Goal: Information Seeking & Learning: Learn about a topic

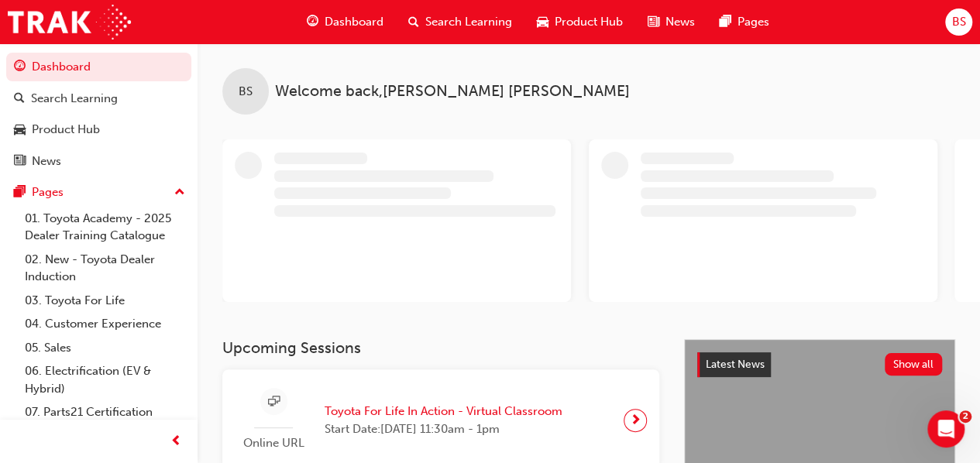
click at [962, 26] on span "BS" at bounding box center [958, 22] width 14 height 18
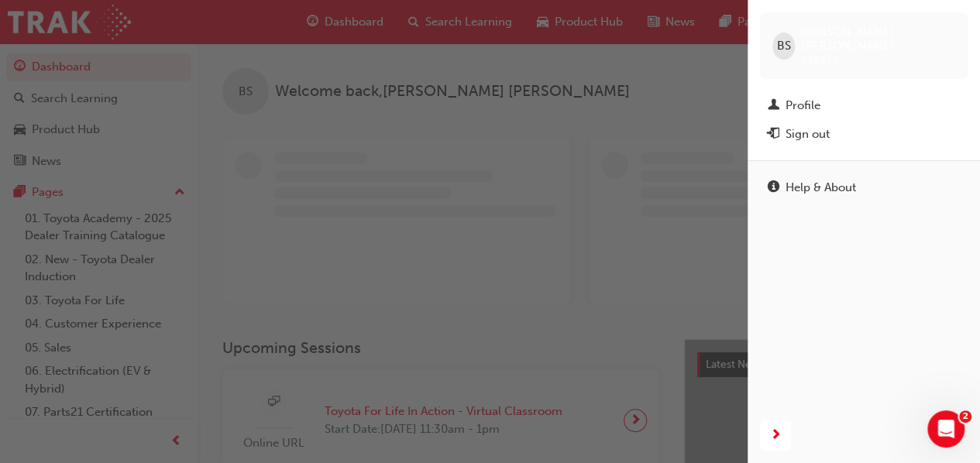
click at [611, 79] on div "button" at bounding box center [374, 231] width 748 height 463
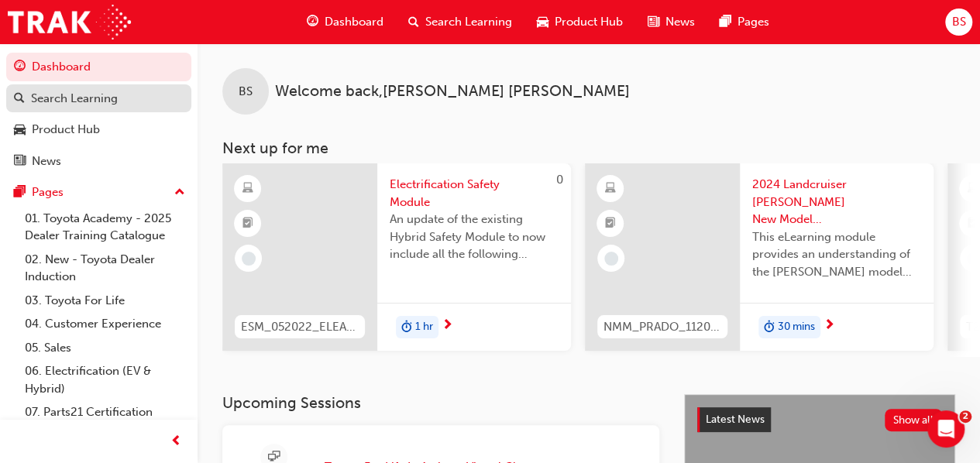
click at [111, 103] on div "Search Learning" at bounding box center [74, 99] width 87 height 18
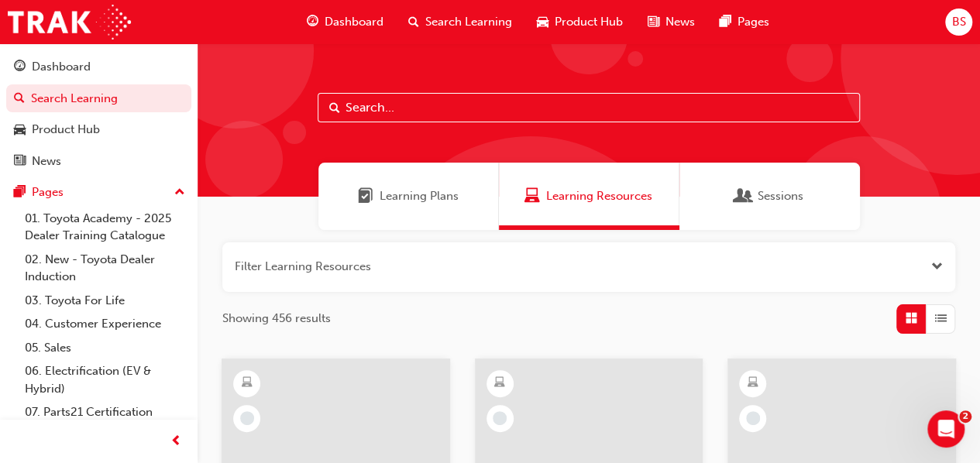
click at [494, 105] on input "text" at bounding box center [589, 107] width 542 height 29
click at [545, 112] on input "st" at bounding box center [589, 107] width 542 height 29
type input "s"
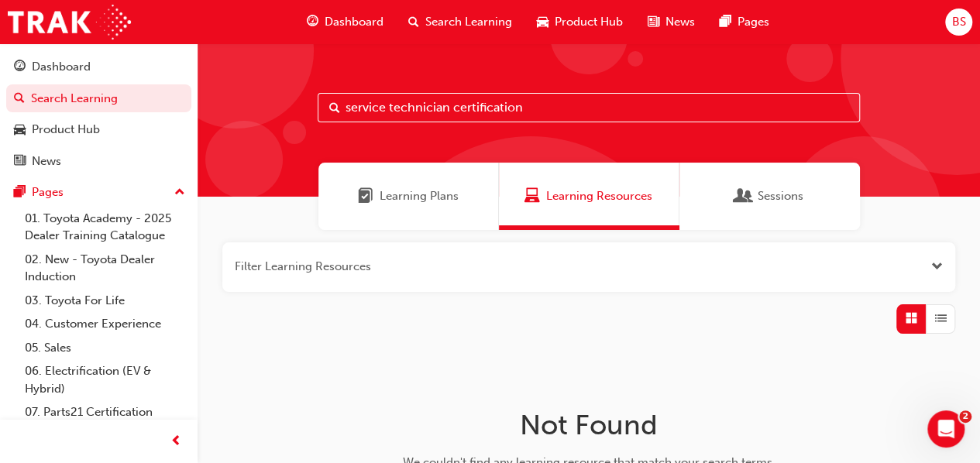
type input "service technician certification"
click at [465, 198] on div "Learning Plans" at bounding box center [408, 196] width 181 height 67
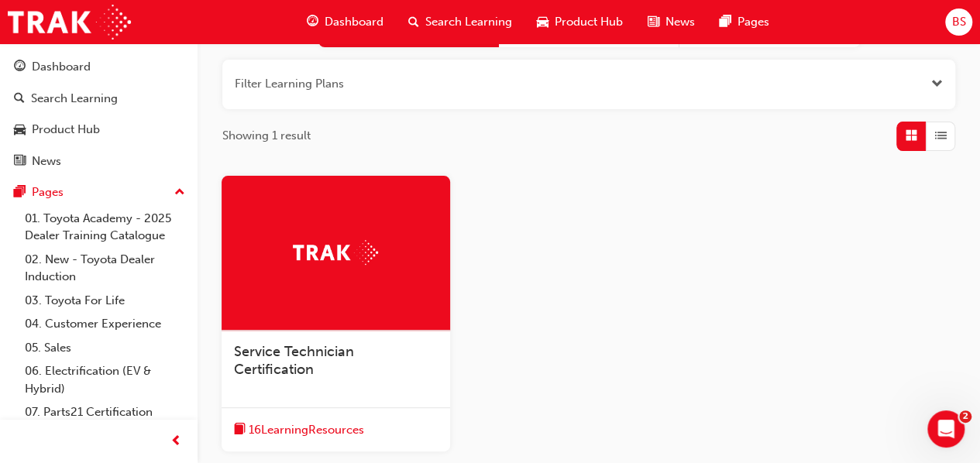
scroll to position [186, 0]
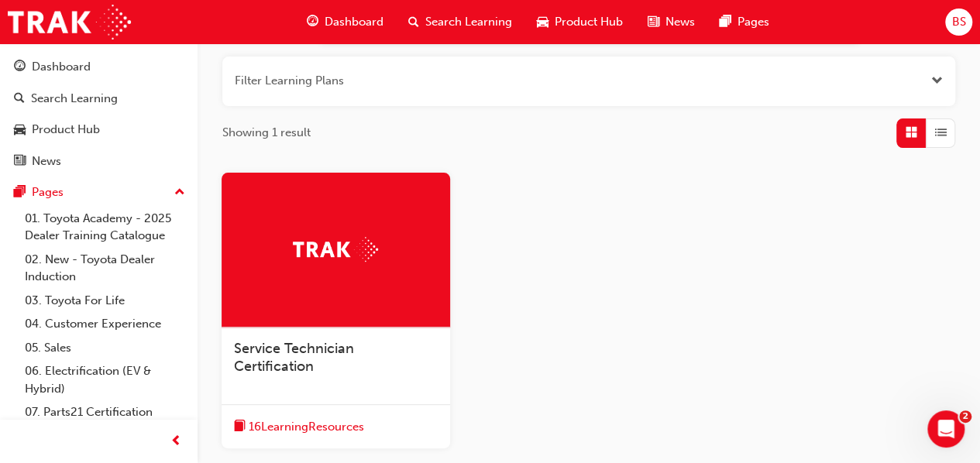
click at [330, 365] on div "Service Technician Certification" at bounding box center [336, 366] width 229 height 77
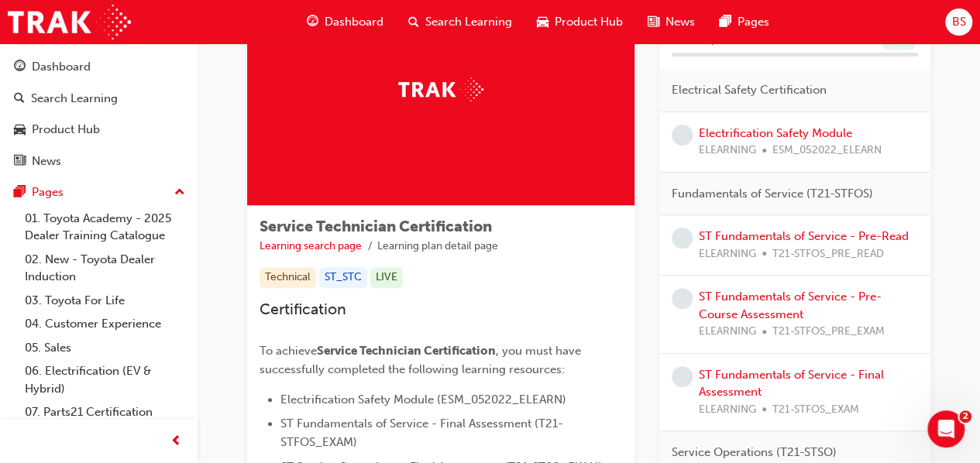
scroll to position [93, 0]
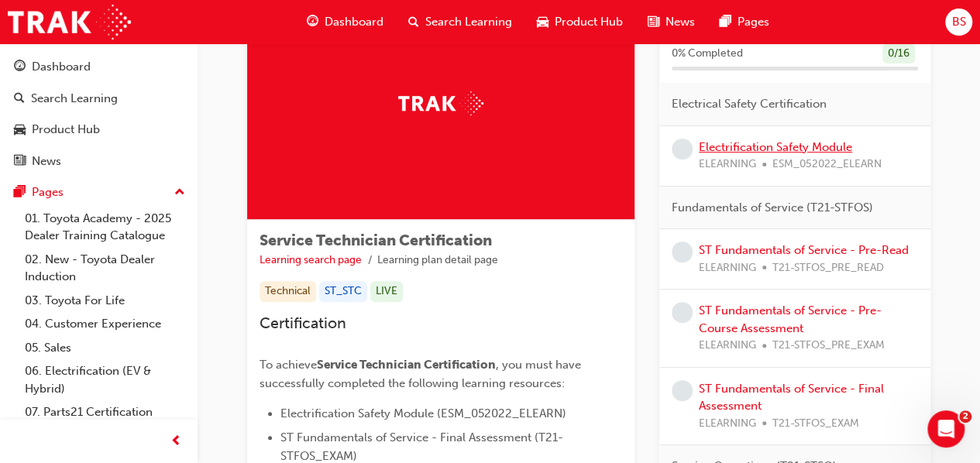
click at [798, 145] on link "Electrification Safety Module" at bounding box center [775, 147] width 153 height 14
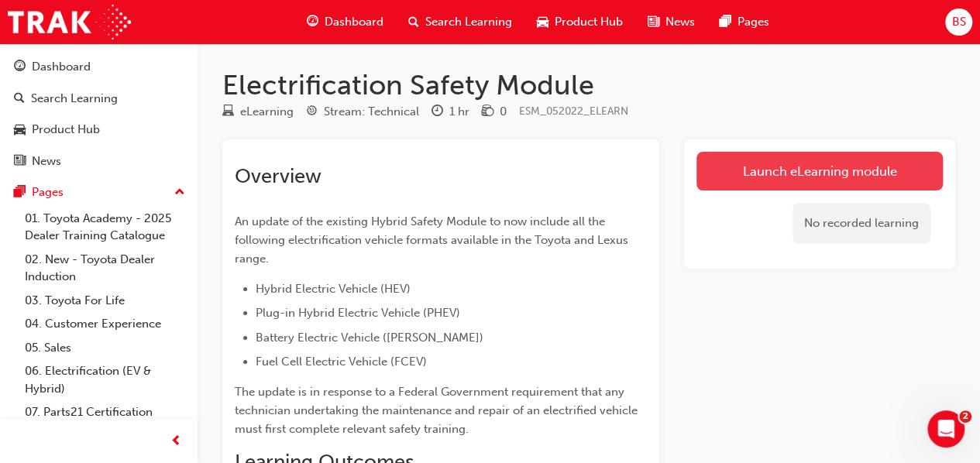
click at [827, 170] on link "Launch eLearning module" at bounding box center [819, 171] width 246 height 39
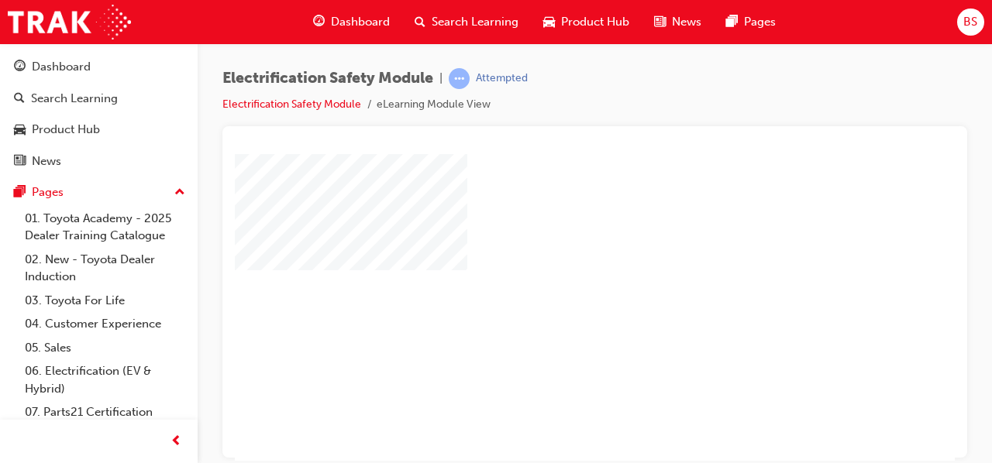
click at [550, 262] on div "play" at bounding box center [550, 262] width 0 height 0
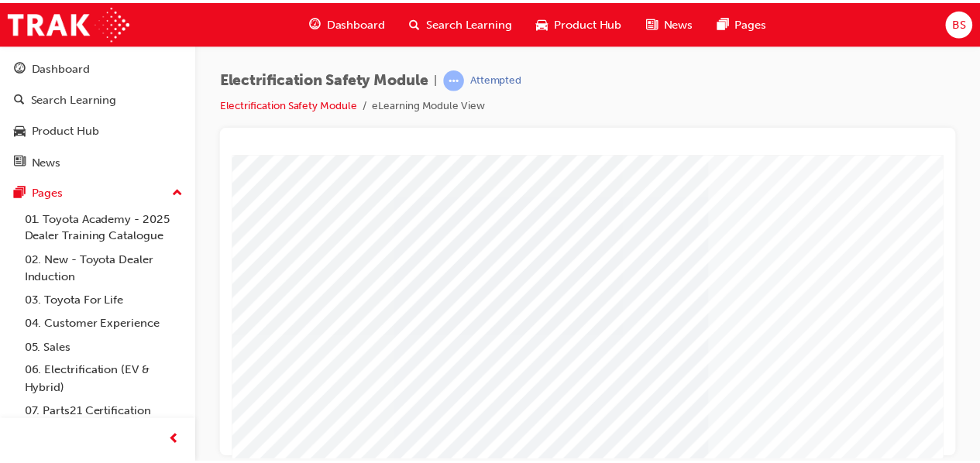
scroll to position [286, 0]
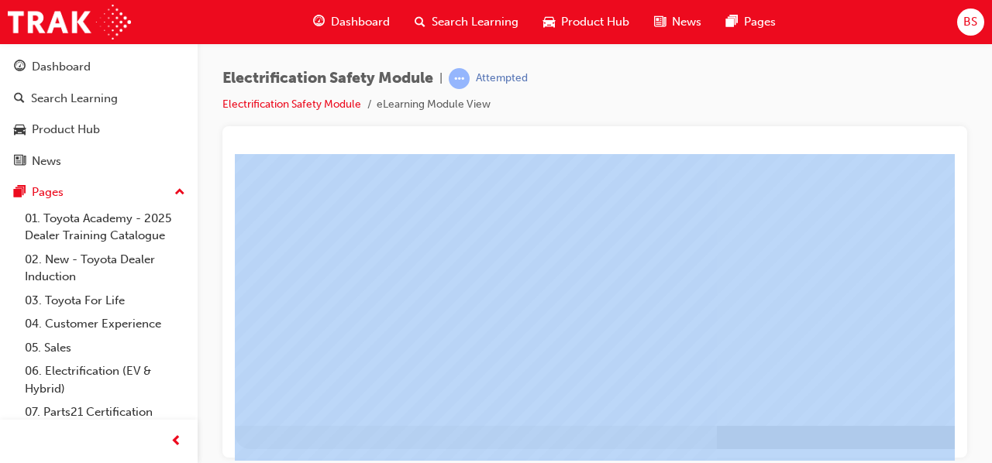
drag, startPoint x: 975, startPoint y: 376, endPoint x: 989, endPoint y: 463, distance: 88.6
click at [979, 463] on html "Your version of Internet Explorer is outdated and not supported. Please upgrade…" at bounding box center [496, 231] width 992 height 463
click at [84, 217] on link "01. Toyota Academy - 2025 Dealer Training Catalogue" at bounding box center [105, 227] width 173 height 41
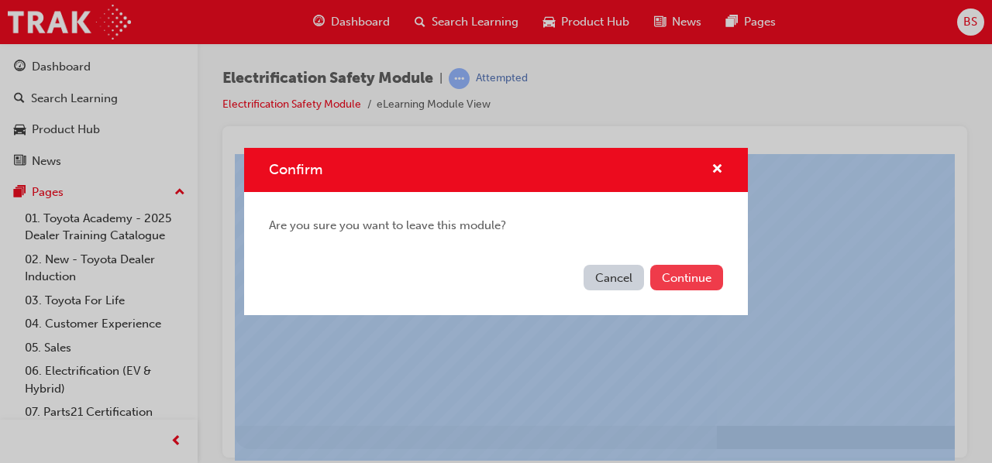
click at [663, 277] on button "Continue" at bounding box center [686, 278] width 73 height 26
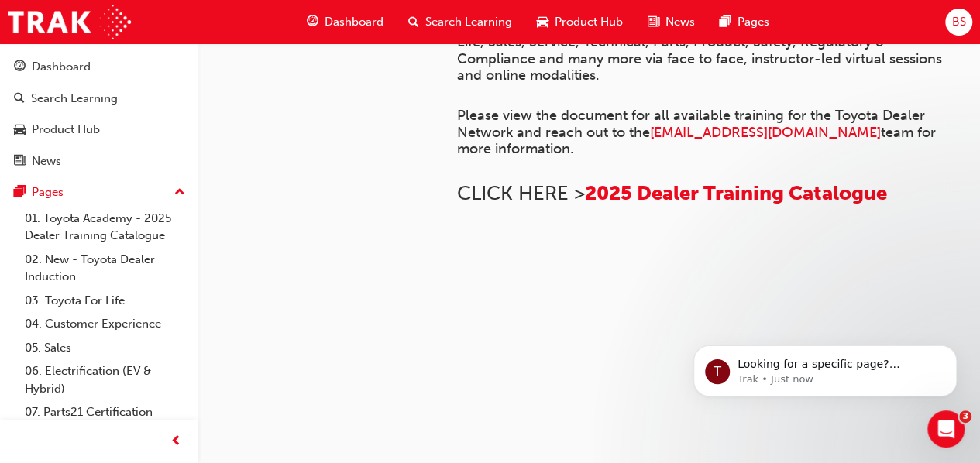
scroll to position [99, 0]
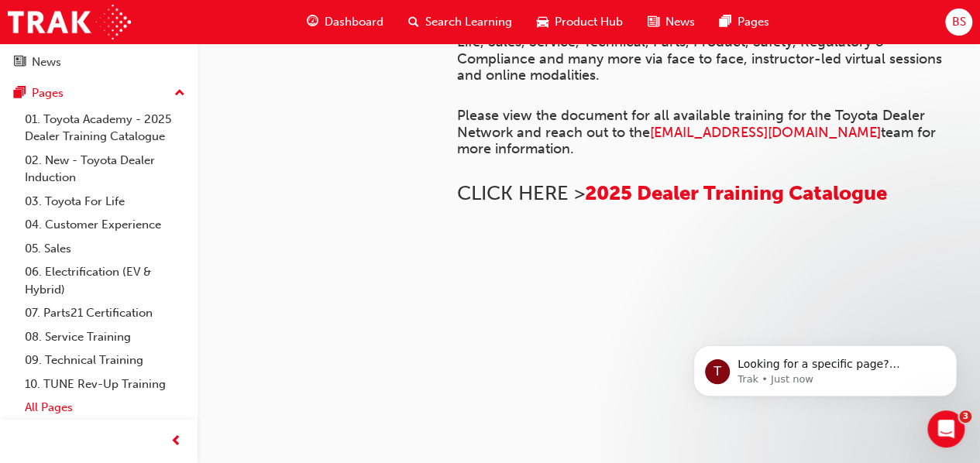
click at [50, 407] on link "All Pages" at bounding box center [105, 408] width 173 height 24
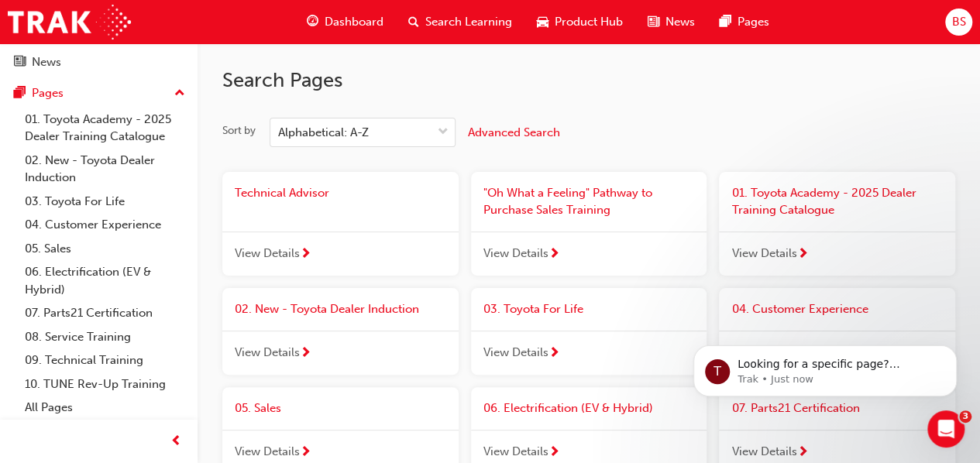
click at [174, 97] on span "up-icon" at bounding box center [179, 94] width 11 height 20
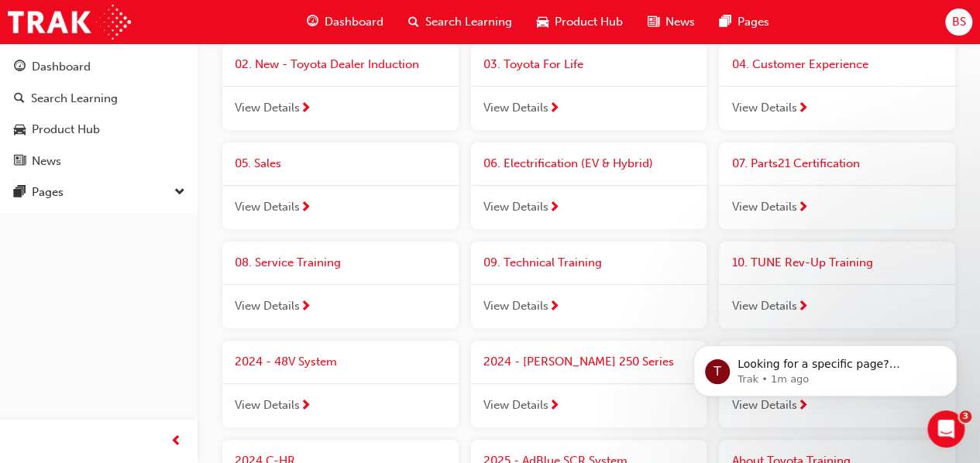
scroll to position [244, 0]
click at [551, 301] on span "next-icon" at bounding box center [554, 308] width 12 height 14
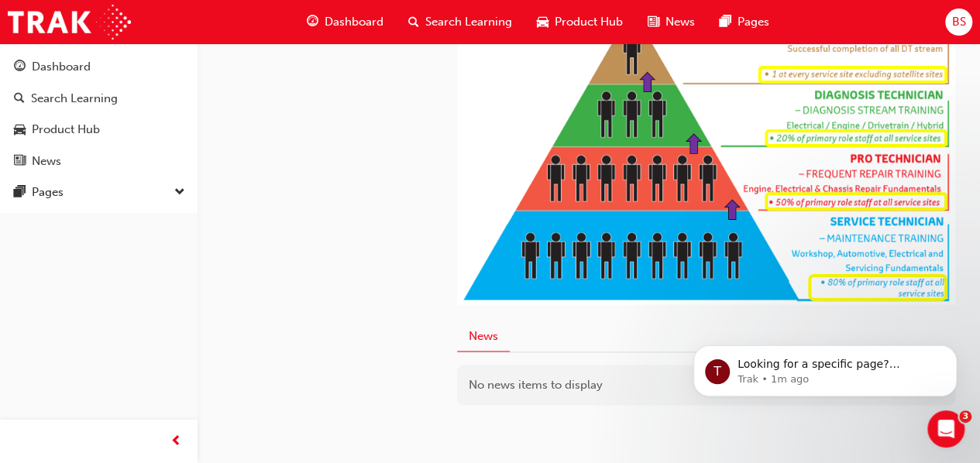
scroll to position [962, 0]
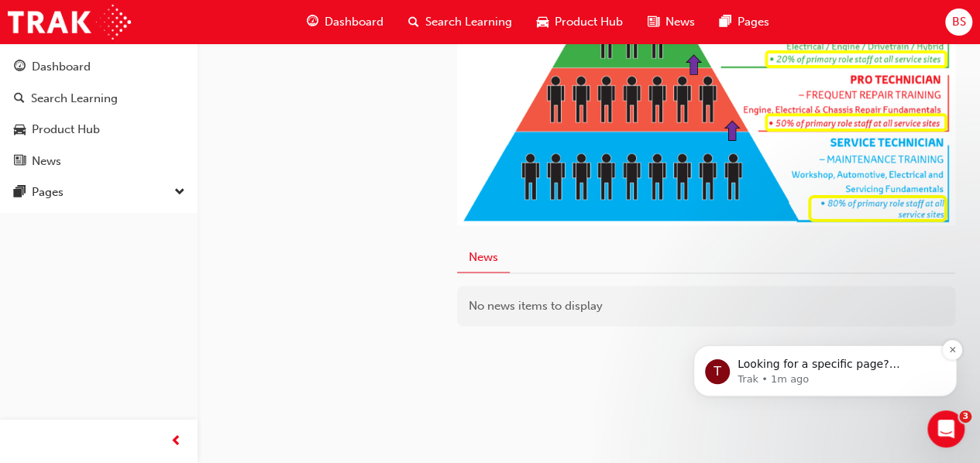
click at [736, 368] on div "T Looking for a specific page? Technical, Toyota Network Training, Technical Tr…" at bounding box center [825, 371] width 240 height 31
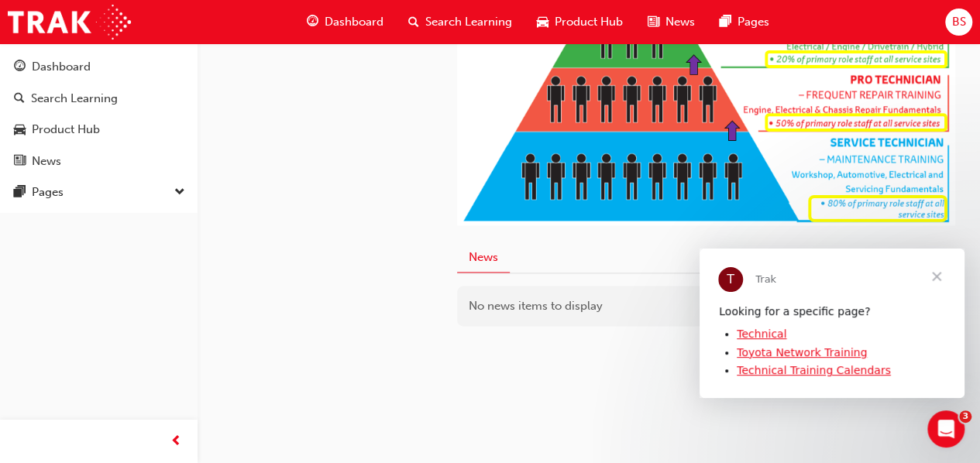
scroll to position [0, 0]
click at [749, 332] on link "Technical" at bounding box center [762, 333] width 50 height 12
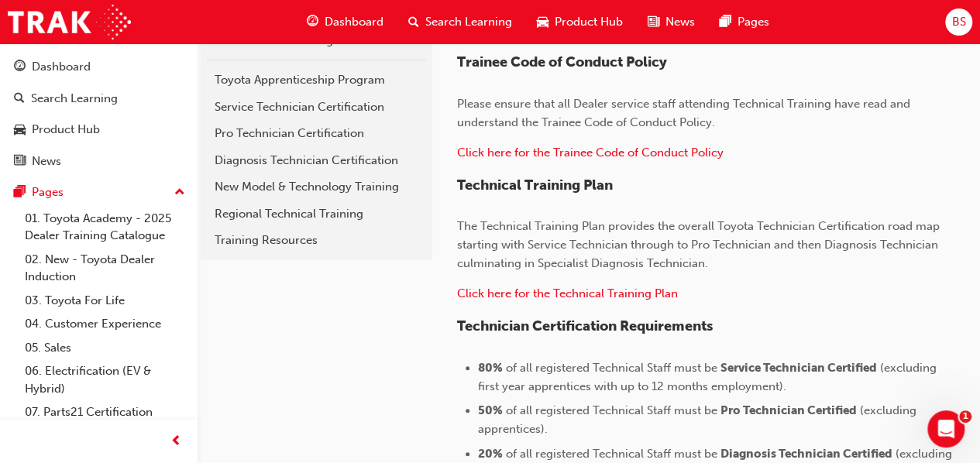
scroll to position [396, 0]
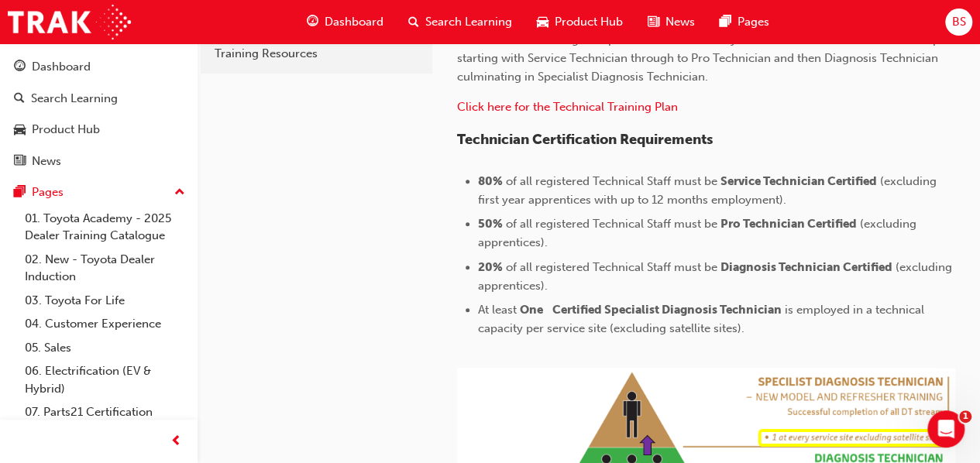
click at [579, 215] on li "50% of all registered Technical Staff must be Pro Technician Certified (excludi…" at bounding box center [716, 233] width 477 height 37
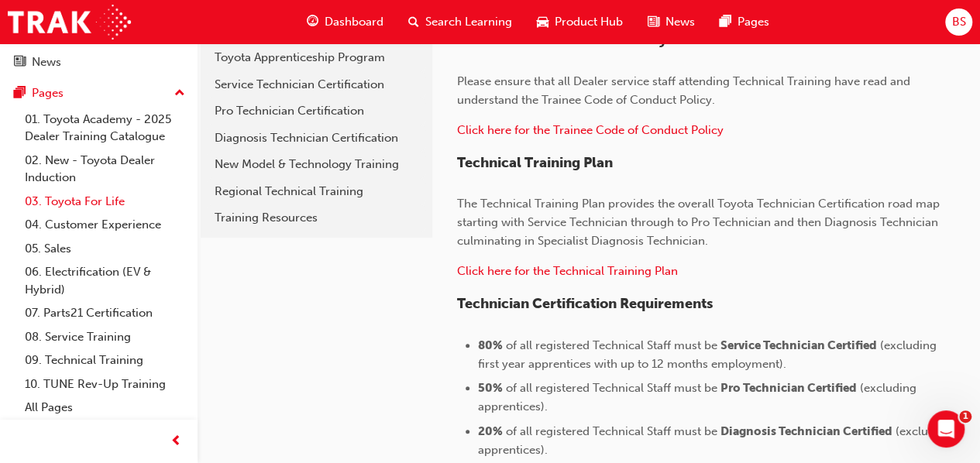
scroll to position [99, 0]
click at [85, 361] on link "09. Technical Training" at bounding box center [105, 361] width 173 height 24
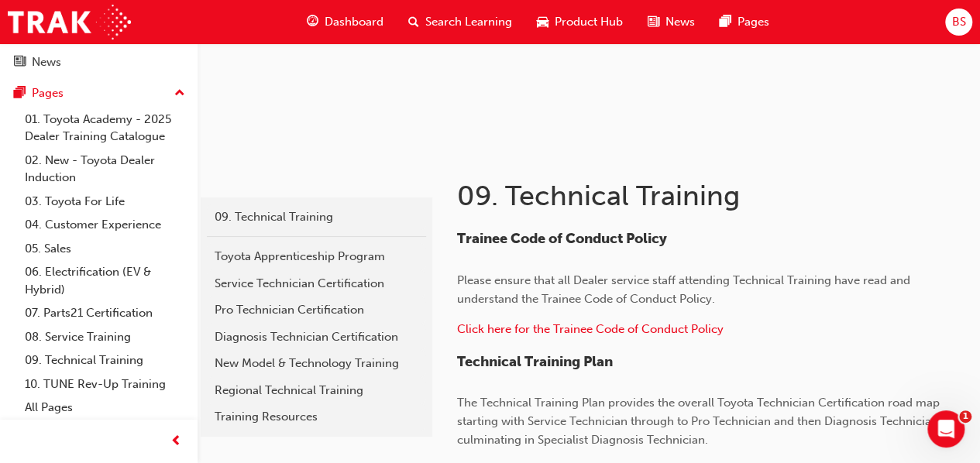
scroll to position [356, 0]
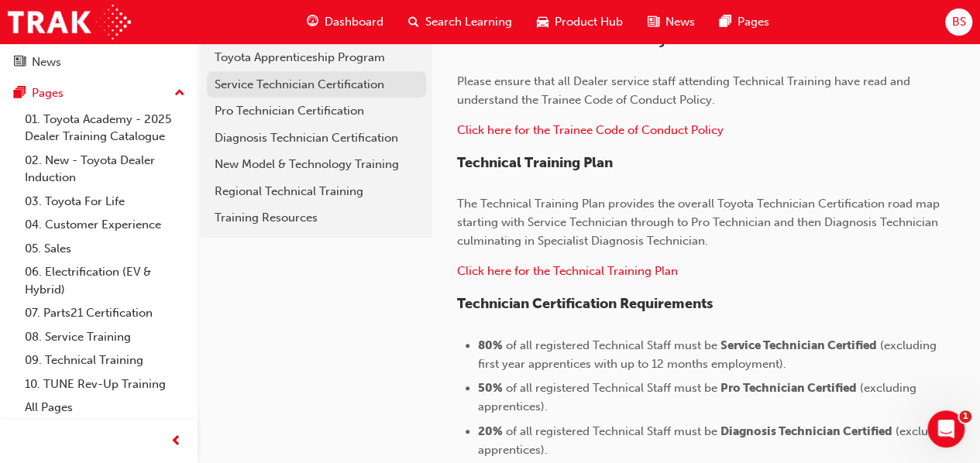
click at [240, 76] on div "Service Technician Certification" at bounding box center [317, 85] width 204 height 18
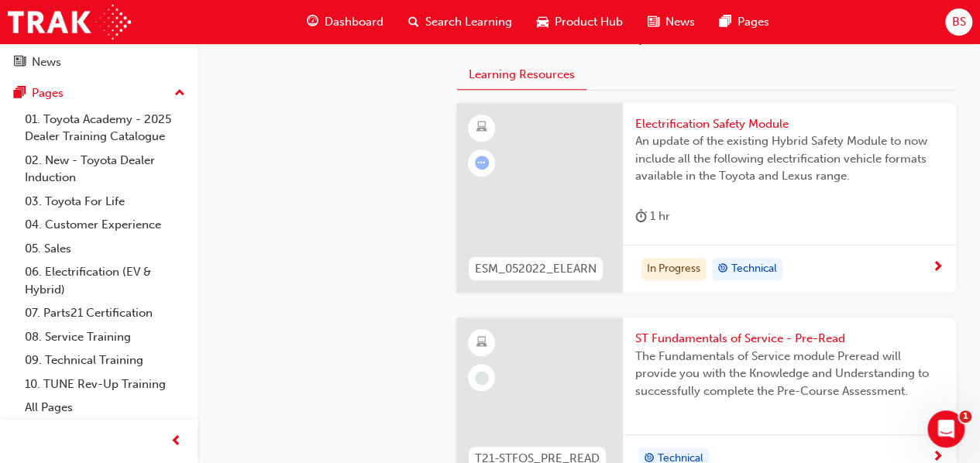
scroll to position [527, 0]
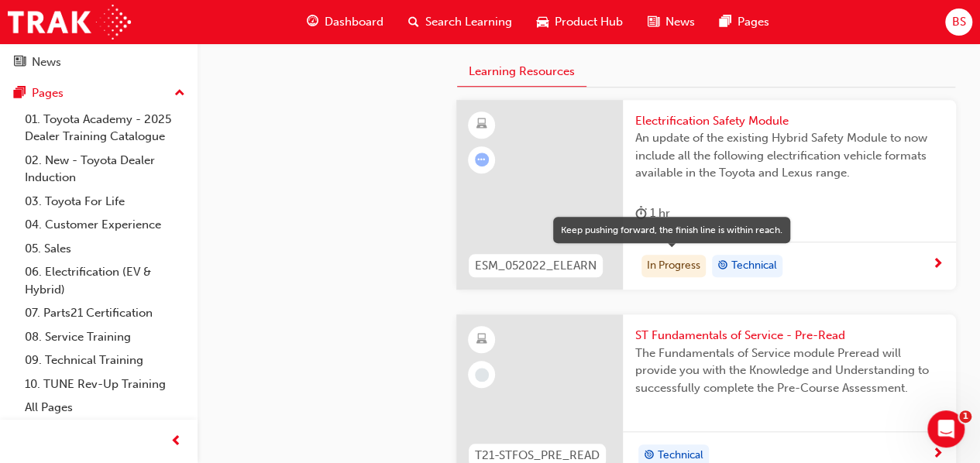
click at [679, 270] on div "In Progress" at bounding box center [673, 266] width 64 height 23
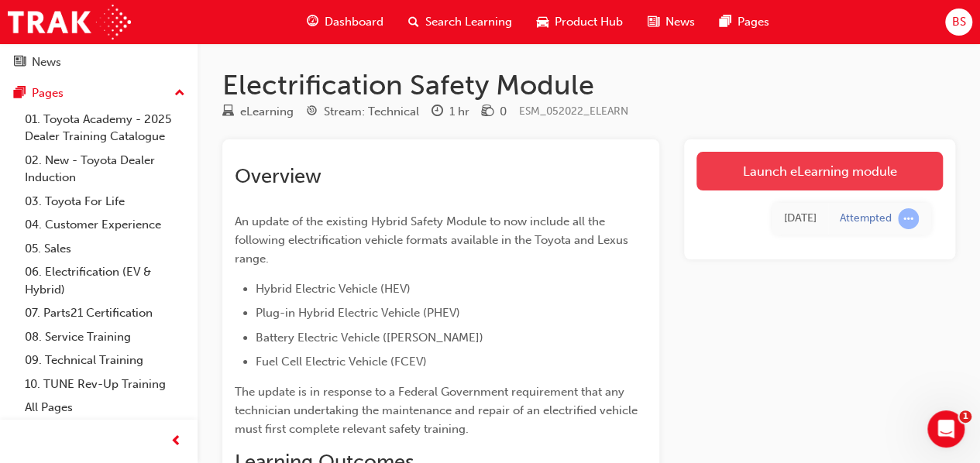
click at [789, 176] on link "Launch eLearning module" at bounding box center [819, 171] width 246 height 39
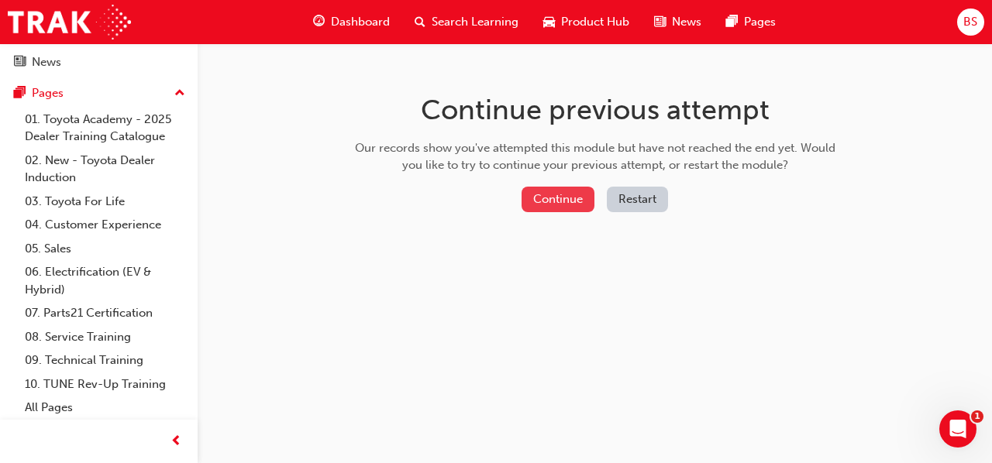
click at [558, 194] on button "Continue" at bounding box center [557, 200] width 73 height 26
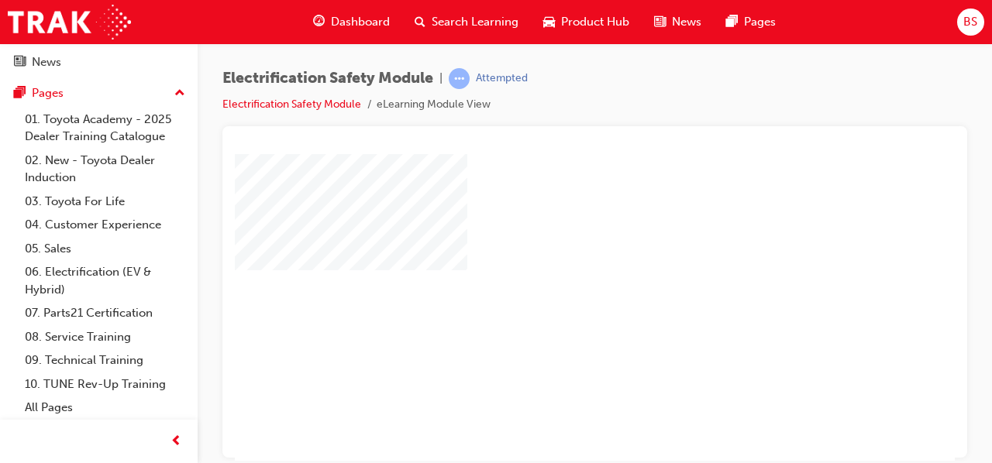
click at [550, 262] on div "play" at bounding box center [550, 262] width 0 height 0
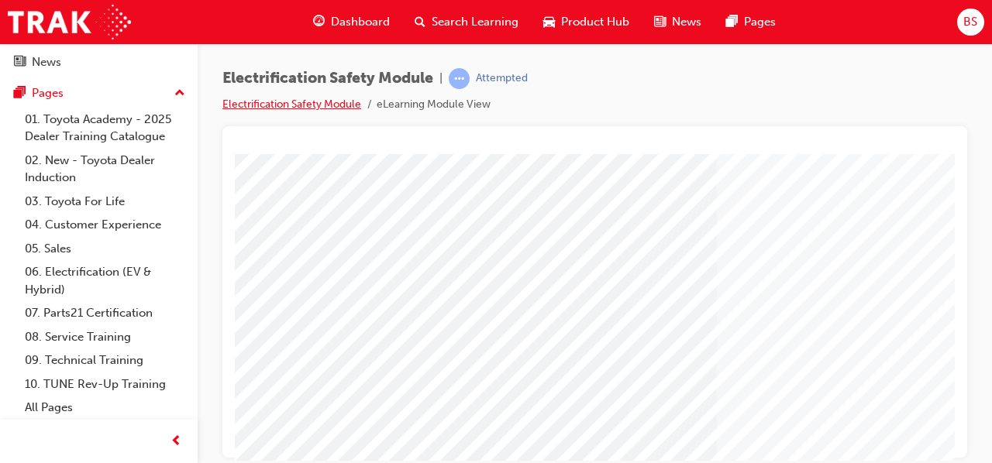
click at [339, 103] on link "Electrification Safety Module" at bounding box center [291, 104] width 139 height 13
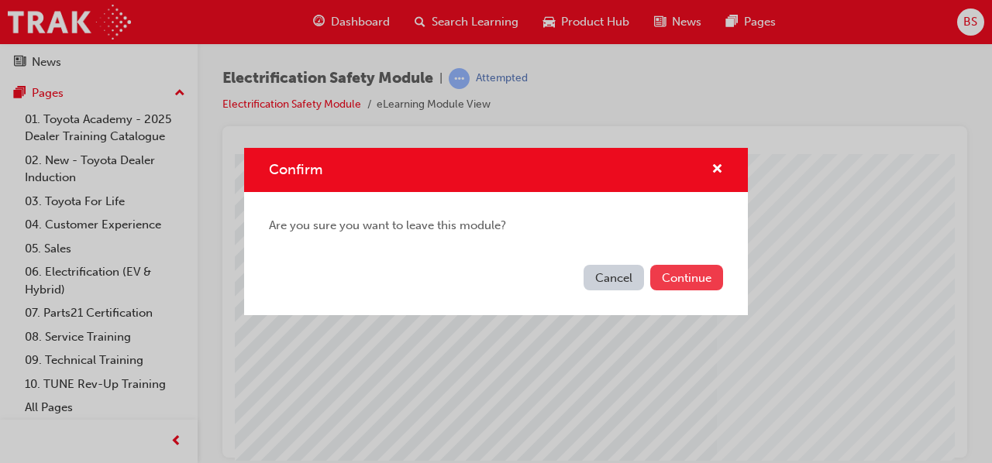
click at [680, 281] on button "Continue" at bounding box center [686, 278] width 73 height 26
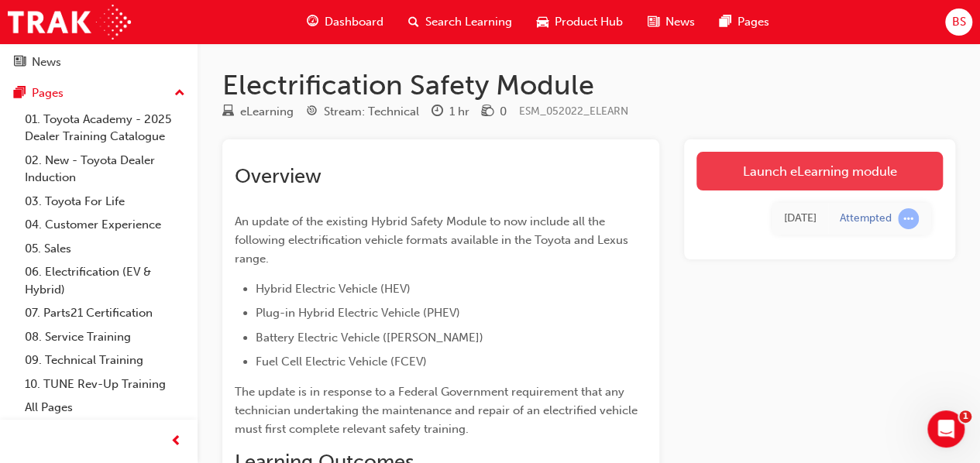
click at [830, 186] on link "Launch eLearning module" at bounding box center [819, 171] width 246 height 39
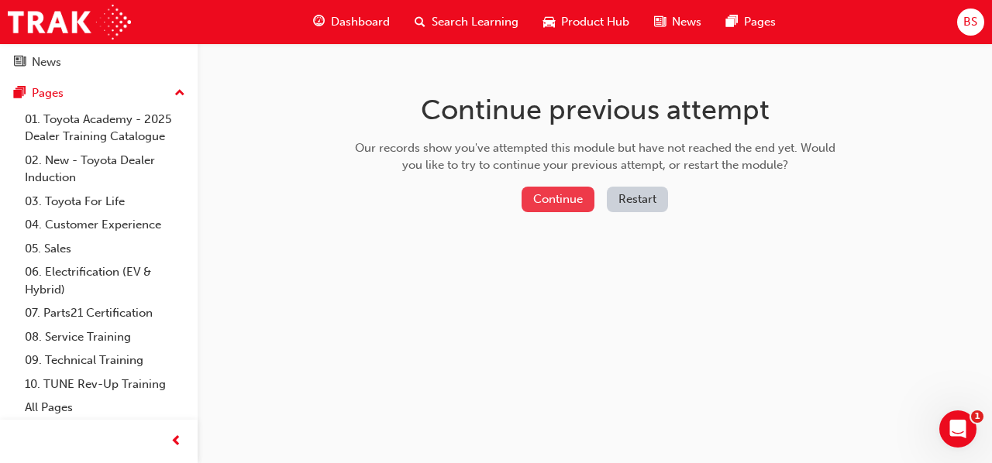
click at [569, 187] on button "Continue" at bounding box center [557, 200] width 73 height 26
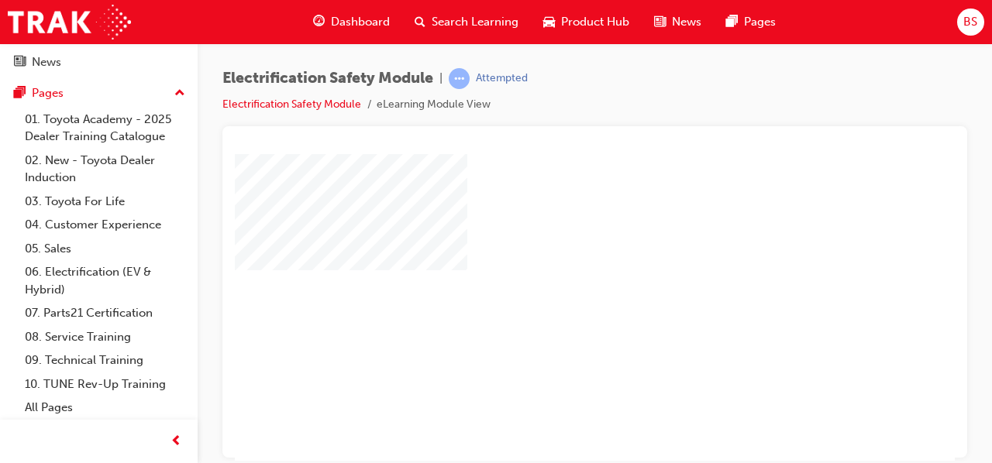
click at [352, 142] on div at bounding box center [595, 146] width 720 height 15
click at [347, 109] on link "Electrification Safety Module" at bounding box center [291, 104] width 139 height 13
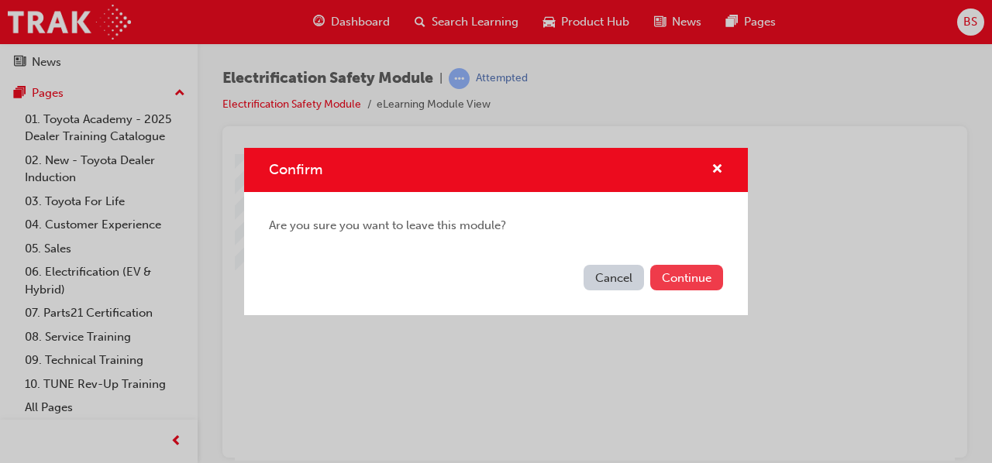
click at [669, 288] on button "Continue" at bounding box center [686, 278] width 73 height 26
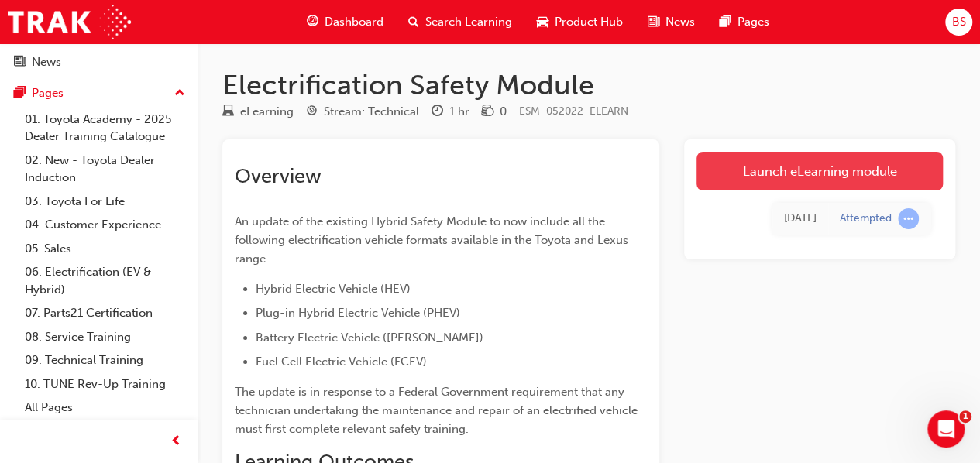
click at [786, 163] on link "Launch eLearning module" at bounding box center [819, 171] width 246 height 39
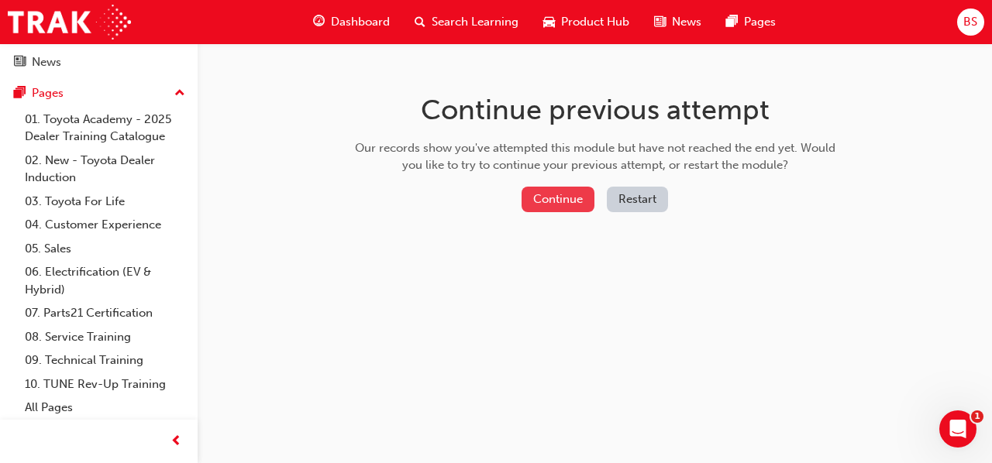
click at [566, 201] on button "Continue" at bounding box center [557, 200] width 73 height 26
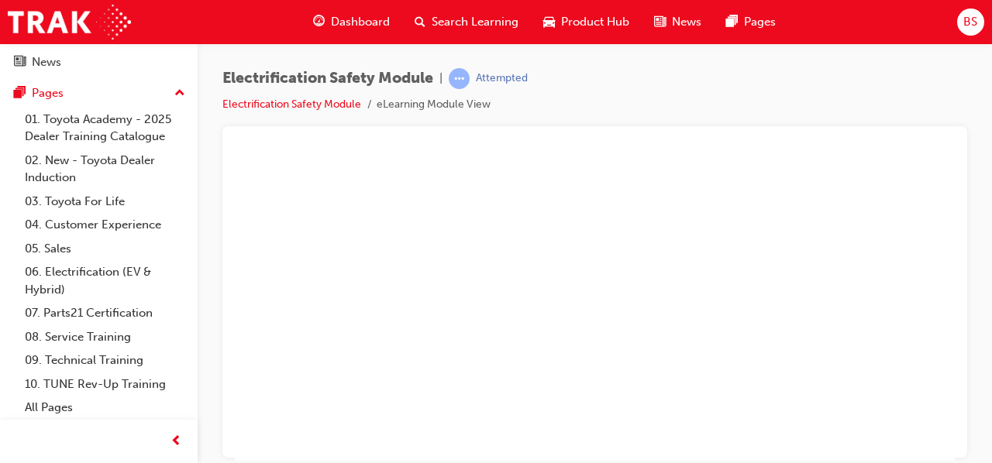
scroll to position [0, 346]
click at [216, 262] on div "play" at bounding box center [216, 262] width 0 height 0
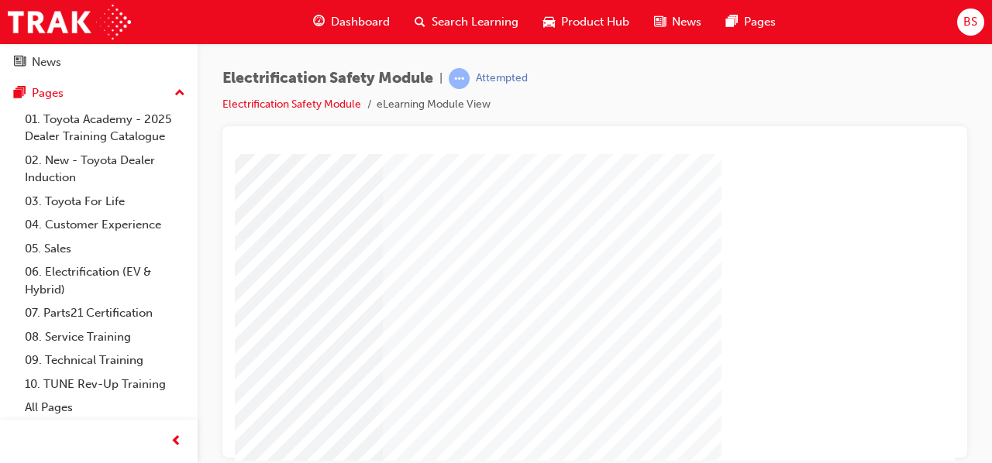
scroll to position [286, 346]
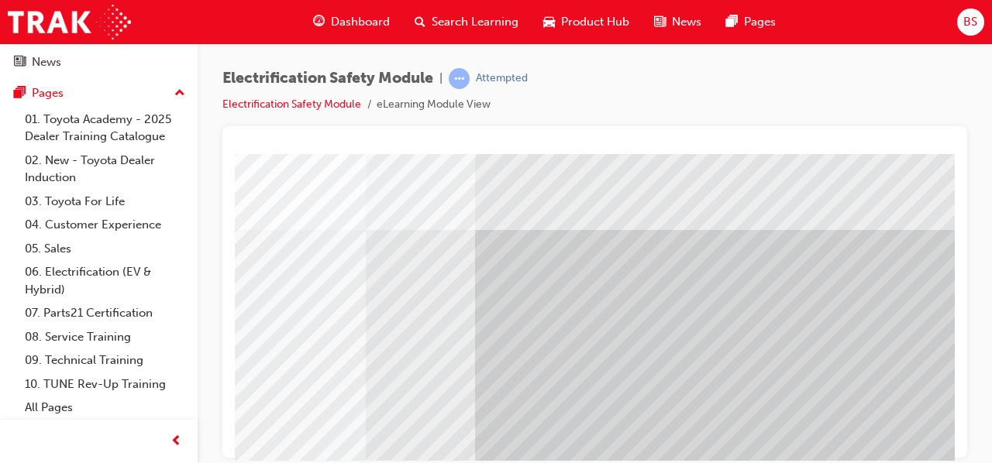
scroll to position [0, 346]
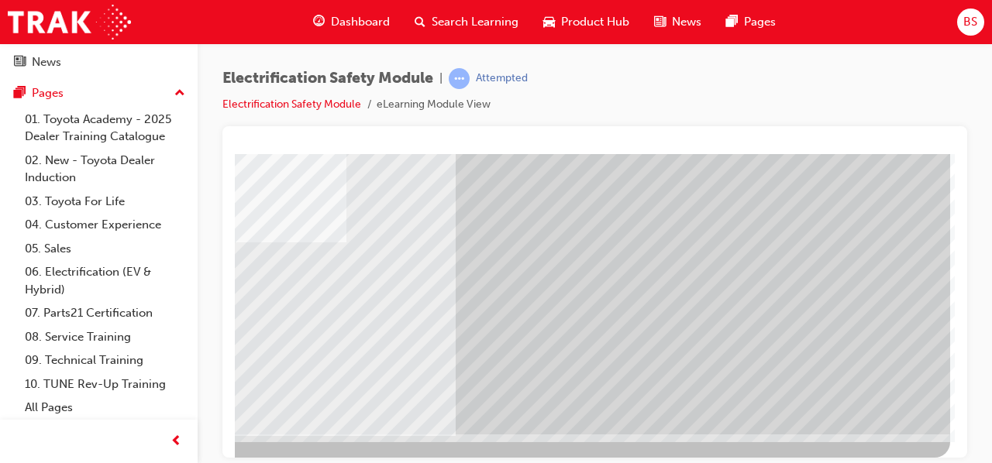
scroll to position [286, 346]
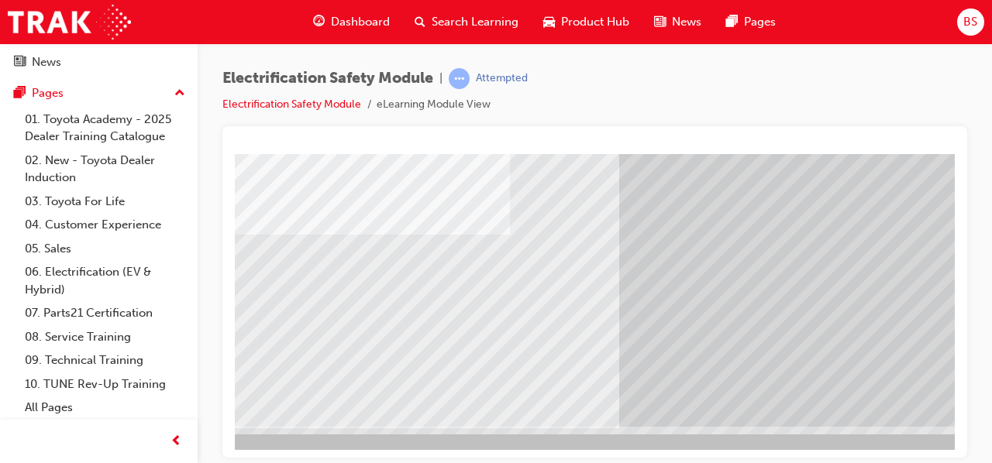
scroll to position [286, 0]
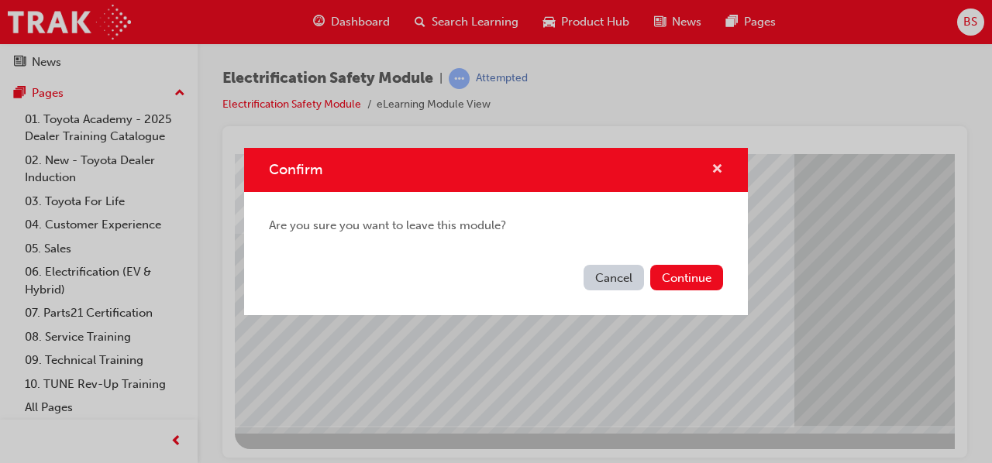
click at [717, 163] on span "cross-icon" at bounding box center [717, 170] width 12 height 14
click at [710, 171] on div "Confirm" at bounding box center [711, 169] width 24 height 19
drag, startPoint x: 710, startPoint y: 171, endPoint x: 729, endPoint y: 148, distance: 29.8
click at [729, 148] on div "Confirm" at bounding box center [496, 170] width 504 height 44
click at [717, 168] on span "cross-icon" at bounding box center [717, 170] width 12 height 14
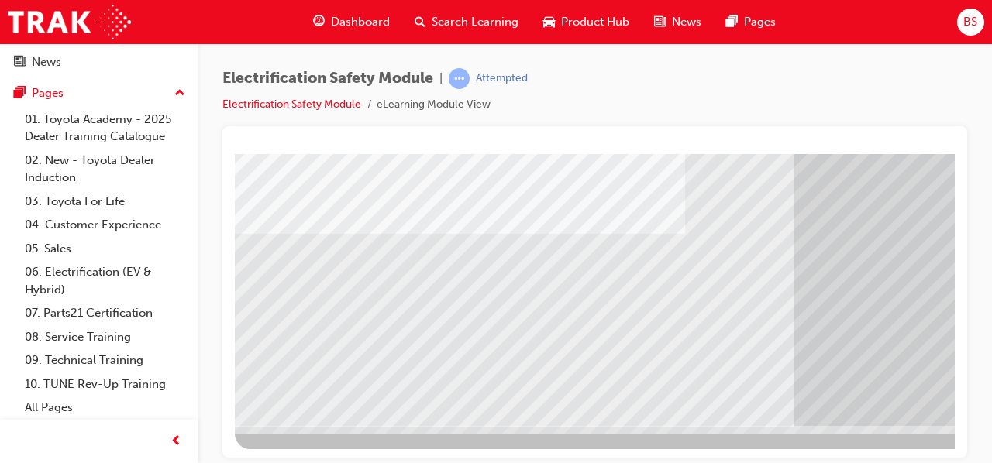
scroll to position [286, 346]
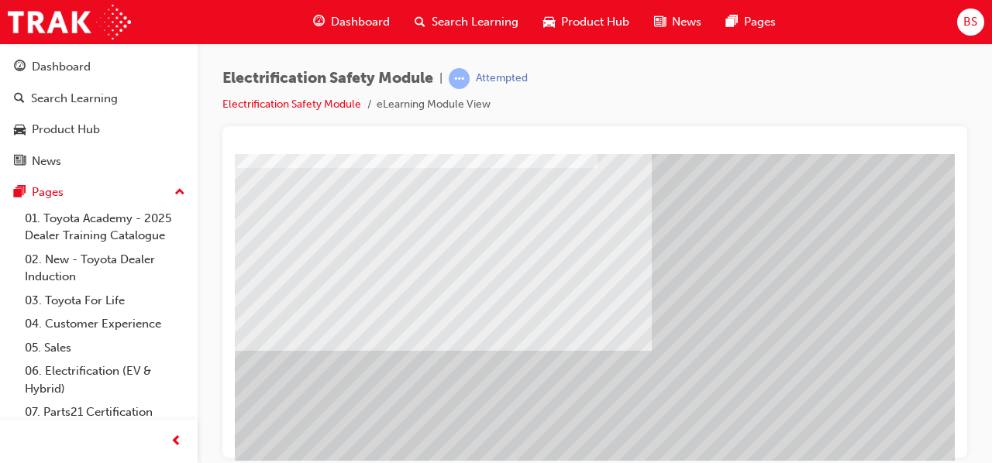
scroll to position [286, 0]
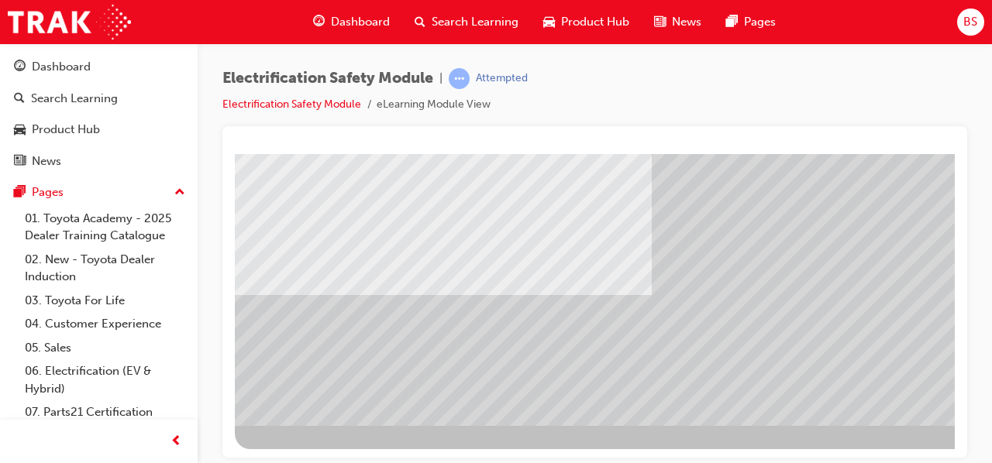
drag, startPoint x: 946, startPoint y: 192, endPoint x: 1200, endPoint y: 511, distance: 407.4
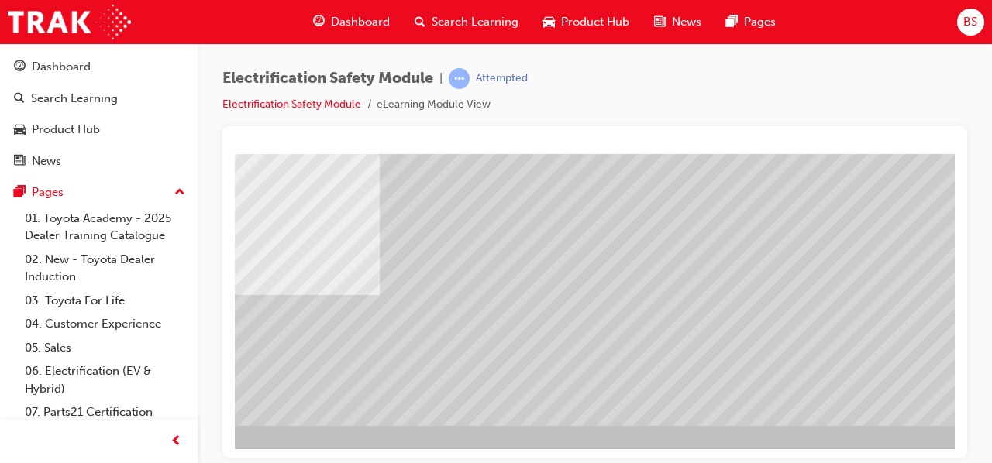
scroll to position [286, 304]
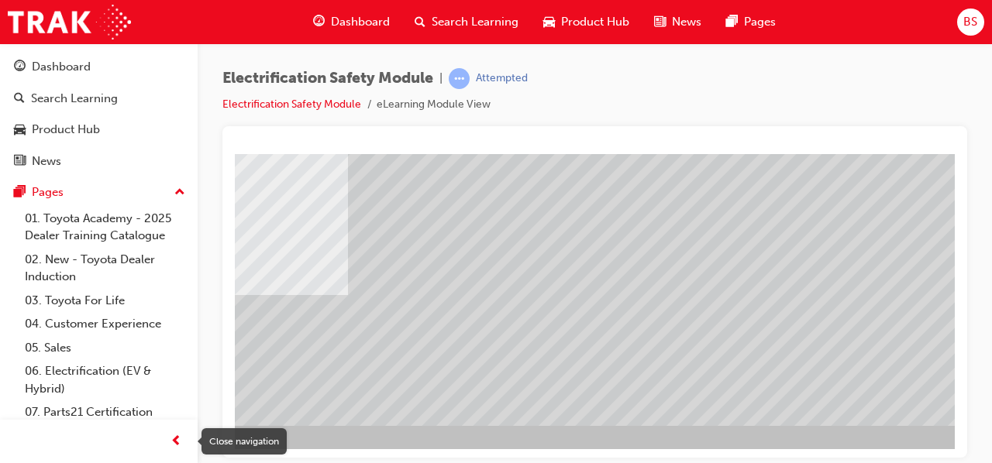
click at [178, 438] on span "prev-icon" at bounding box center [176, 441] width 12 height 19
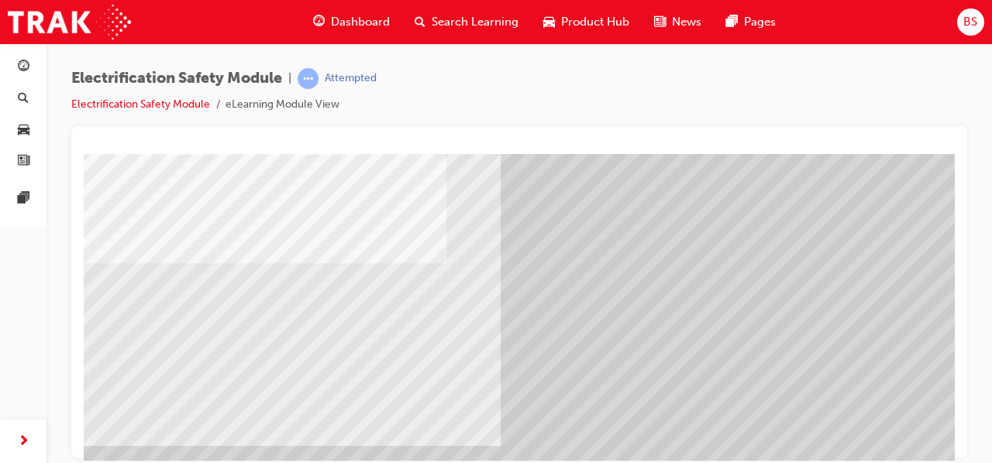
scroll to position [142, 0]
drag, startPoint x: 948, startPoint y: 177, endPoint x: 1075, endPoint y: 397, distance: 253.7
click at [39, 94] on link "button" at bounding box center [23, 98] width 34 height 29
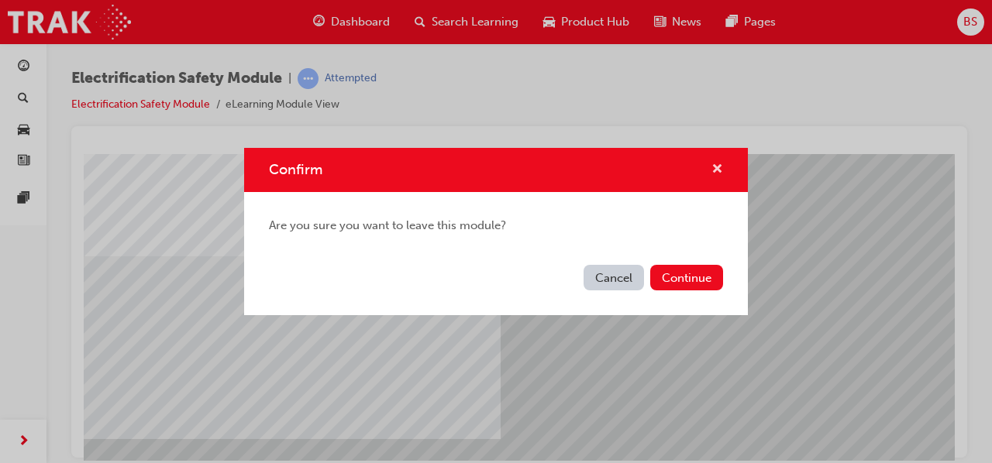
click at [718, 163] on span "cross-icon" at bounding box center [717, 170] width 12 height 14
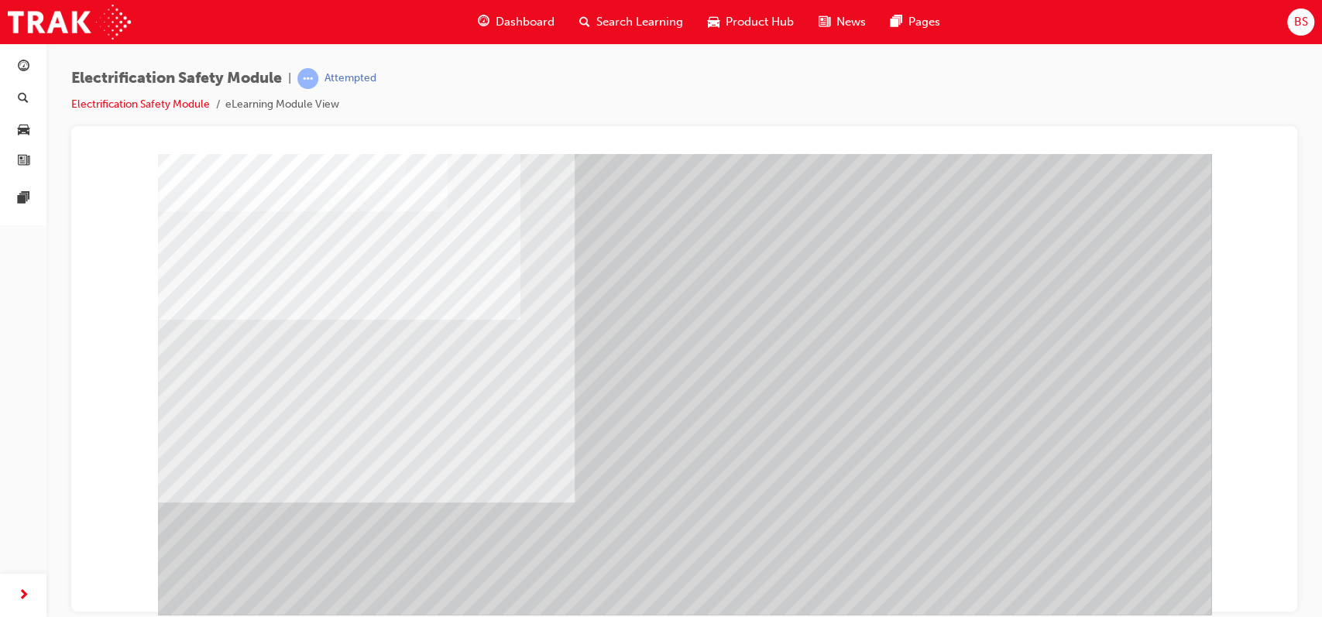
scroll to position [81, 0]
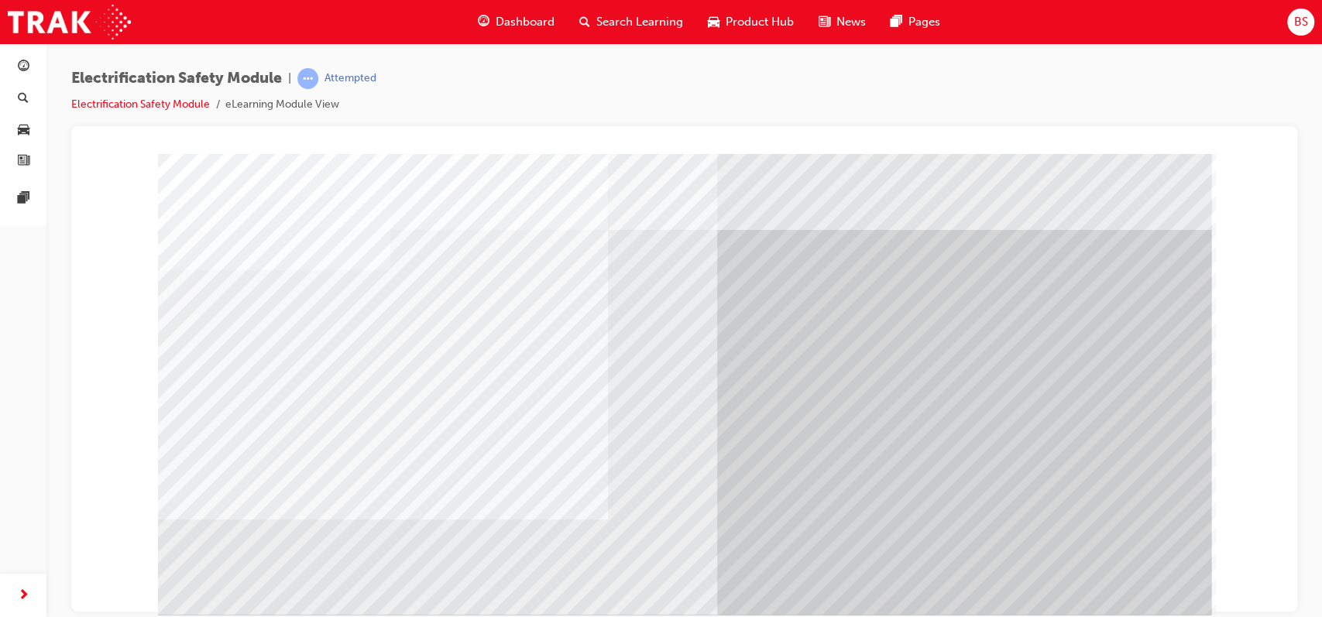
scroll to position [119, 0]
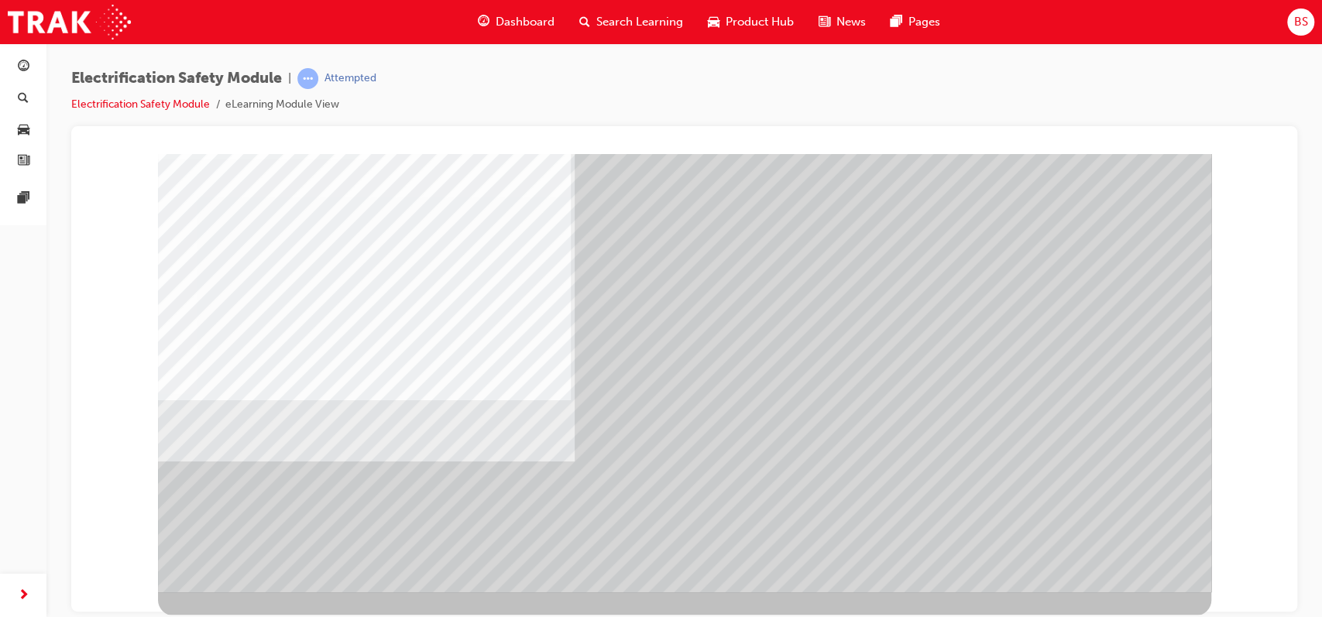
scroll to position [119, 0]
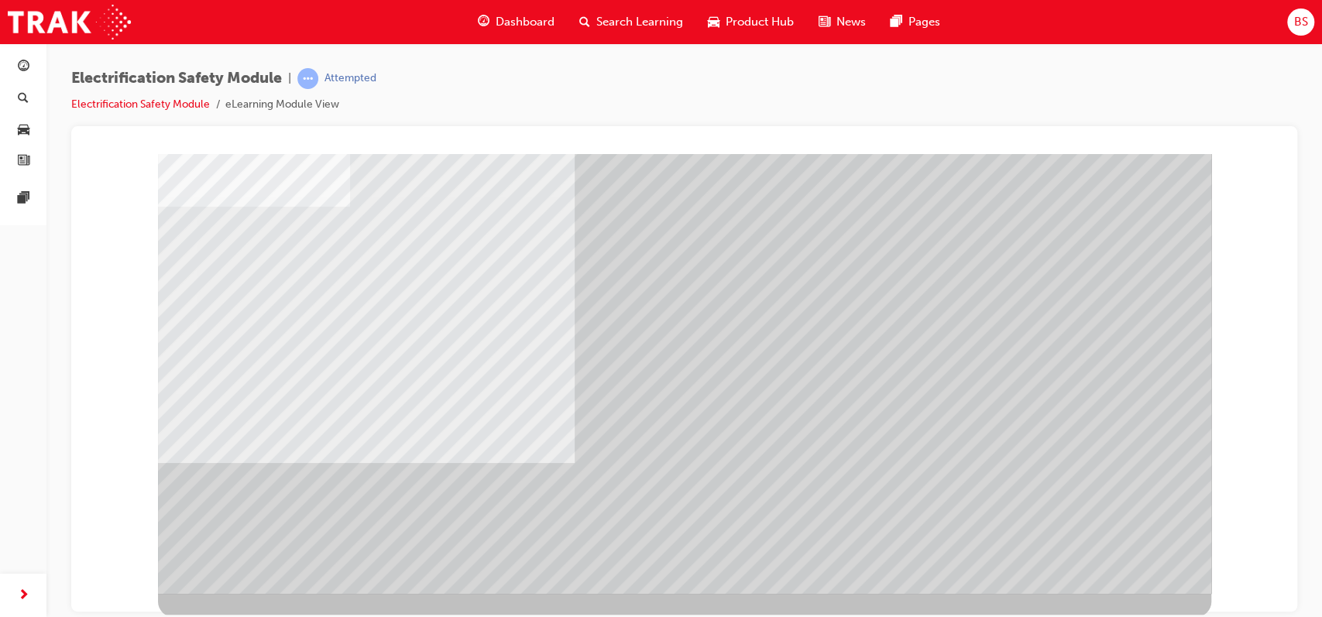
scroll to position [119, 0]
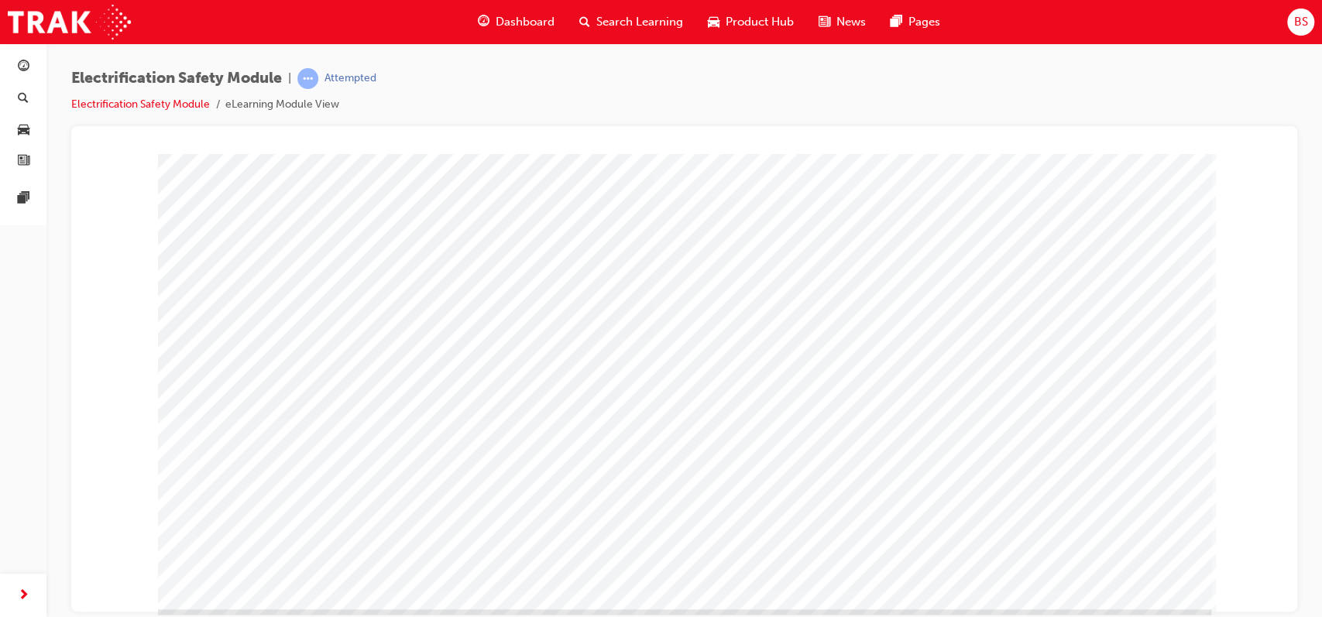
scroll to position [101, 0]
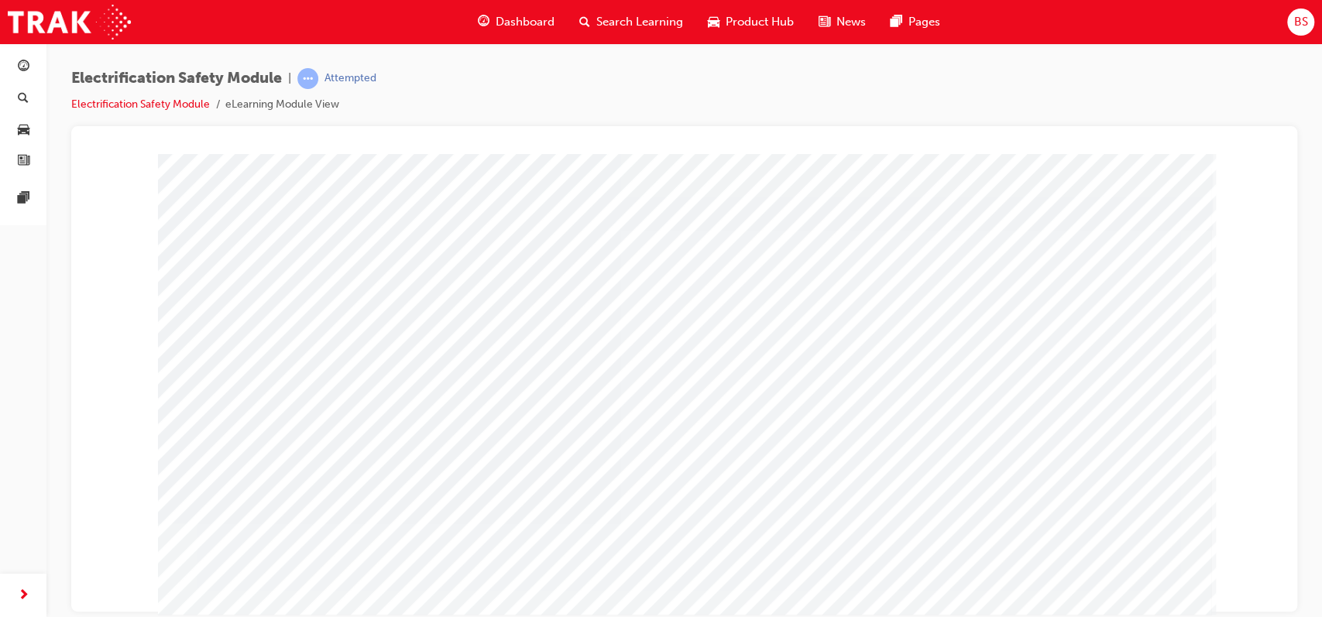
scroll to position [102, 0]
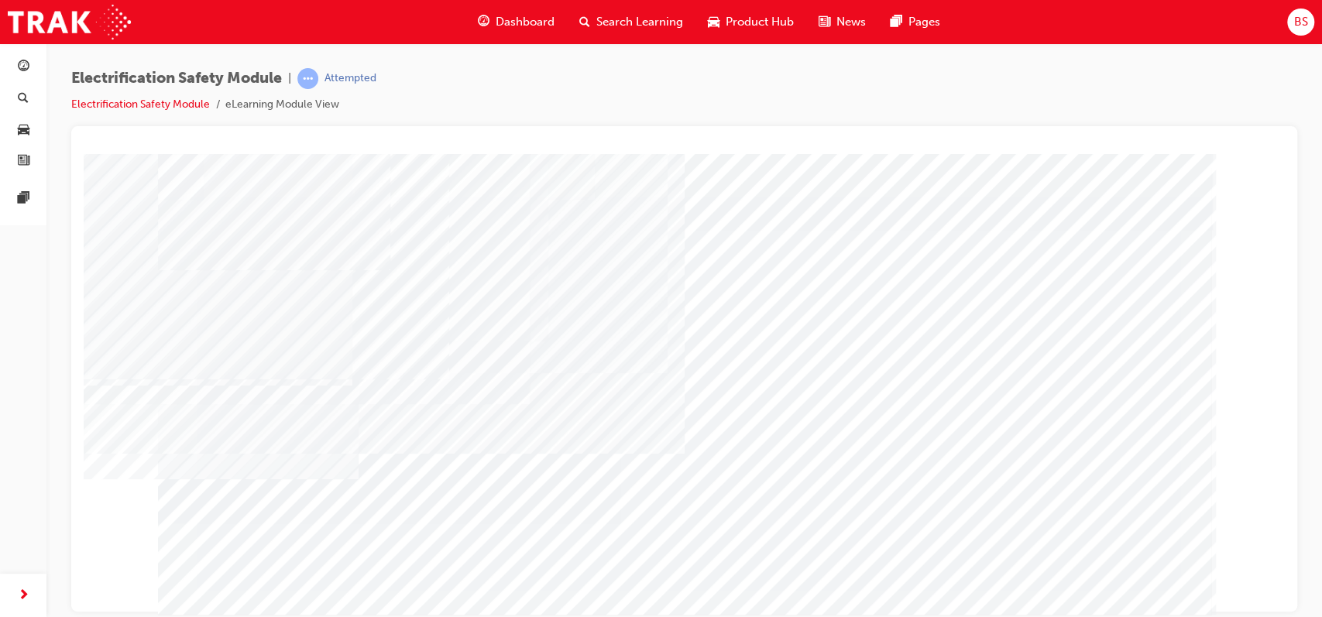
scroll to position [109, 0]
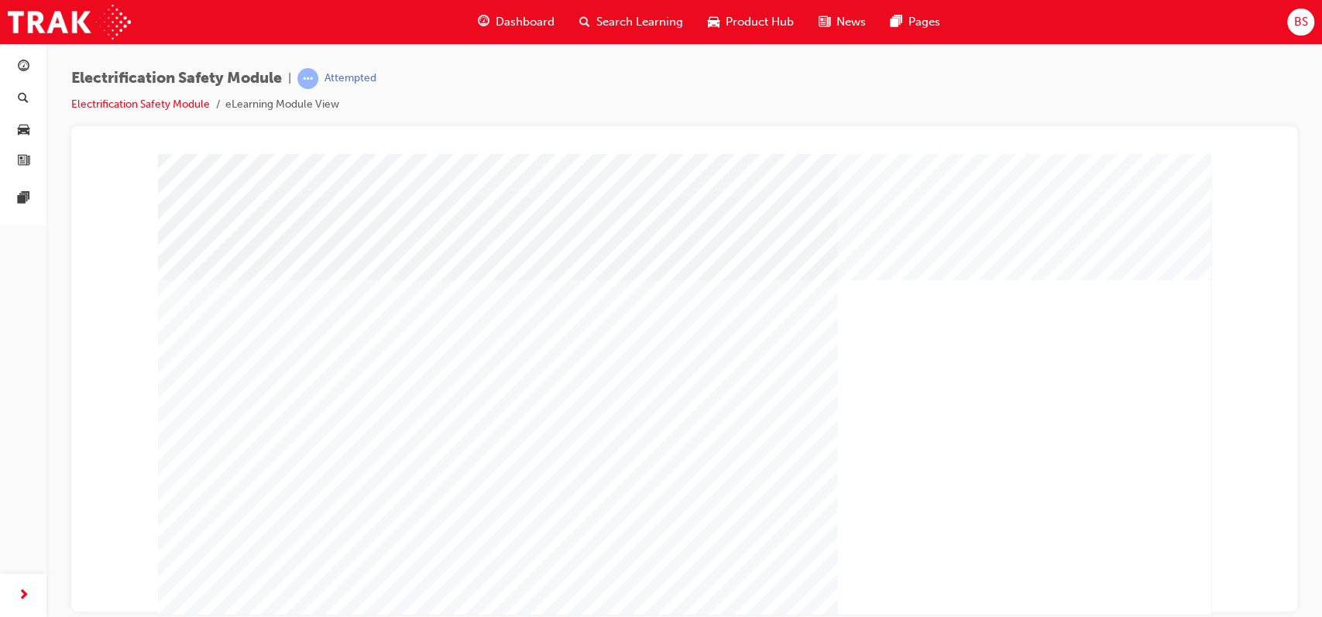
scroll to position [119, 0]
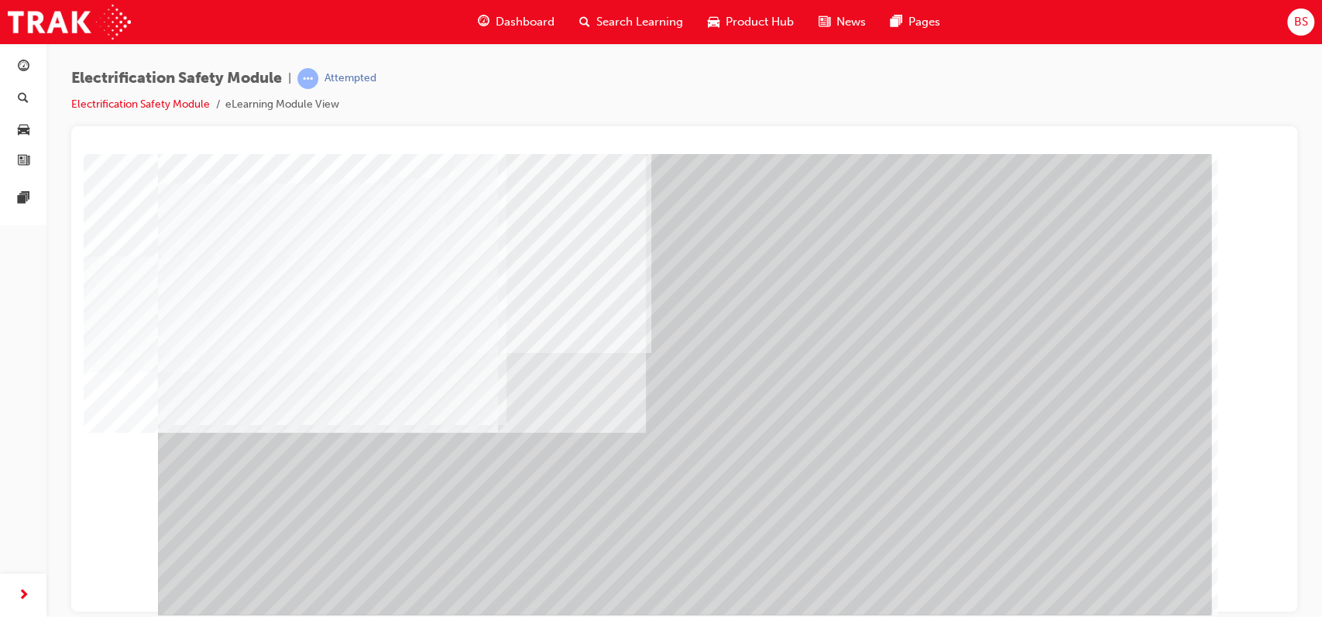
scroll to position [88, 0]
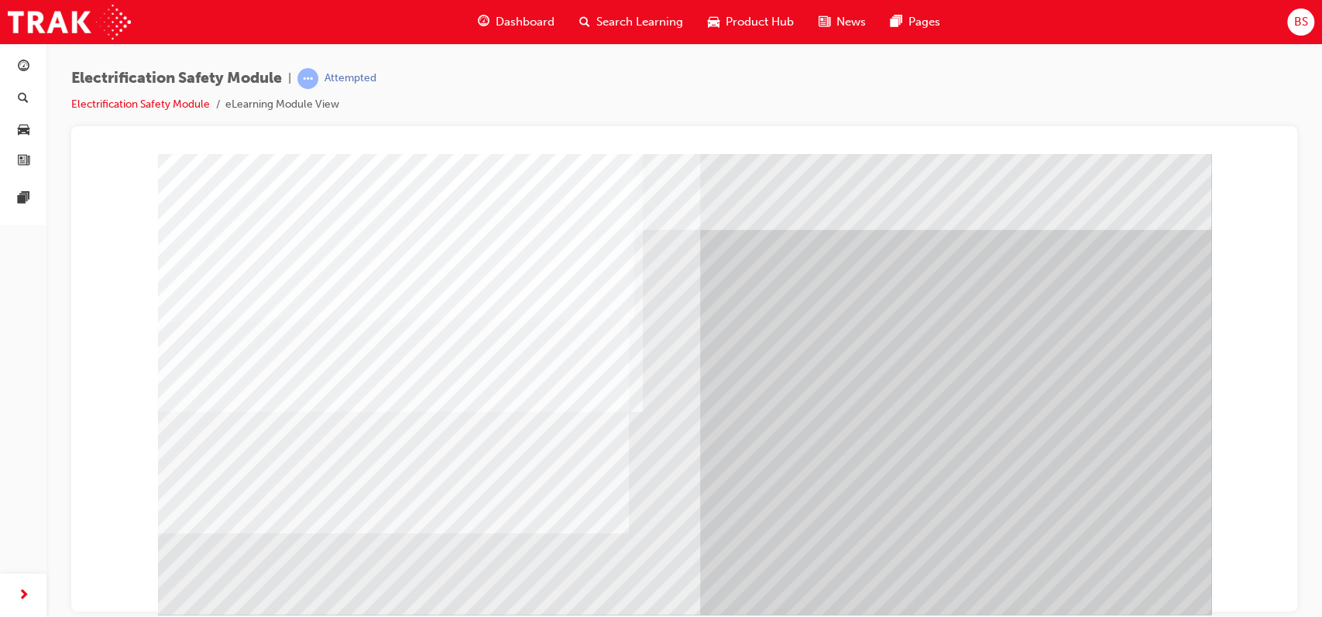
scroll to position [0, 0]
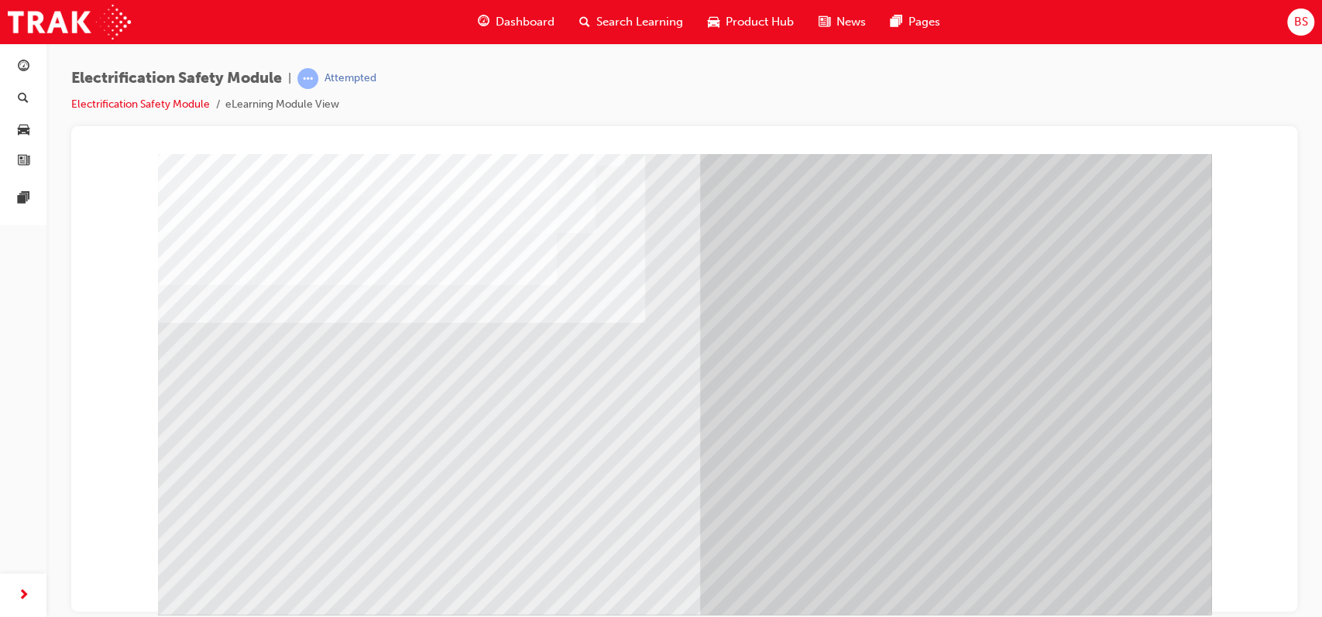
scroll to position [95, 0]
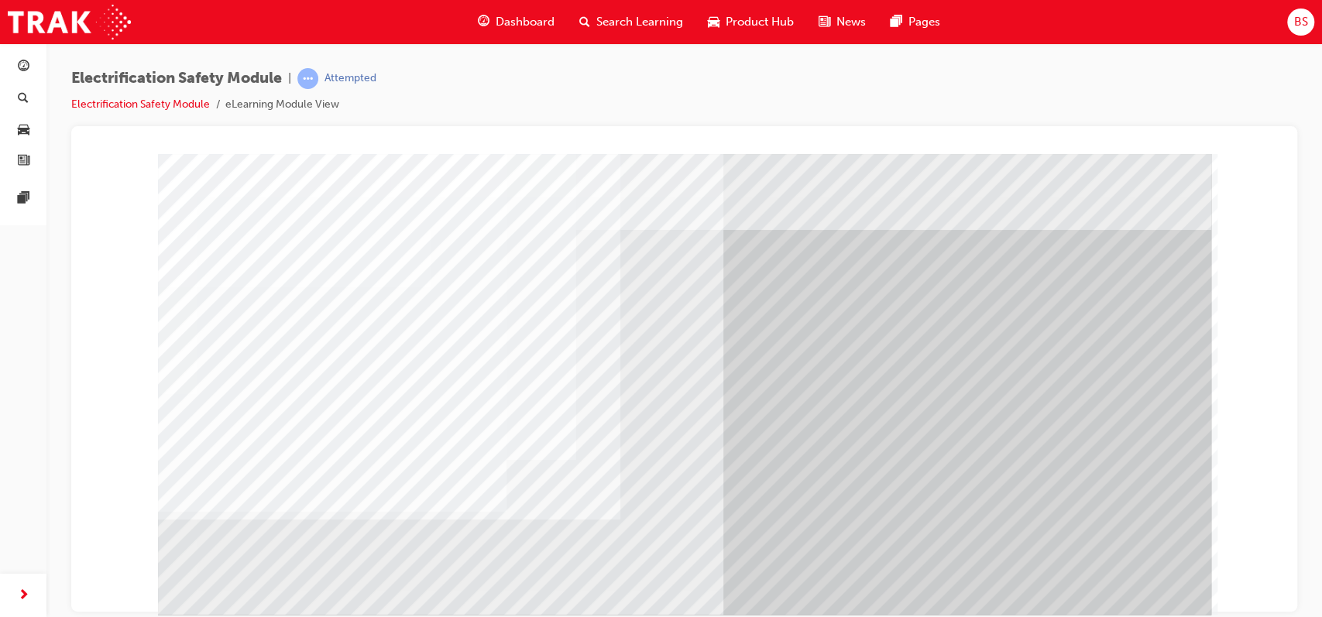
scroll to position [119, 0]
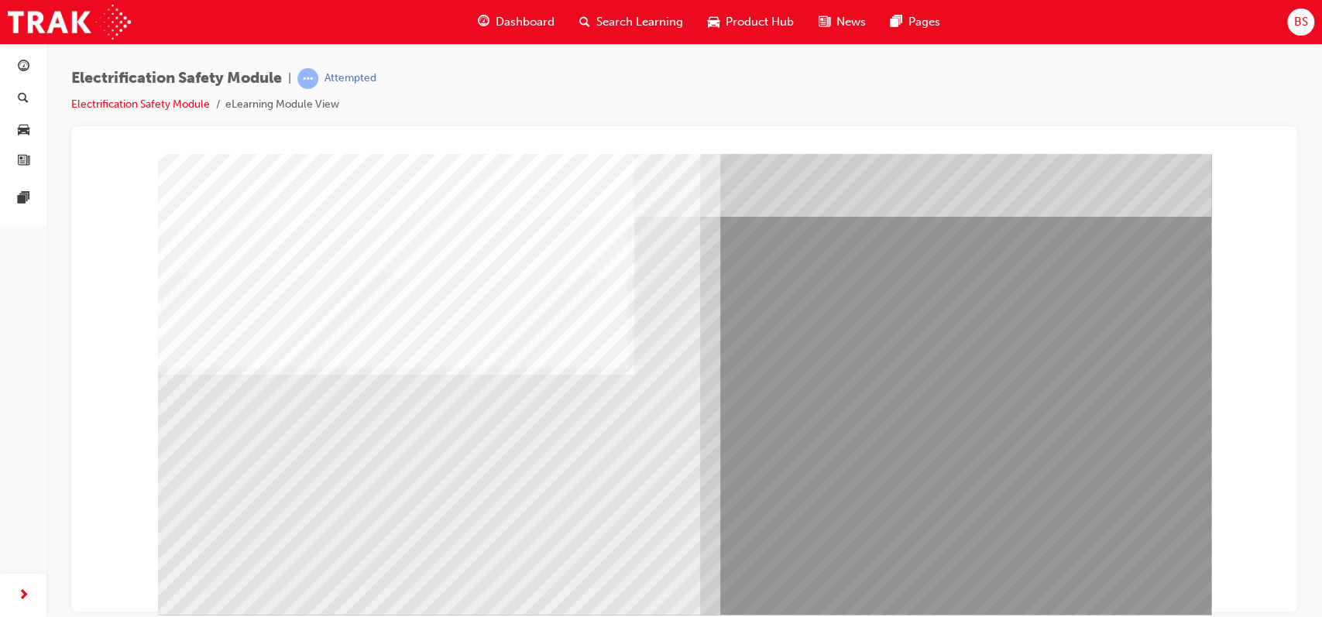
scroll to position [45, 0]
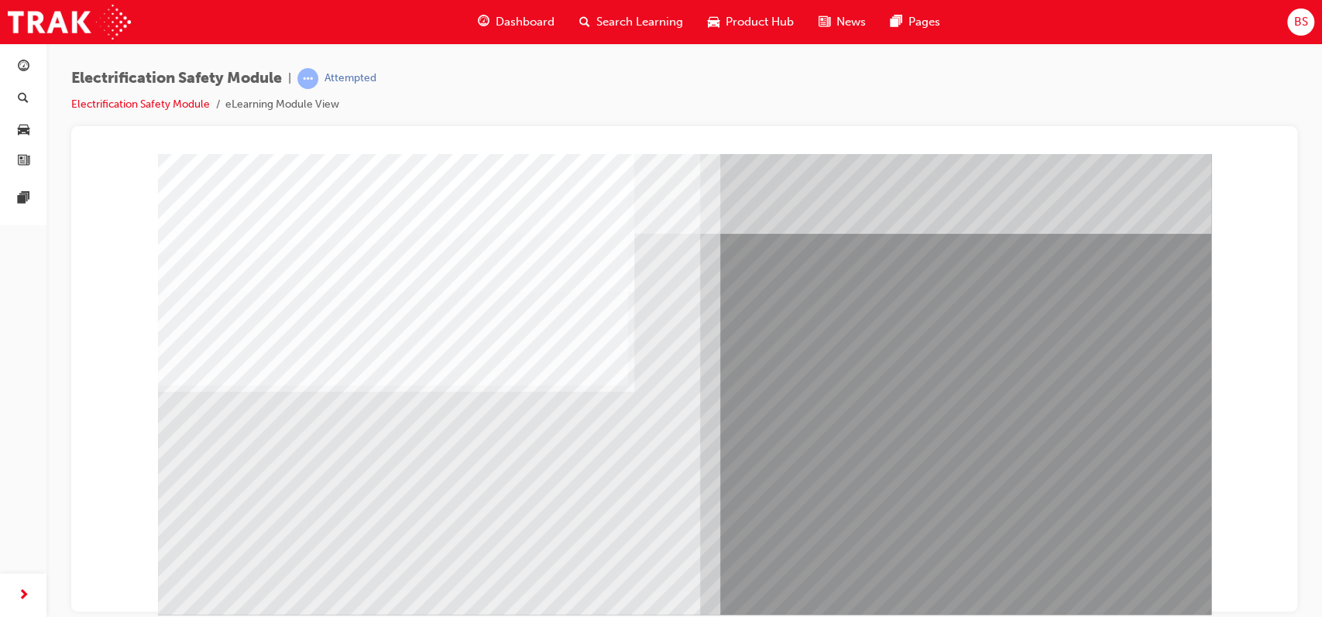
scroll to position [43, 0]
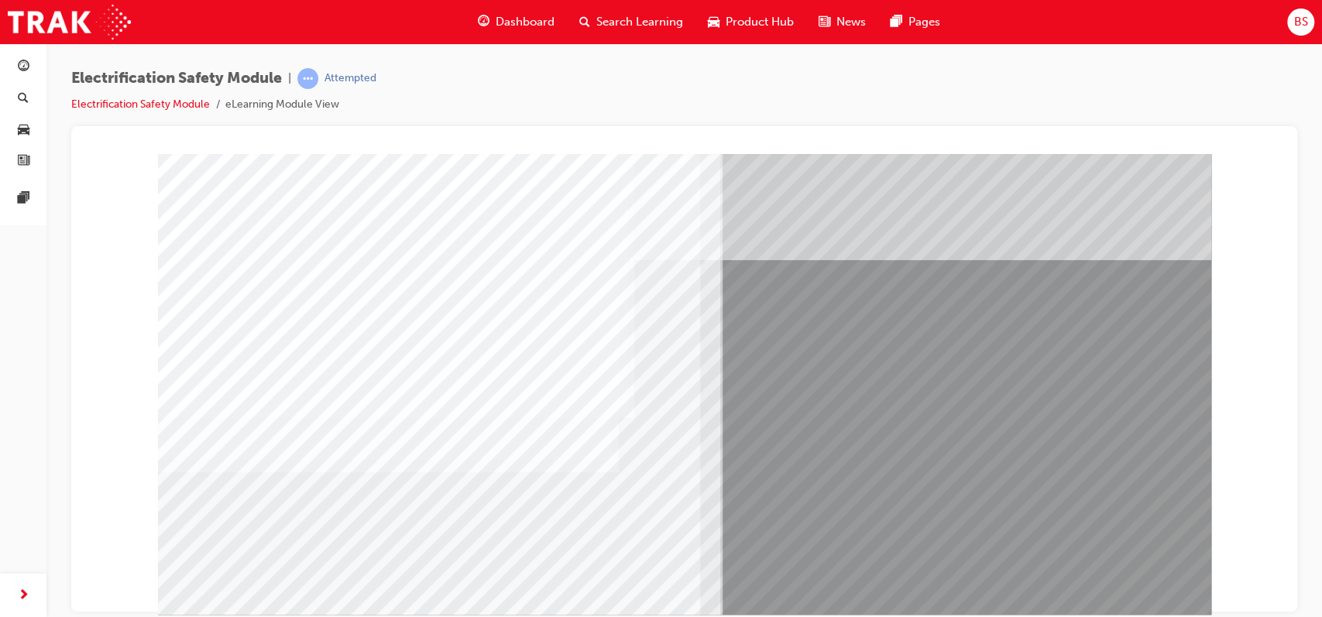
scroll to position [119, 0]
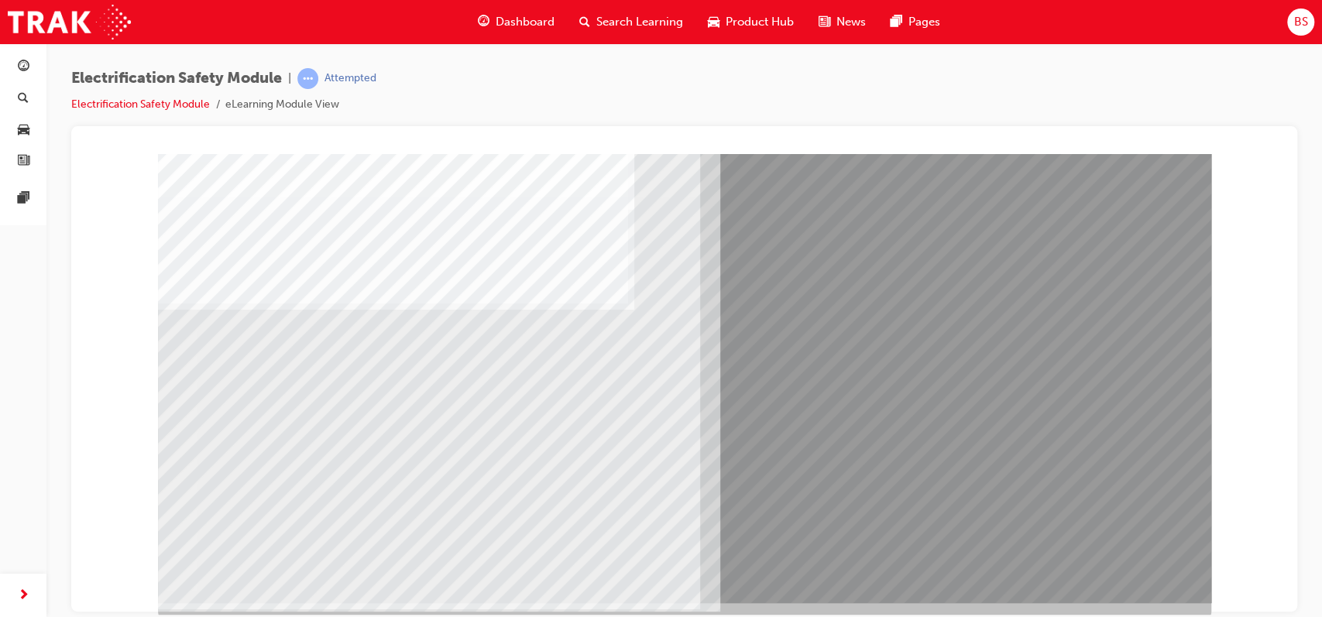
scroll to position [111, 0]
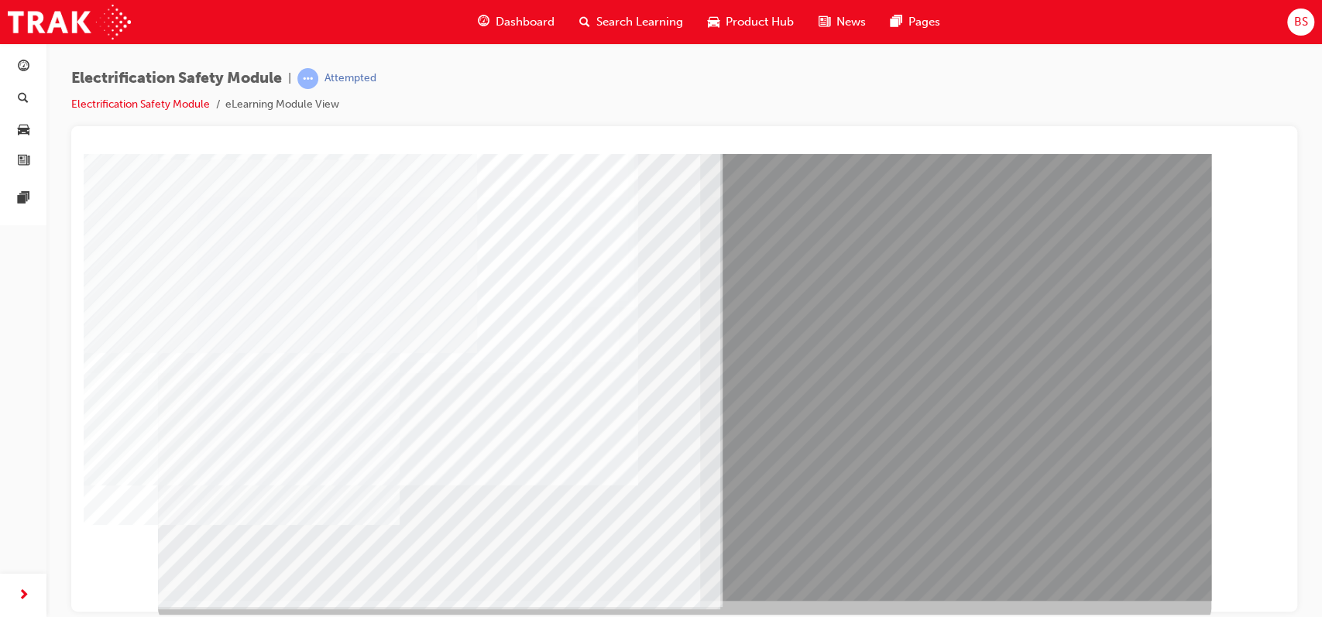
scroll to position [0, 0]
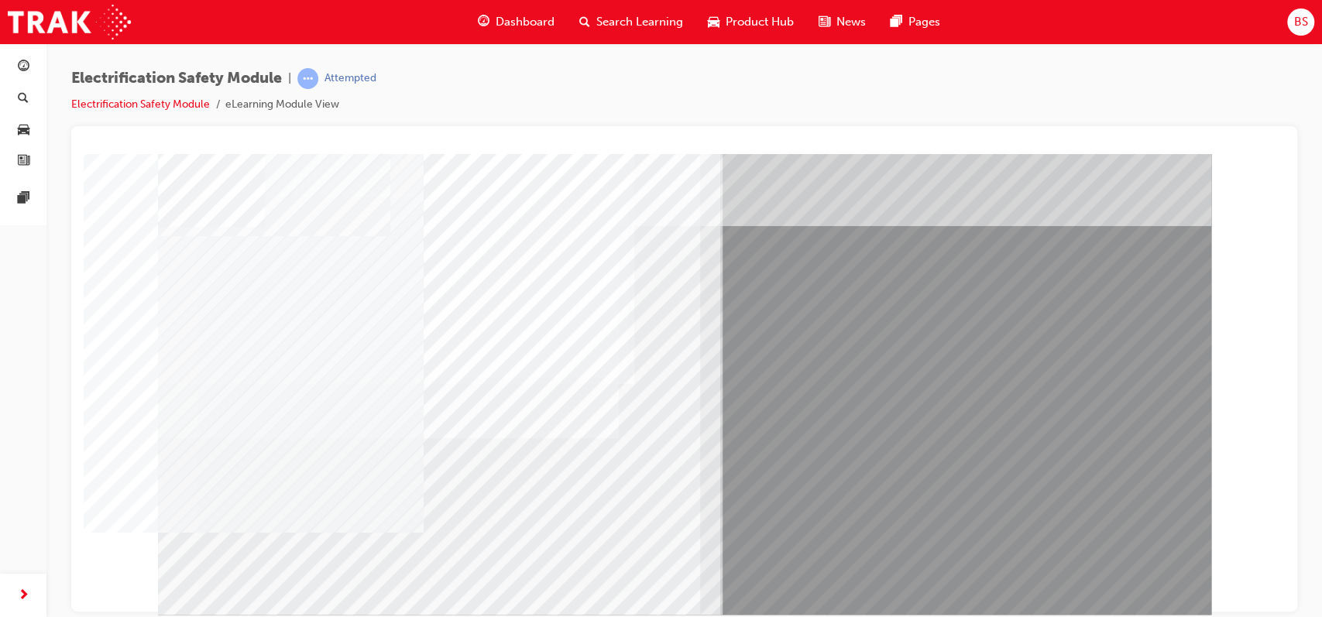
scroll to position [35, 0]
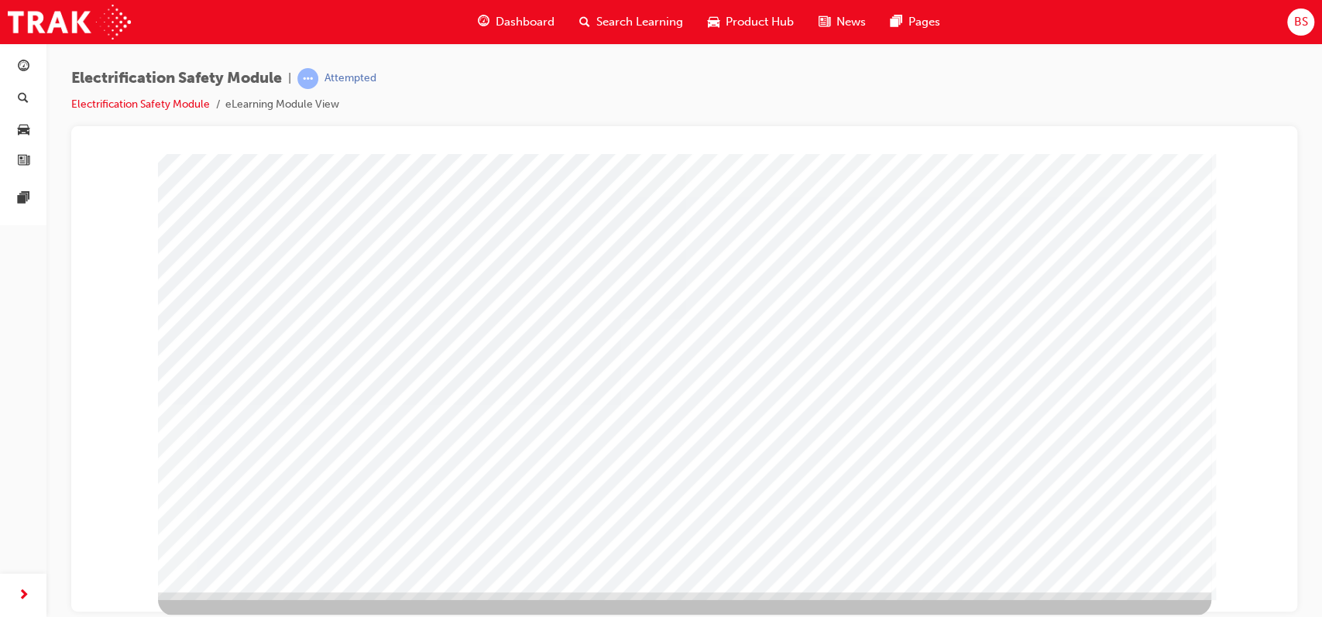
scroll to position [118, 0]
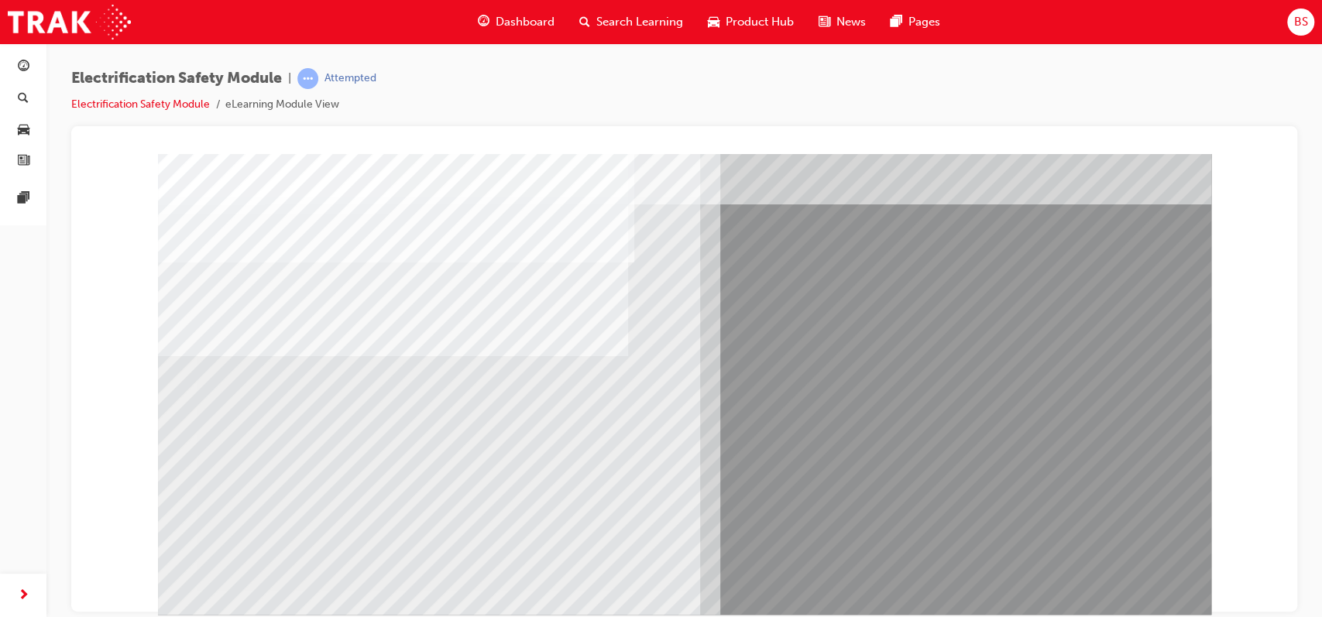
scroll to position [66, 0]
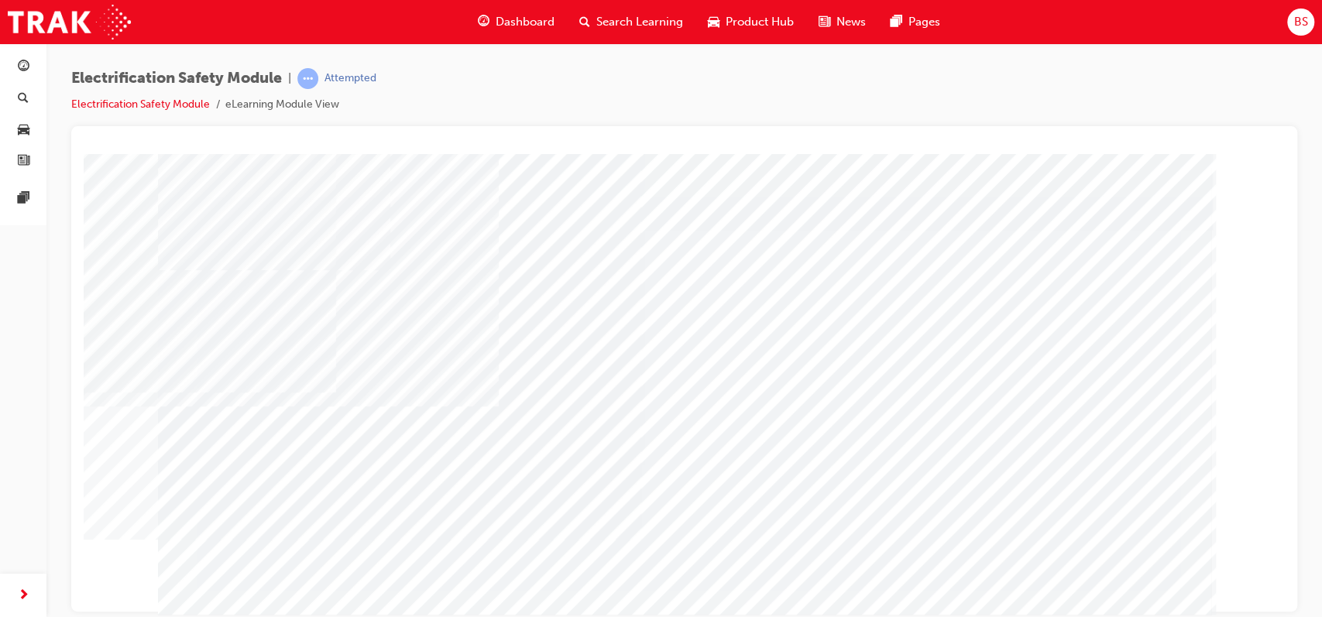
scroll to position [119, 0]
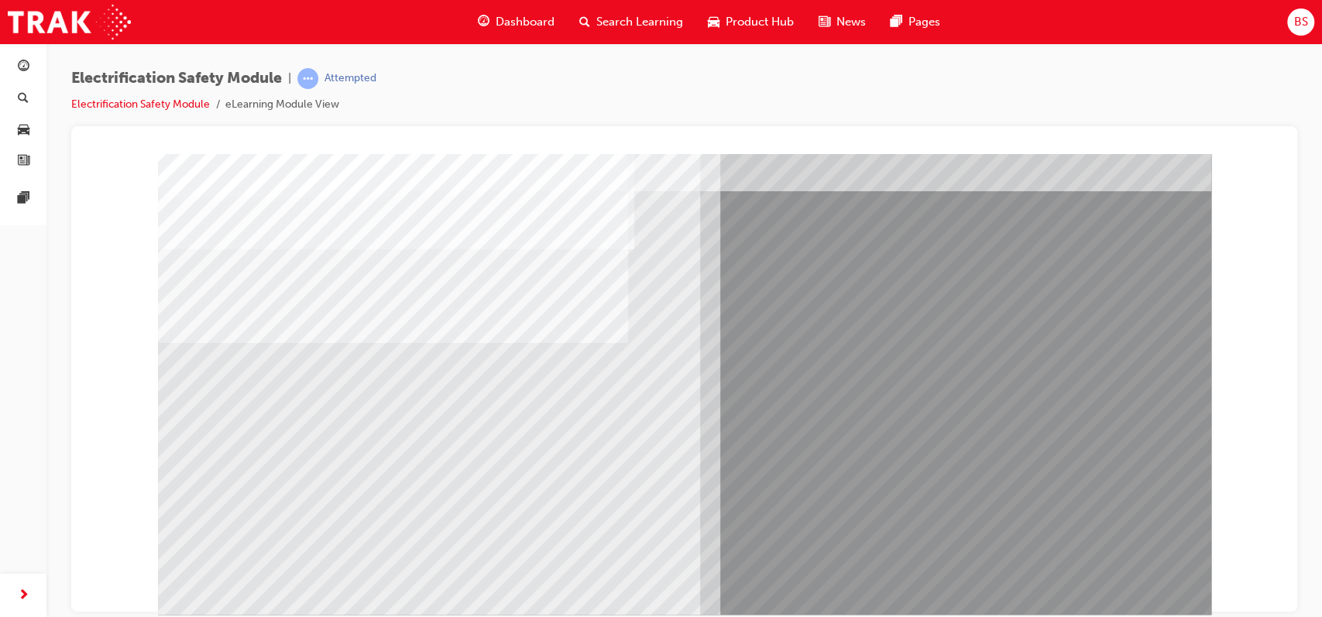
scroll to position [70, 0]
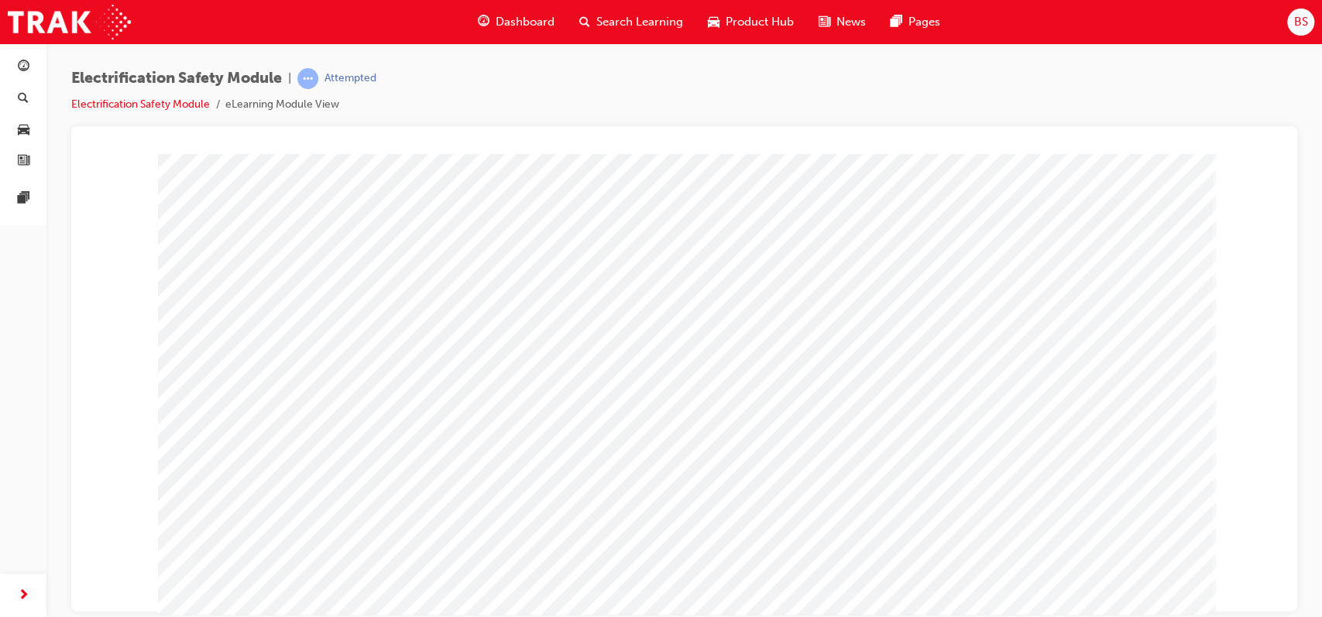
scroll to position [119, 0]
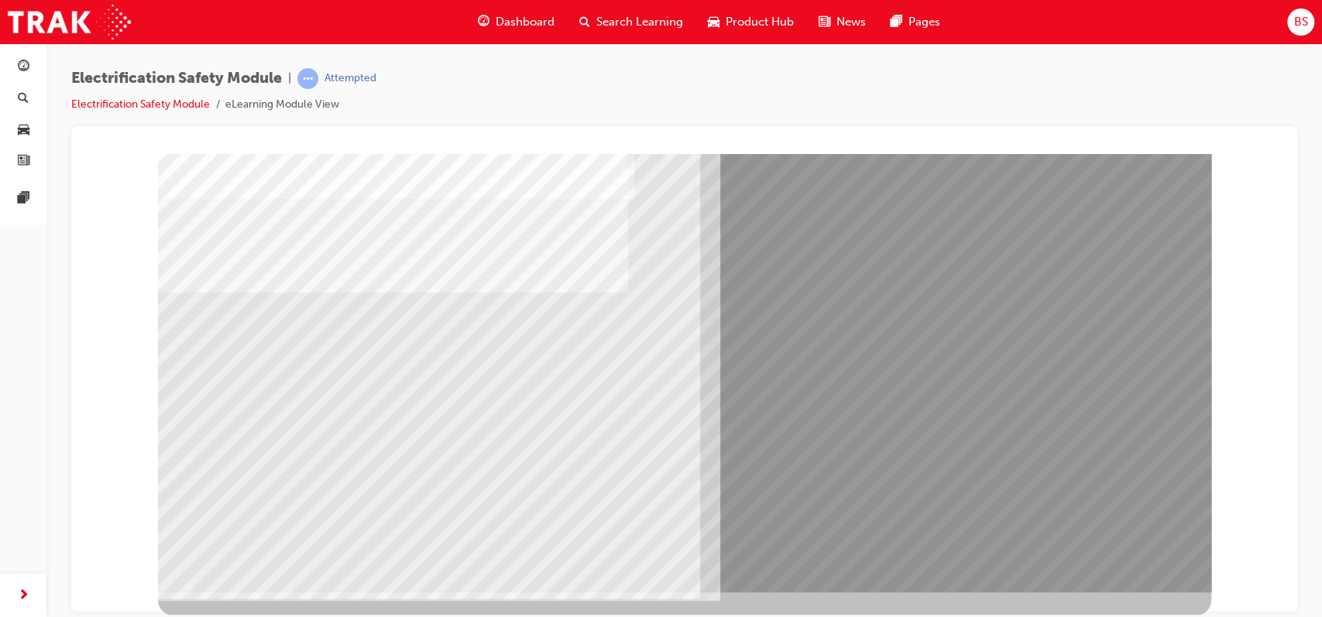
scroll to position [0, 0]
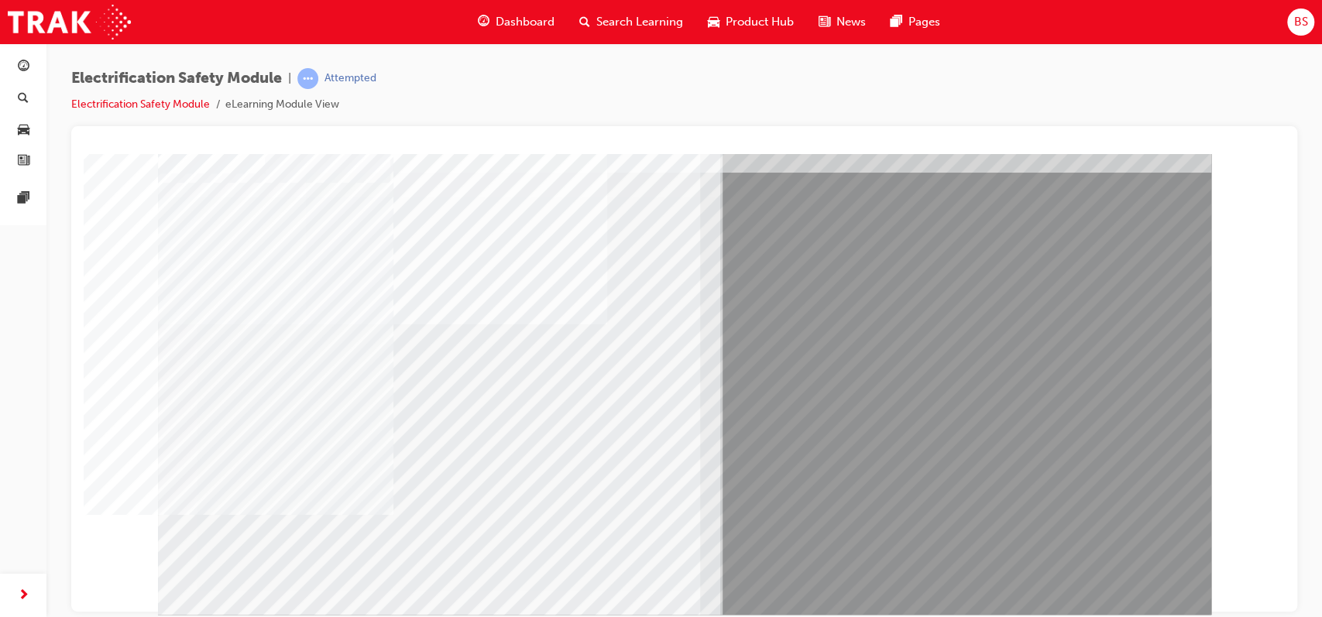
scroll to position [88, 0]
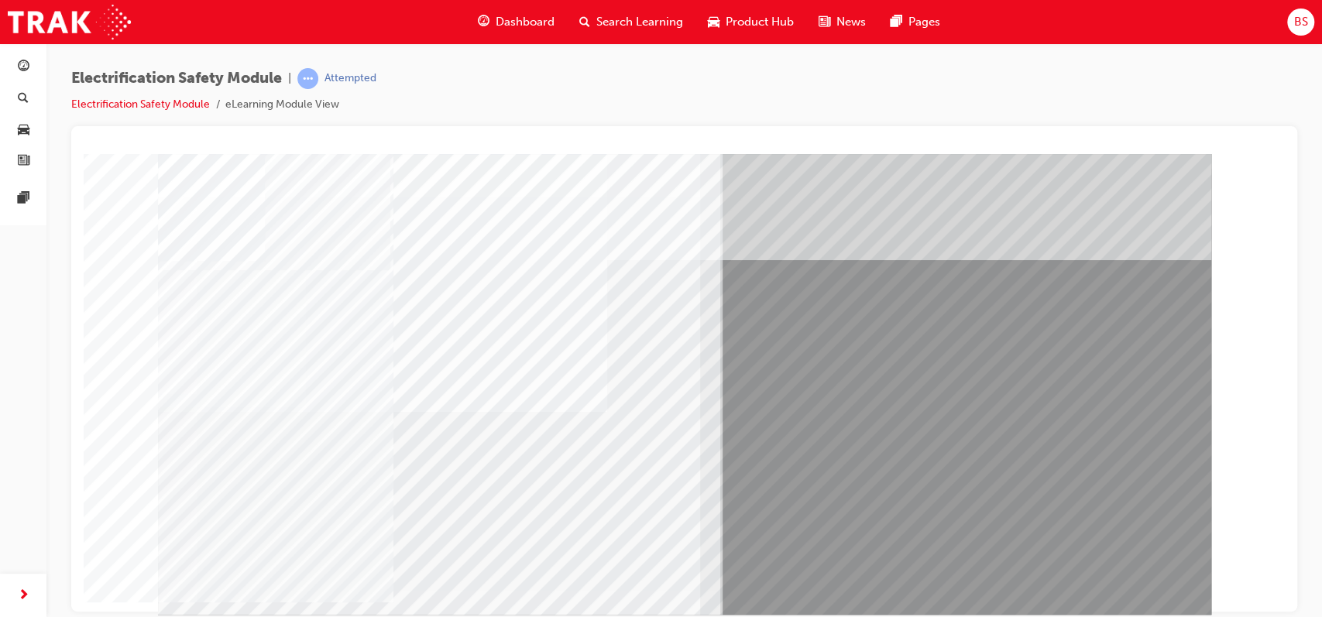
scroll to position [119, 0]
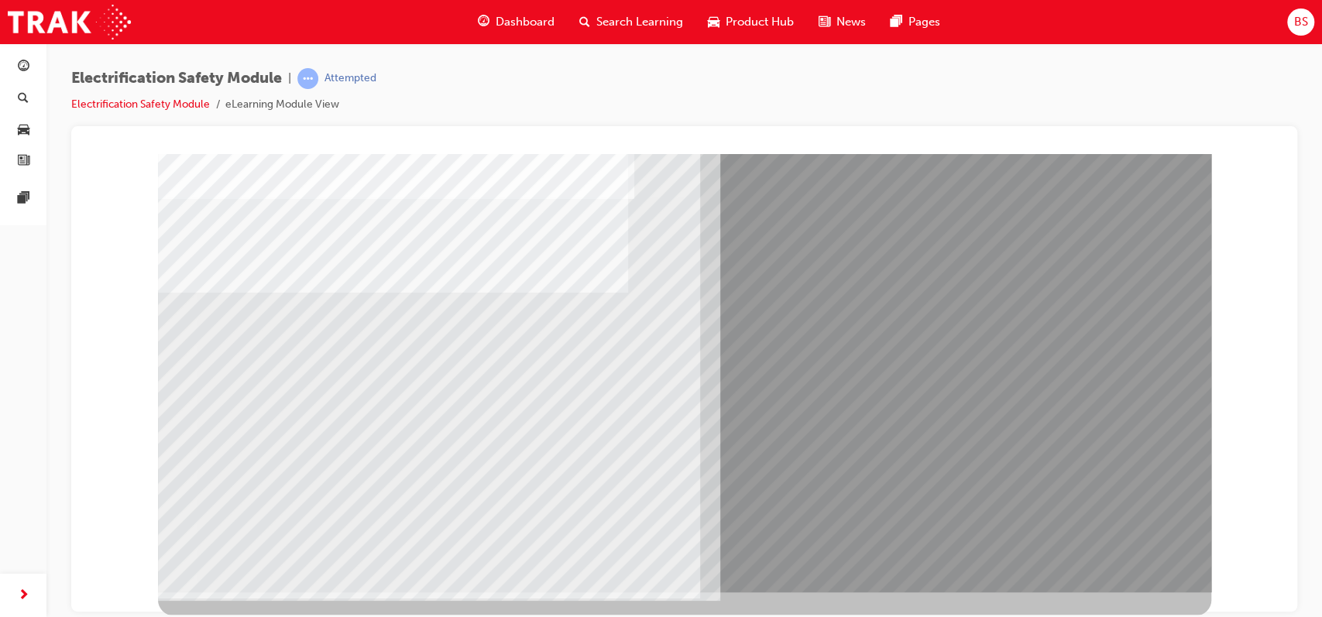
scroll to position [0, 0]
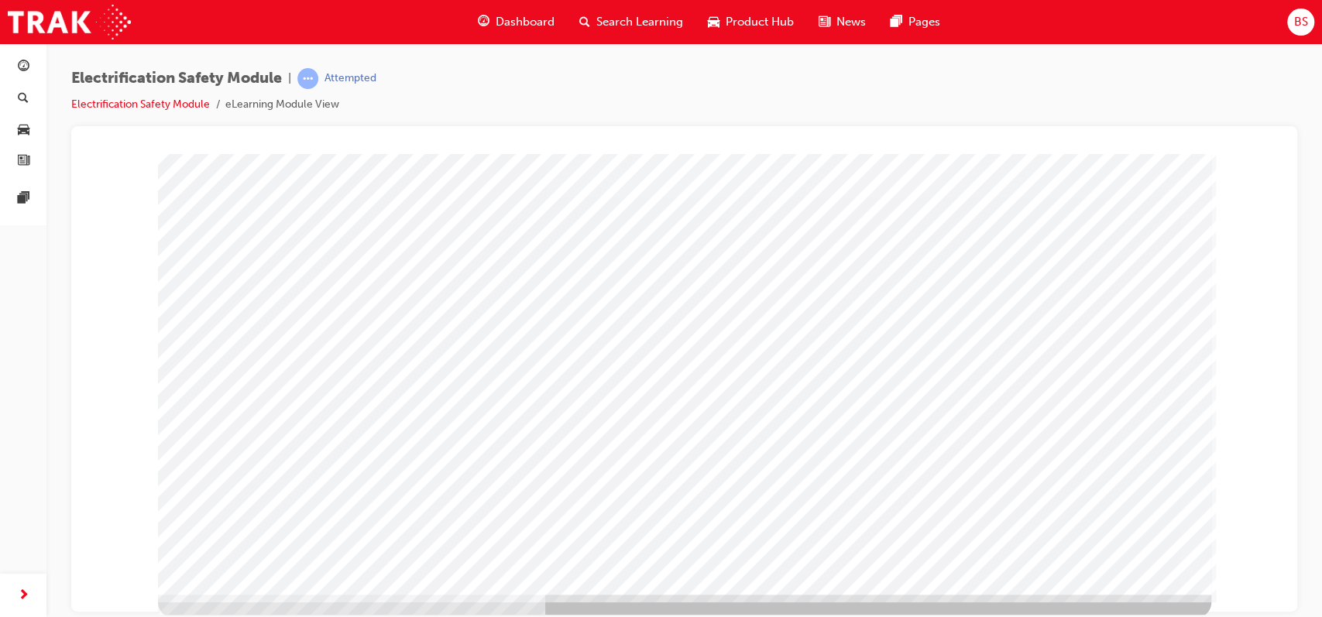
scroll to position [0, 0]
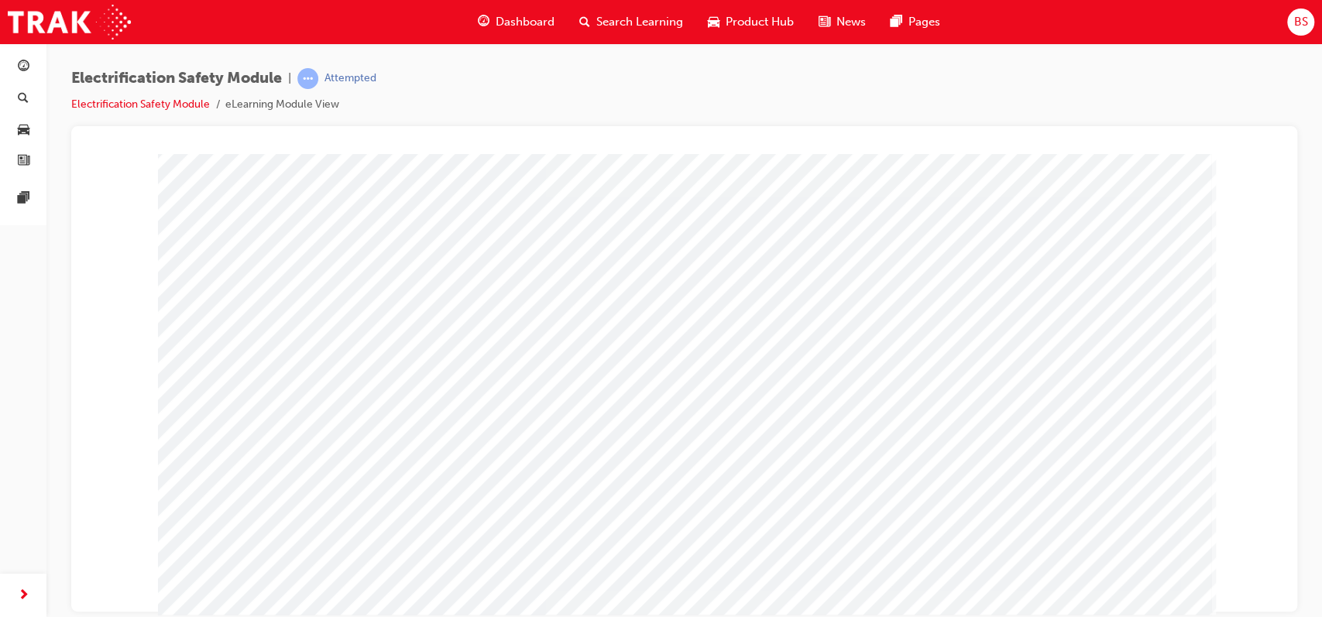
scroll to position [88, 0]
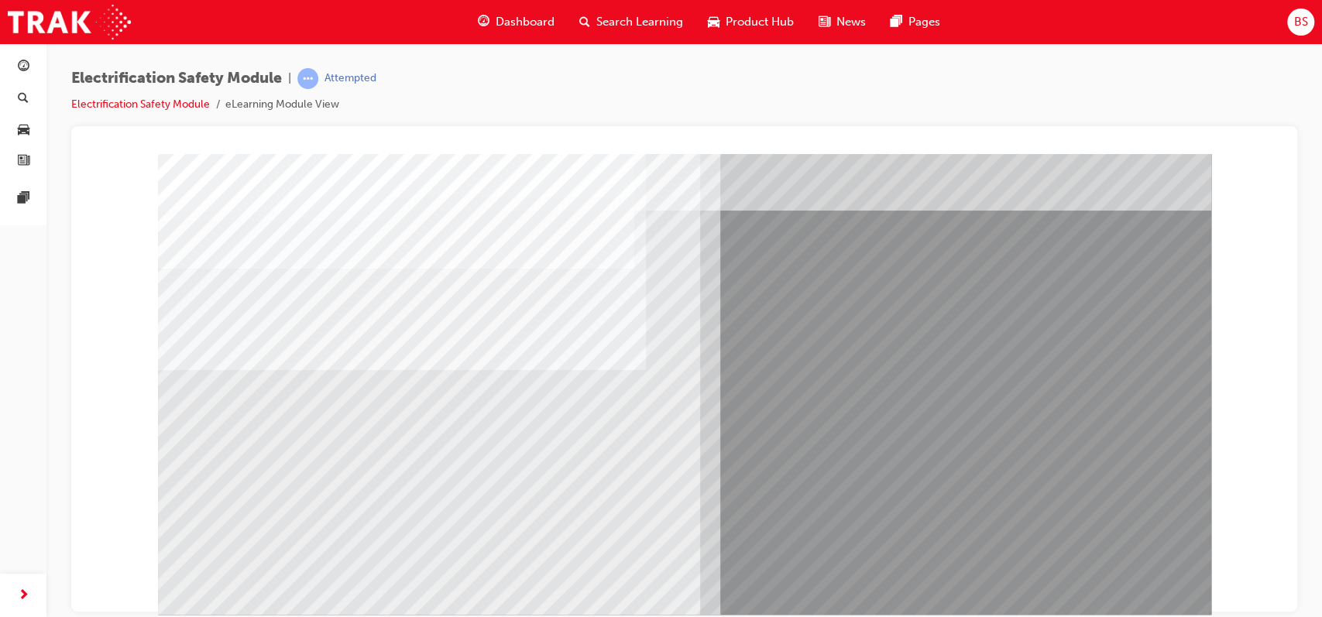
scroll to position [50, 0]
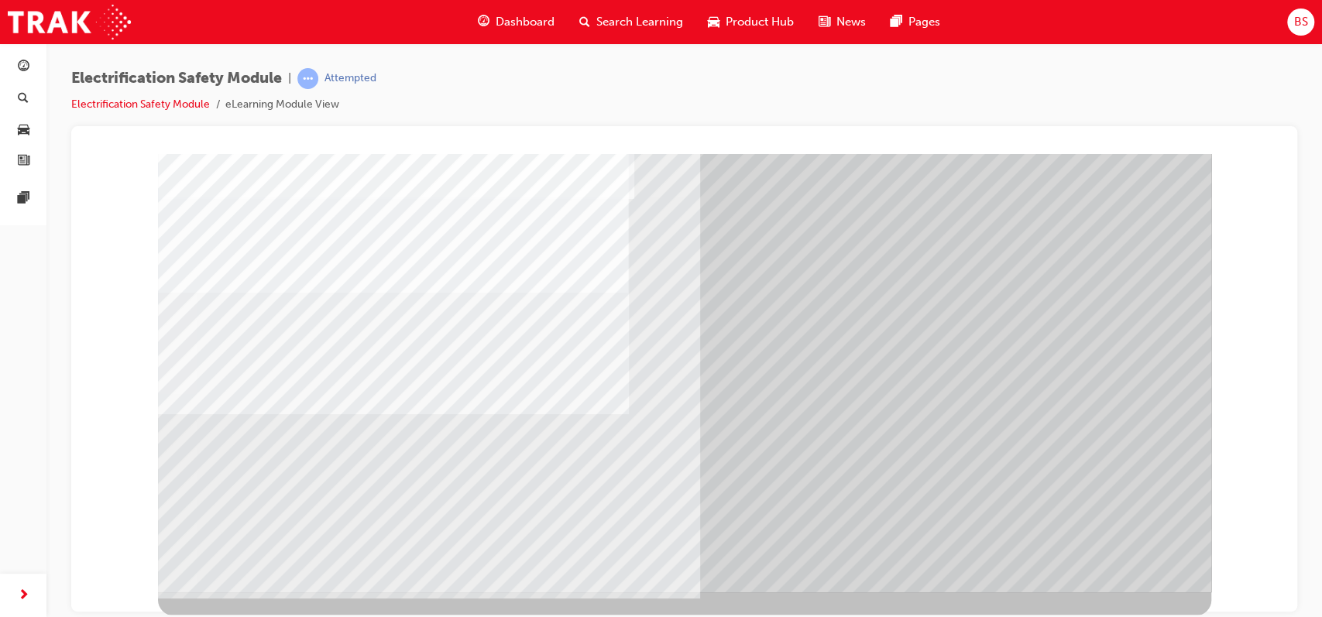
scroll to position [0, 0]
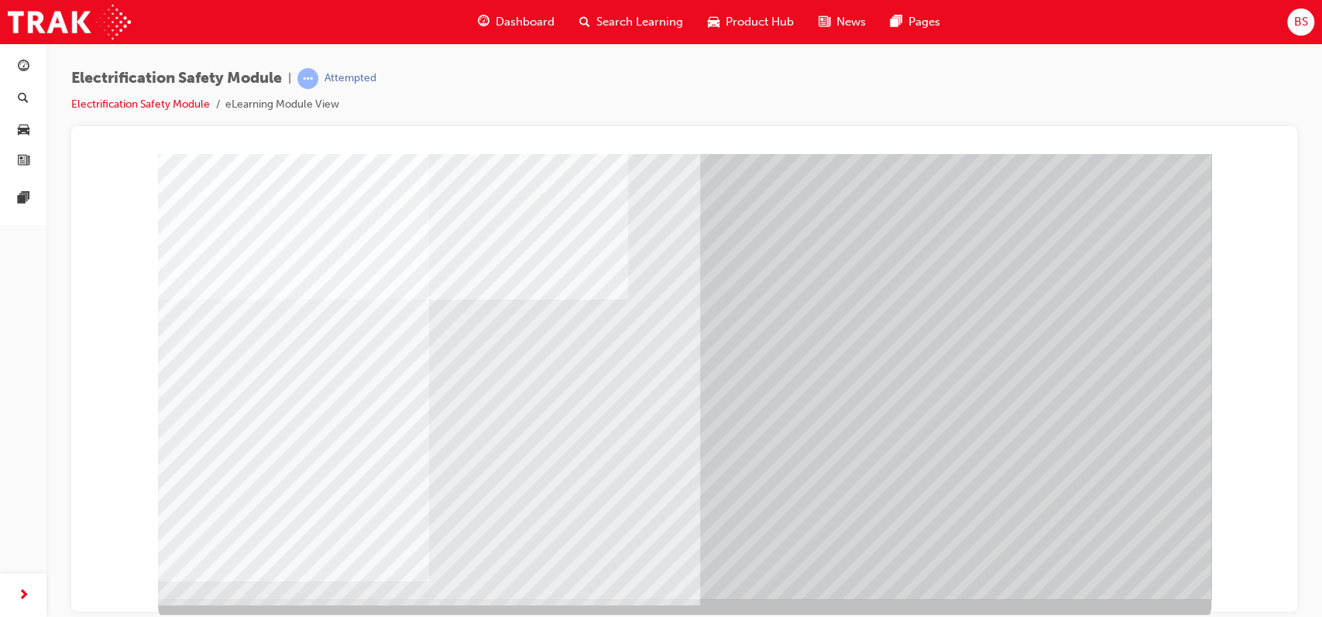
scroll to position [112, 0]
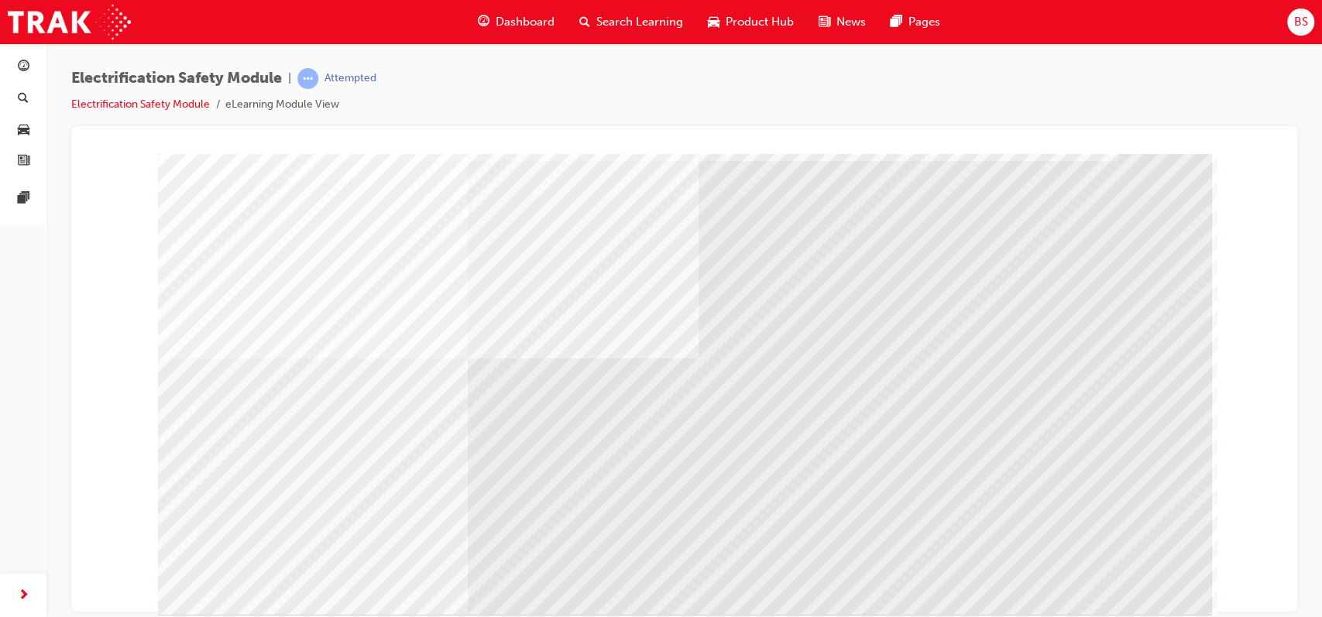
scroll to position [0, 0]
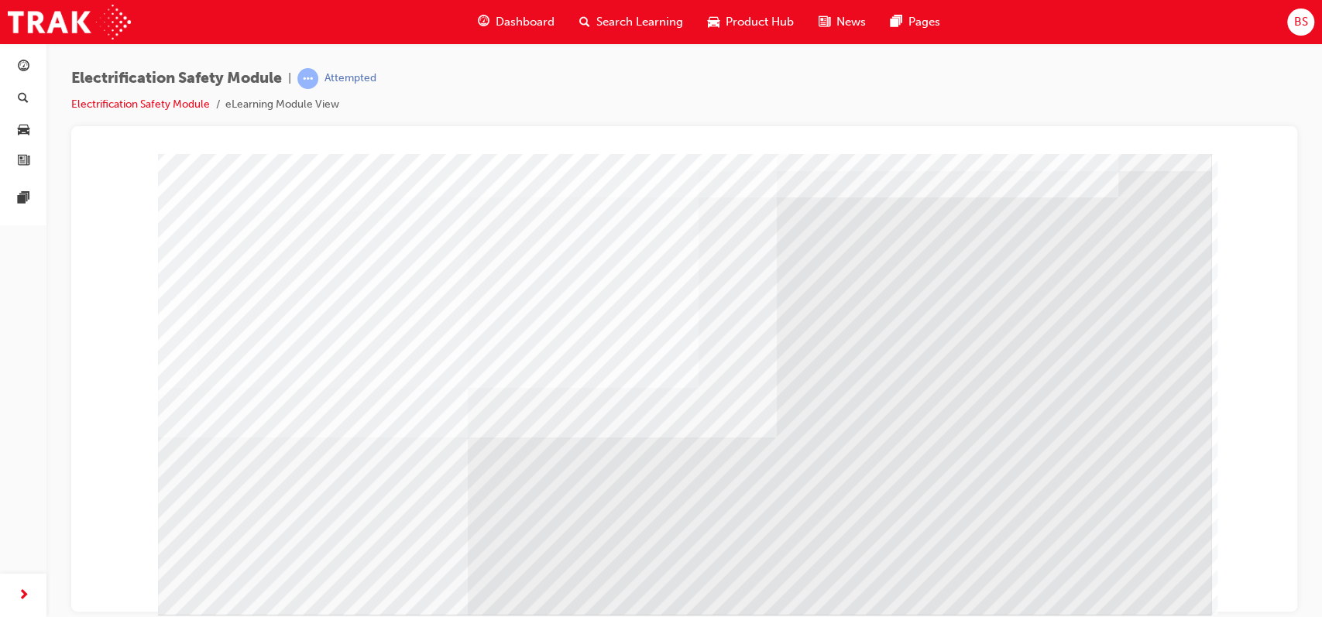
scroll to position [119, 0]
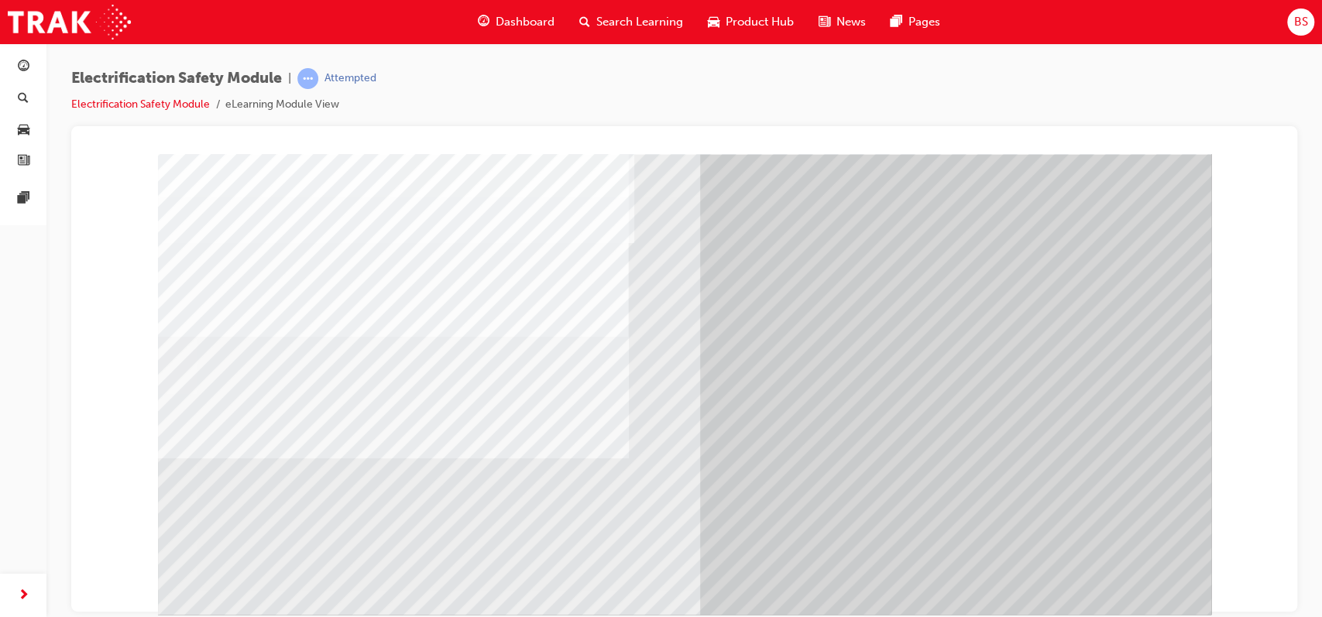
scroll to position [76, 0]
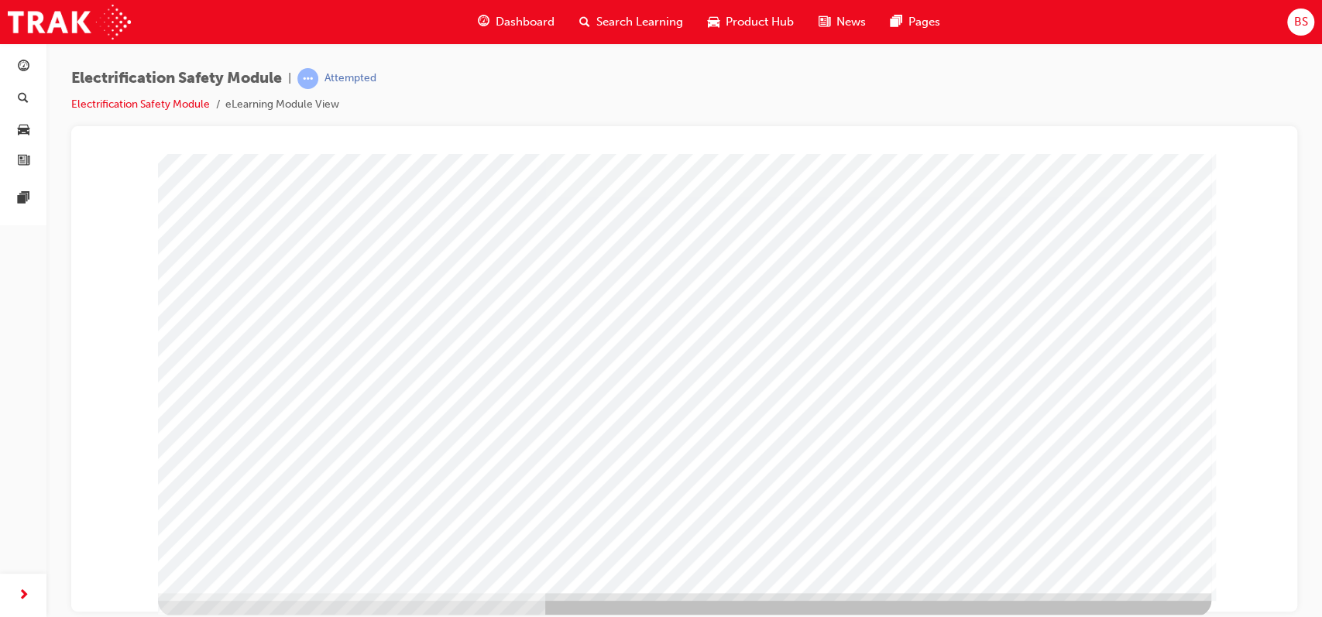
scroll to position [119, 0]
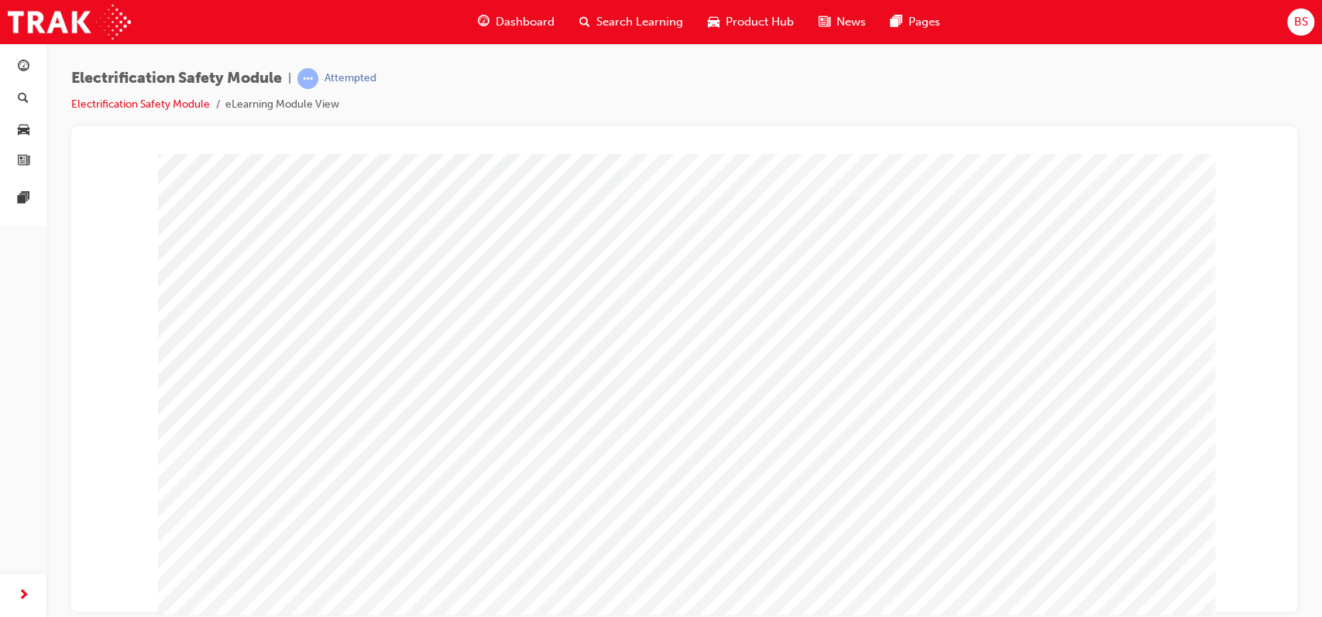
scroll to position [84, 0]
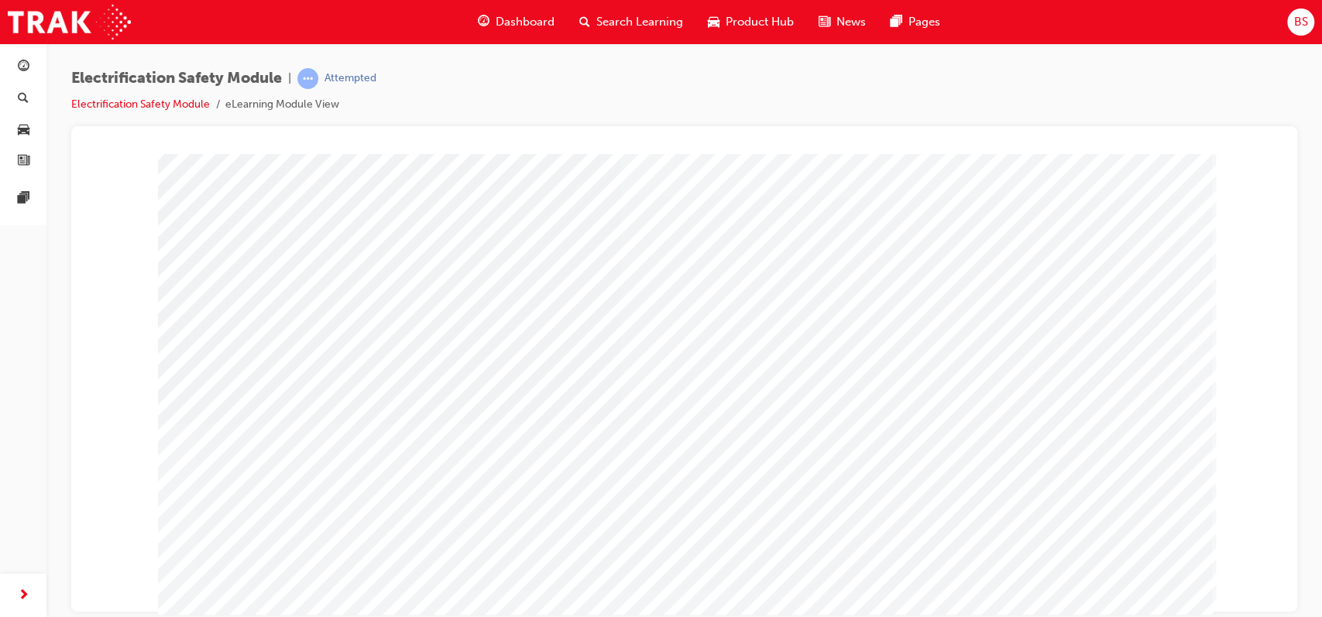
scroll to position [101, 0]
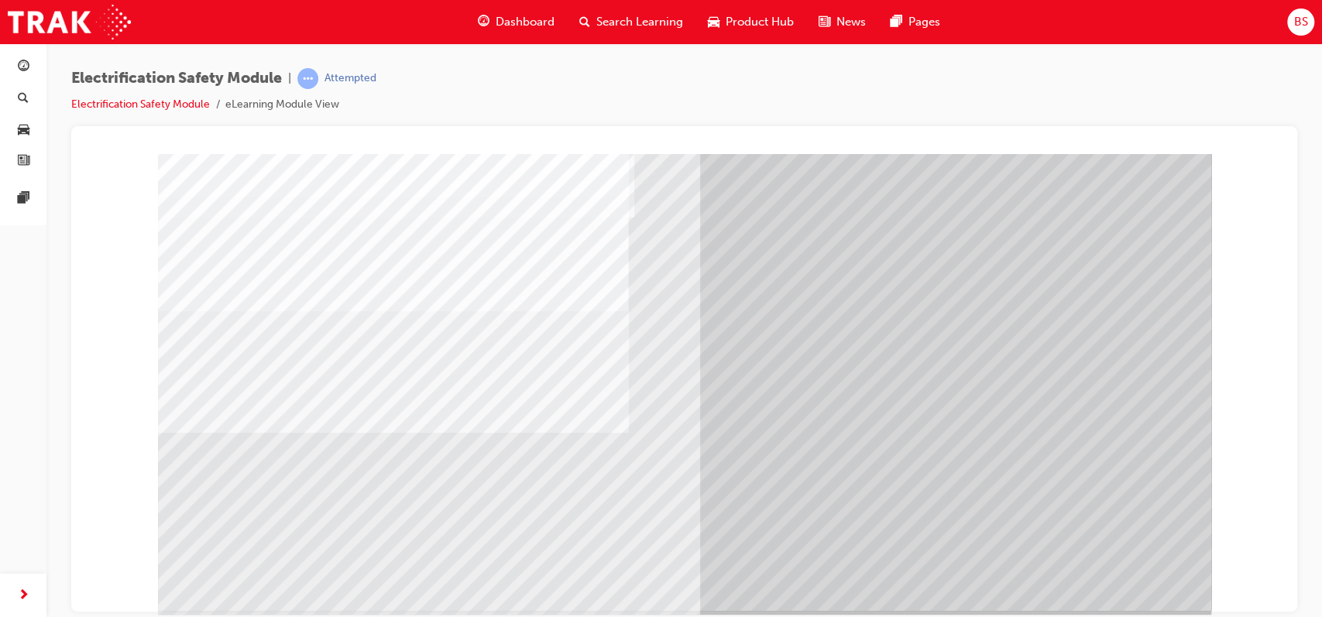
scroll to position [0, 0]
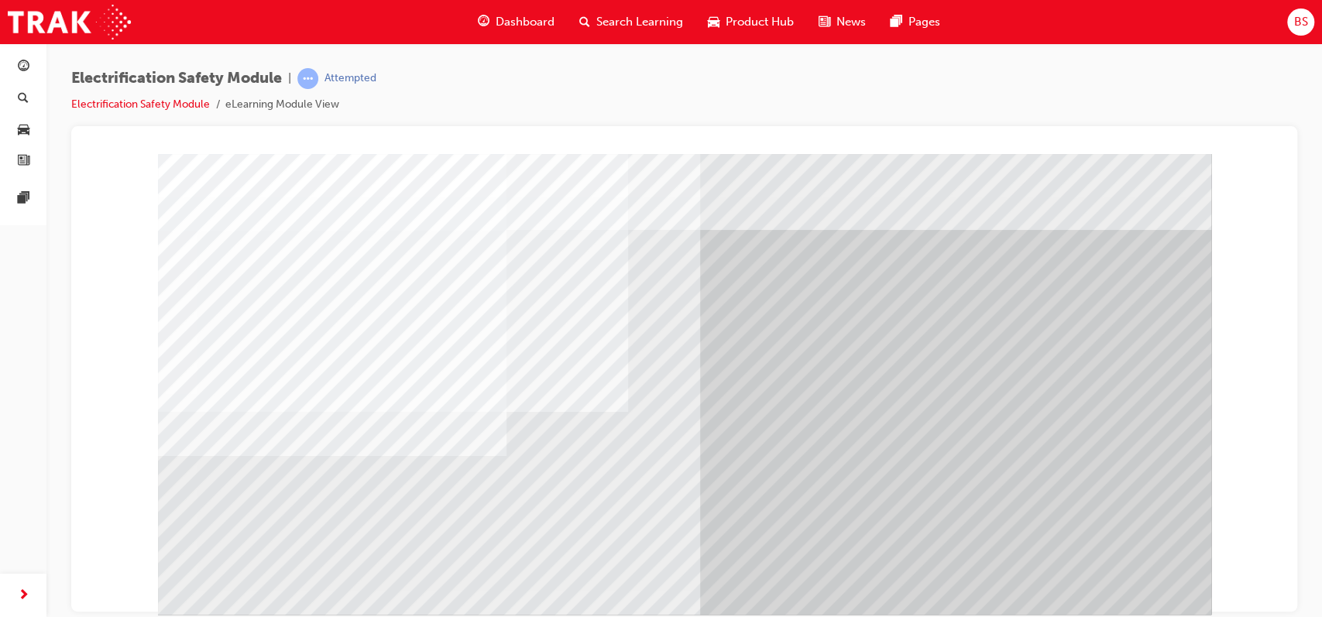
scroll to position [119, 0]
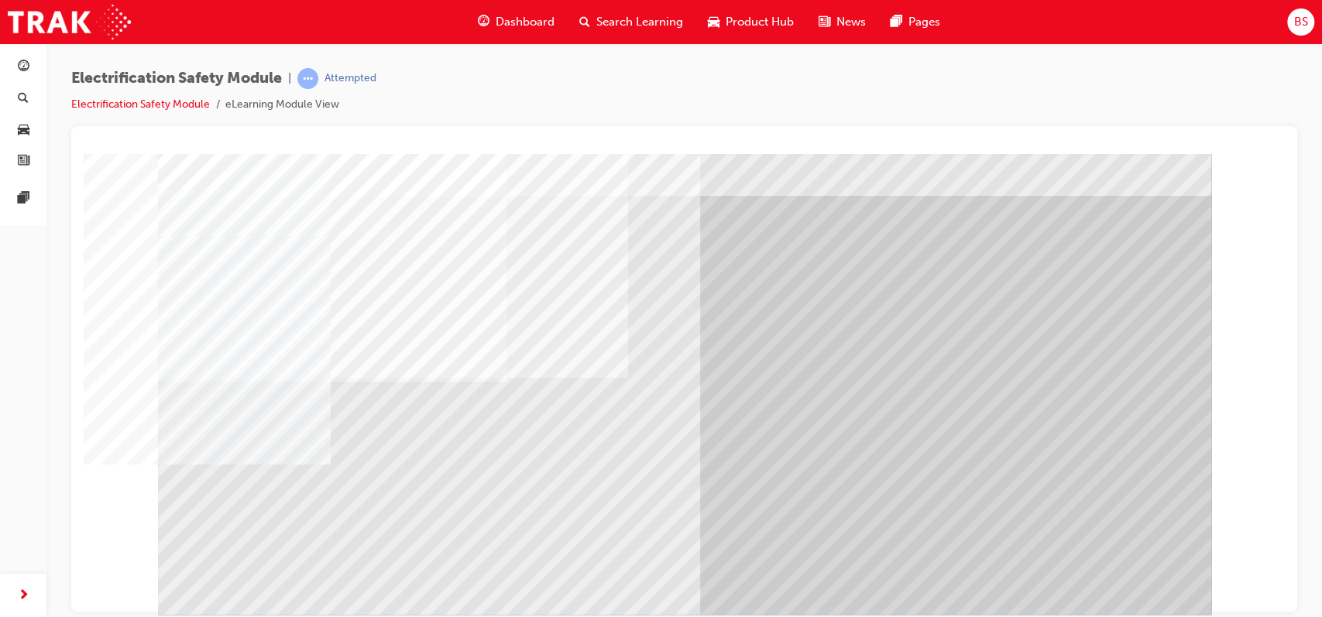
scroll to position [33, 0]
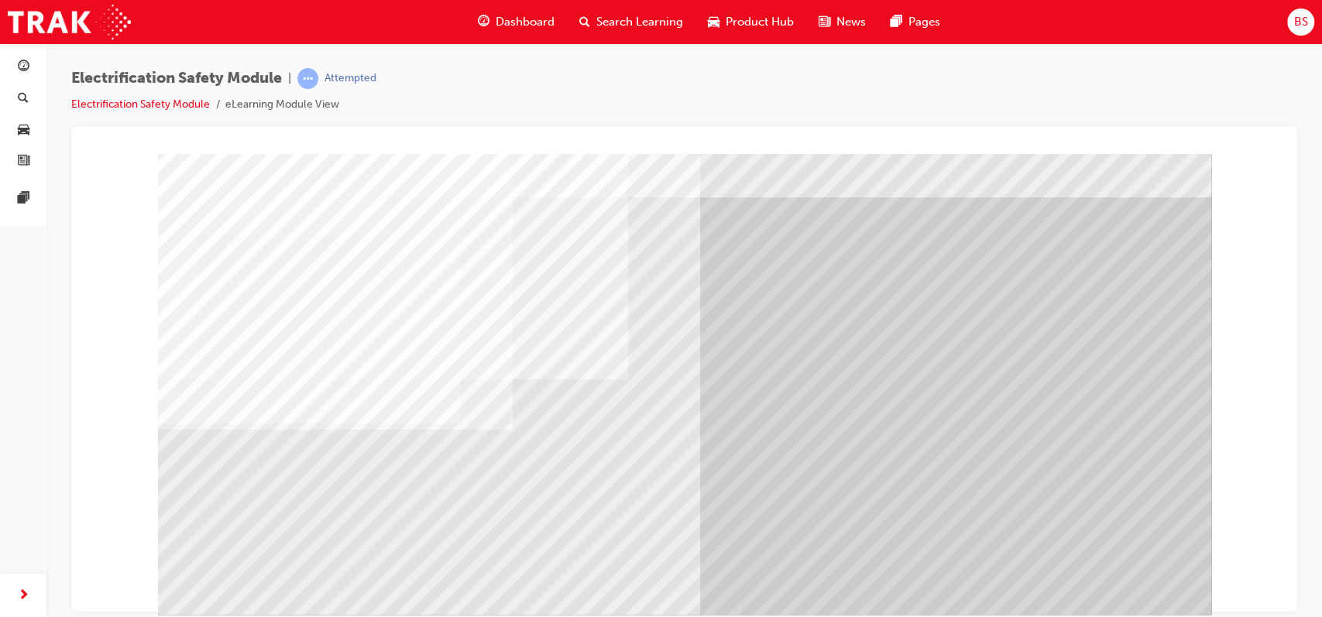
scroll to position [119, 0]
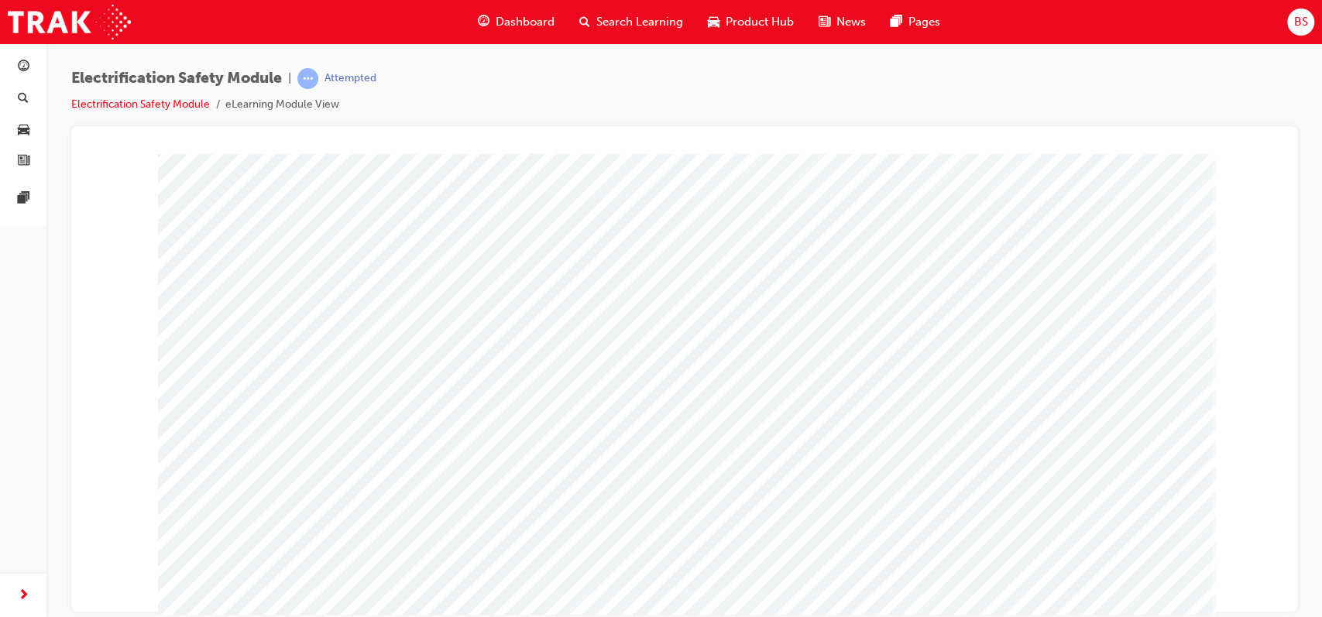
scroll to position [90, 0]
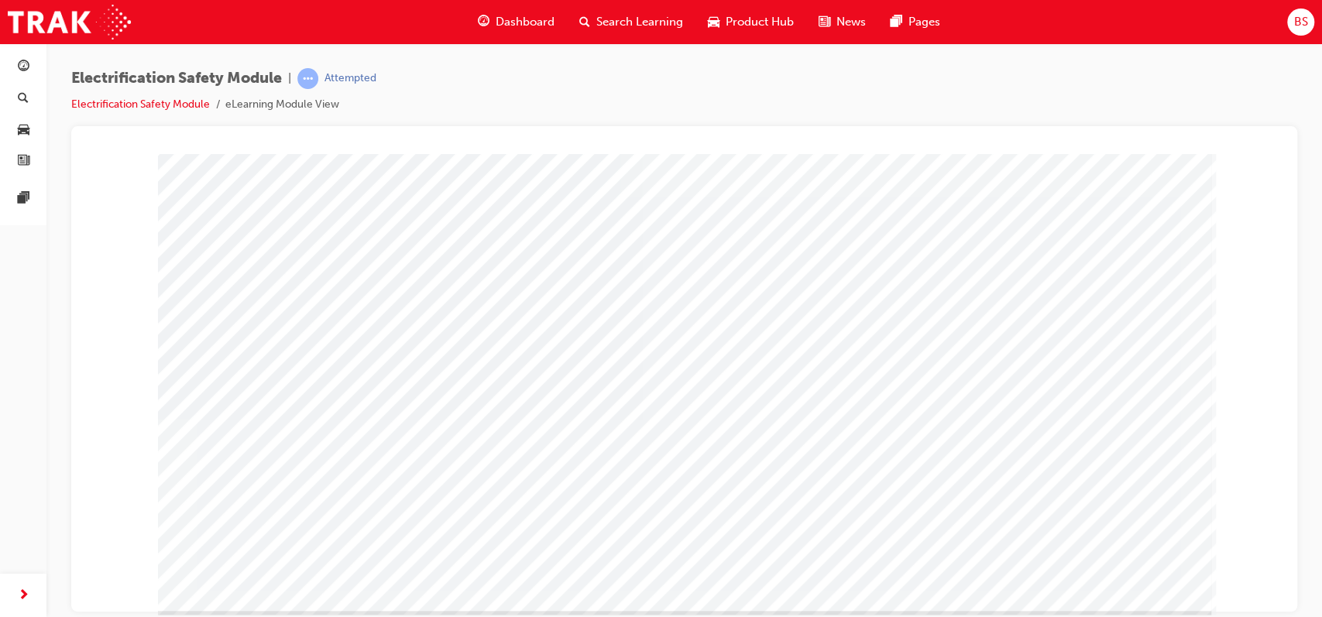
scroll to position [103, 0]
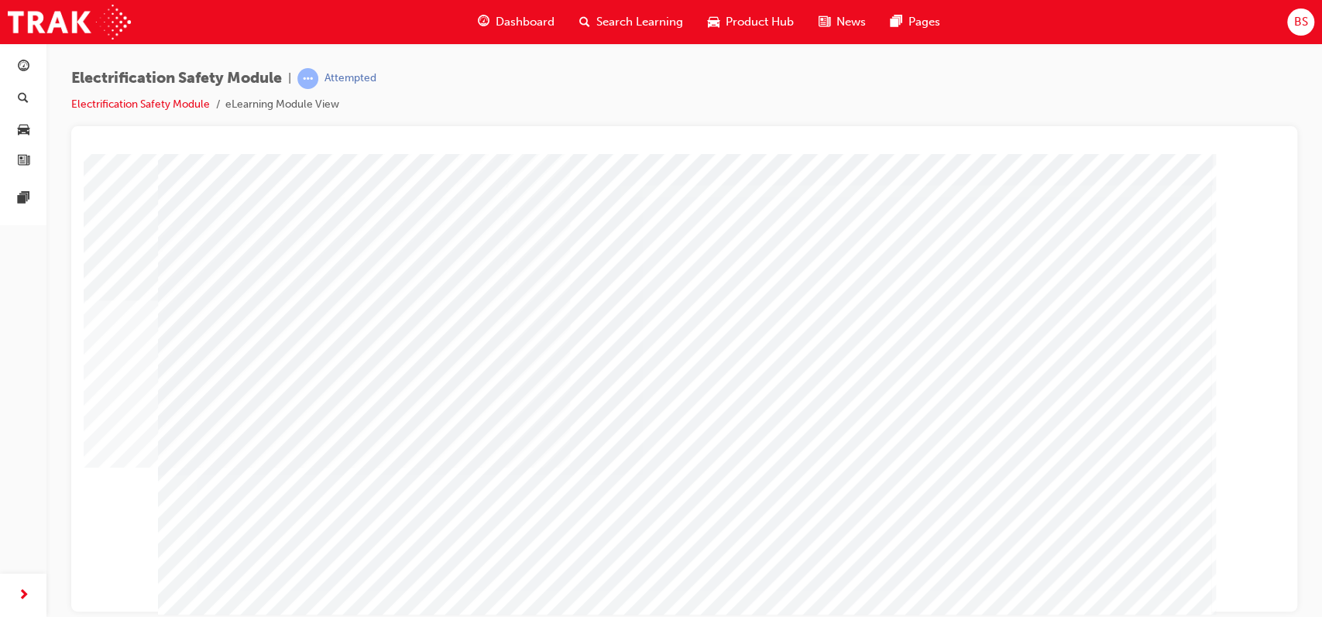
scroll to position [119, 0]
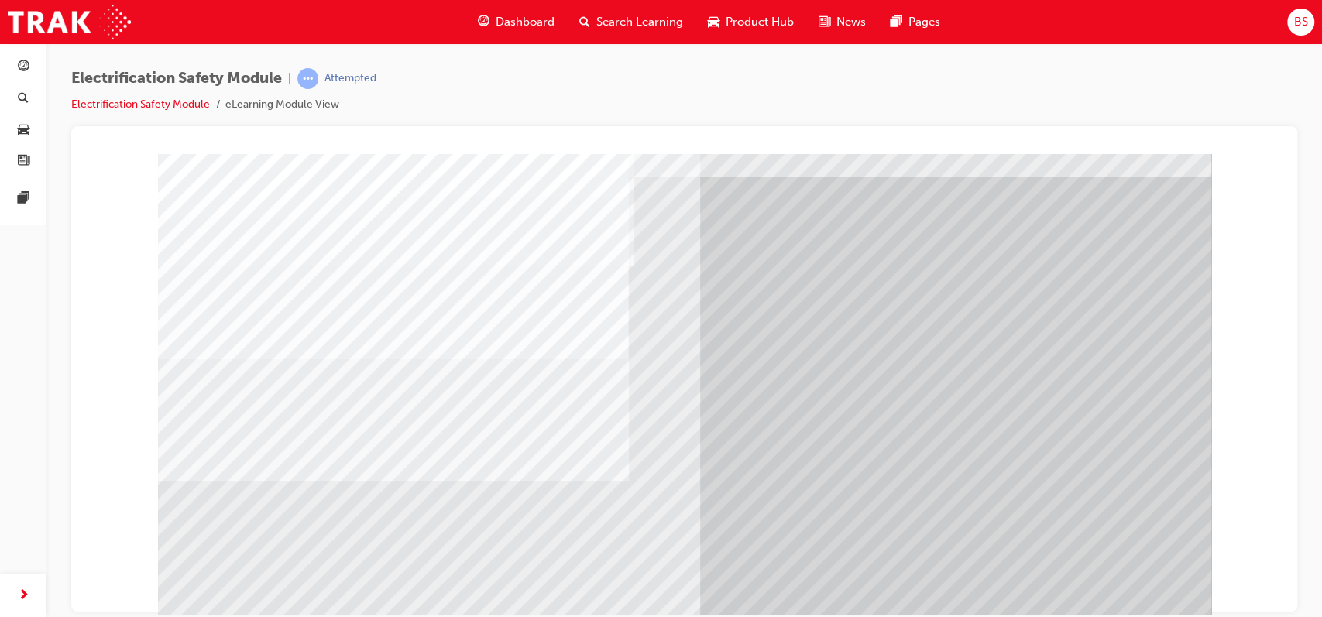
scroll to position [53, 0]
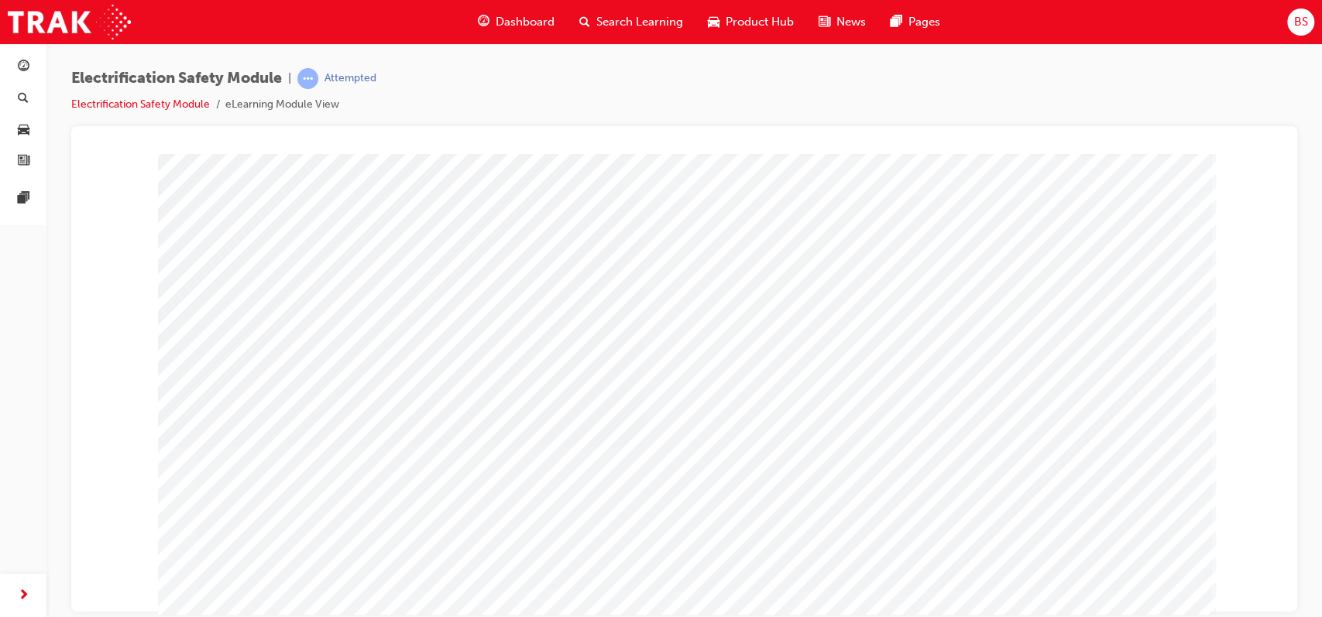
scroll to position [86, 0]
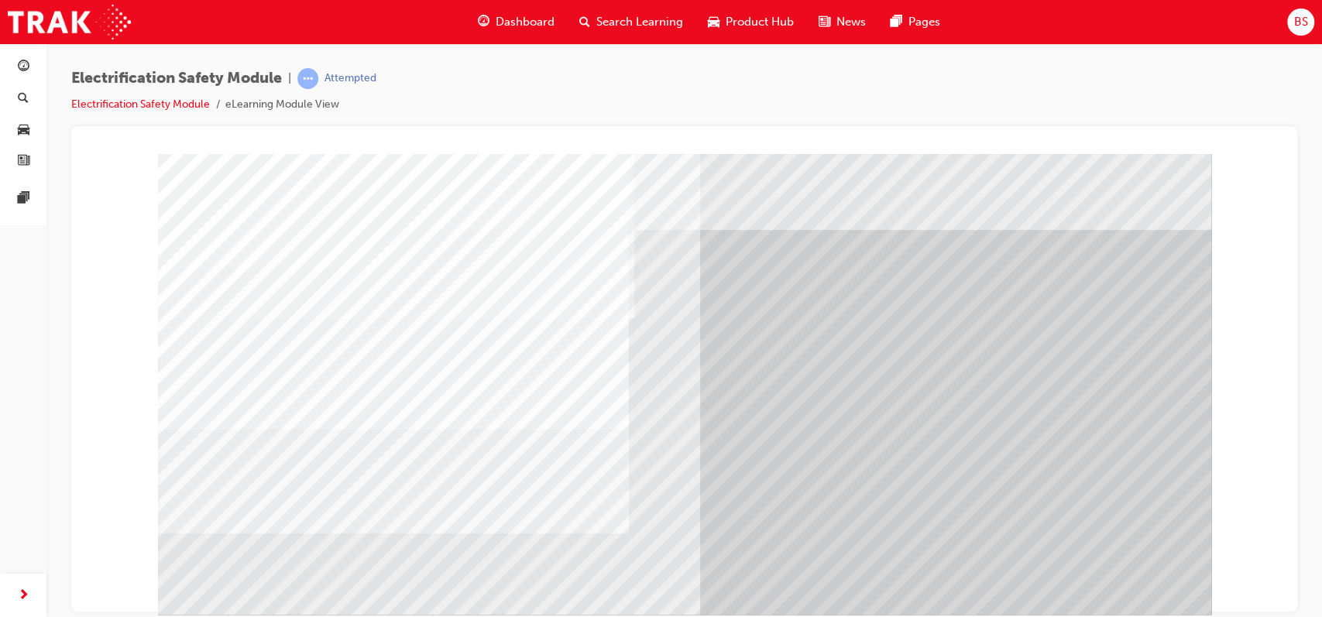
scroll to position [0, 0]
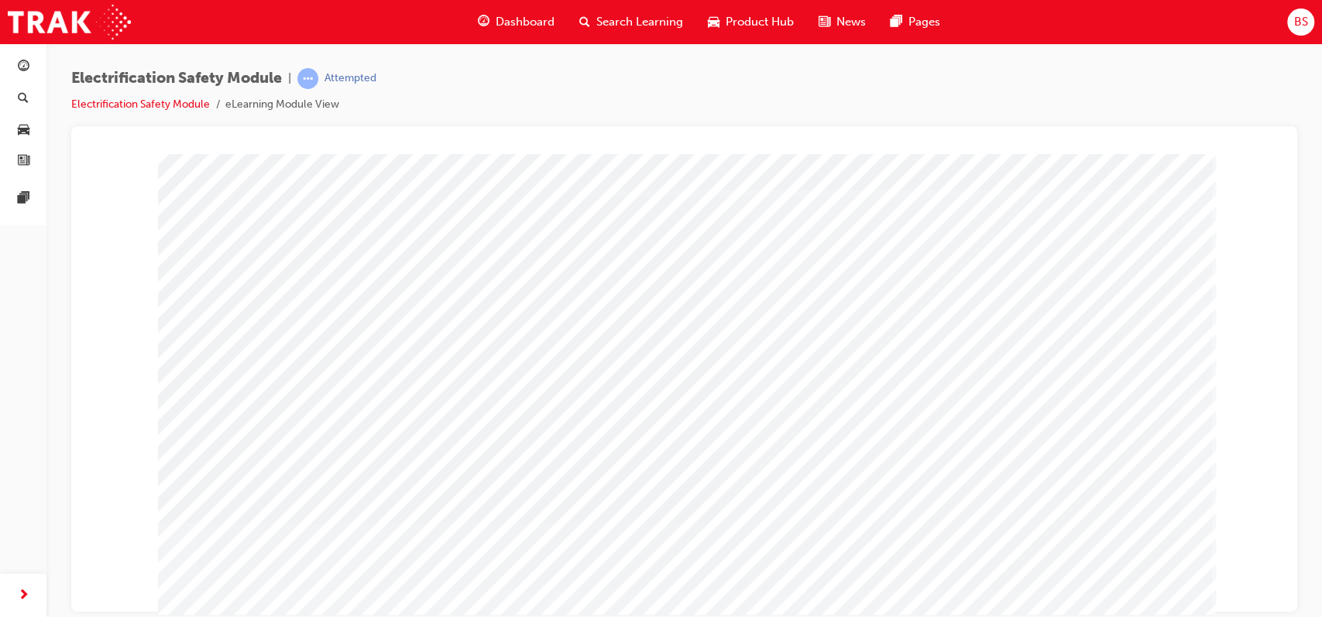
scroll to position [41, 0]
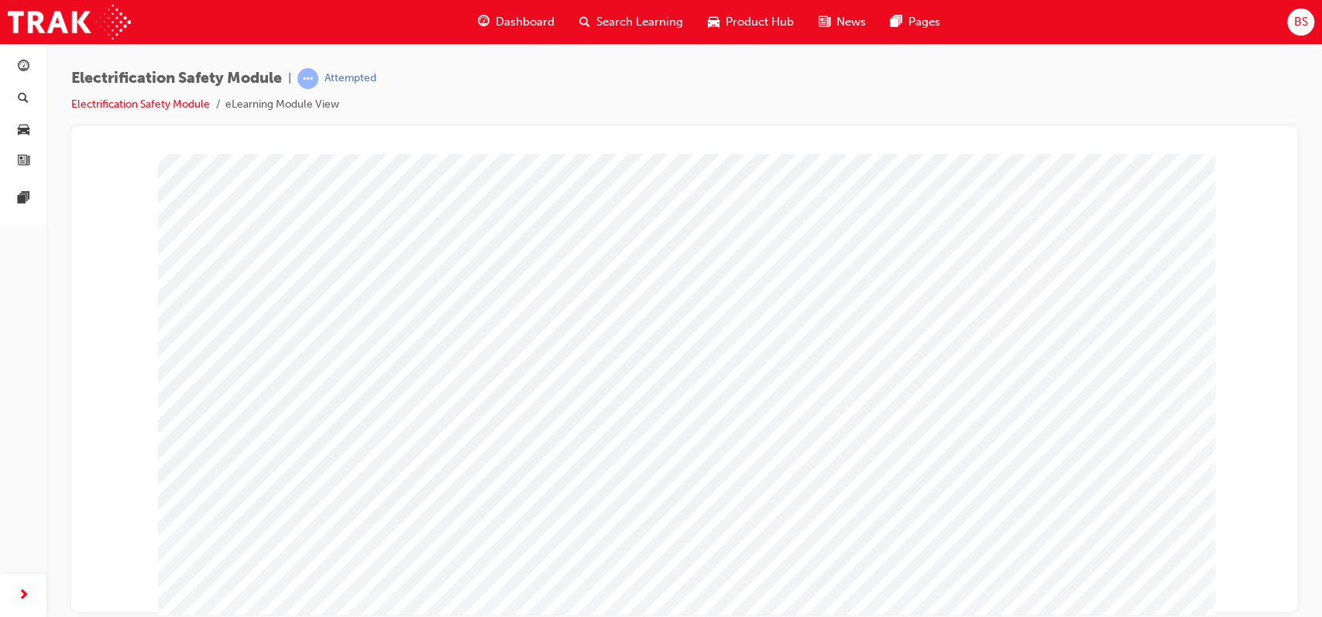
scroll to position [119, 0]
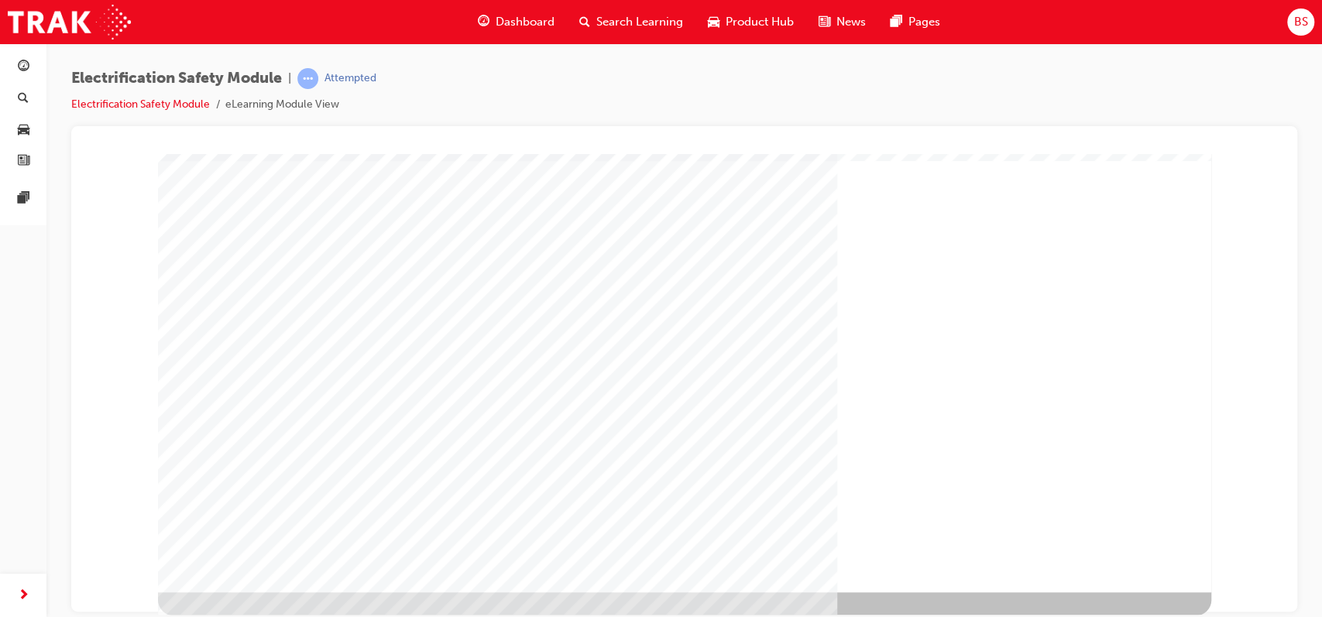
scroll to position [118, 0]
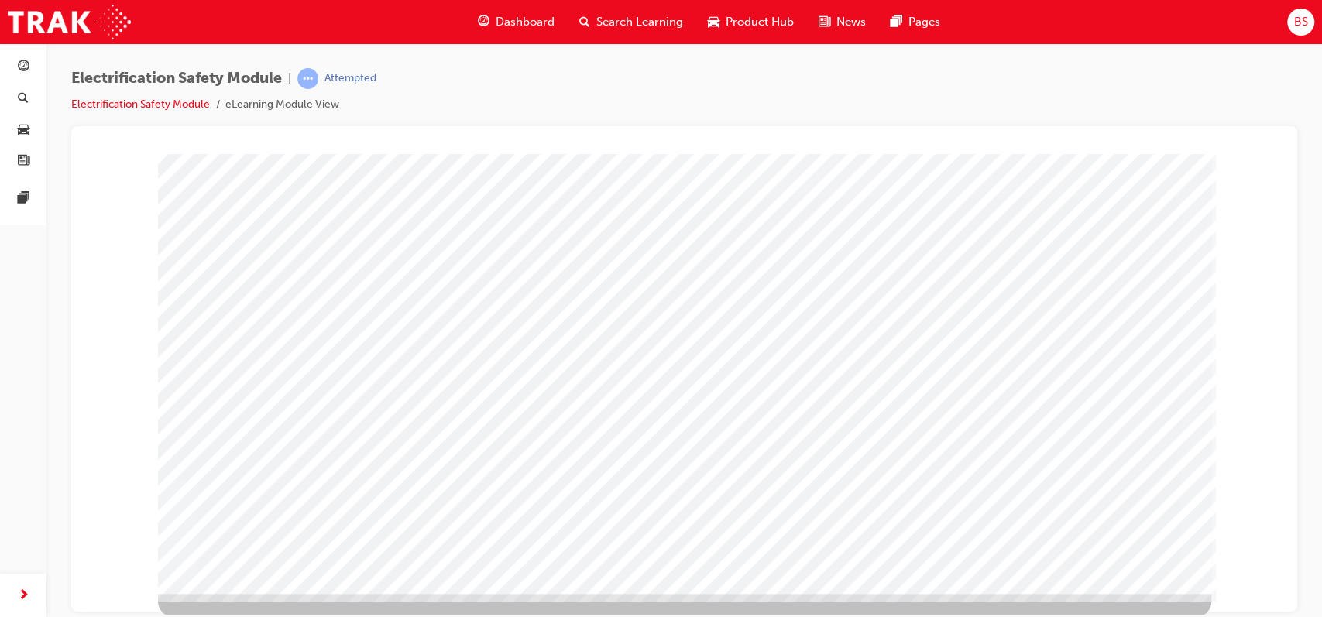
scroll to position [119, 0]
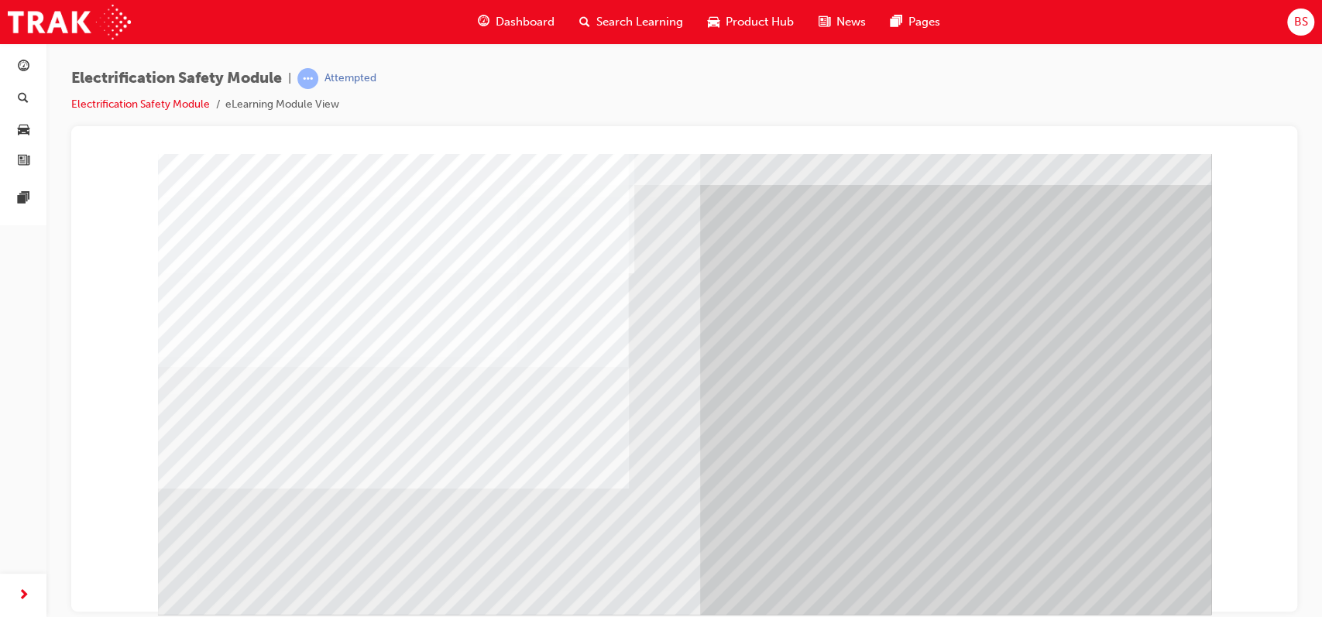
scroll to position [46, 0]
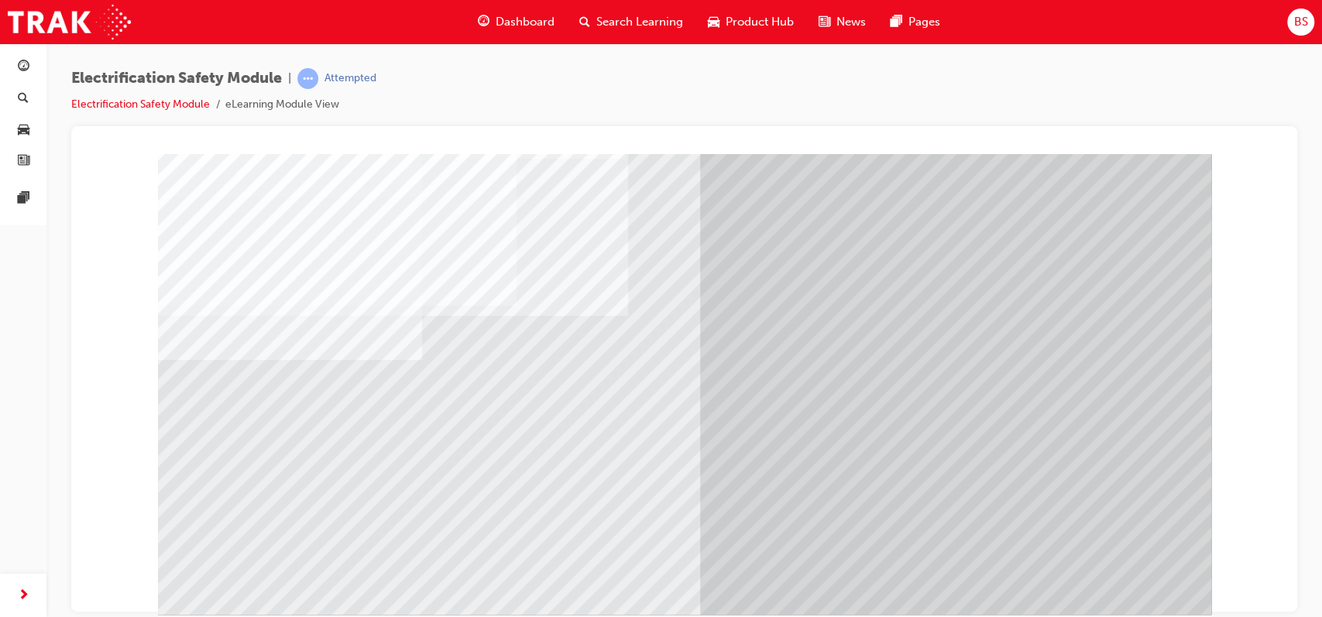
scroll to position [97, 0]
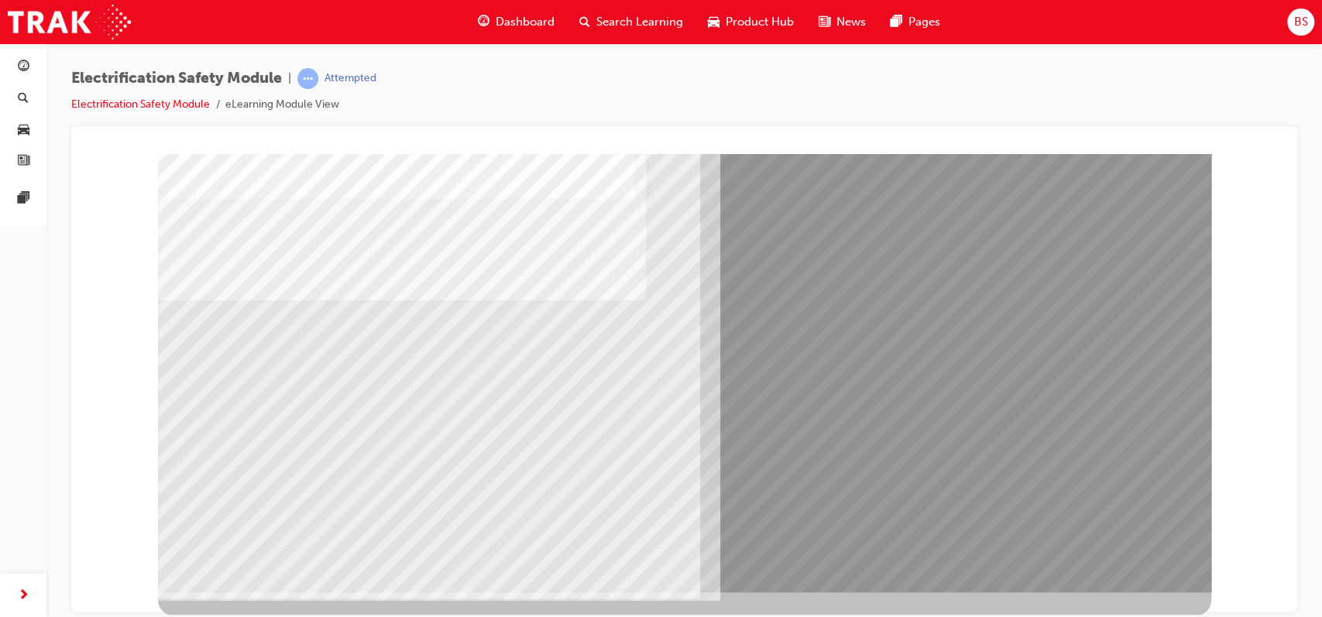
scroll to position [0, 0]
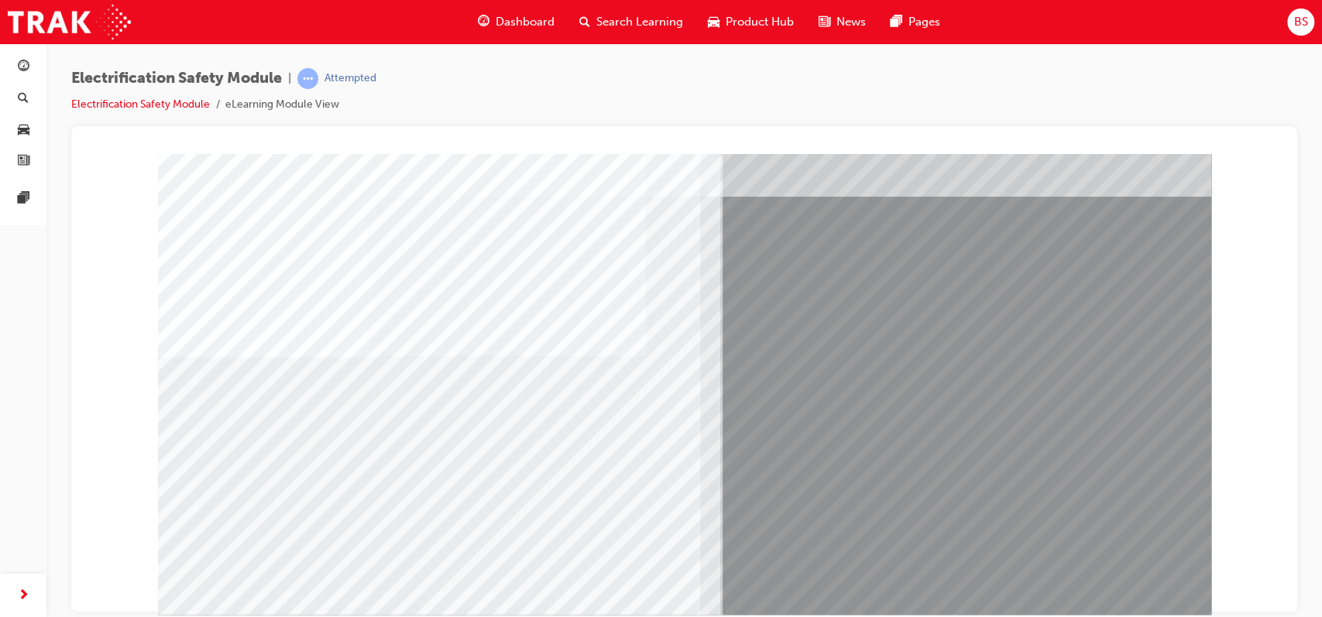
scroll to position [68, 0]
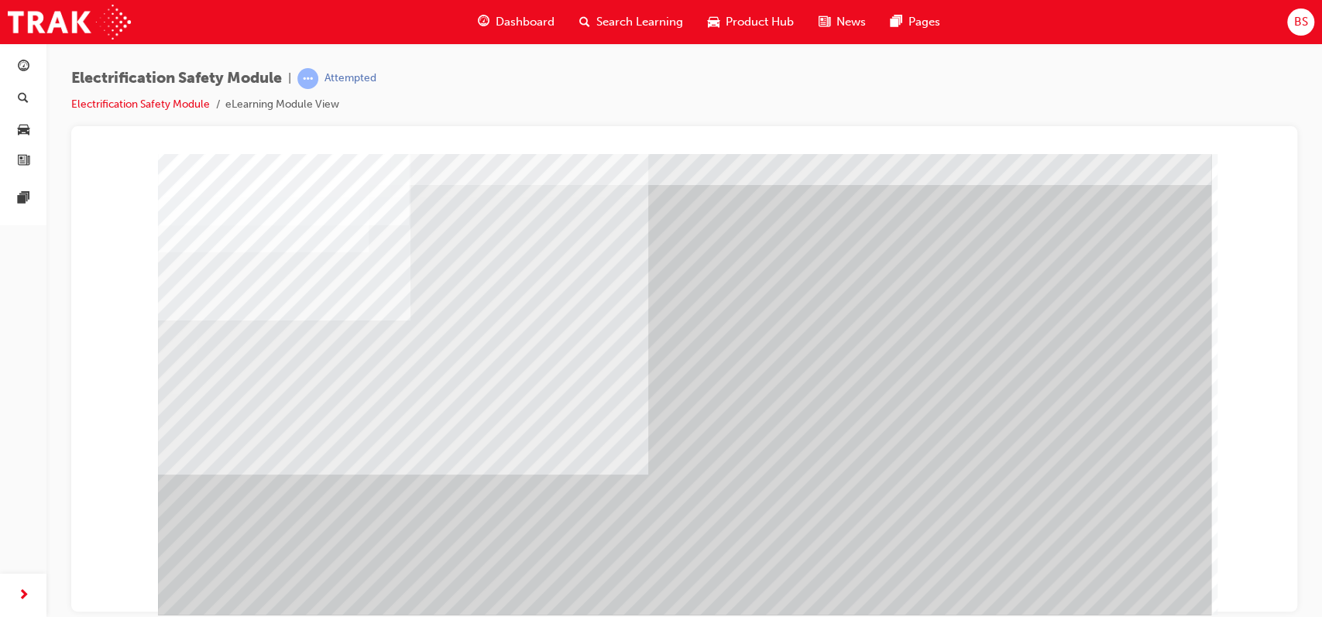
scroll to position [119, 0]
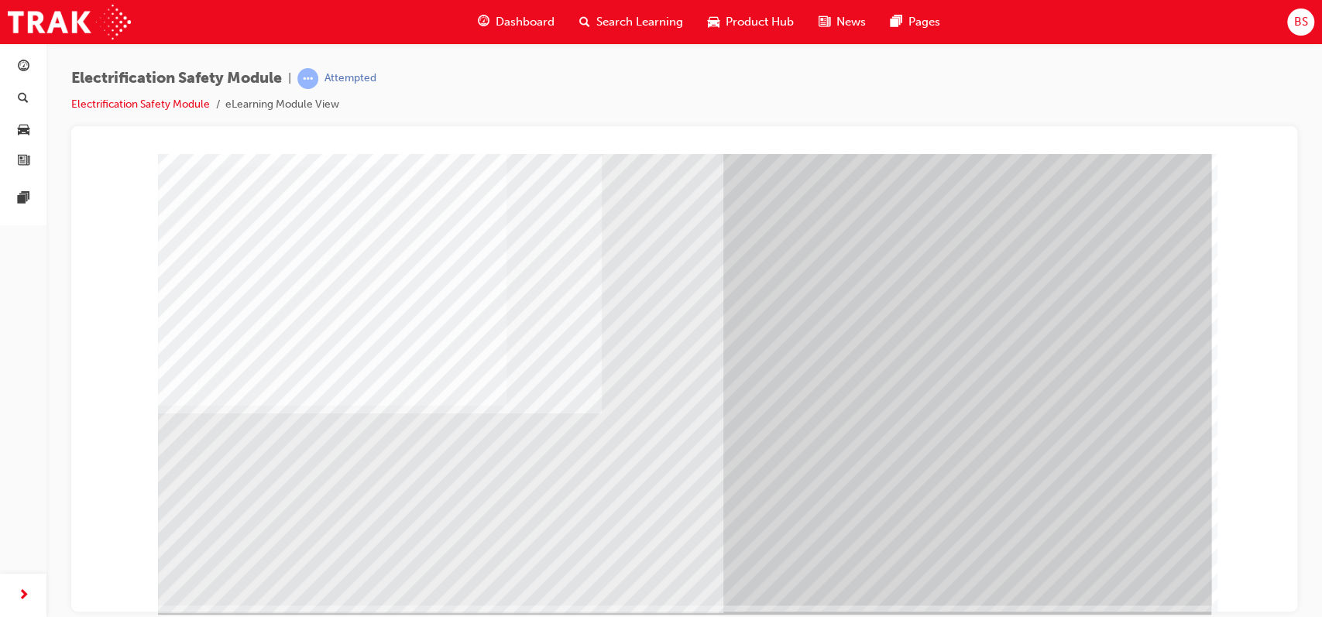
scroll to position [112, 0]
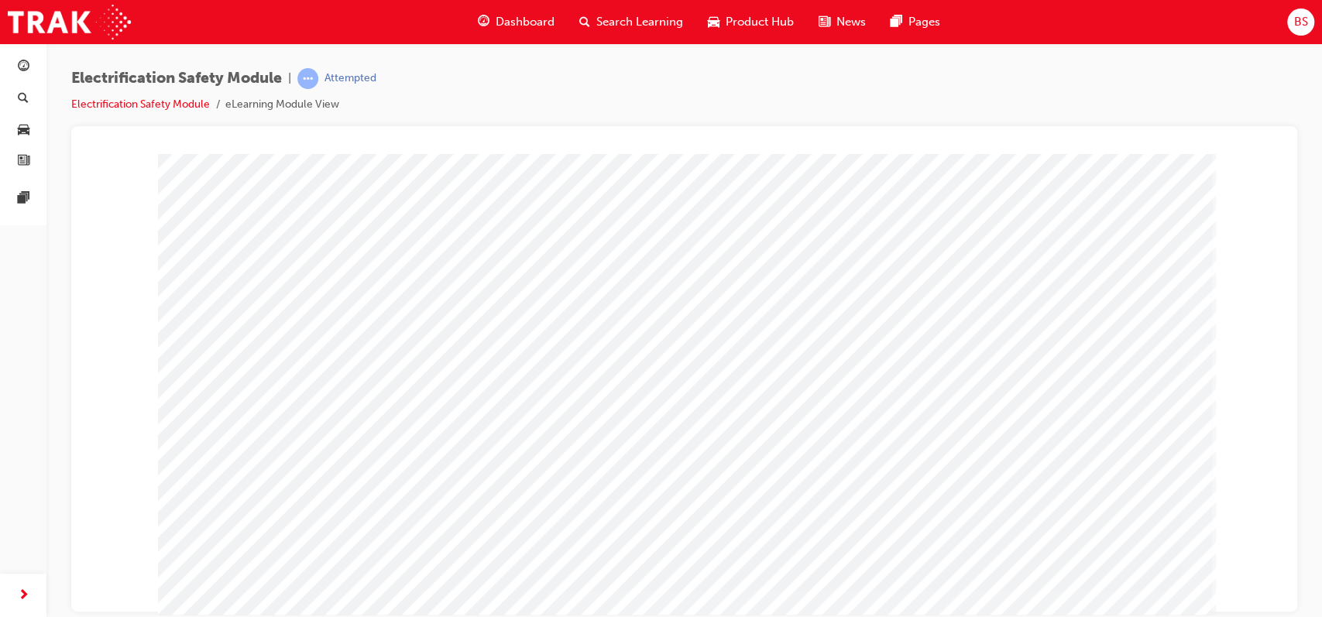
scroll to position [119, 0]
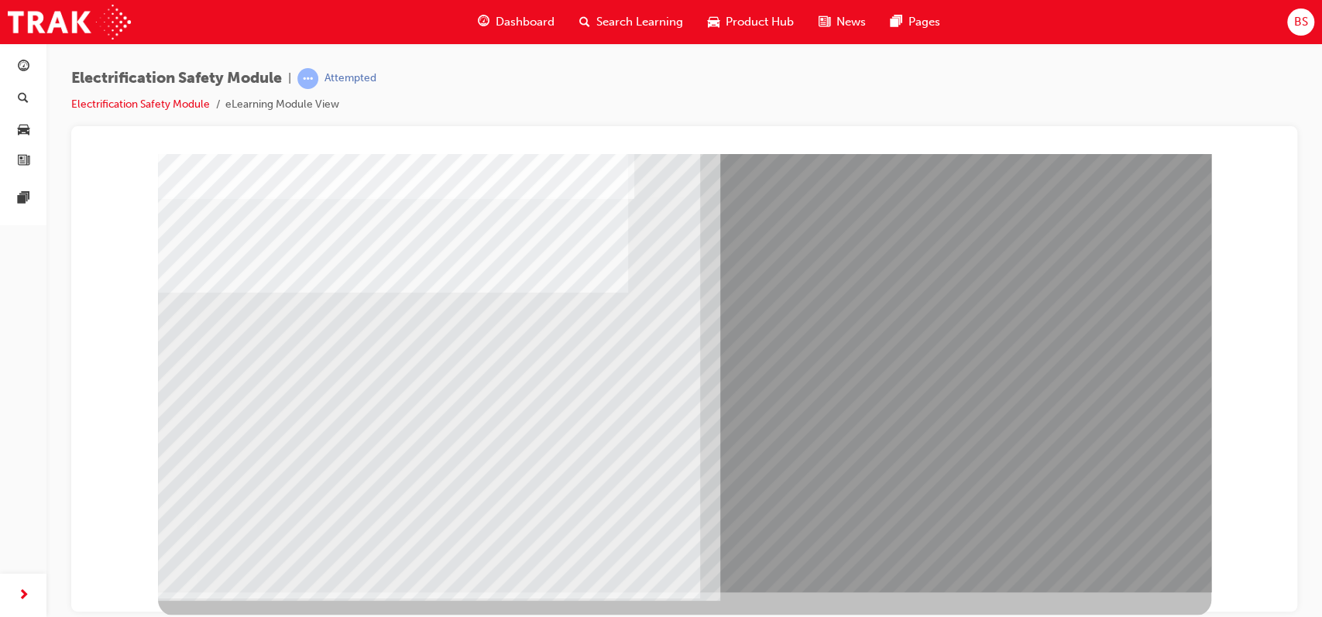
scroll to position [0, 0]
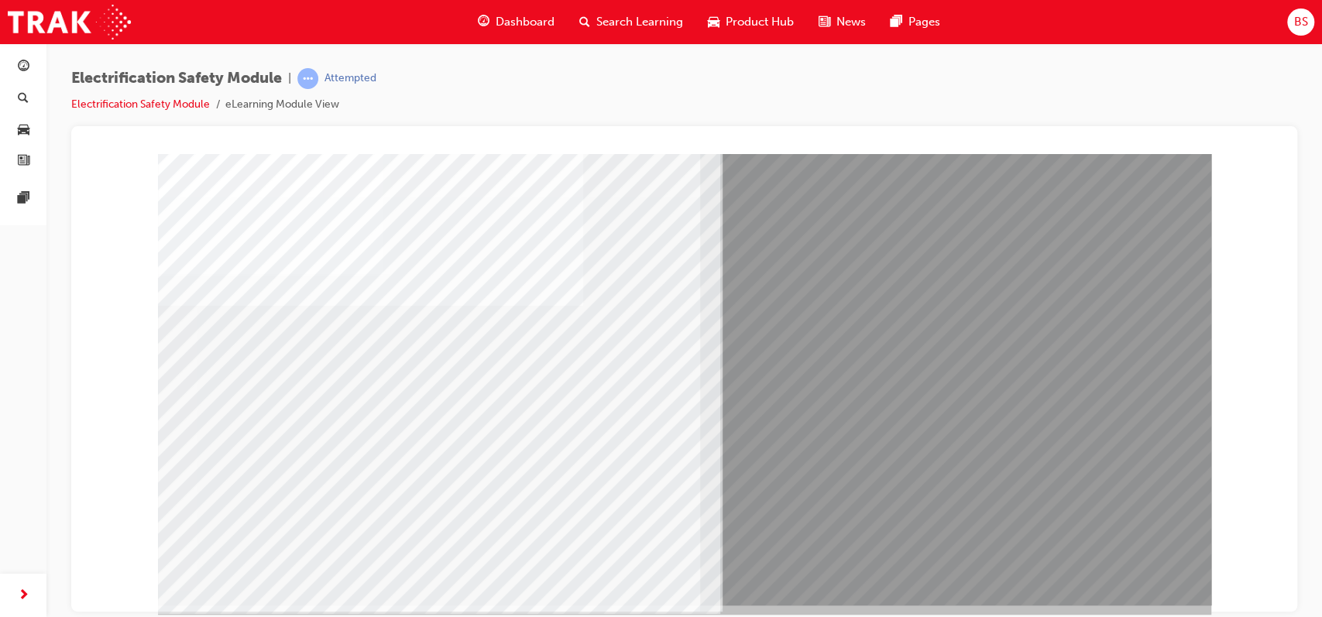
scroll to position [109, 0]
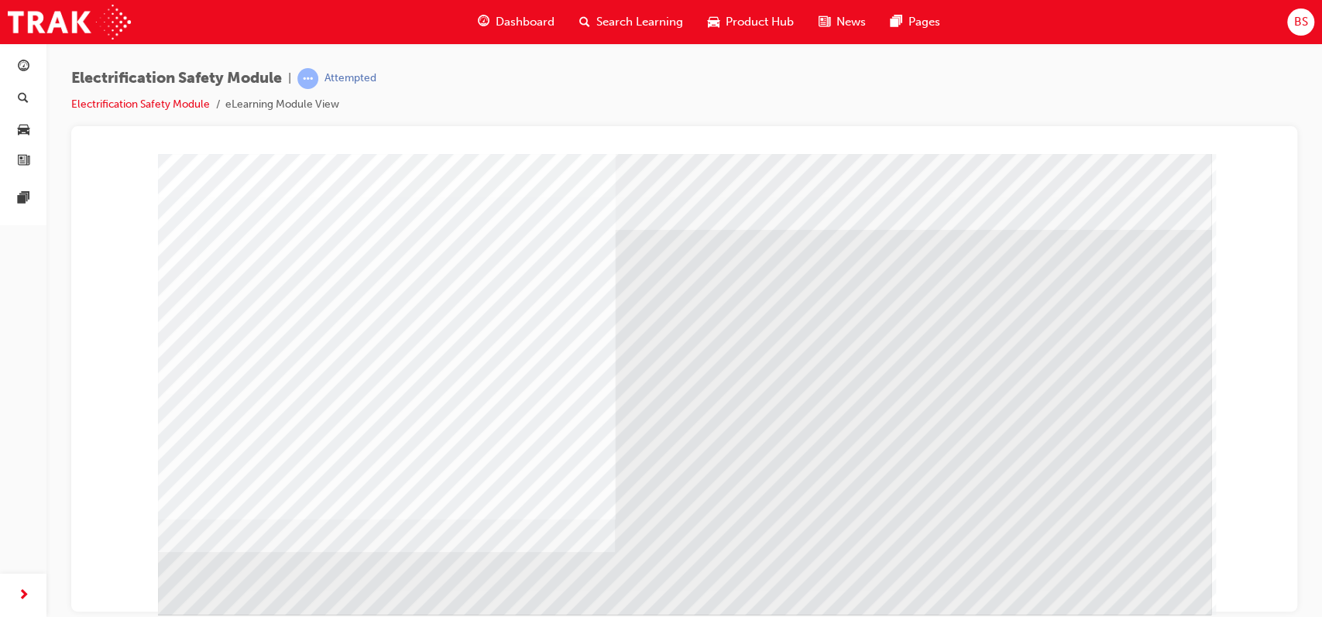
scroll to position [119, 0]
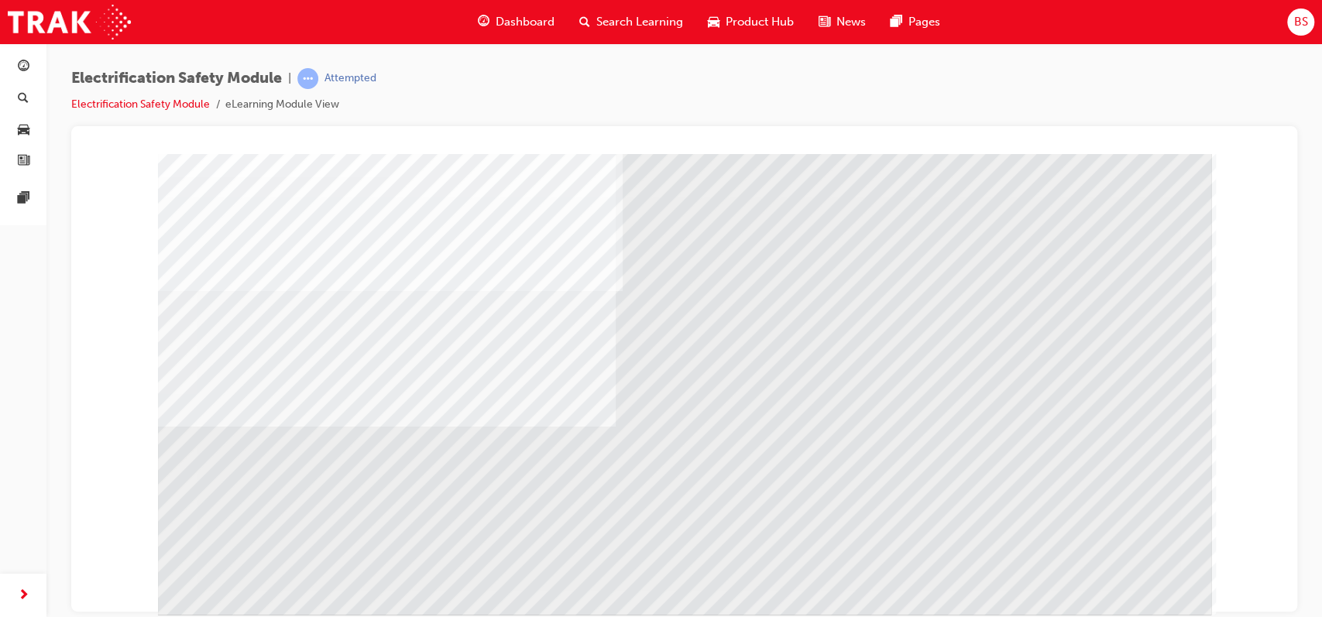
scroll to position [101, 0]
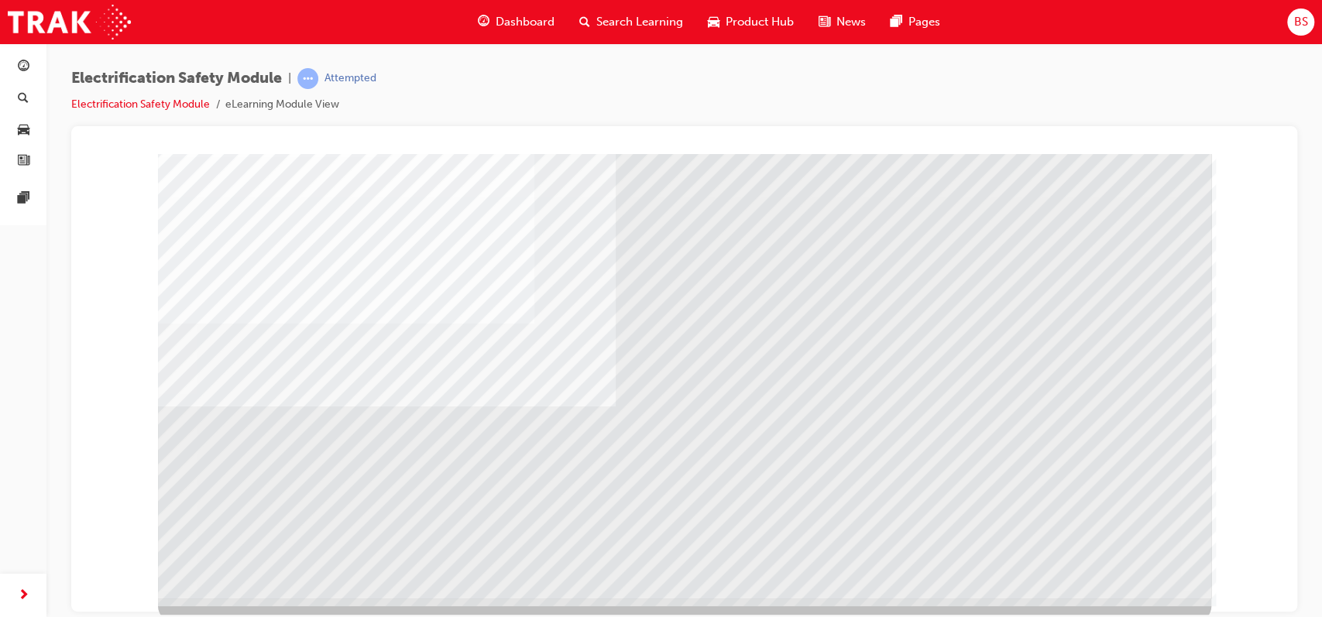
scroll to position [108, 0]
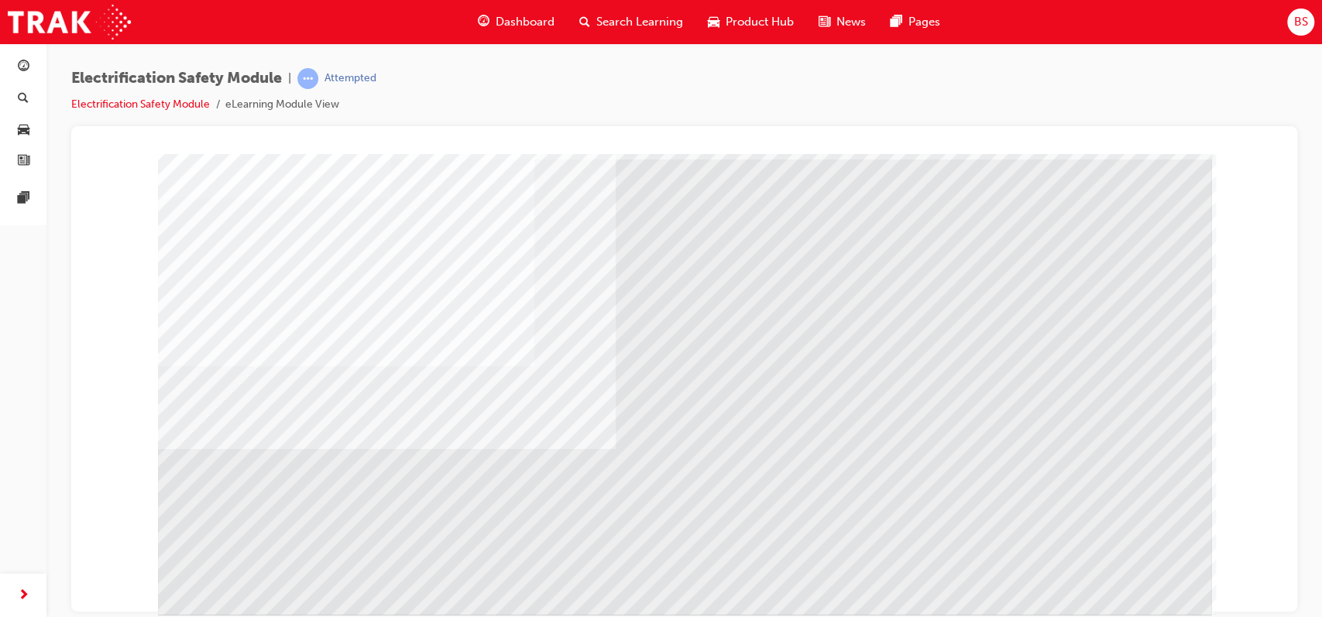
scroll to position [72, 0]
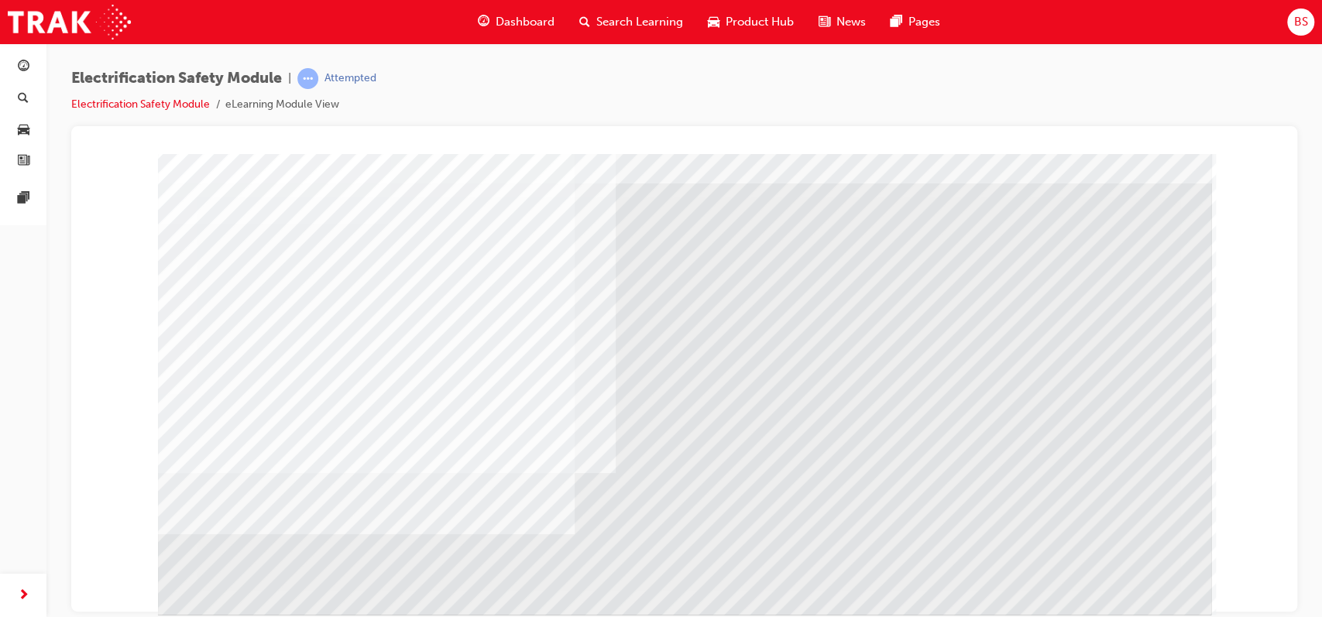
scroll to position [111, 0]
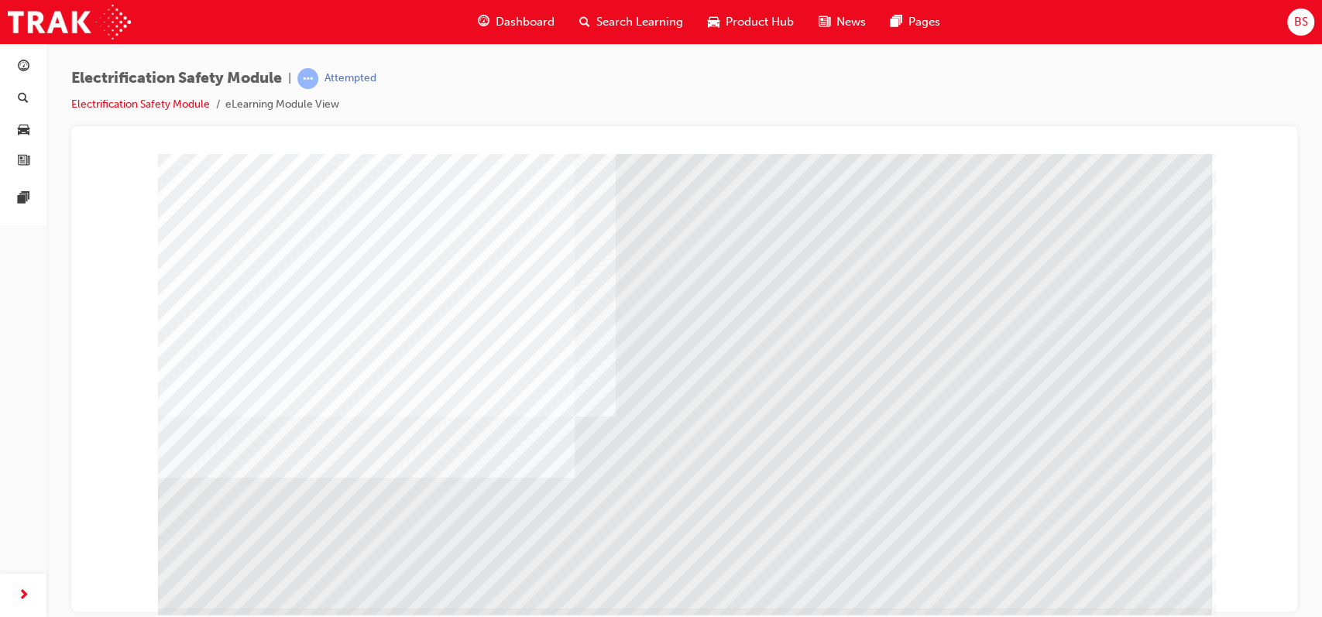
scroll to position [112, 0]
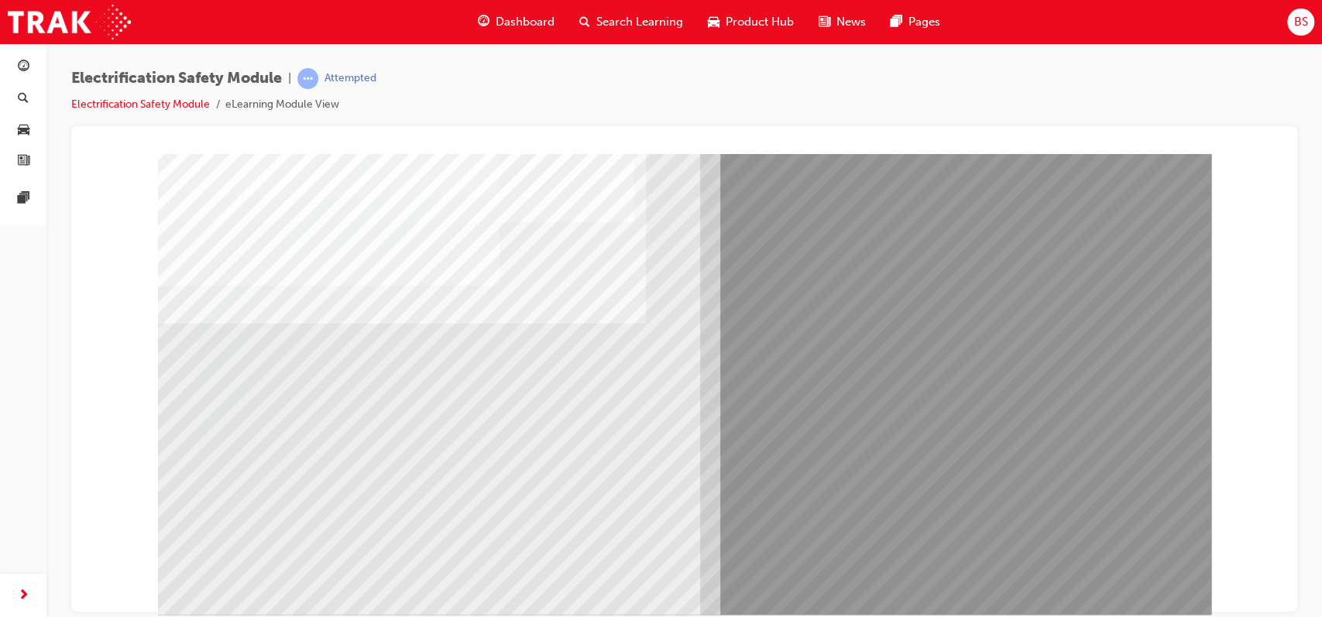
scroll to position [115, 0]
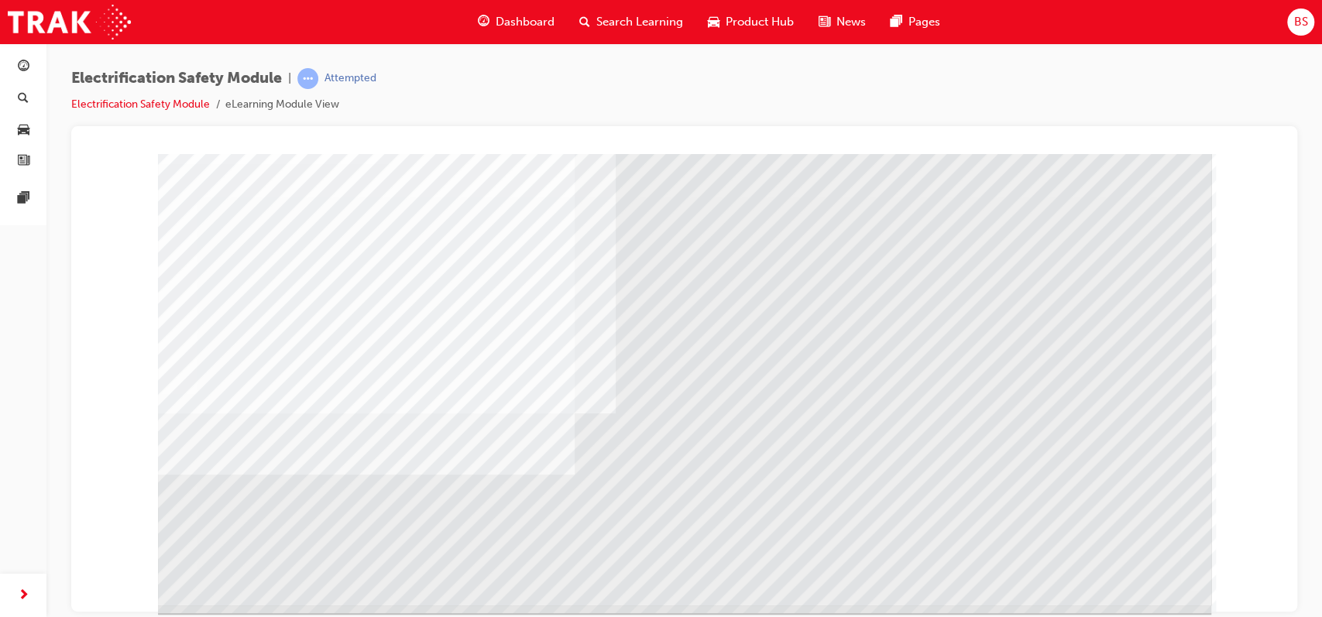
scroll to position [107, 0]
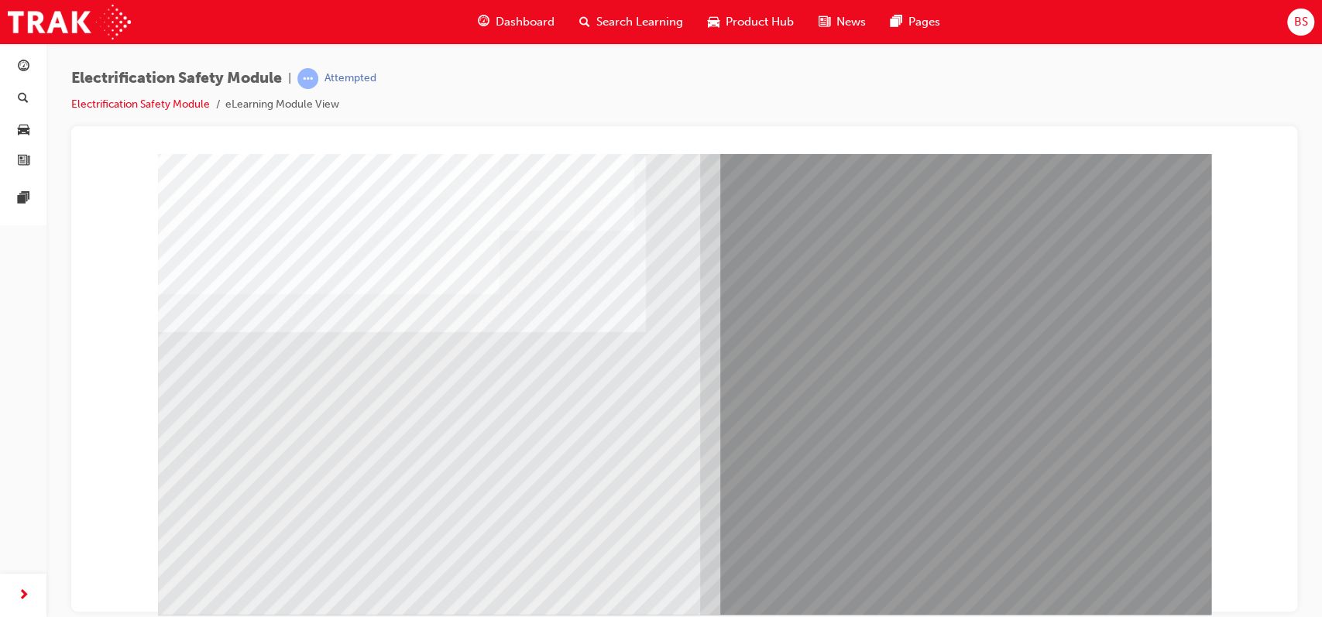
scroll to position [88, 0]
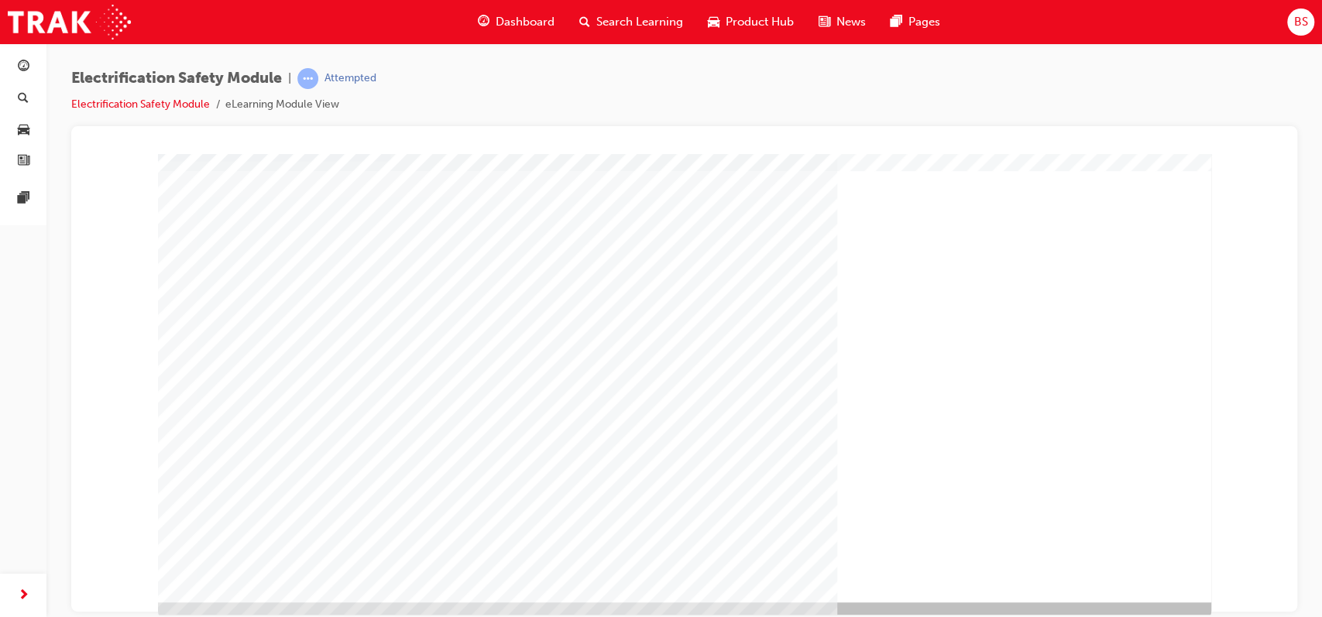
scroll to position [119, 0]
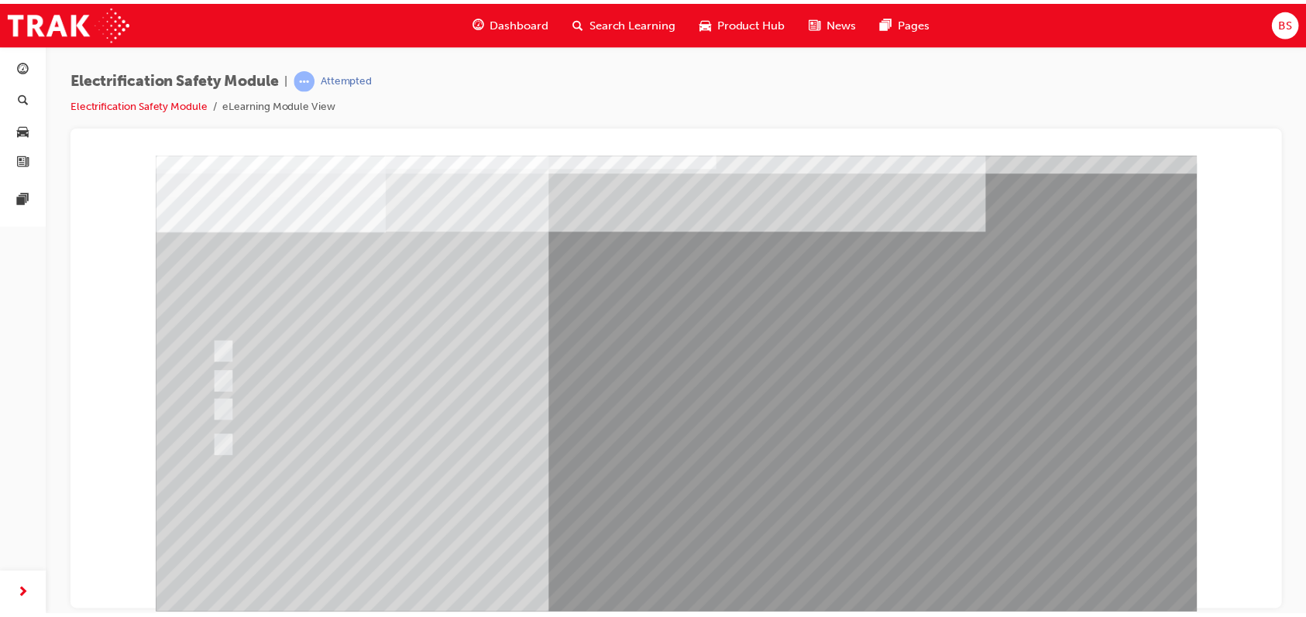
scroll to position [38, 0]
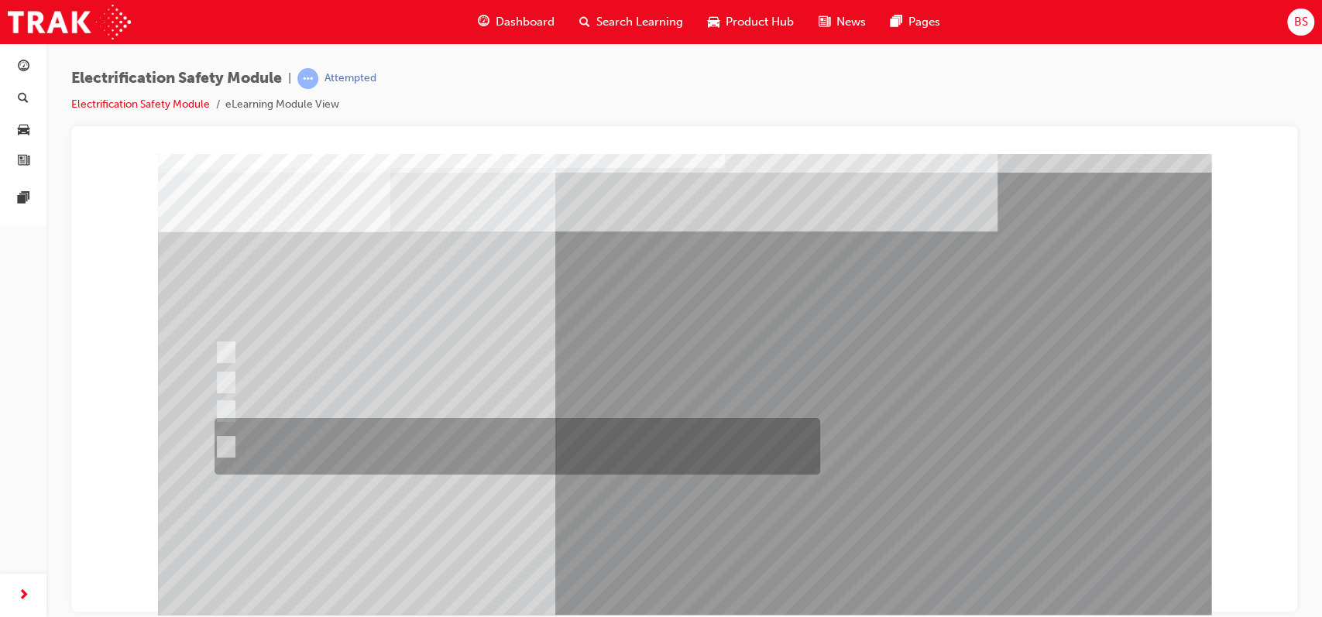
click at [228, 441] on input "The Plug-in Hybrid Electric has AC charging capability via a wall box charger a…" at bounding box center [223, 446] width 17 height 17
radio input "true"
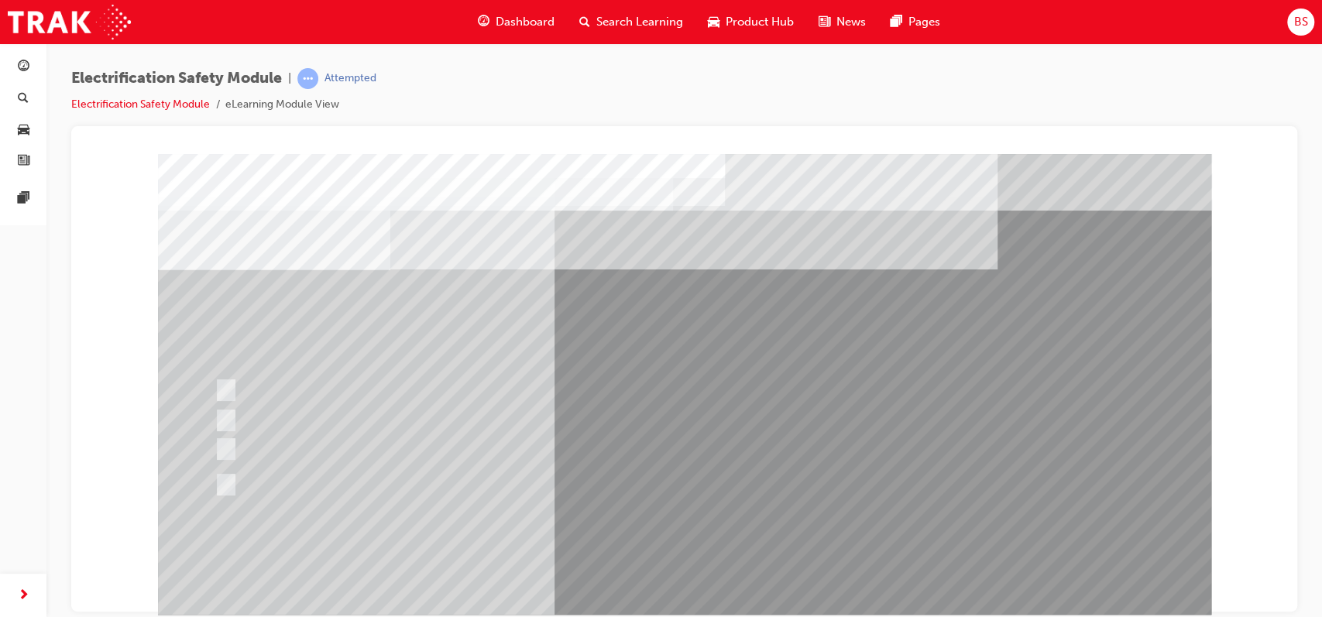
scroll to position [119, 0]
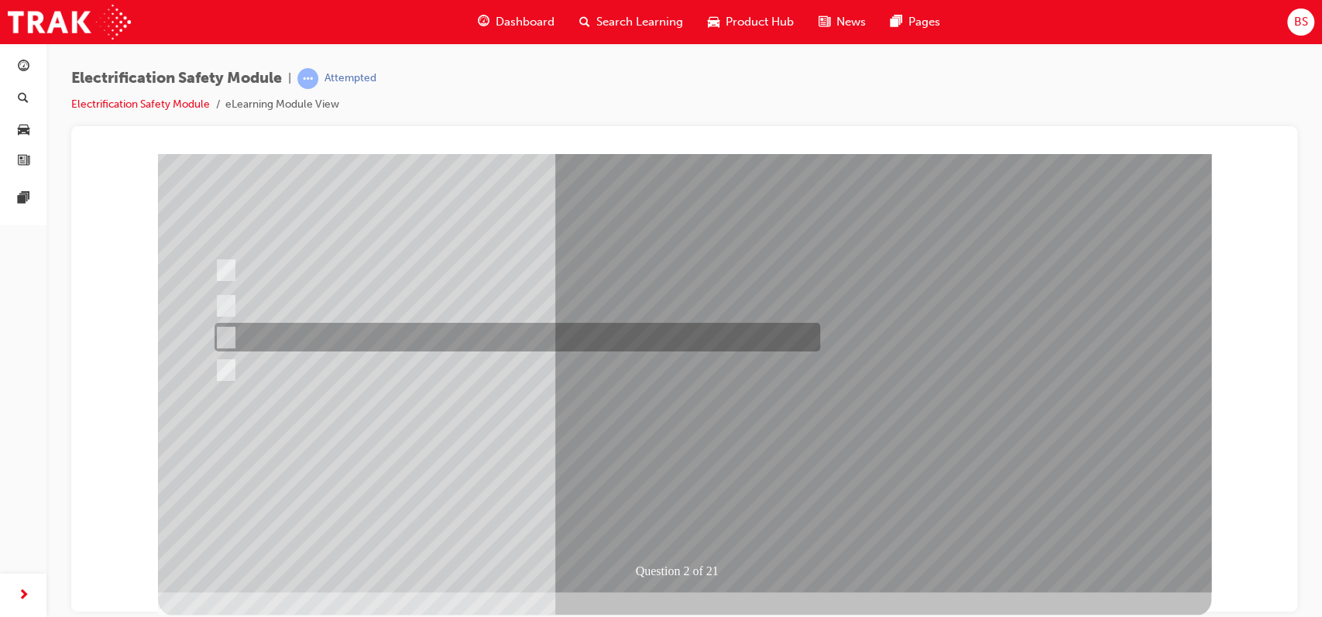
scroll to position [0, 0]
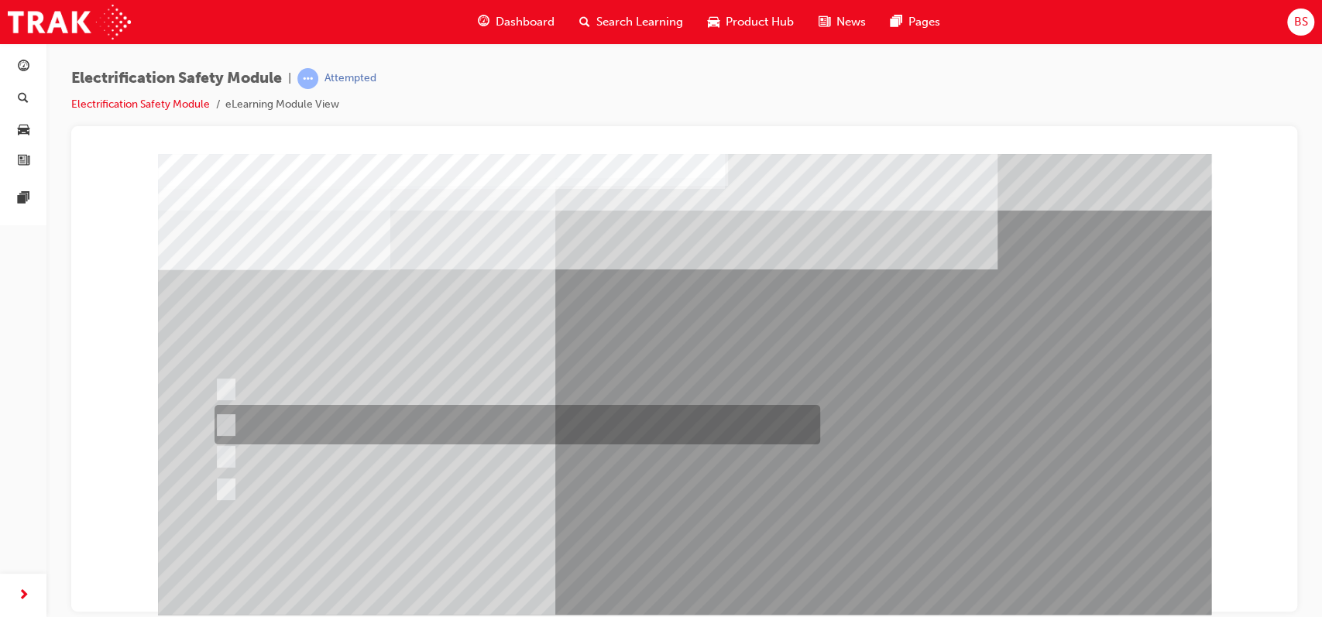
click at [224, 418] on input "The Battery Electric uses AC & DC charging capability and has no petrol engine." at bounding box center [223, 425] width 17 height 17
radio input "true"
click at [224, 418] on input "The Battery Electric uses AC & DC charging capability and has no petrol engine." at bounding box center [223, 425] width 17 height 17
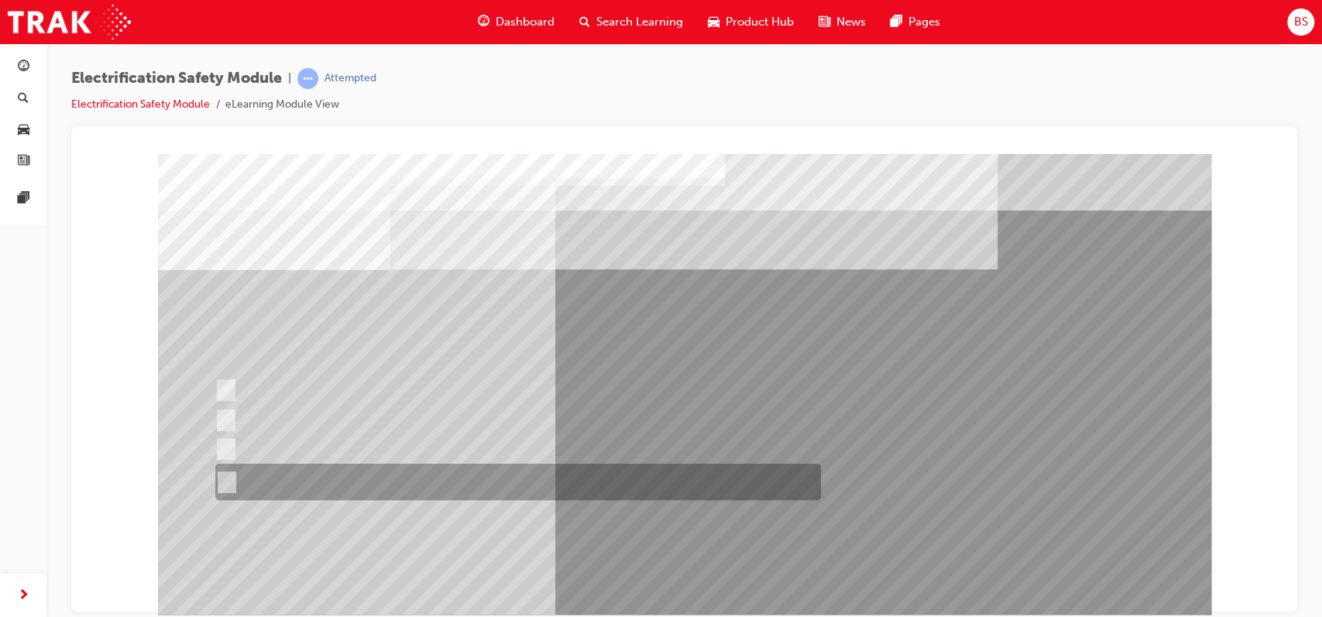
click at [229, 463] on input "The FCEV produces electric power via a Fuel Cell Stack supporting the Hybrid ba…" at bounding box center [223, 482] width 17 height 17
radio input "true"
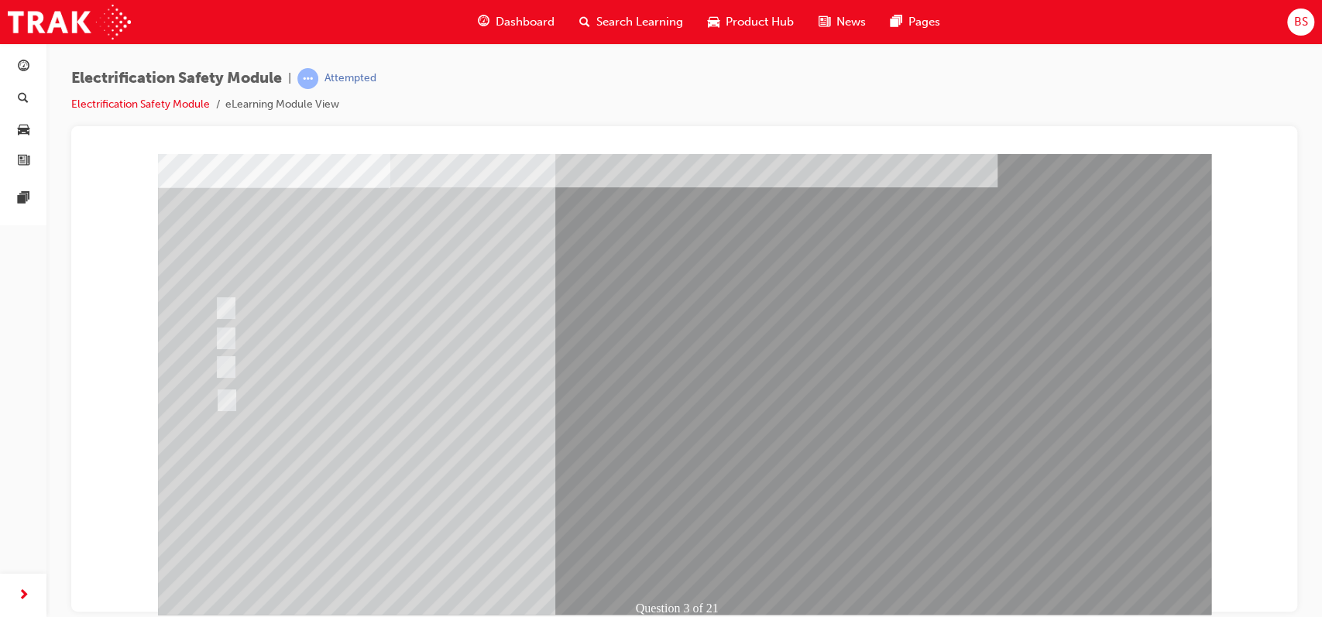
scroll to position [84, 0]
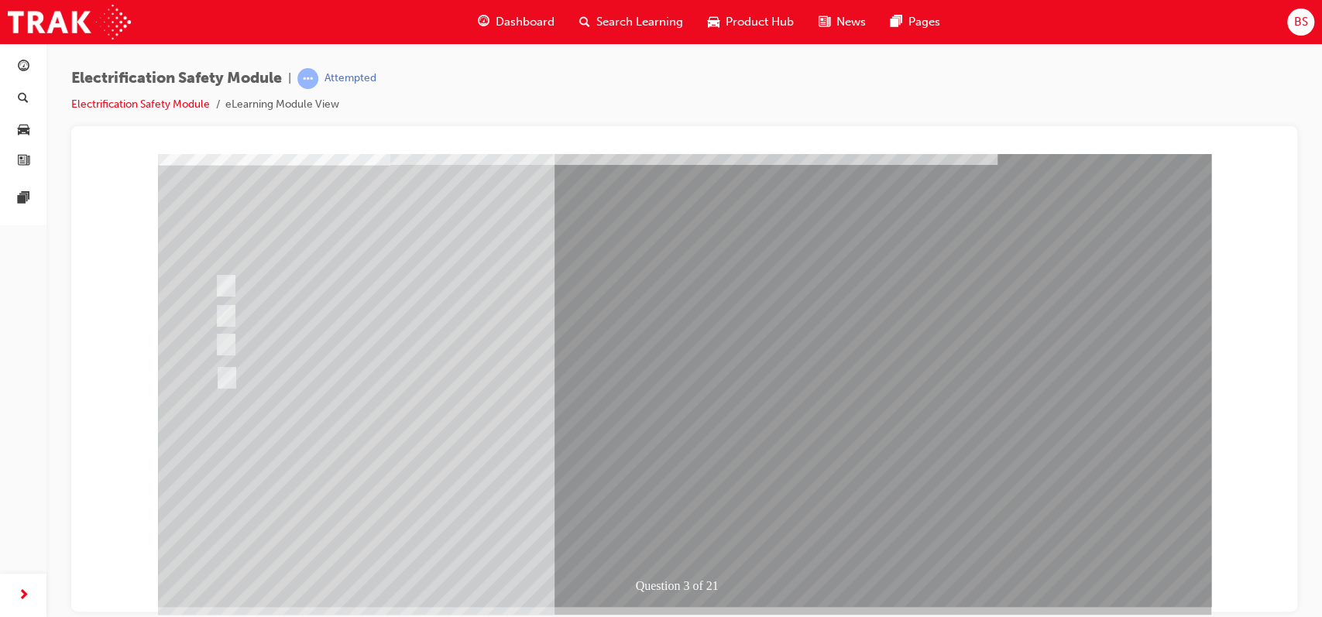
scroll to position [109, 0]
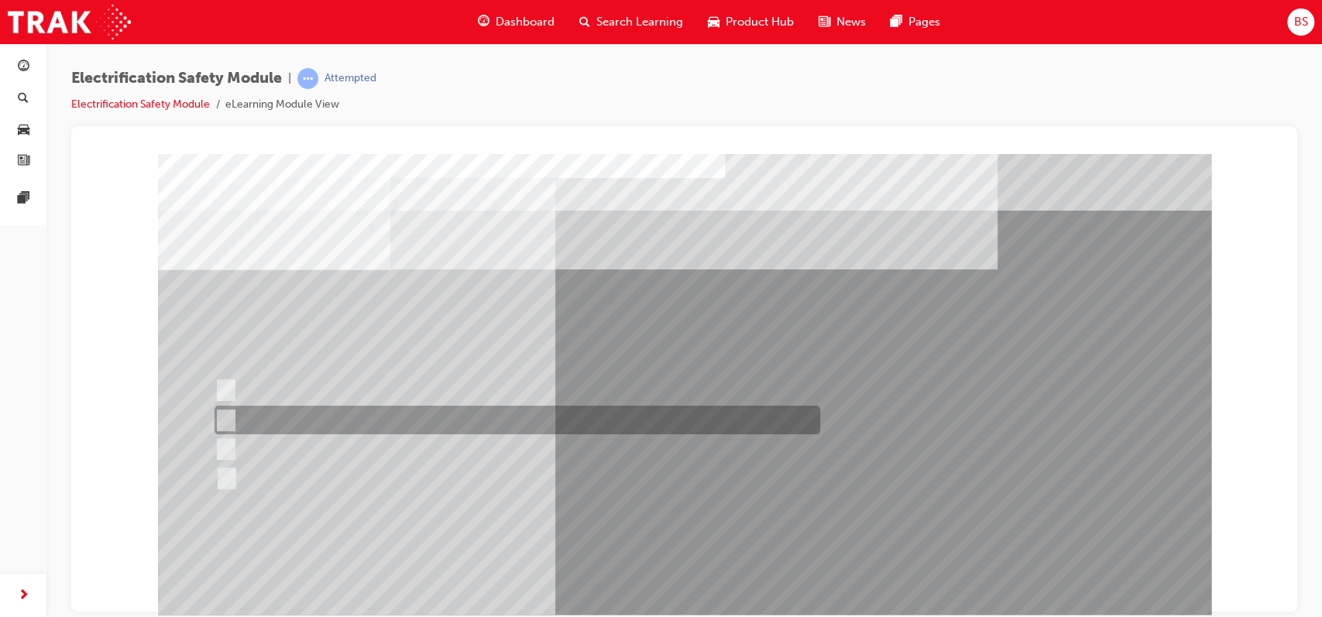
click at [225, 416] on input "EV or H2 labels on the License Plate." at bounding box center [222, 420] width 17 height 17
checkbox input "true"
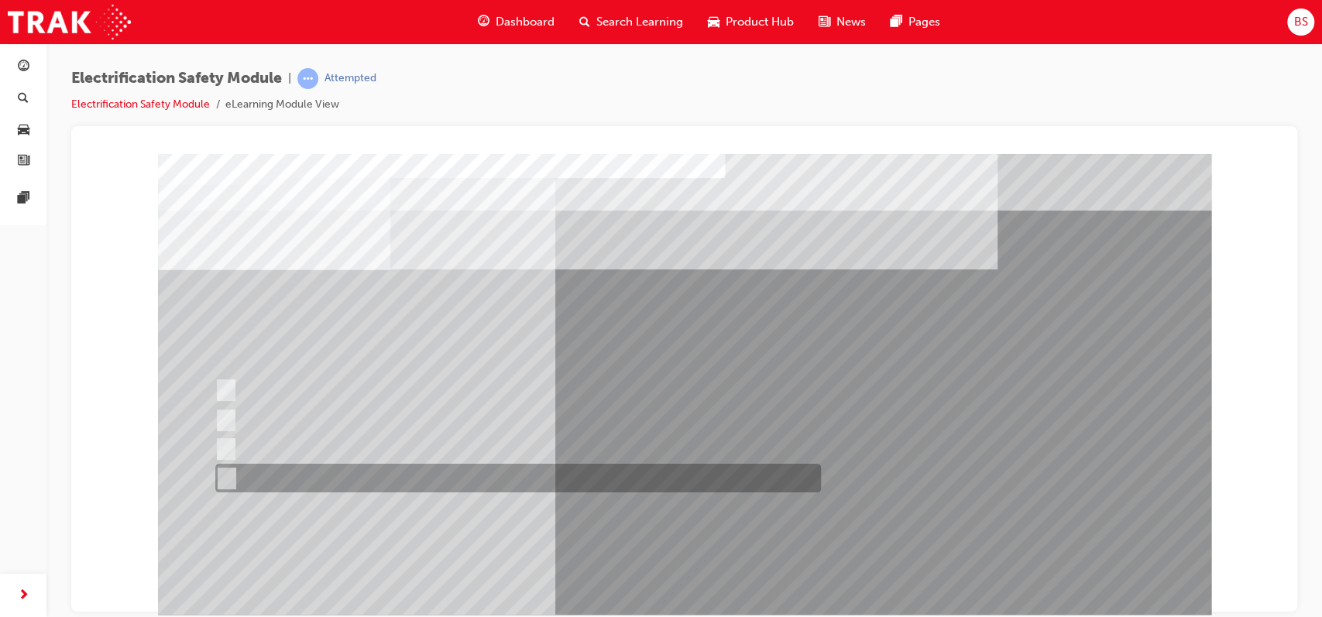
click at [229, 463] on input "Charge ports or H2 Filler Port in place of a Fuel Filler." at bounding box center [223, 478] width 17 height 17
checkbox input "true"
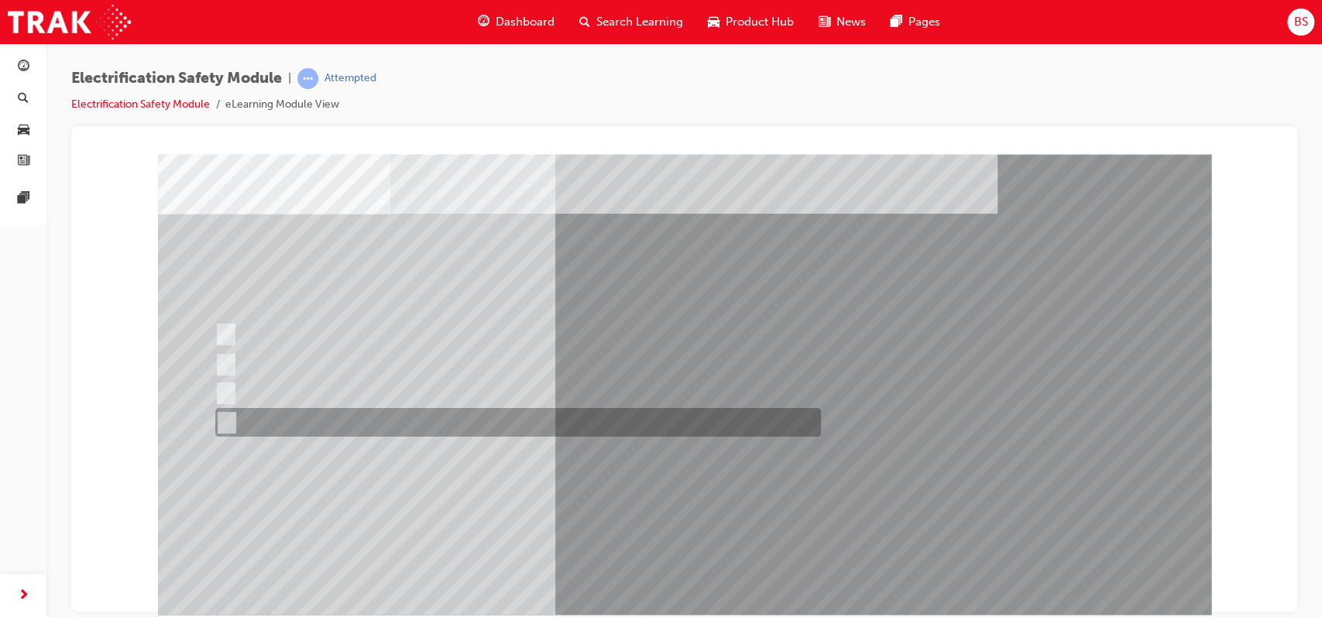
scroll to position [57, 0]
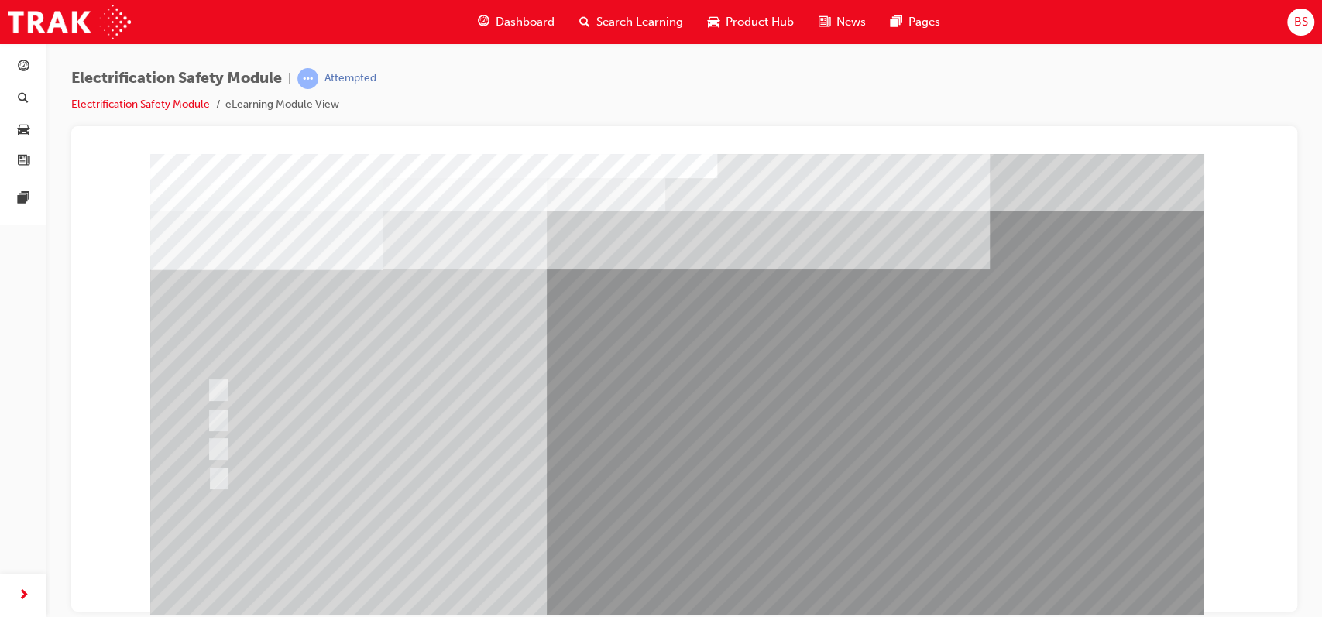
scroll to position [0, 0]
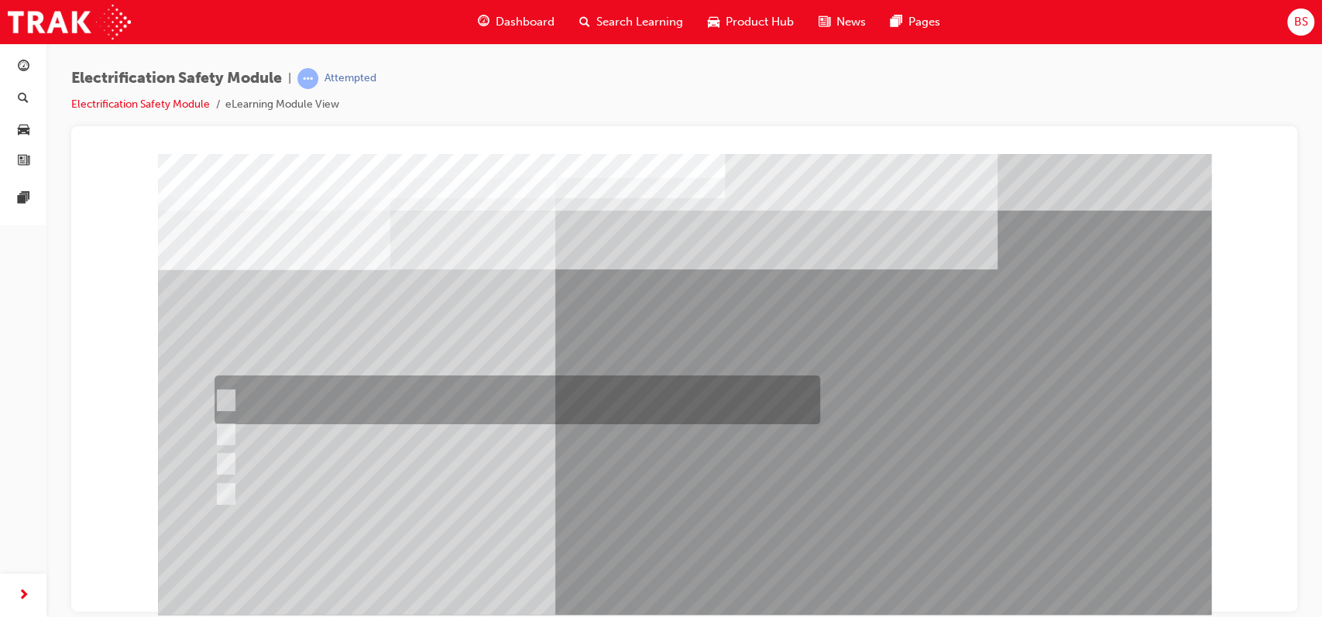
click at [228, 395] on input "The READY light will illuminate when the vehicle is turned on and ready to driv…" at bounding box center [222, 400] width 17 height 17
checkbox input "true"
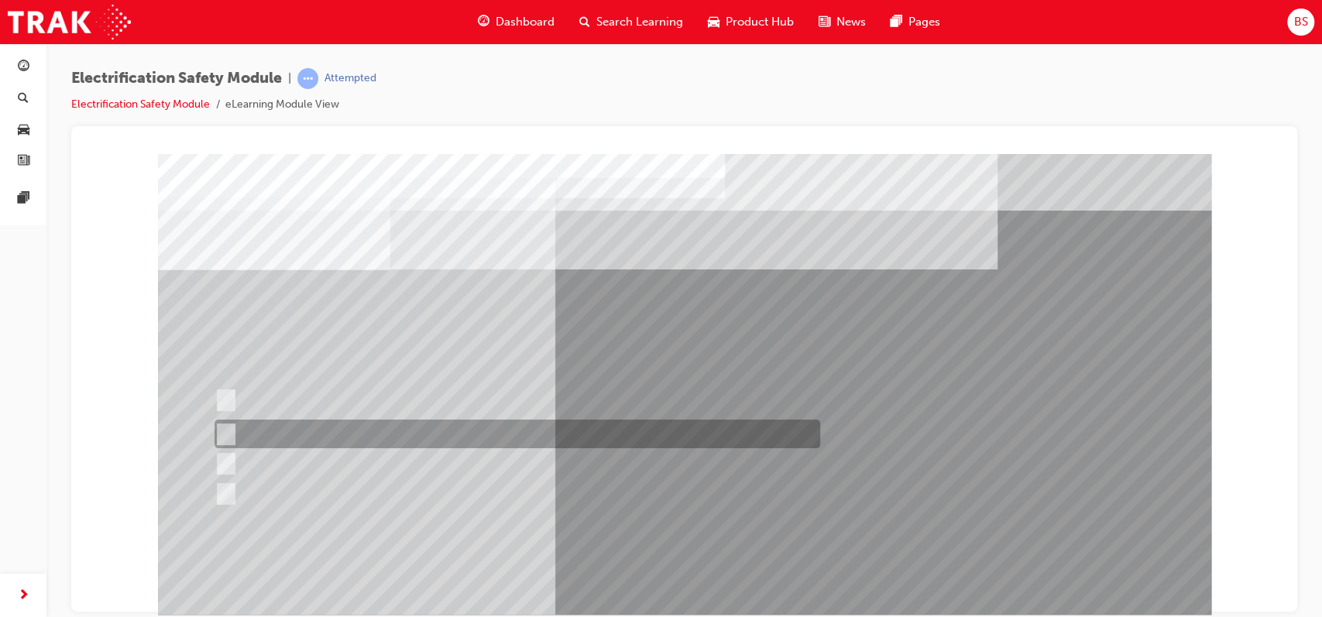
click at [226, 428] on input "The Main Display will show the power flow for the driveline." at bounding box center [222, 434] width 17 height 17
checkbox input "true"
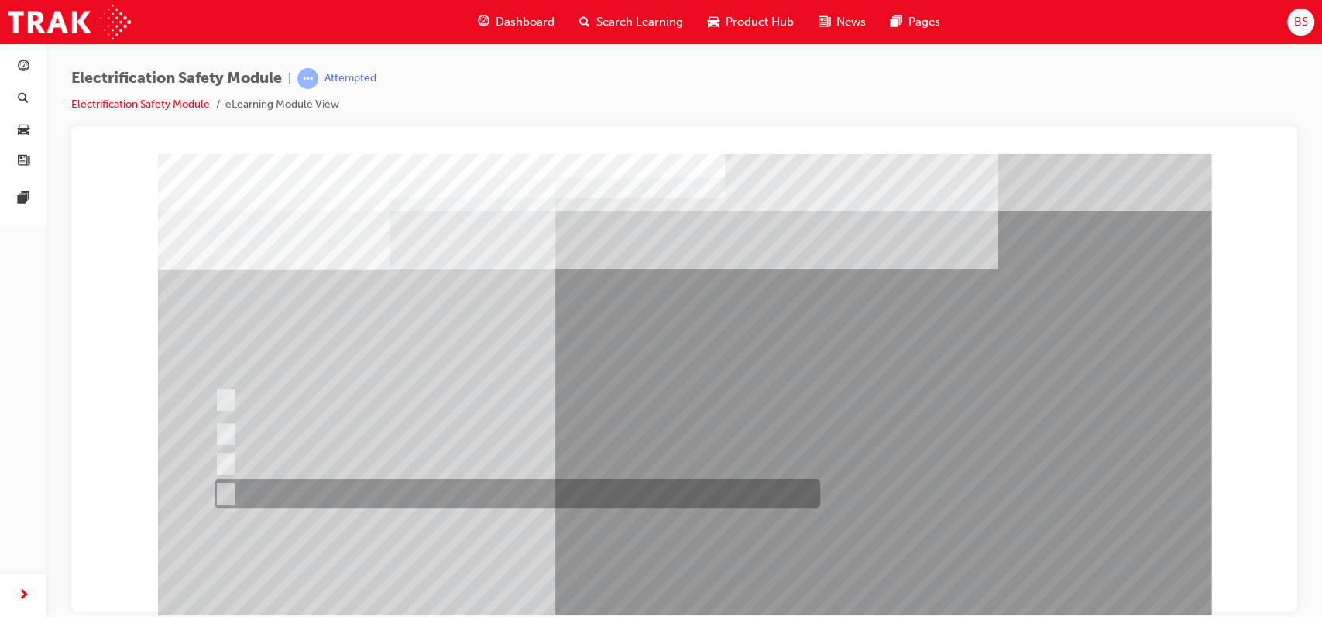
click at [223, 463] on input "Battery Level indicator (State of Charge)." at bounding box center [222, 494] width 17 height 17
checkbox input "true"
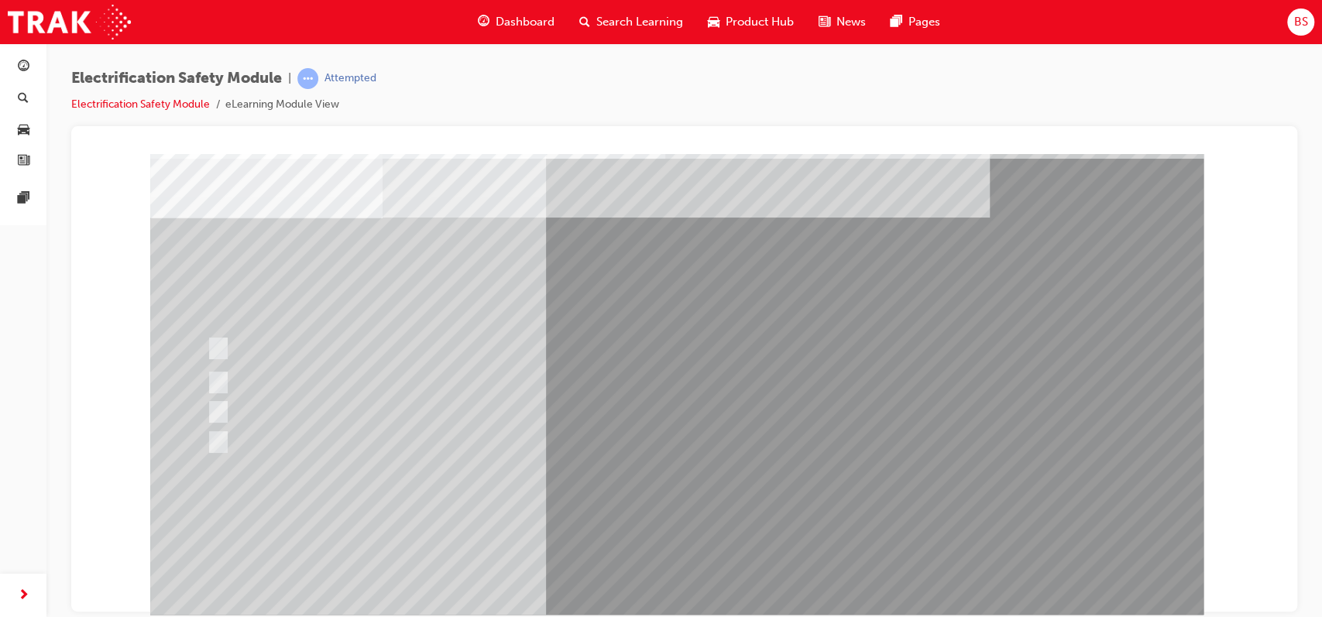
scroll to position [0, 0]
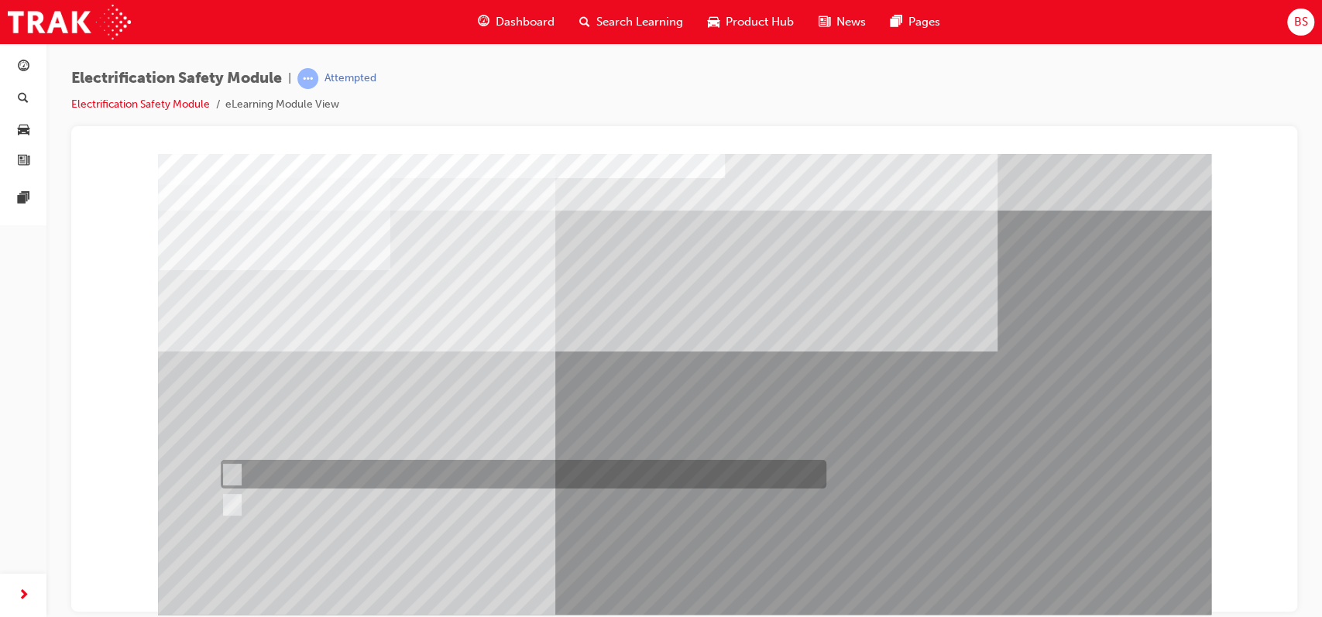
click at [228, 463] on input "True" at bounding box center [229, 474] width 17 height 17
radio input "true"
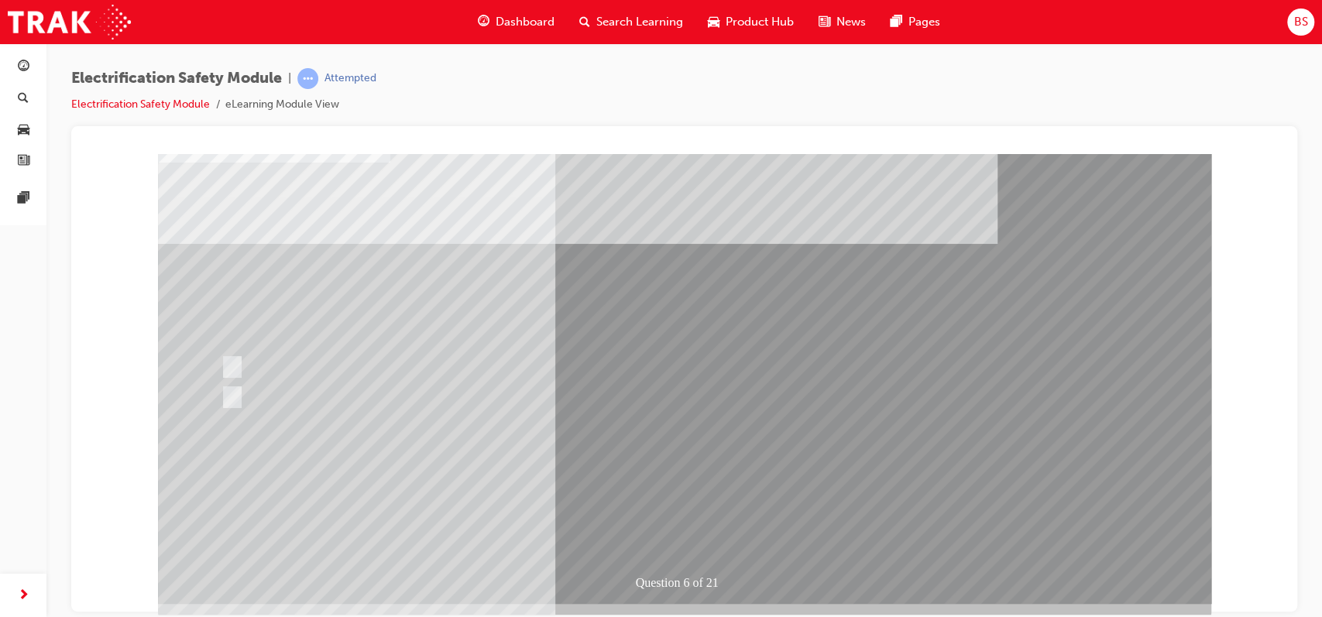
scroll to position [110, 0]
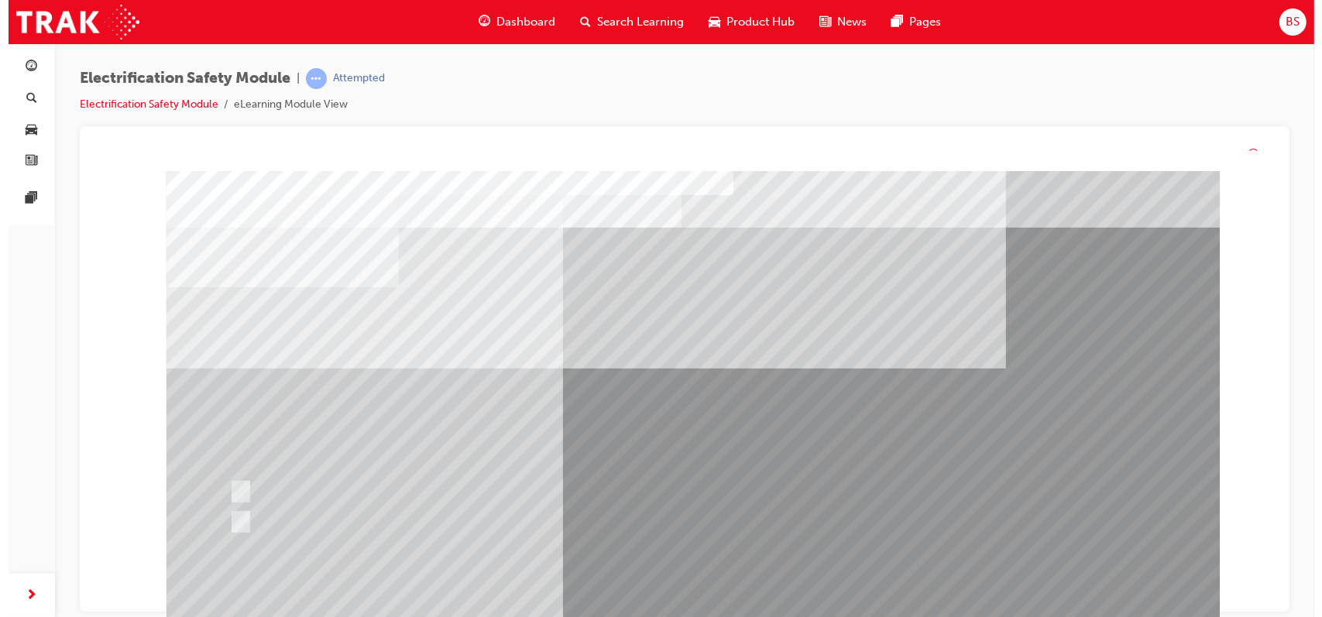
scroll to position [0, 0]
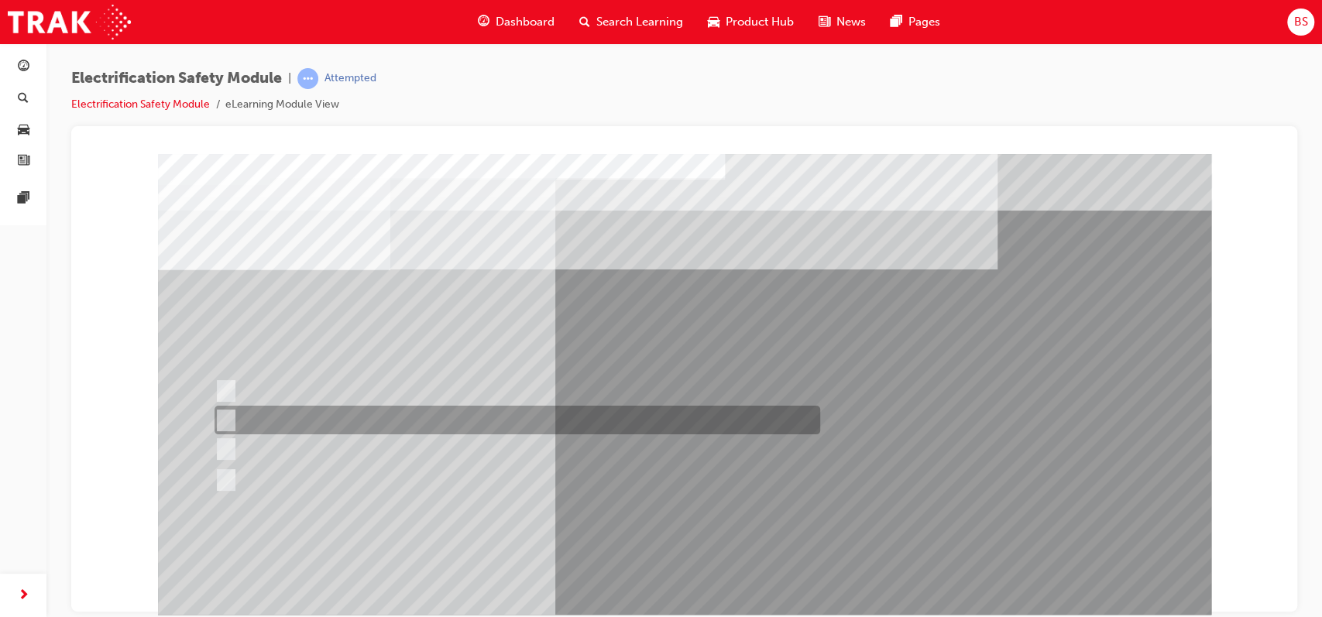
click at [225, 413] on input "Be detected and the system will shut down." at bounding box center [223, 420] width 17 height 17
radio input "true"
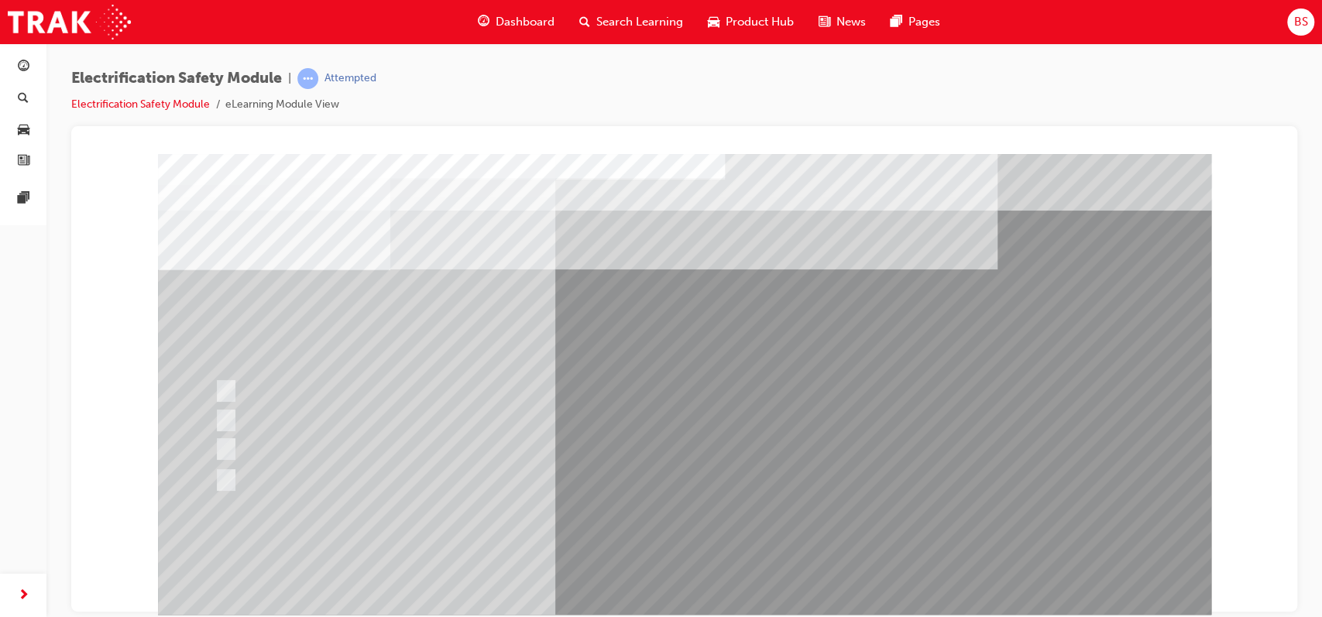
scroll to position [56, 0]
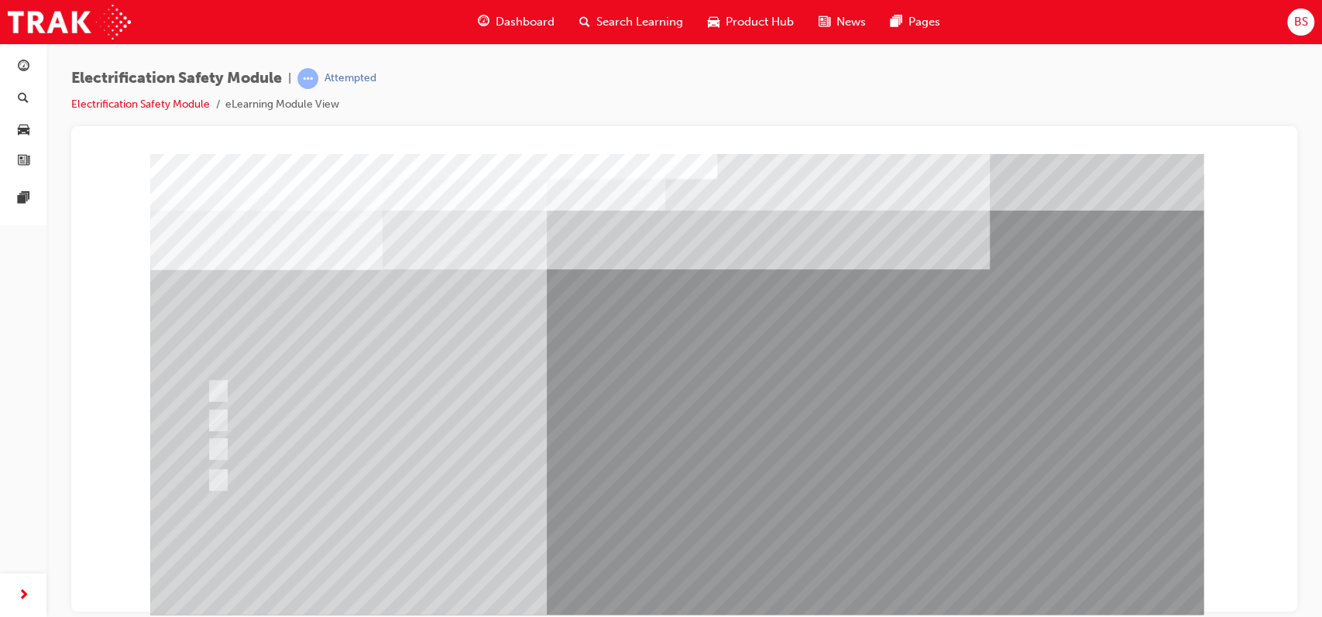
scroll to position [0, 0]
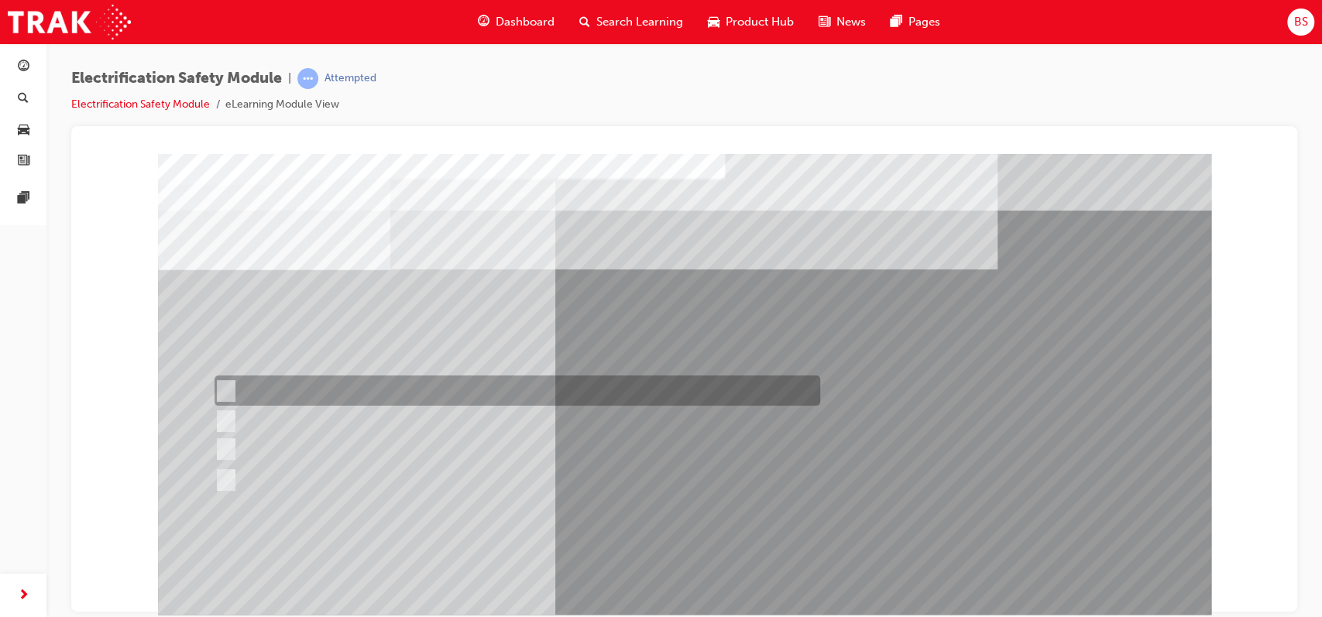
click at [225, 384] on input "Working on the High Voltage System." at bounding box center [223, 391] width 17 height 17
radio input "true"
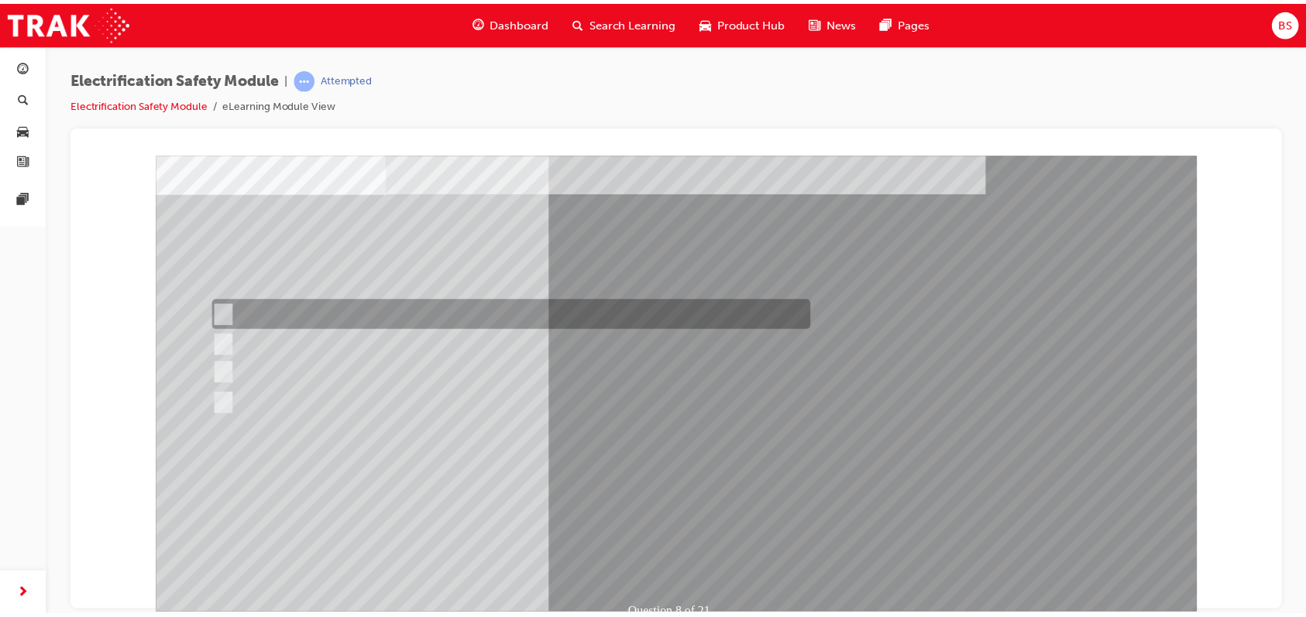
scroll to position [86, 0]
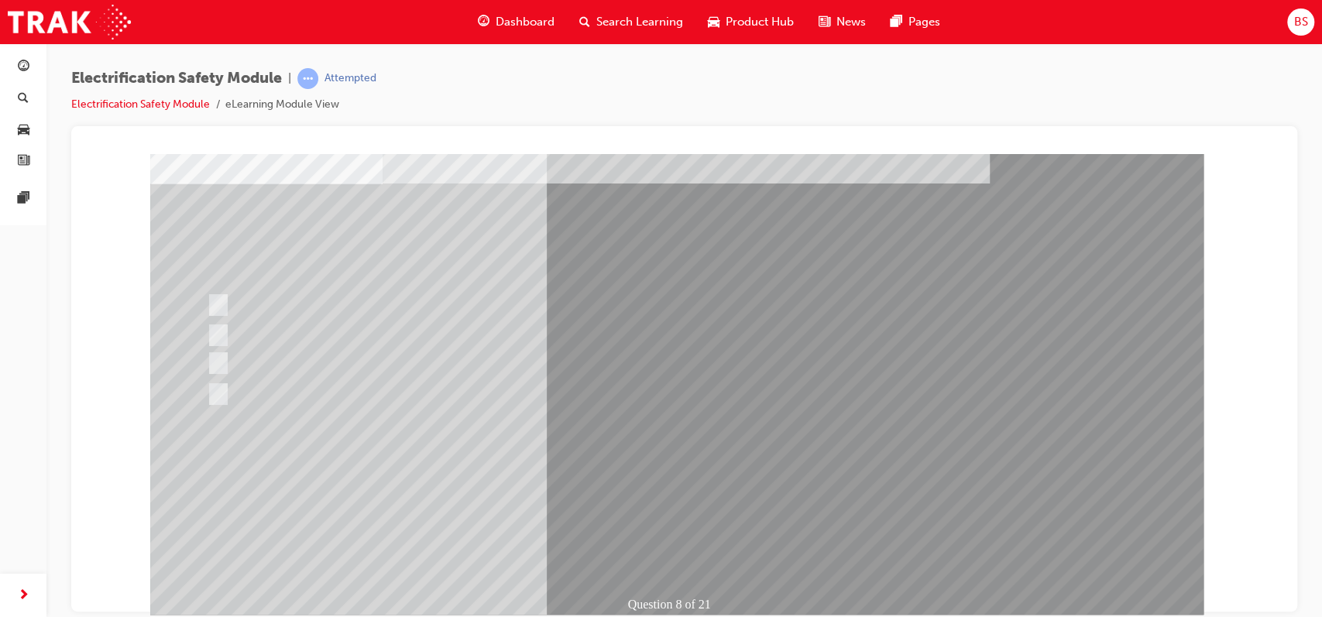
scroll to position [0, 0]
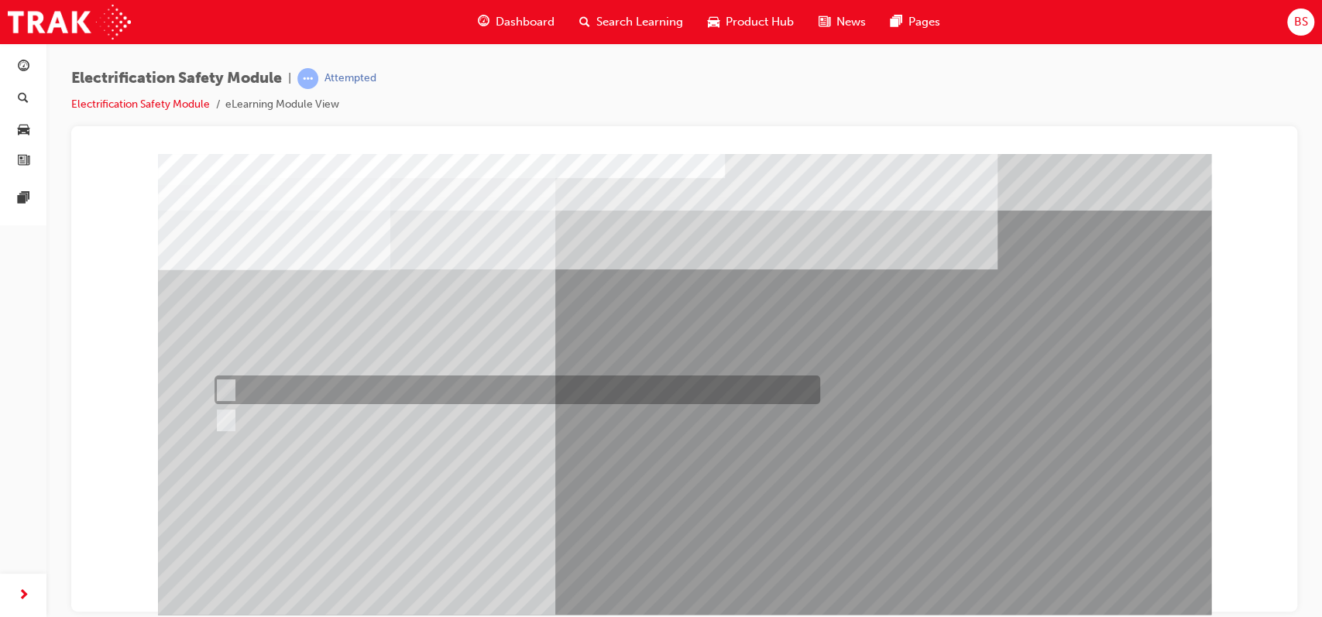
click at [226, 387] on input "True" at bounding box center [223, 390] width 17 height 17
radio input "true"
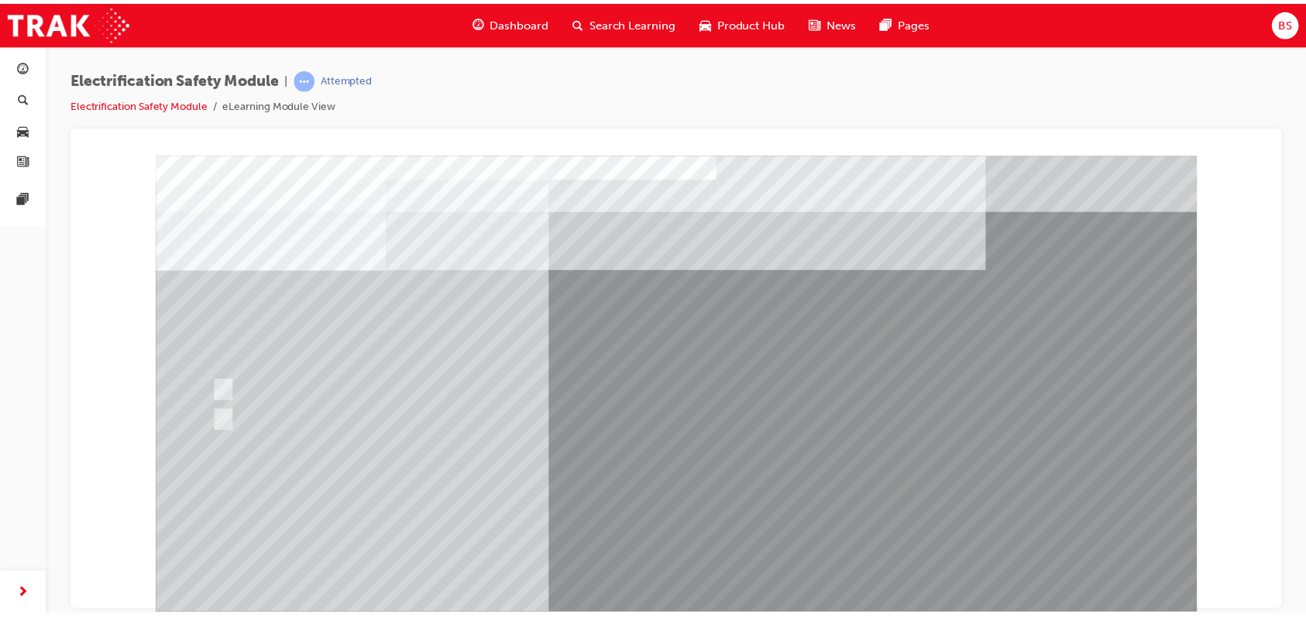
scroll to position [95, 0]
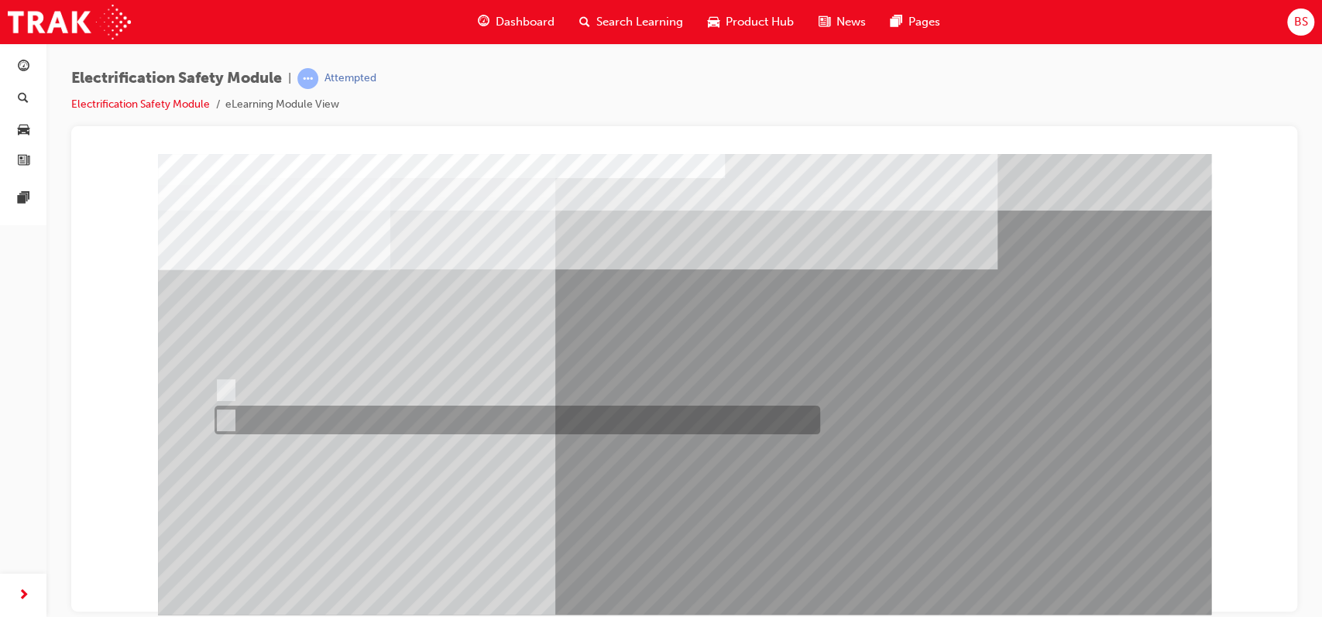
click at [223, 419] on input "True" at bounding box center [223, 420] width 17 height 17
radio input "true"
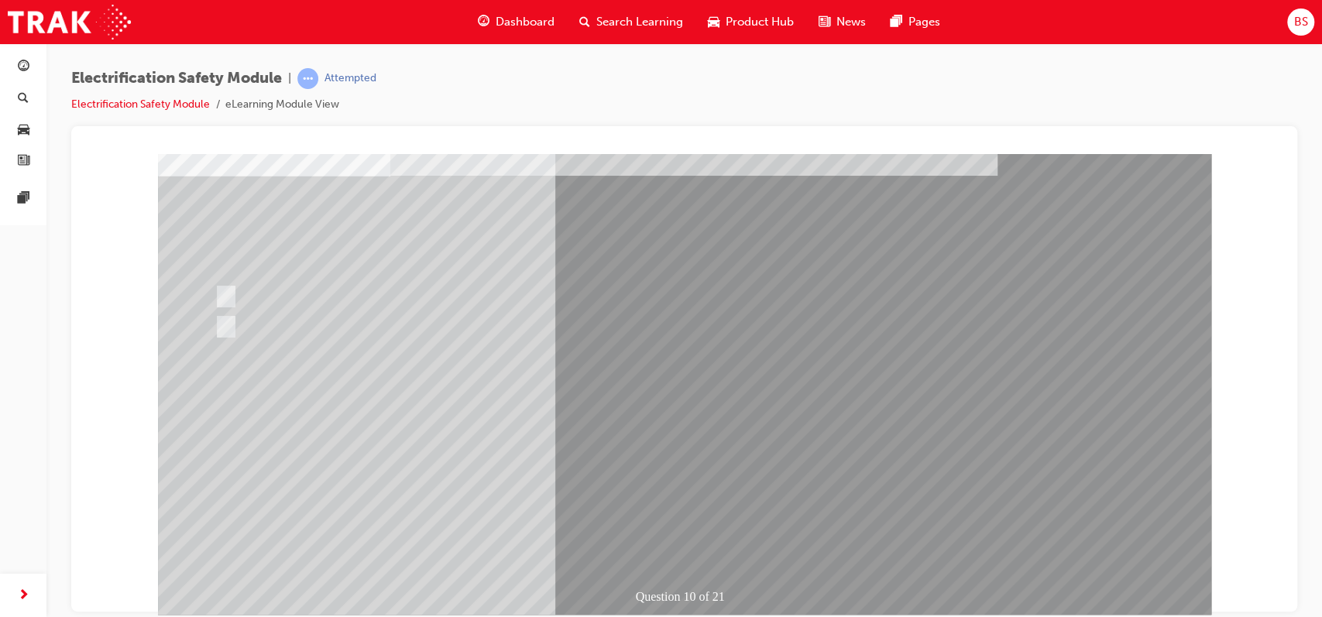
scroll to position [105, 0]
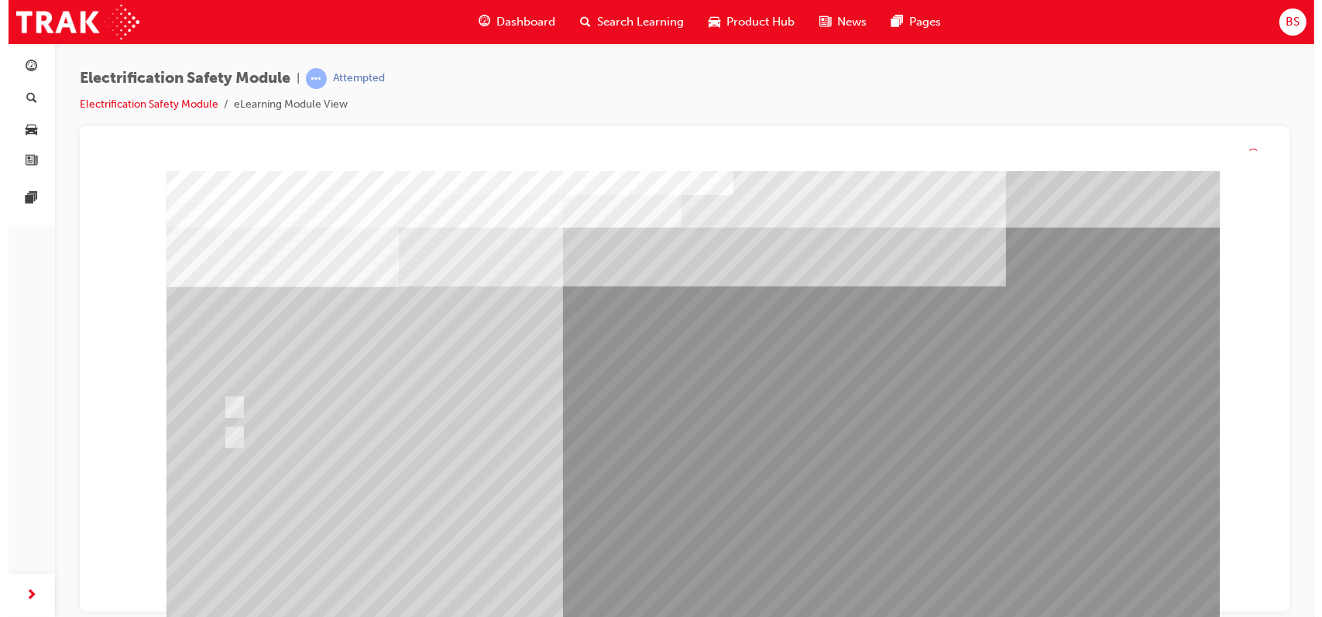
scroll to position [0, 0]
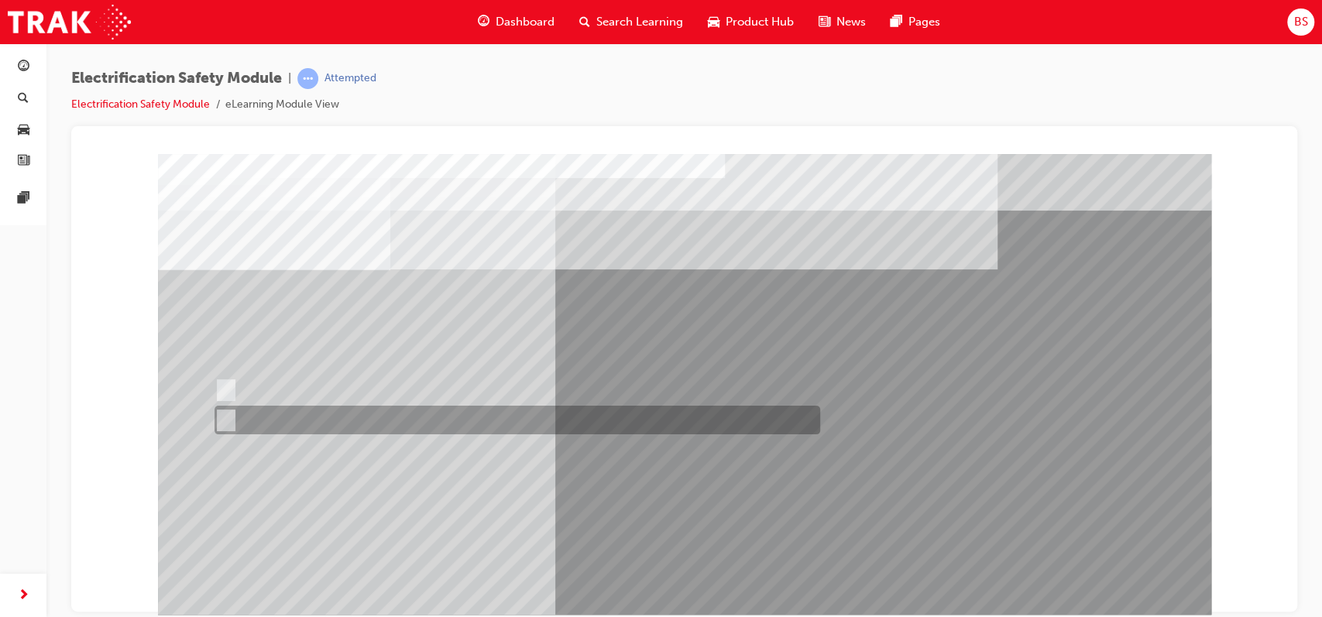
click at [226, 417] on input "False" at bounding box center [223, 420] width 17 height 17
radio input "true"
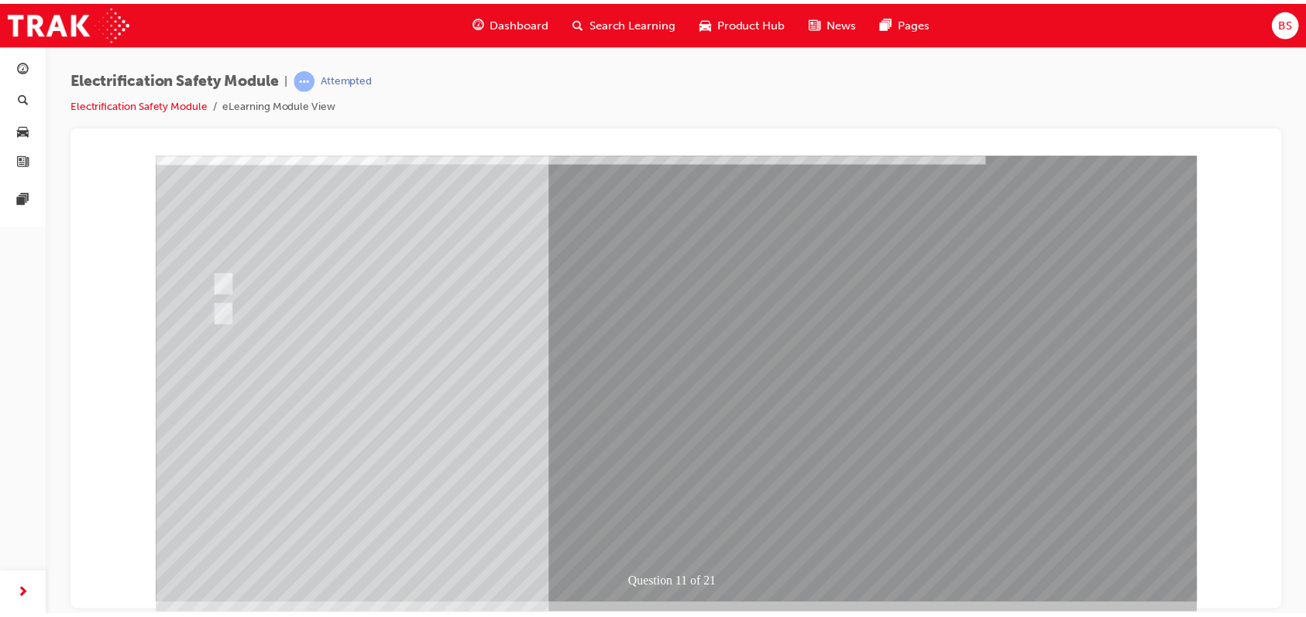
scroll to position [108, 0]
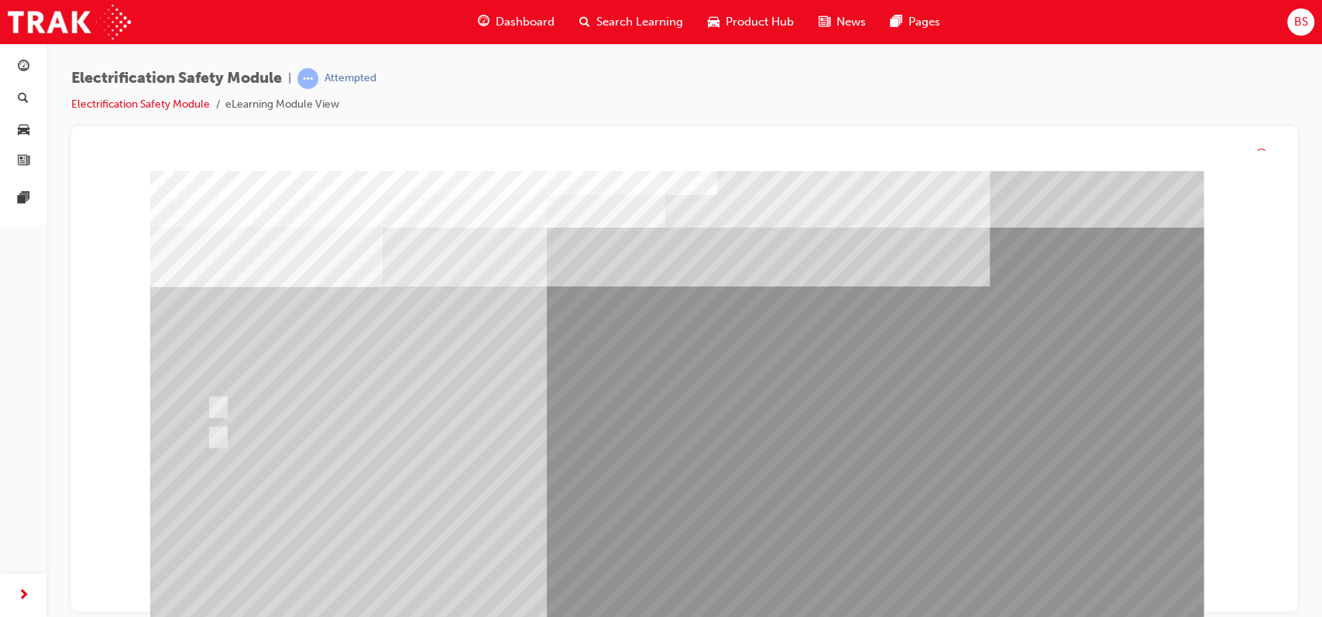
scroll to position [0, 0]
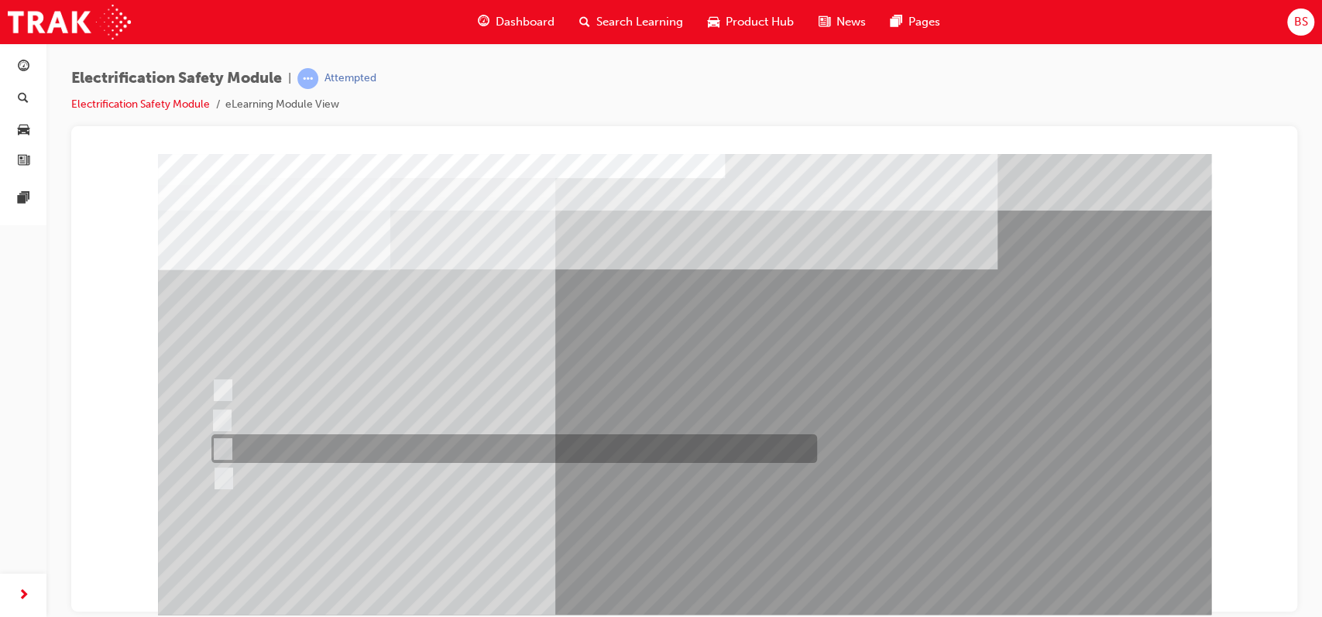
click at [373, 446] on div at bounding box center [511, 449] width 606 height 29
radio input "true"
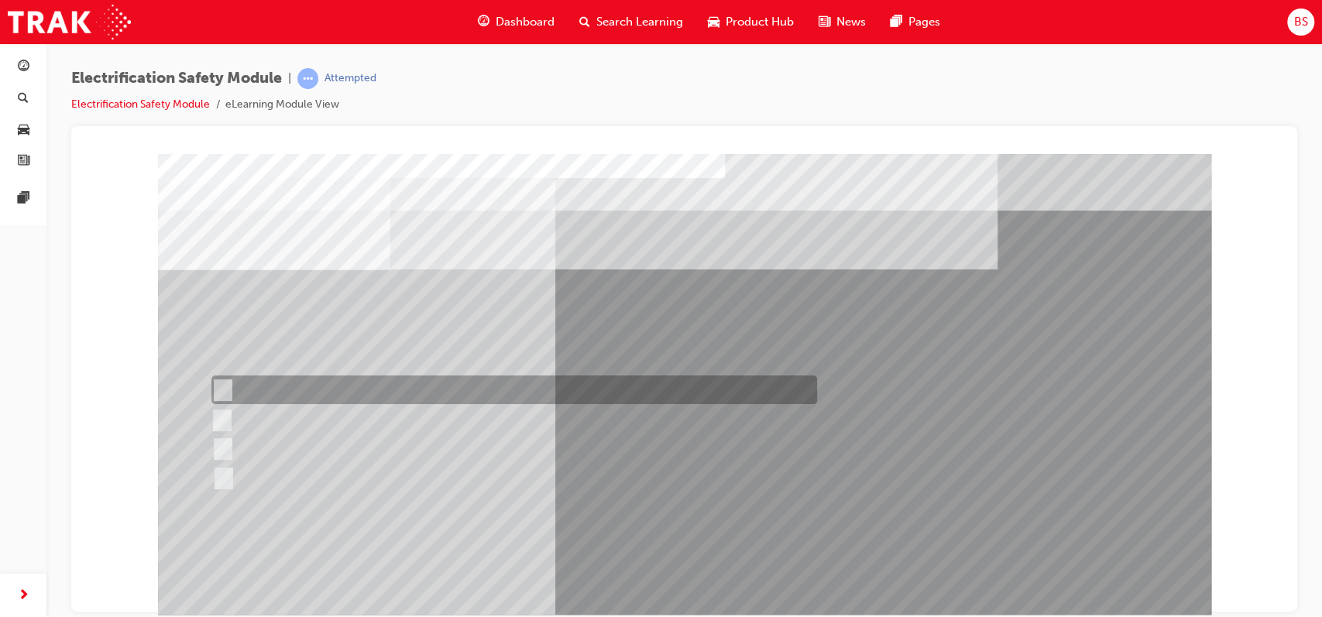
scroll to position [22, 0]
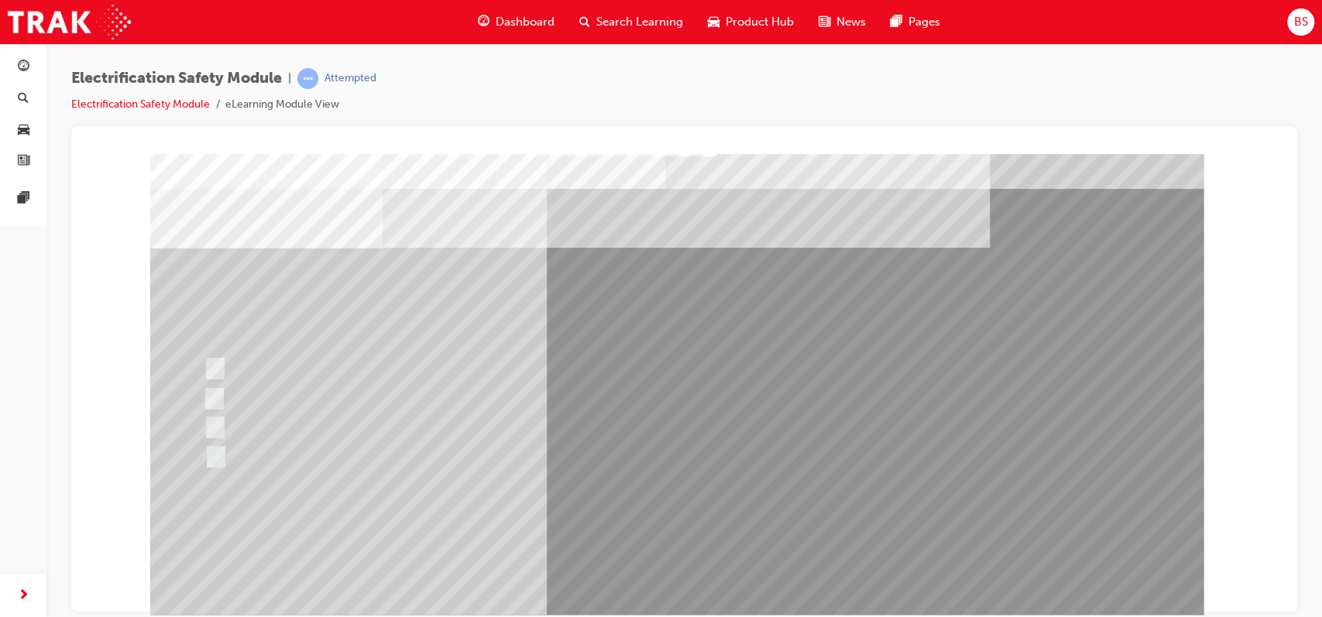
scroll to position [0, 0]
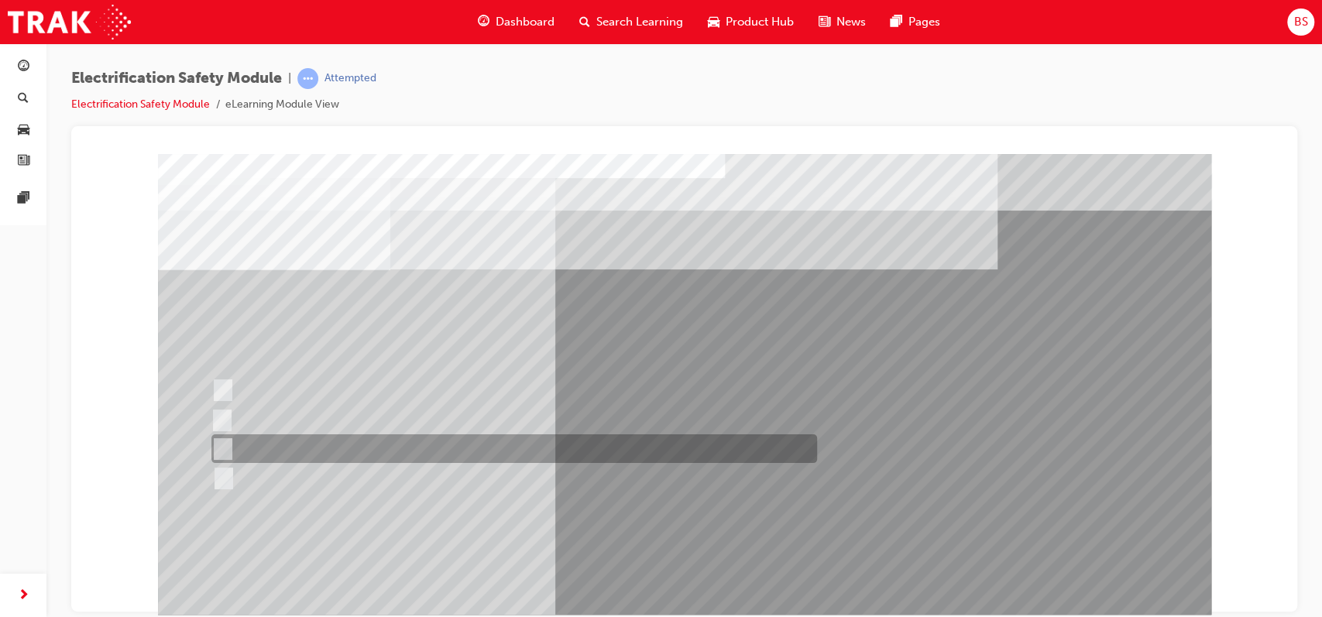
click at [438, 437] on div at bounding box center [511, 449] width 606 height 29
radio input "true"
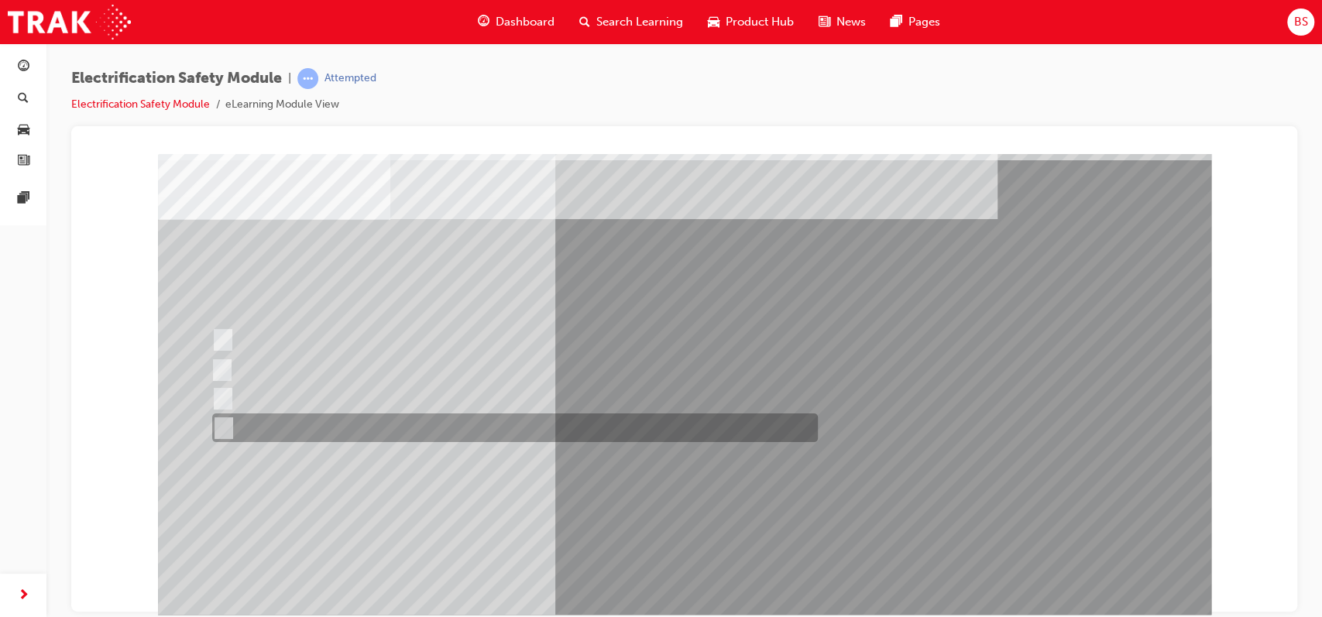
scroll to position [51, 0]
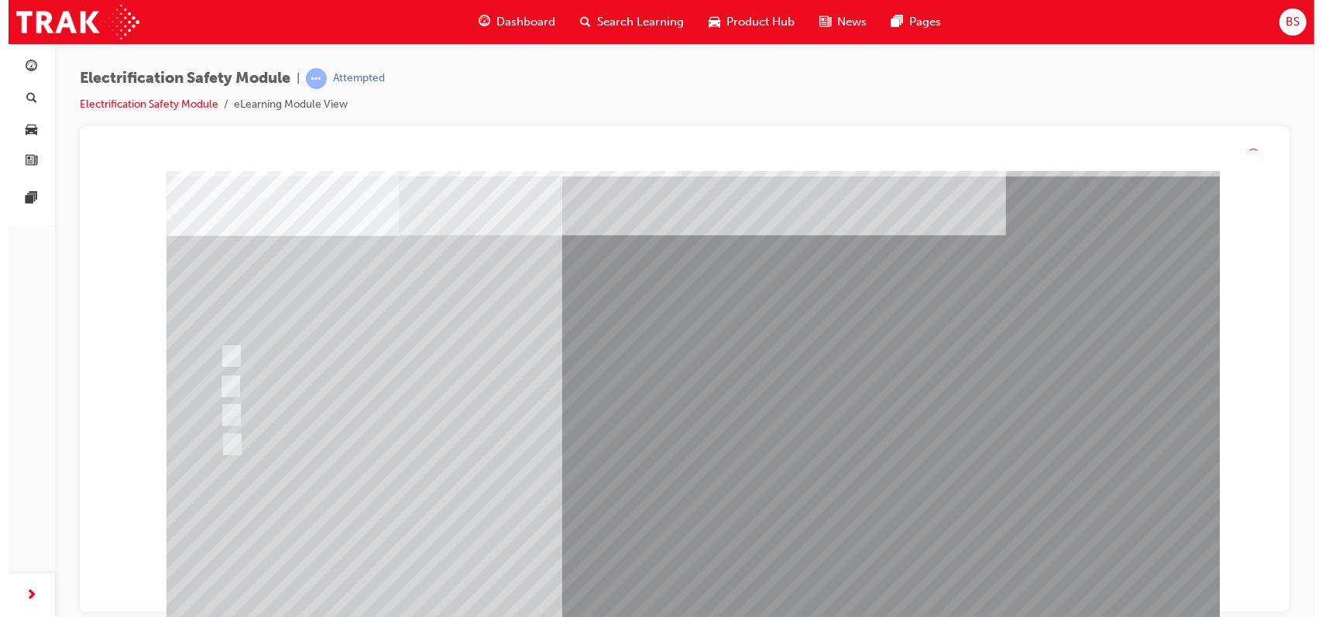
scroll to position [0, 0]
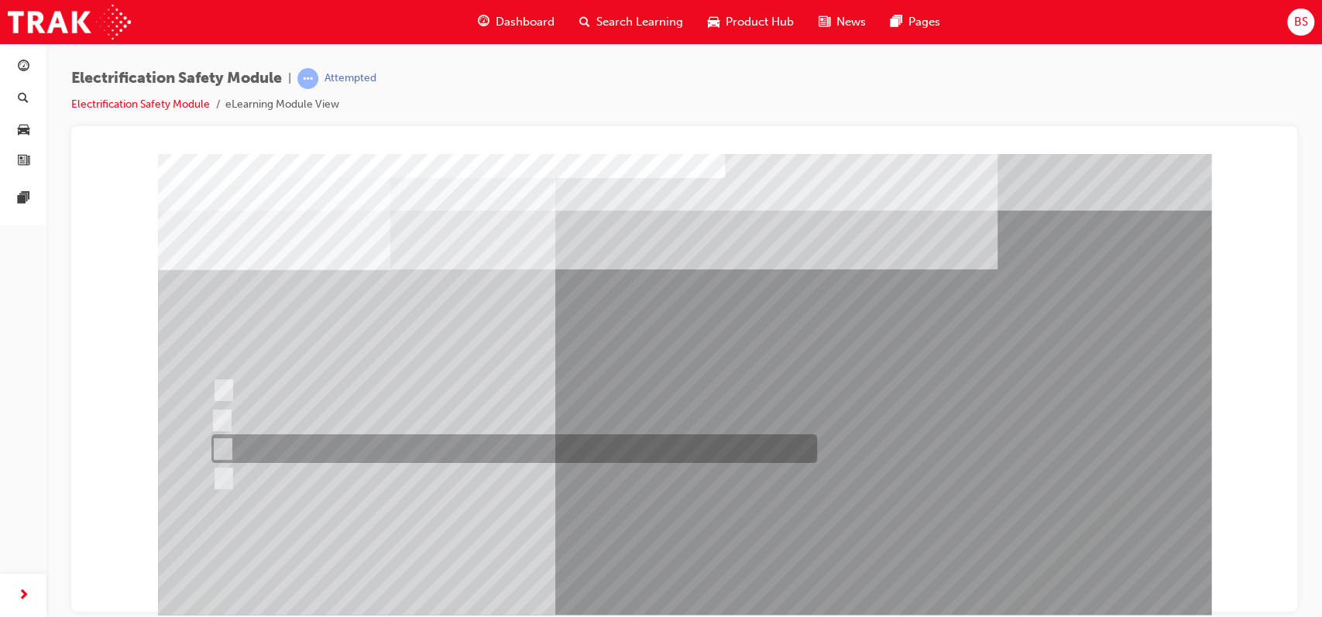
click at [275, 442] on div at bounding box center [511, 449] width 606 height 29
radio input "true"
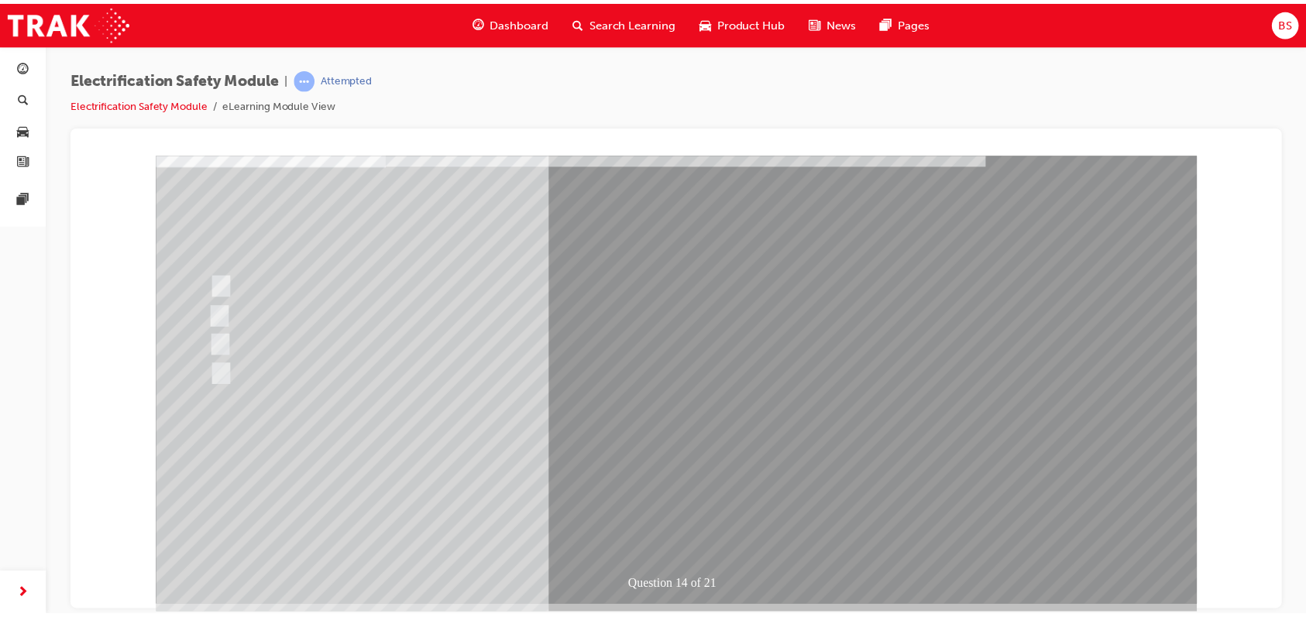
scroll to position [105, 0]
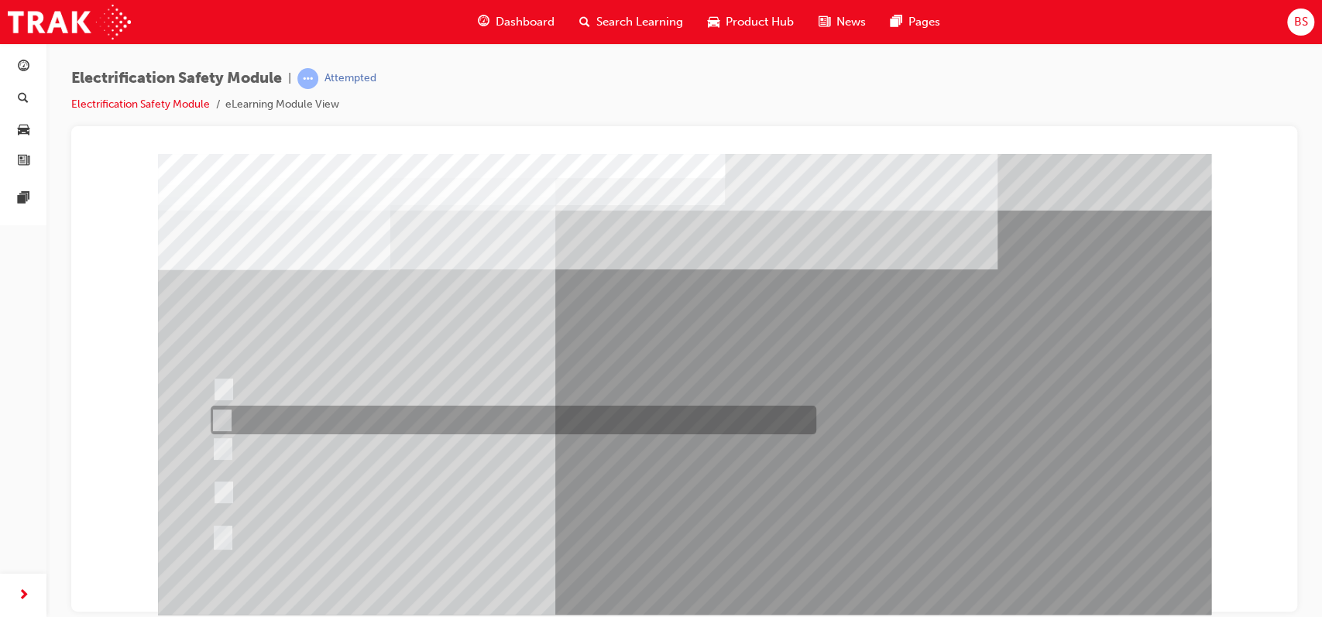
click at [451, 418] on div at bounding box center [510, 420] width 606 height 29
radio input "true"
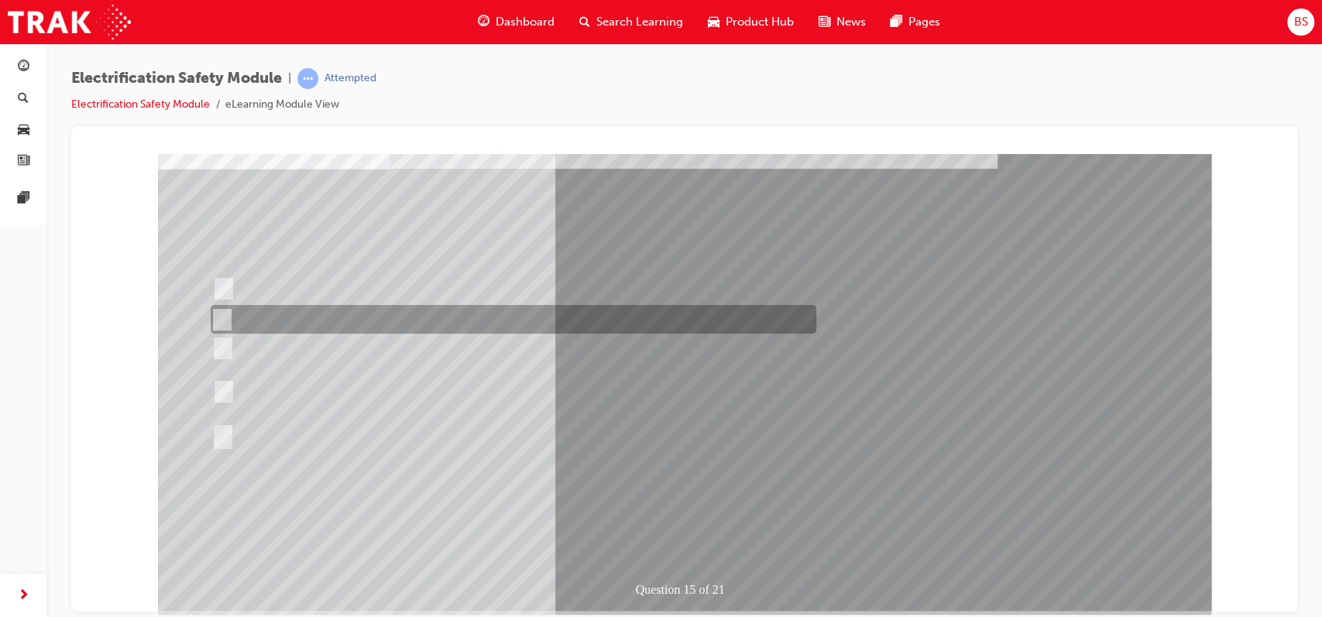
scroll to position [103, 0]
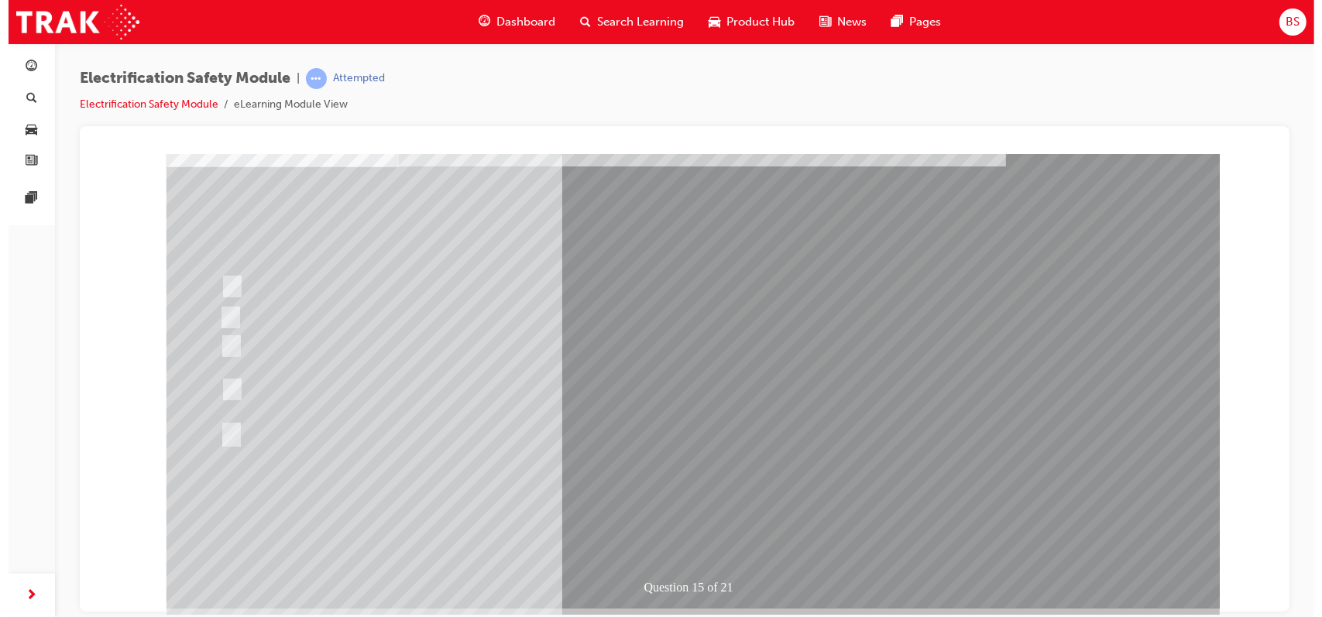
scroll to position [0, 0]
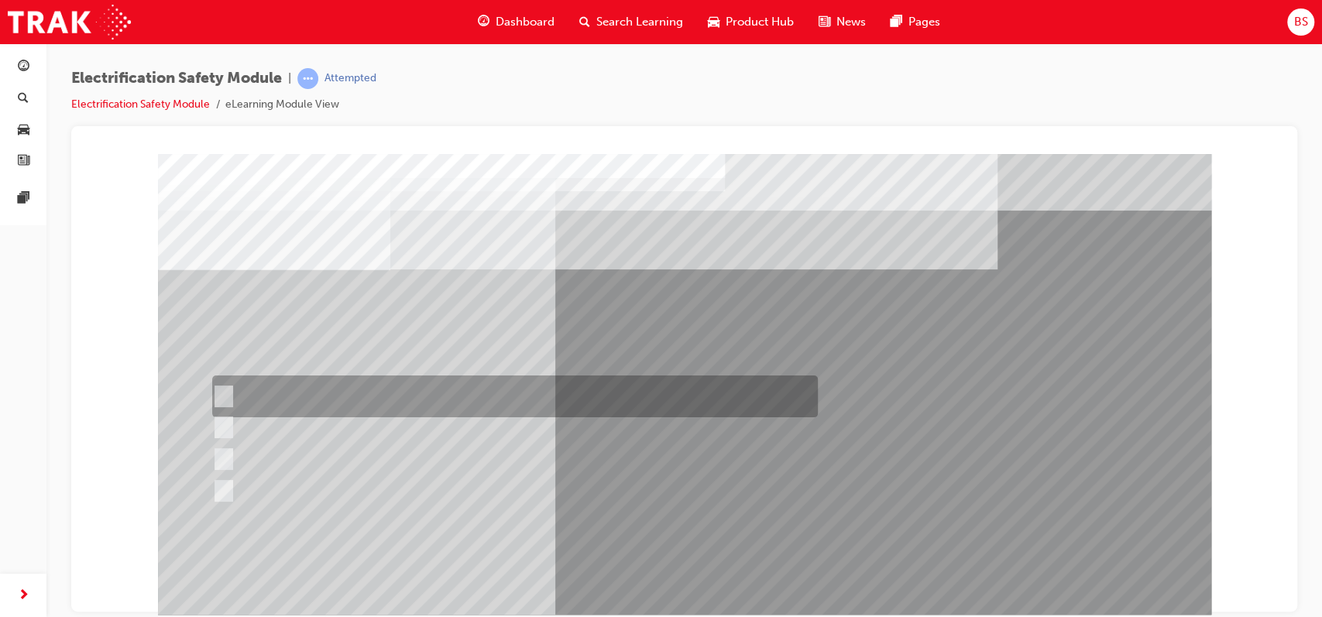
click at [476, 394] on div at bounding box center [511, 397] width 606 height 42
radio input "true"
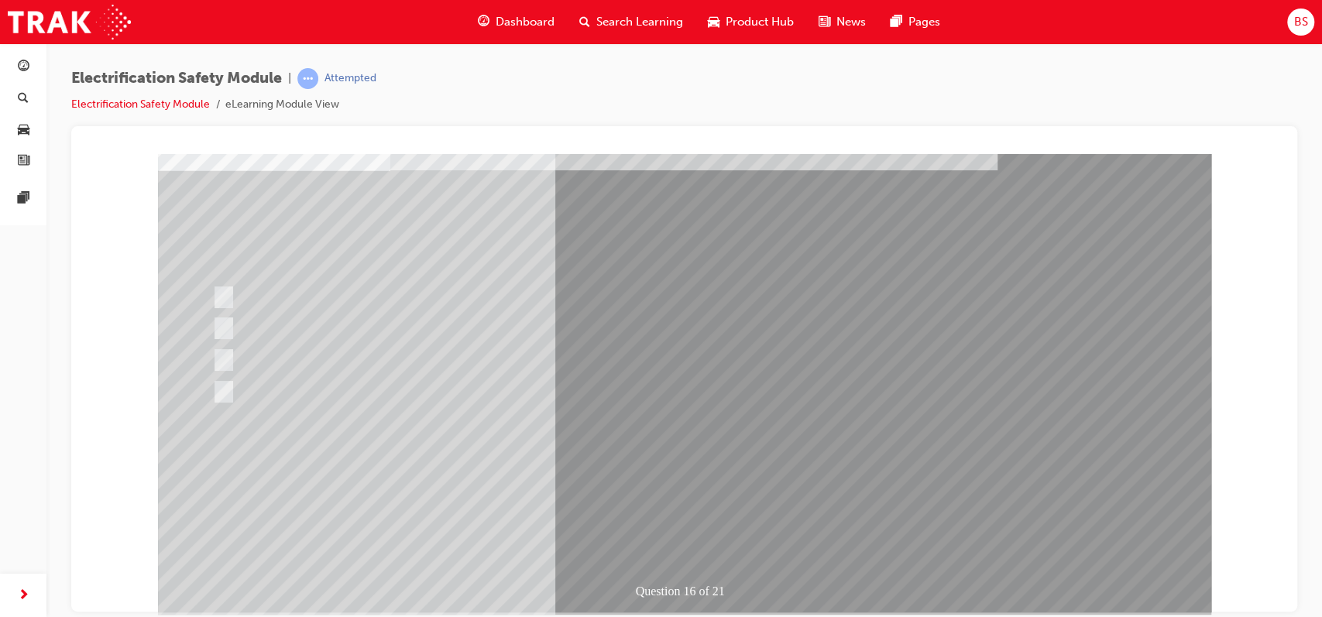
scroll to position [100, 0]
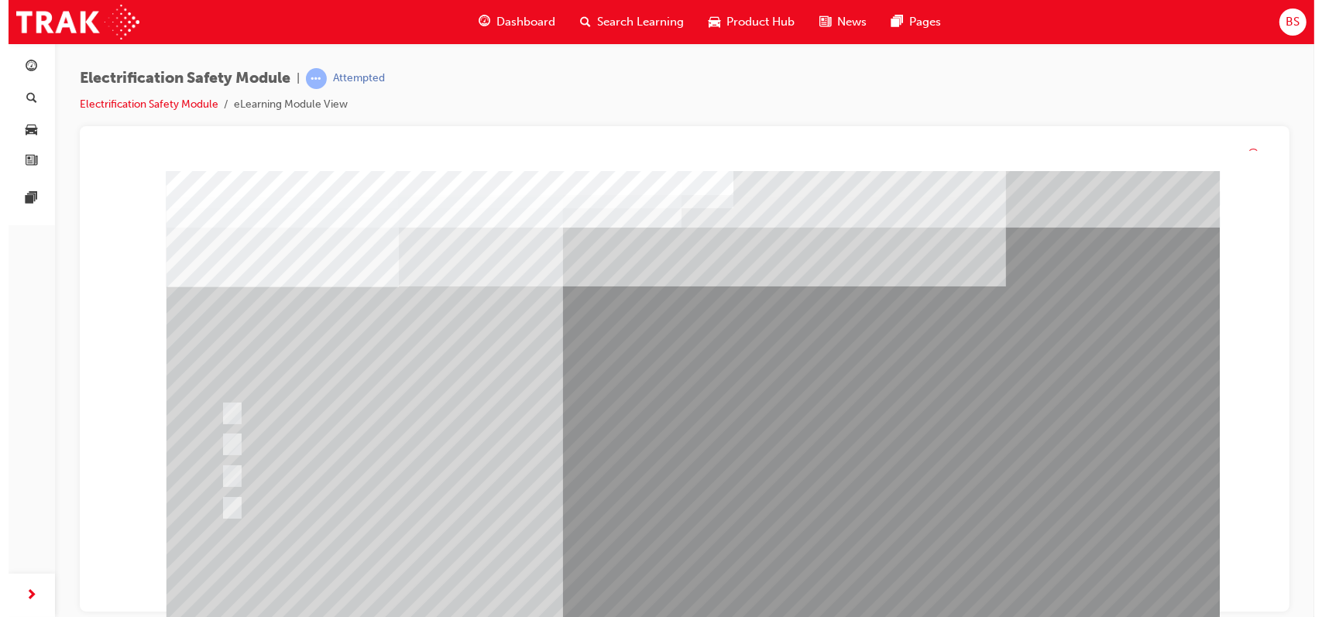
scroll to position [0, 0]
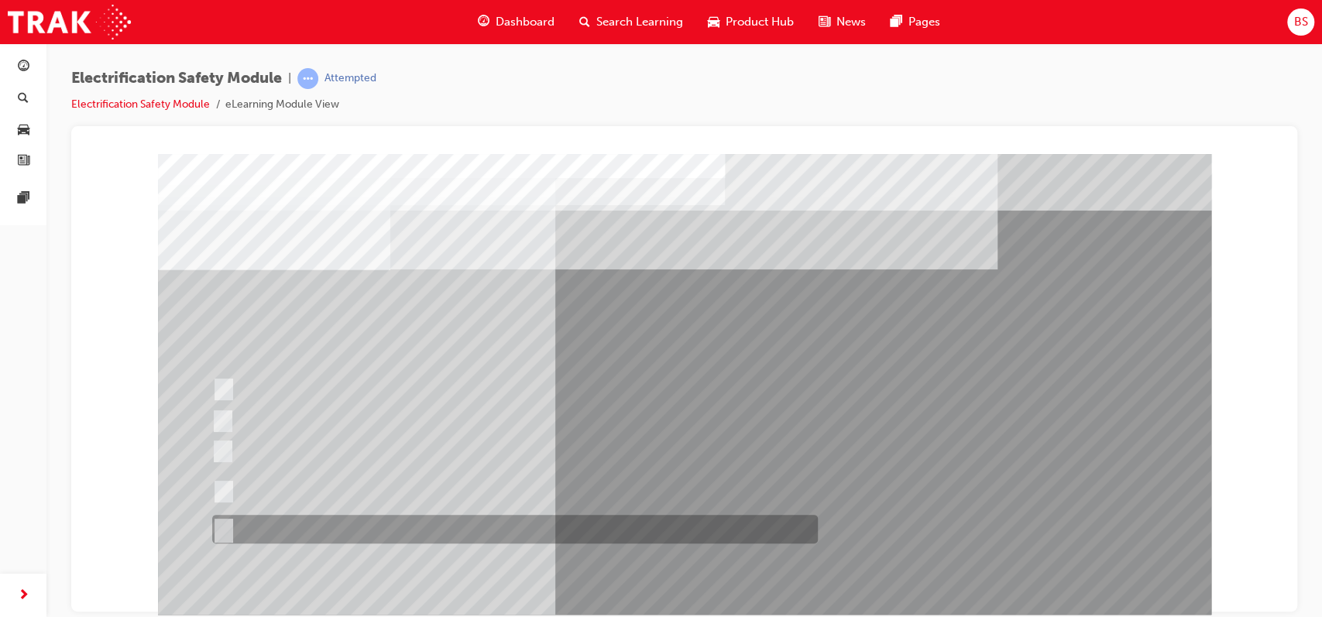
click at [308, 463] on div at bounding box center [511, 529] width 606 height 29
radio input "true"
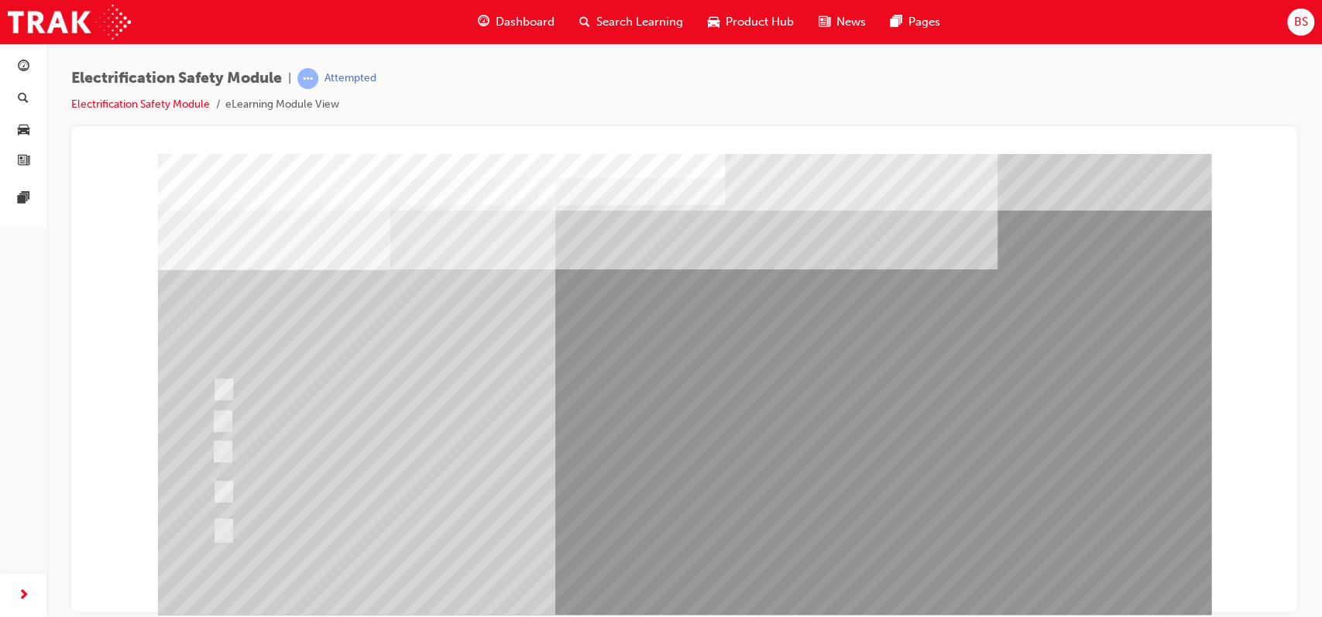
scroll to position [43, 0]
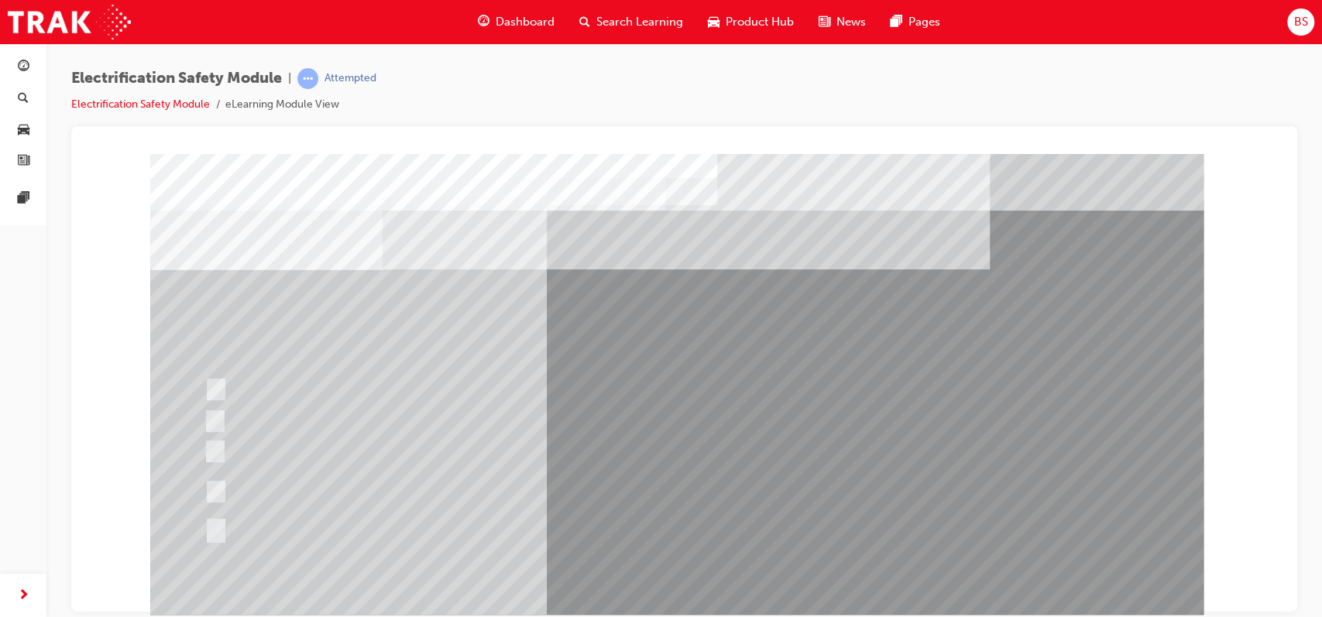
scroll to position [0, 0]
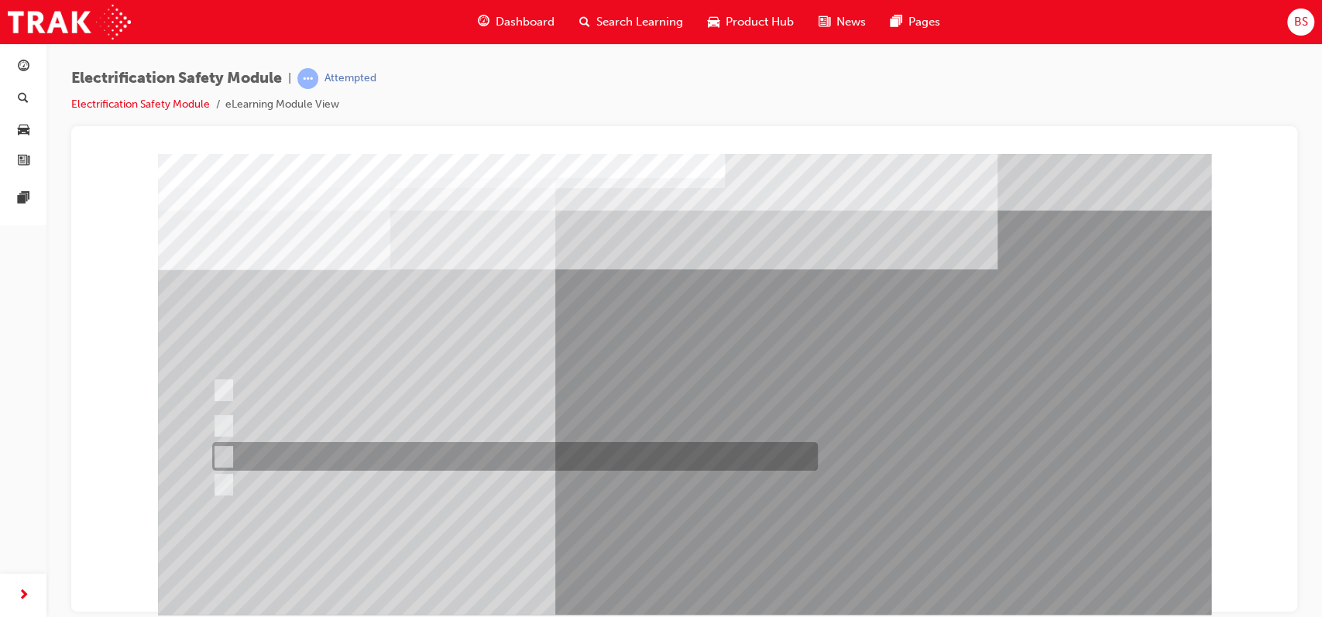
click at [521, 459] on div at bounding box center [511, 456] width 606 height 29
radio input "true"
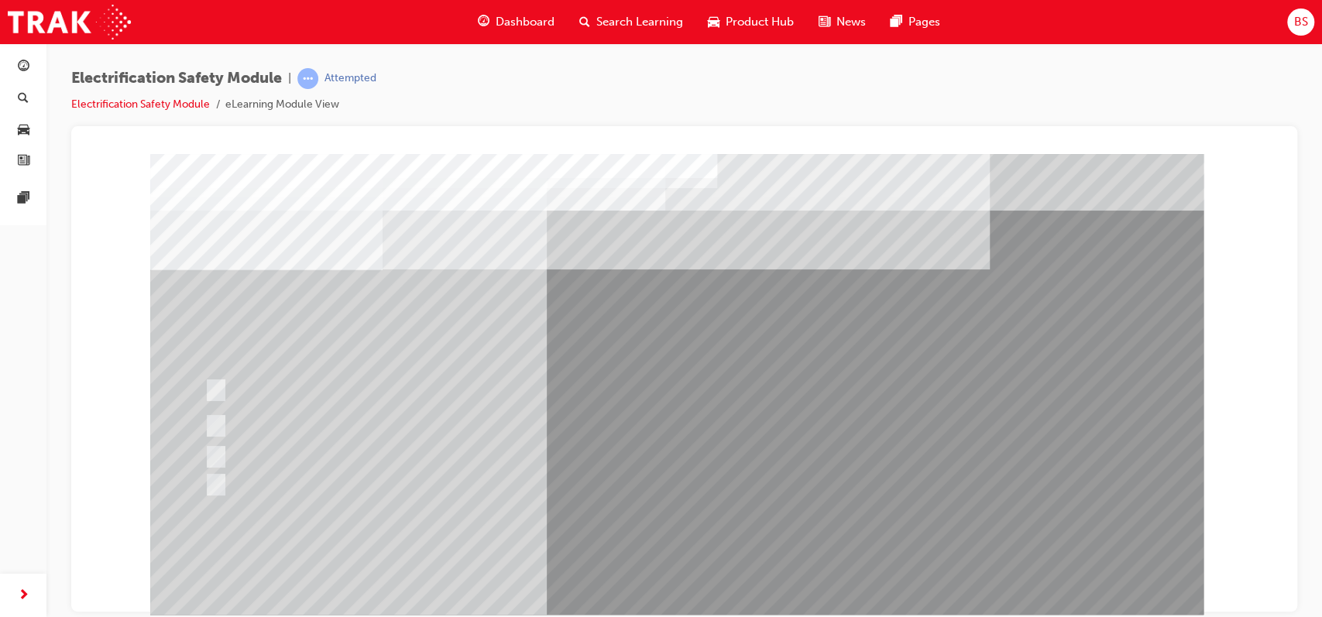
scroll to position [0, 0]
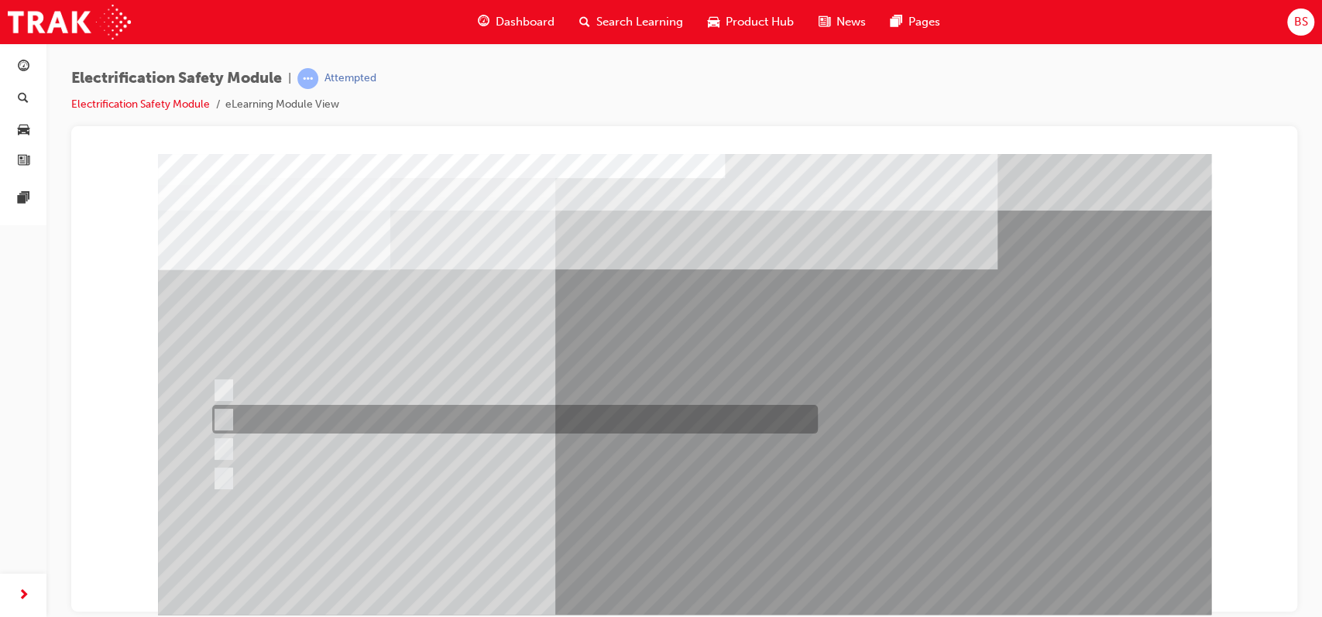
click at [564, 415] on div at bounding box center [511, 419] width 606 height 29
radio input "true"
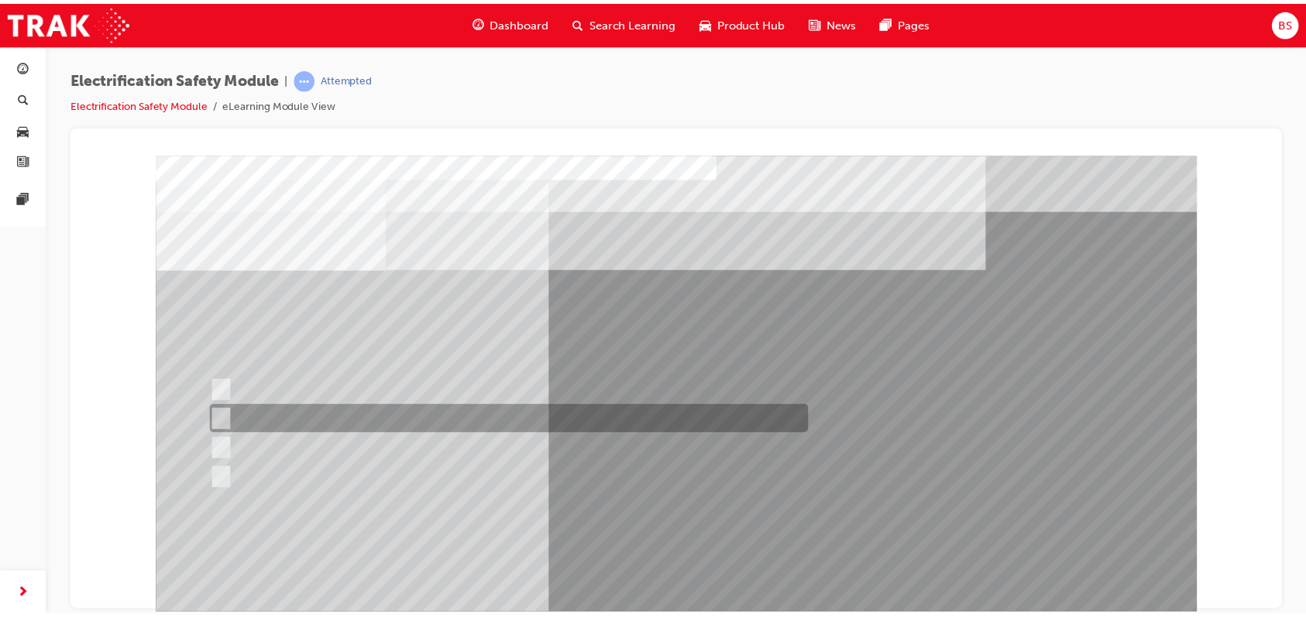
scroll to position [119, 0]
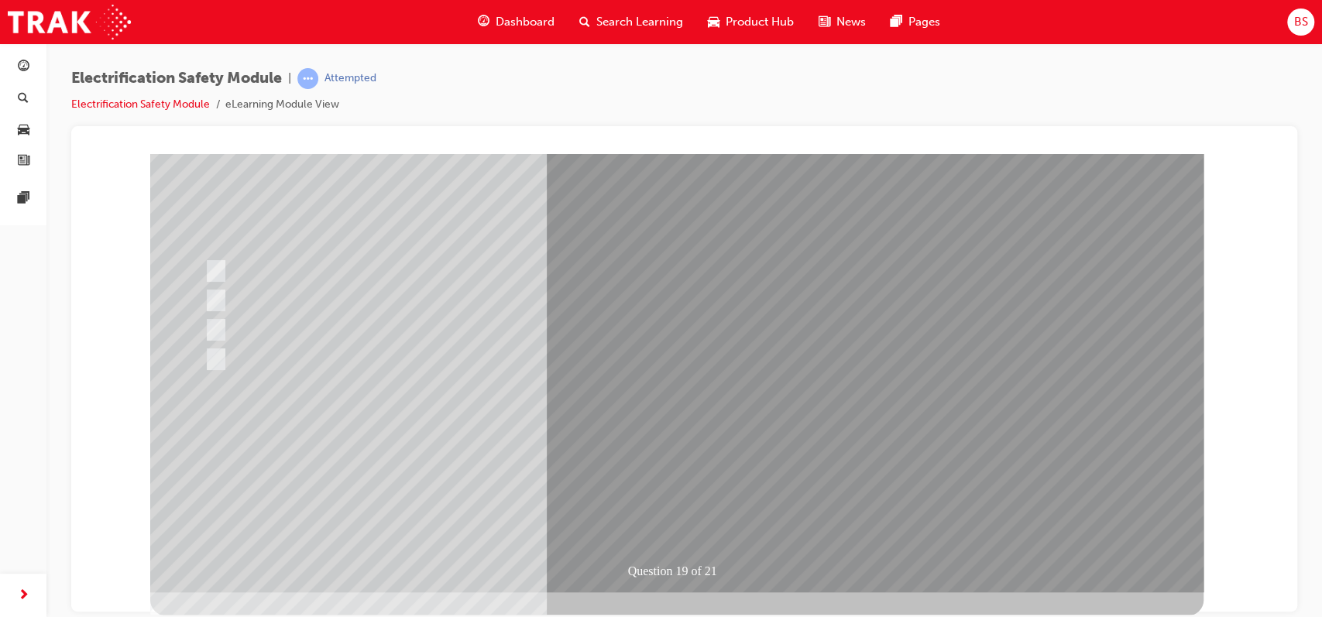
scroll to position [0, 0]
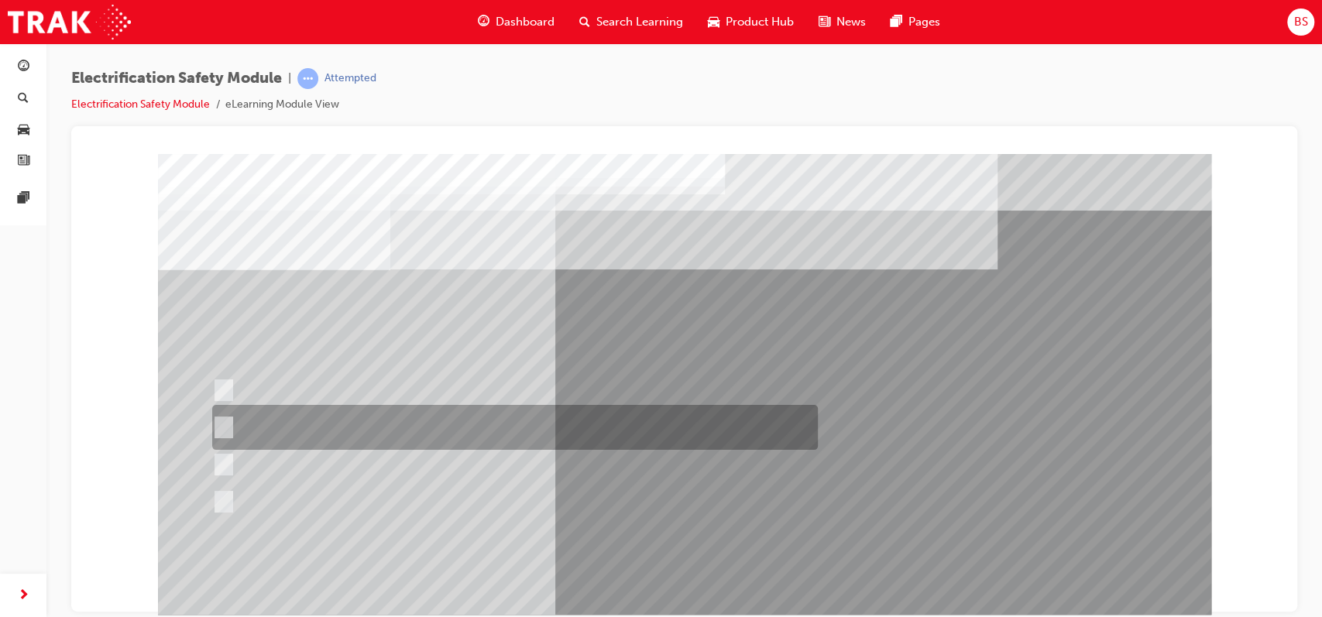
click at [433, 429] on div at bounding box center [511, 427] width 606 height 45
radio input "true"
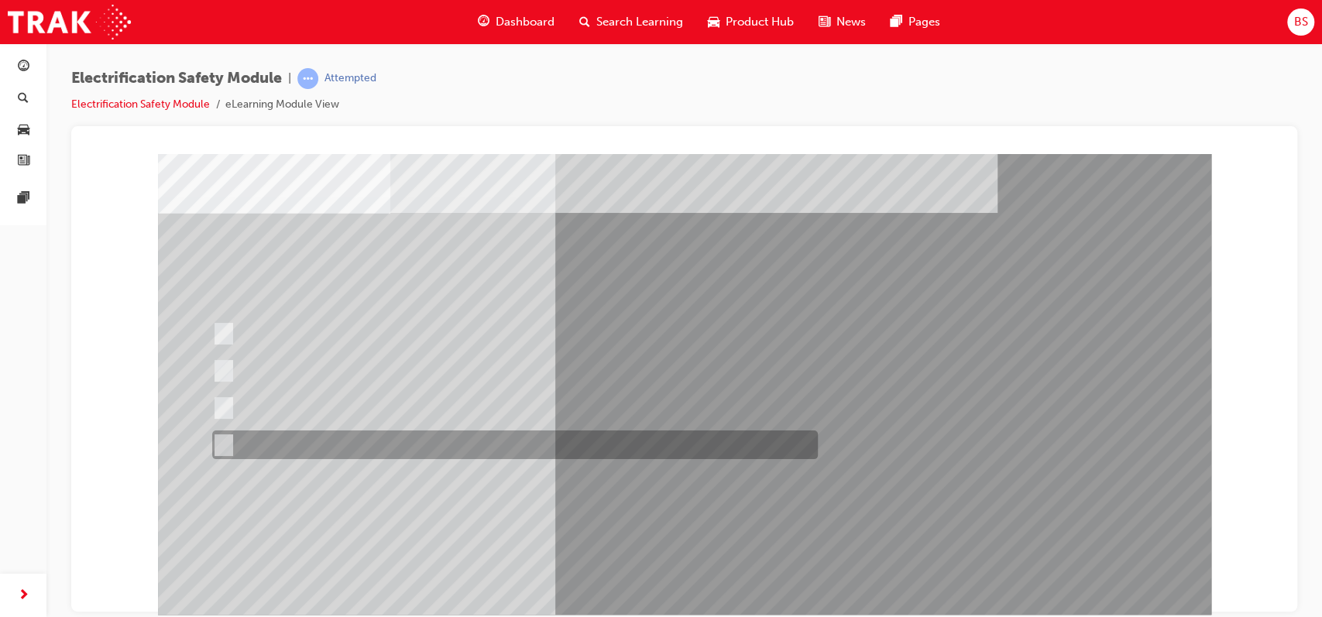
scroll to position [57, 0]
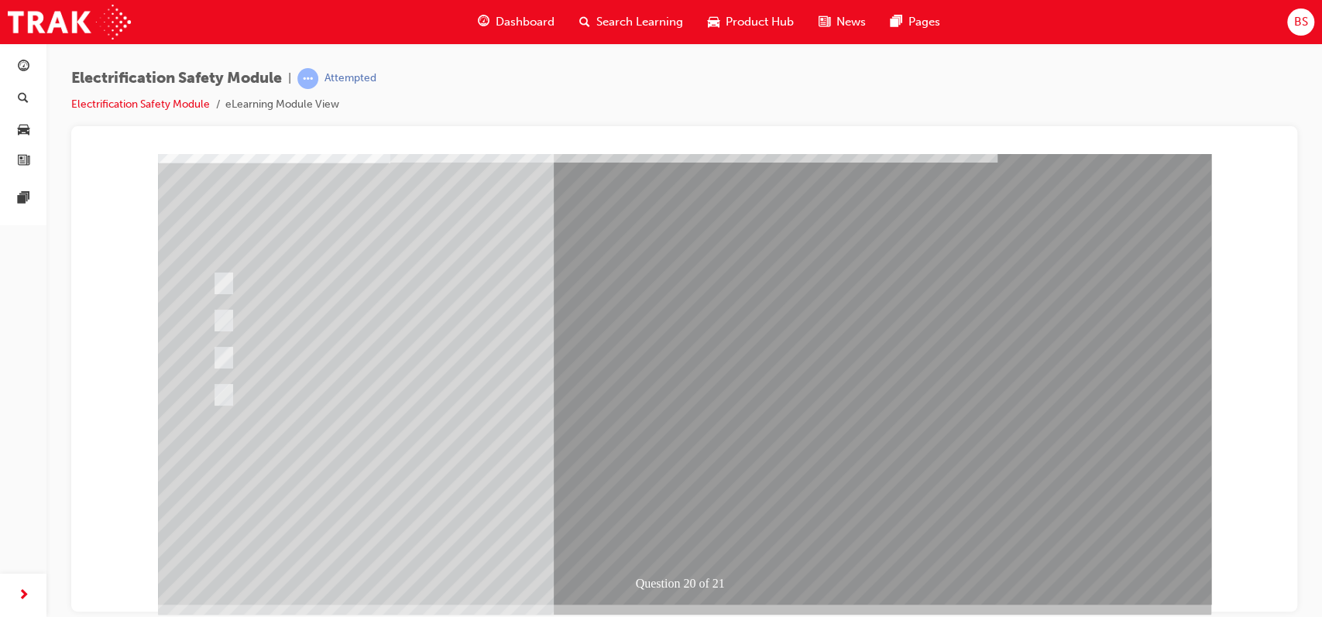
scroll to position [108, 0]
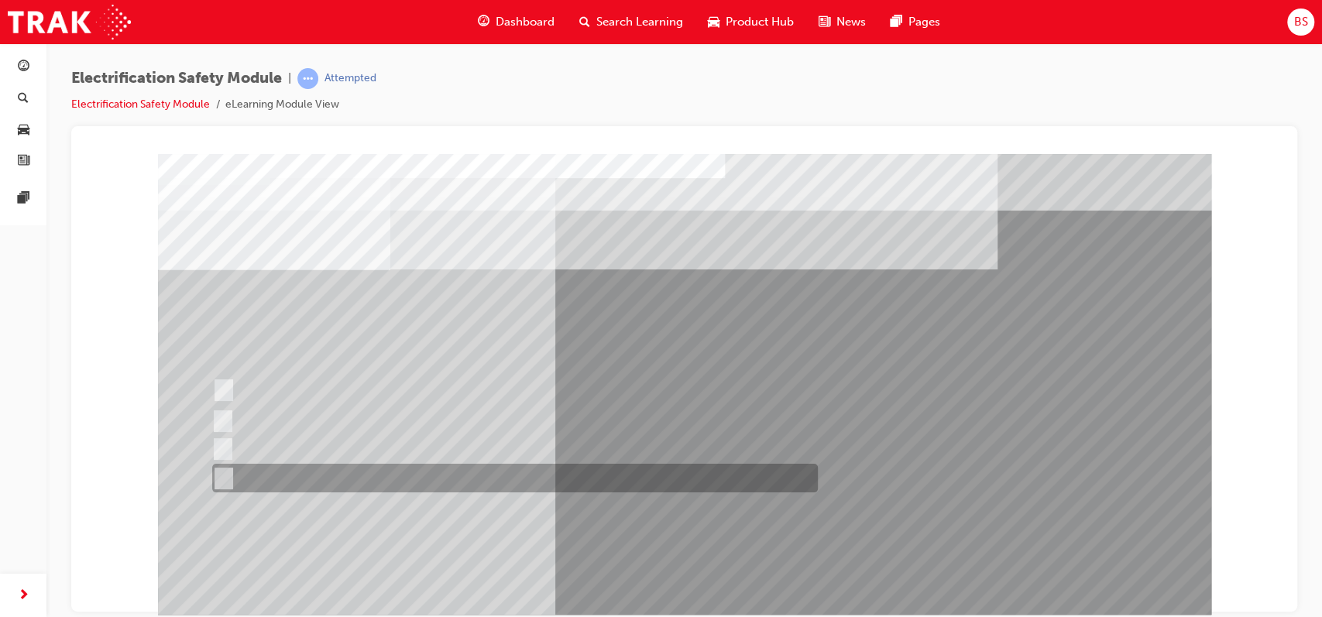
scroll to position [0, 0]
click at [445, 463] on div at bounding box center [511, 478] width 606 height 29
radio input "true"
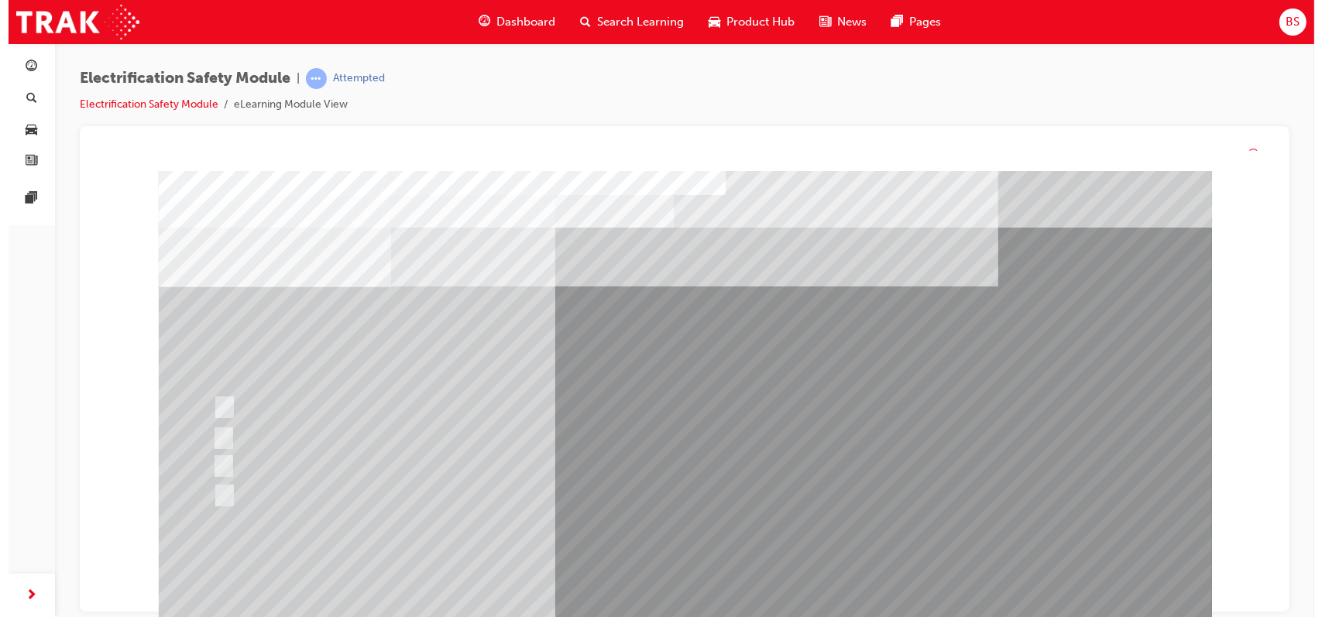
scroll to position [0, 0]
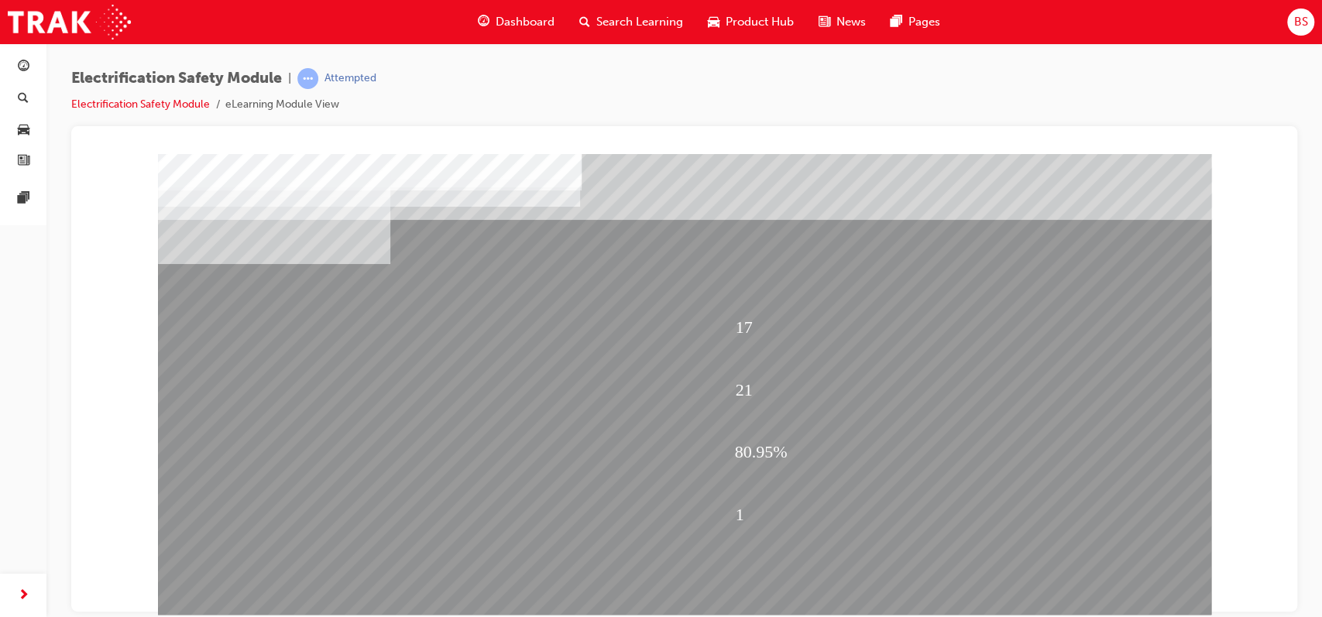
scroll to position [119, 0]
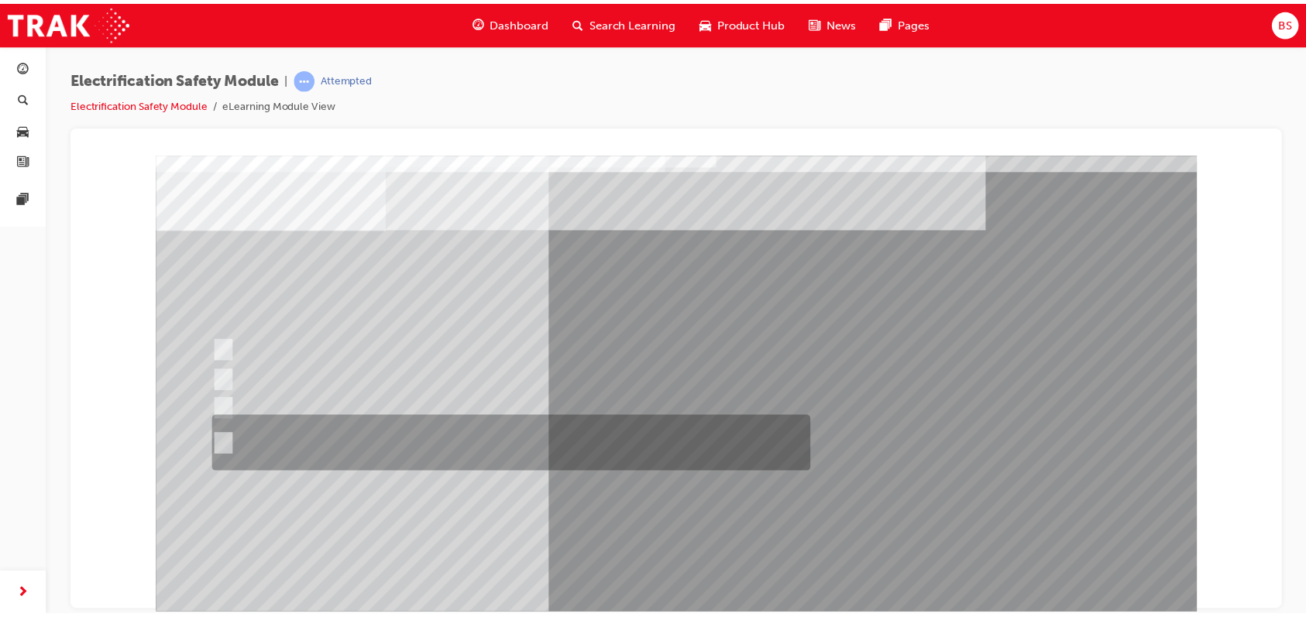
scroll to position [41, 0]
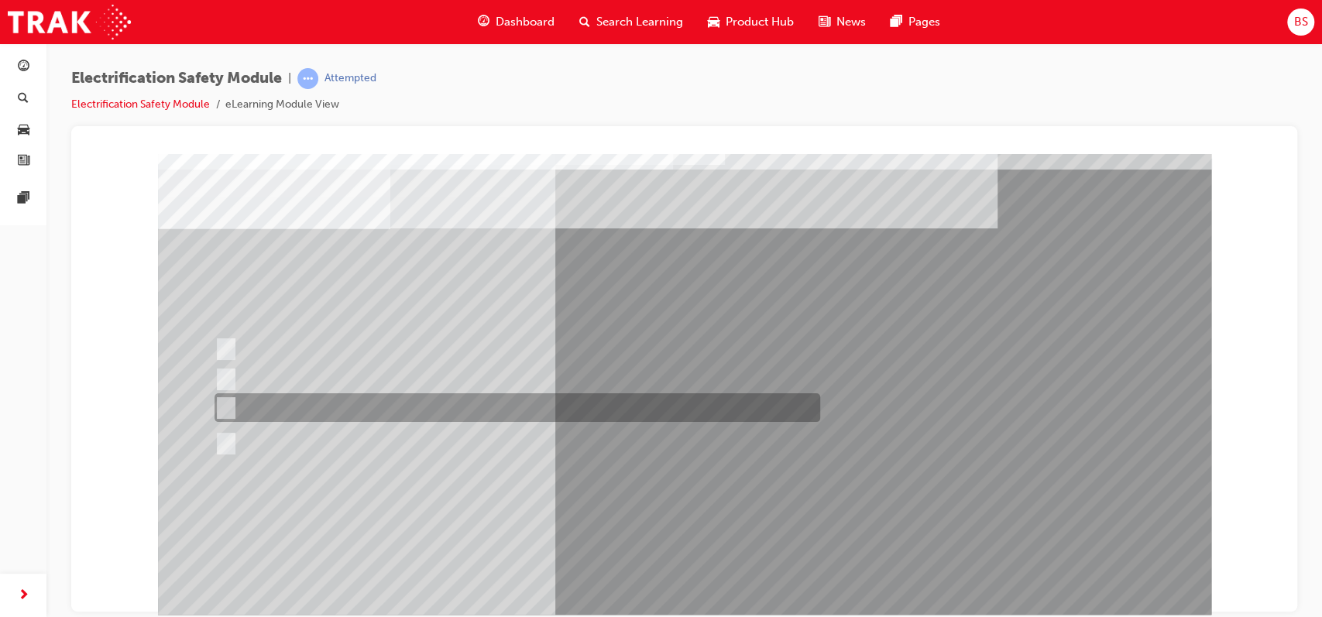
click at [225, 403] on input "The Plug-in Hybrid Electric does not use a petrol engine." at bounding box center [223, 408] width 17 height 17
radio input "true"
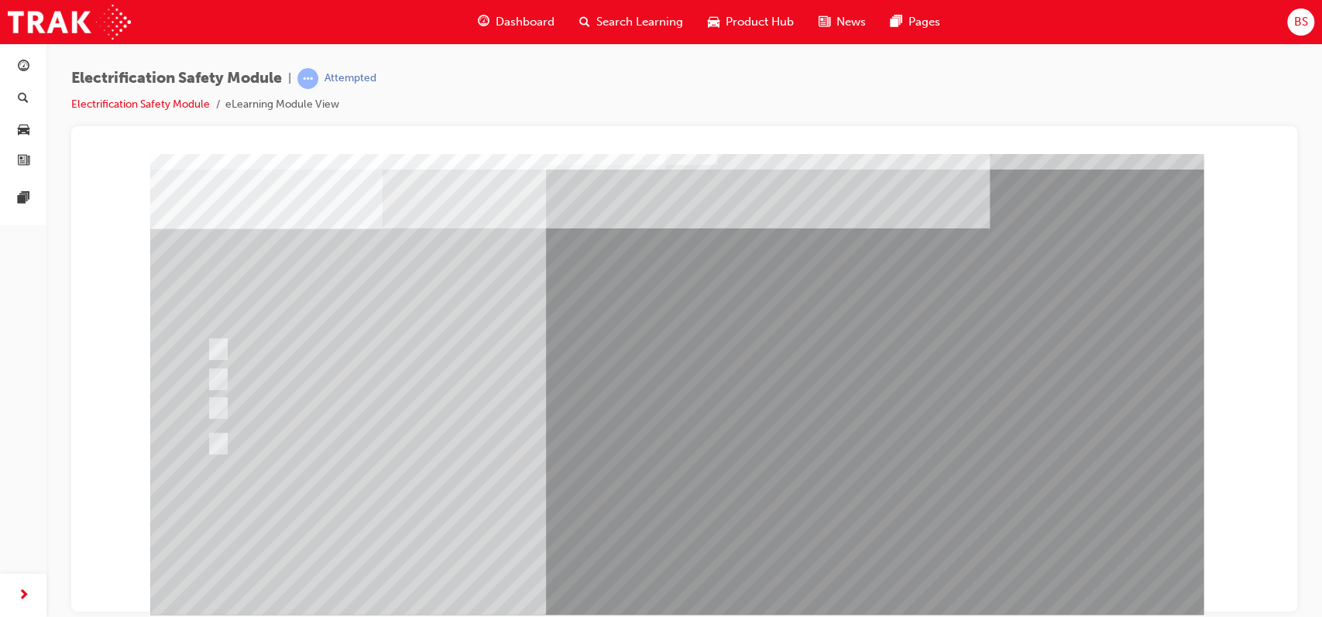
scroll to position [0, 0]
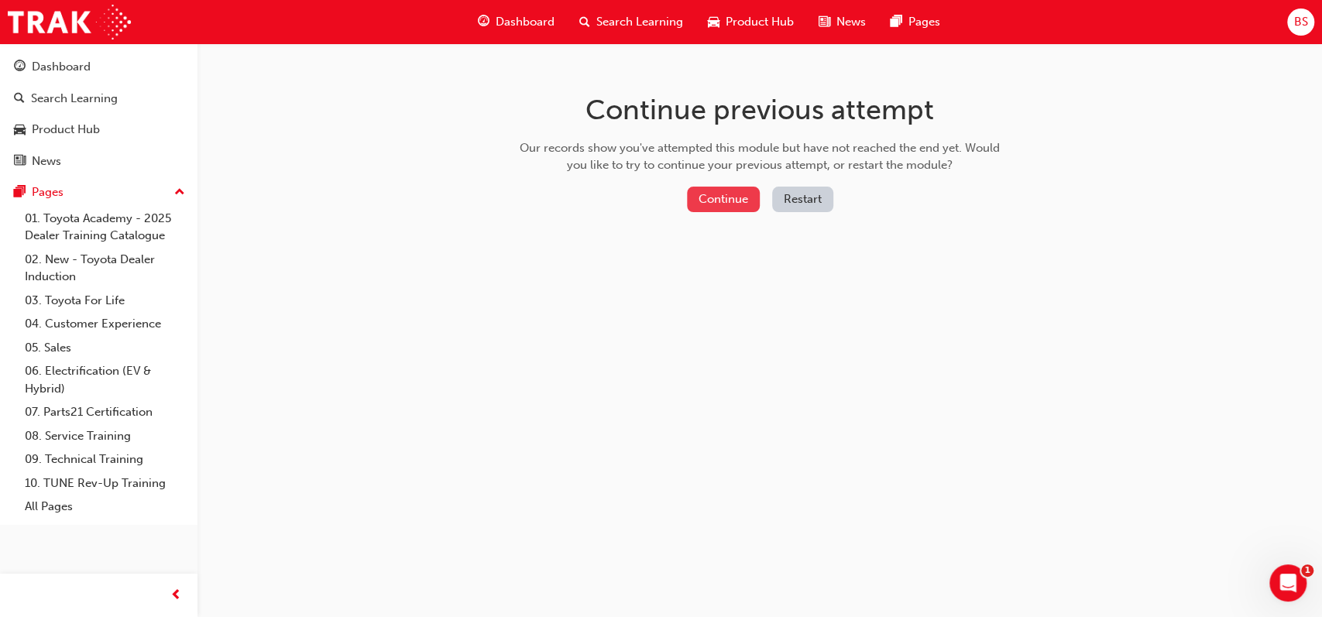
click at [719, 193] on button "Continue" at bounding box center [723, 200] width 73 height 26
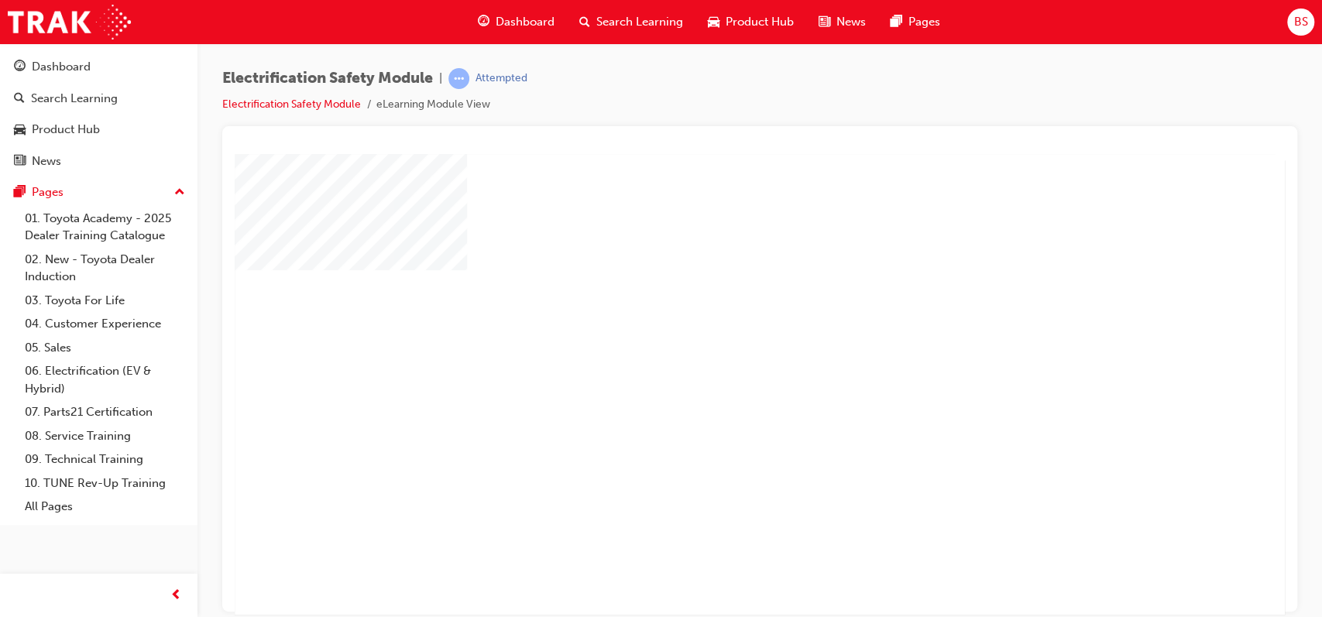
click at [715, 339] on div "play" at bounding box center [715, 339] width 0 height 0
click at [722, 374] on div at bounding box center [762, 432] width 1054 height 558
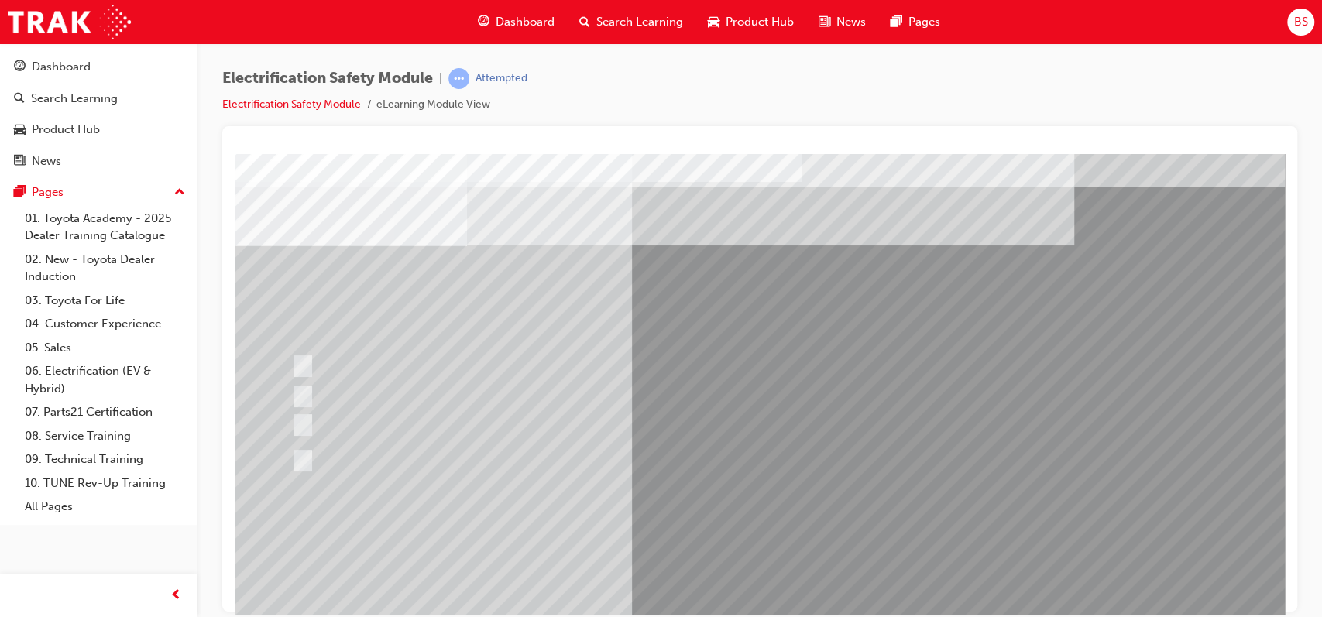
scroll to position [31, 0]
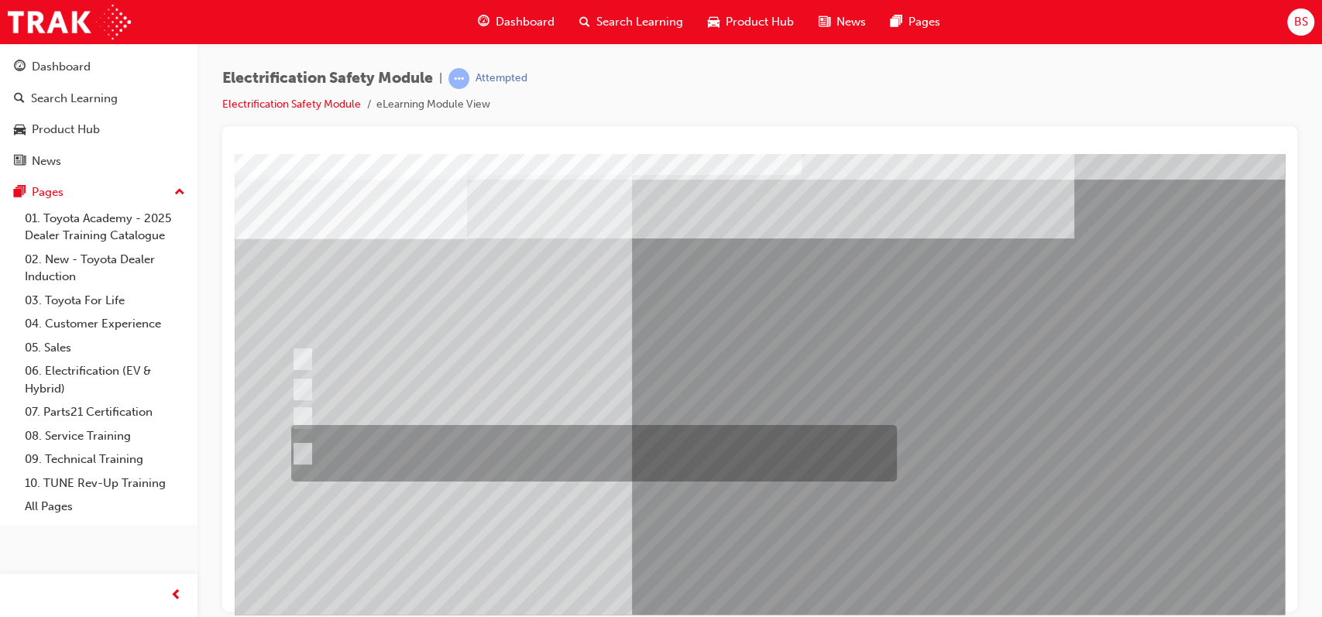
click at [609, 445] on div at bounding box center [590, 453] width 606 height 57
radio input "true"
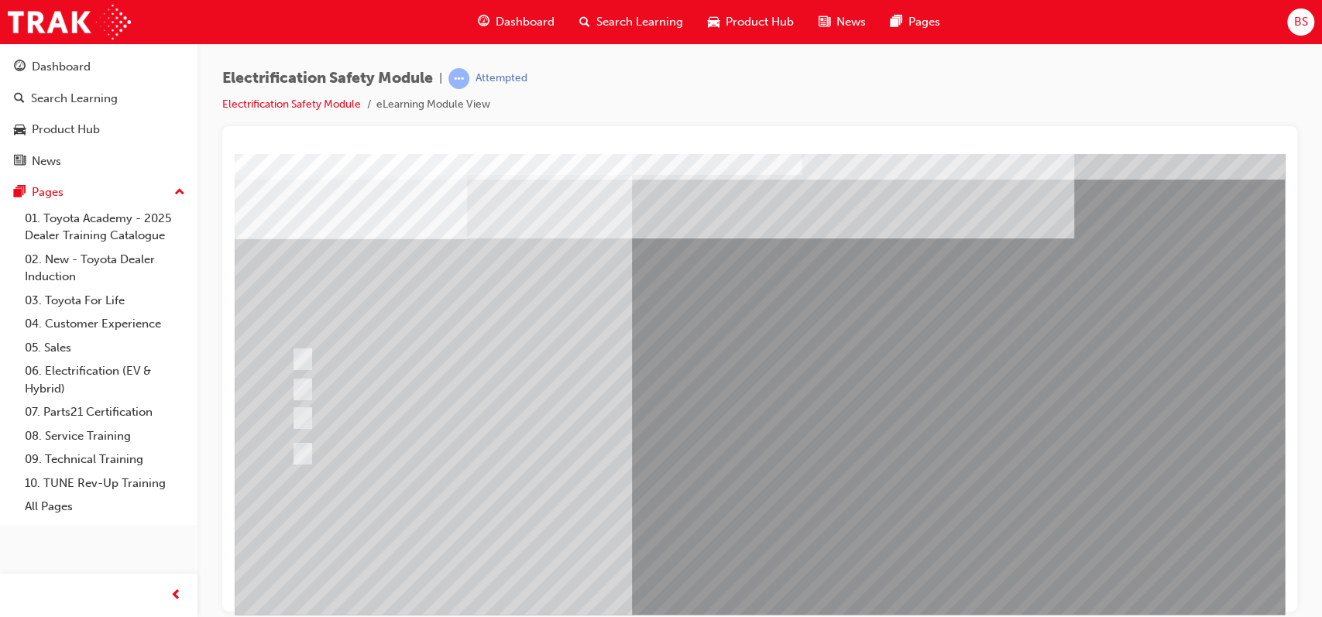
scroll to position [122, 0]
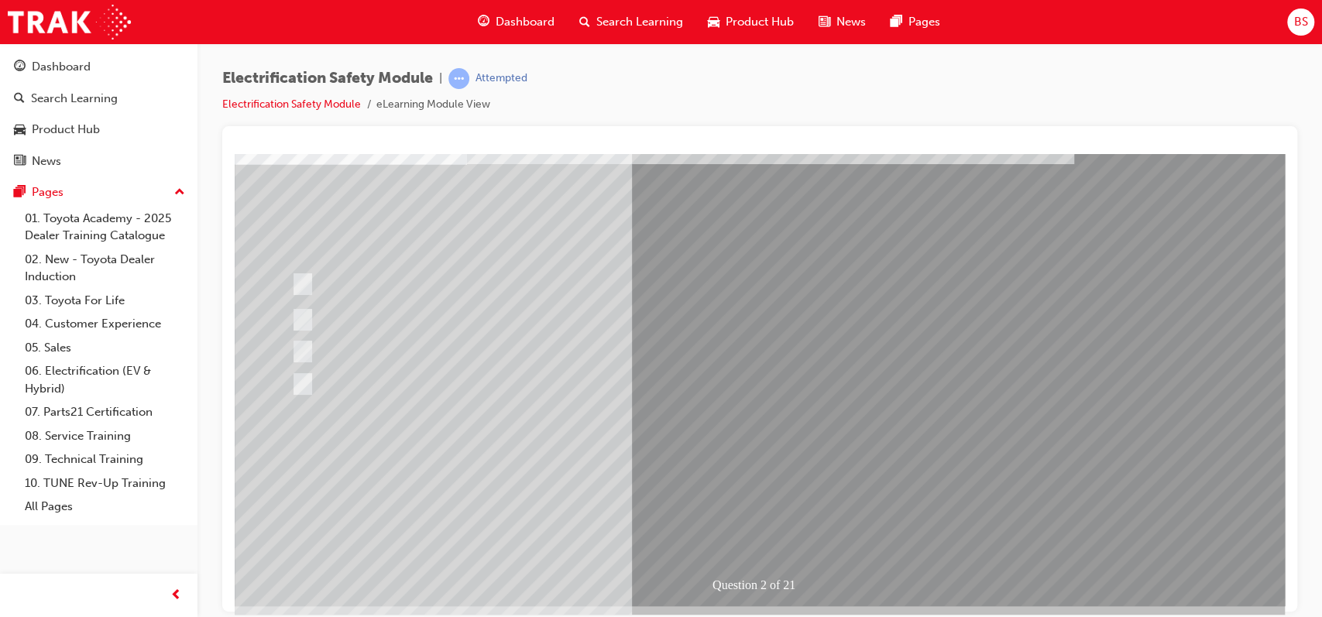
scroll to position [0, 0]
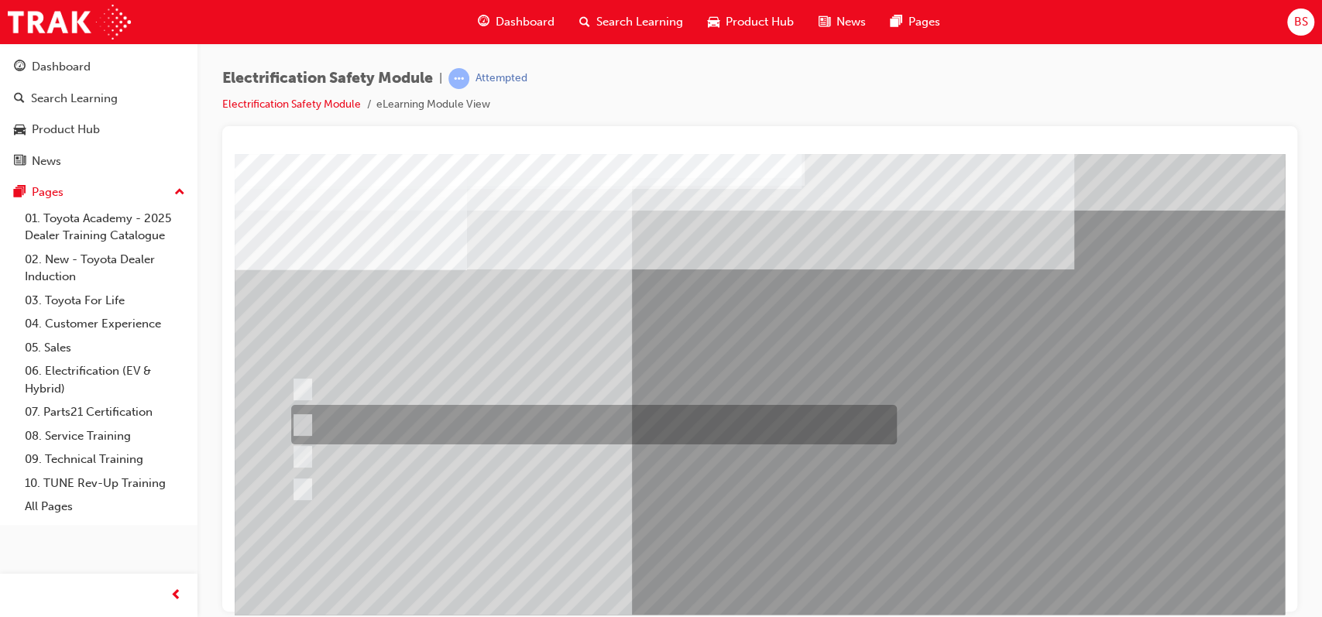
click at [672, 418] on div at bounding box center [590, 425] width 606 height 40
radio input "true"
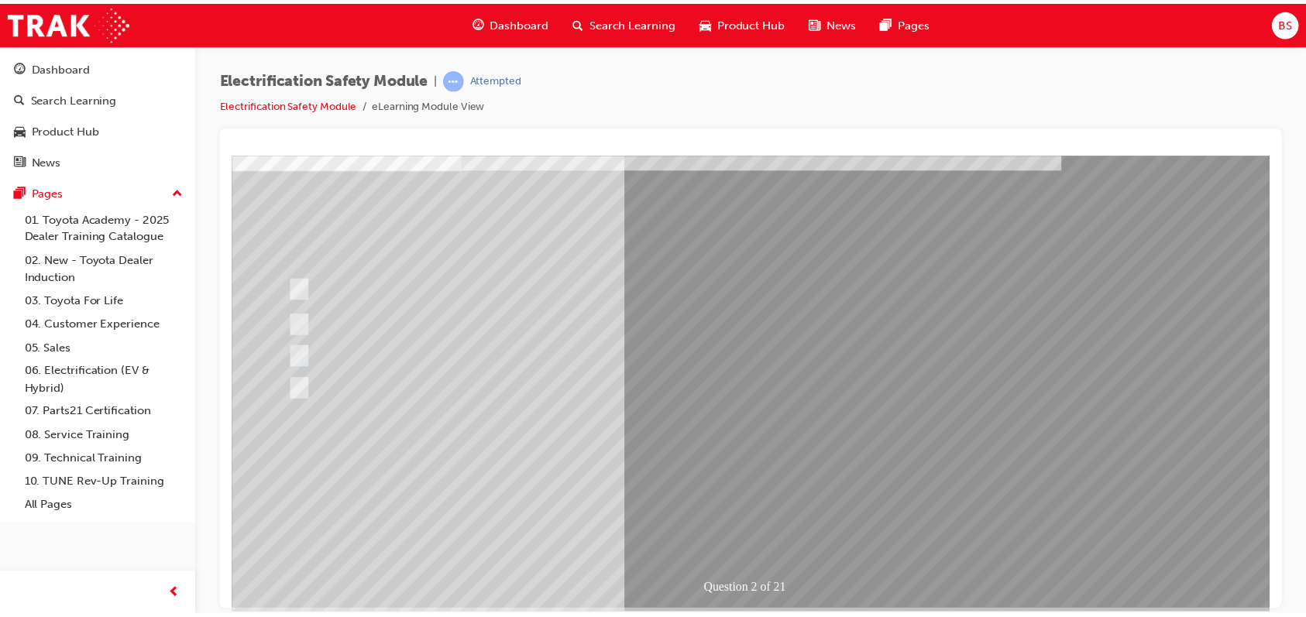
scroll to position [101, 0]
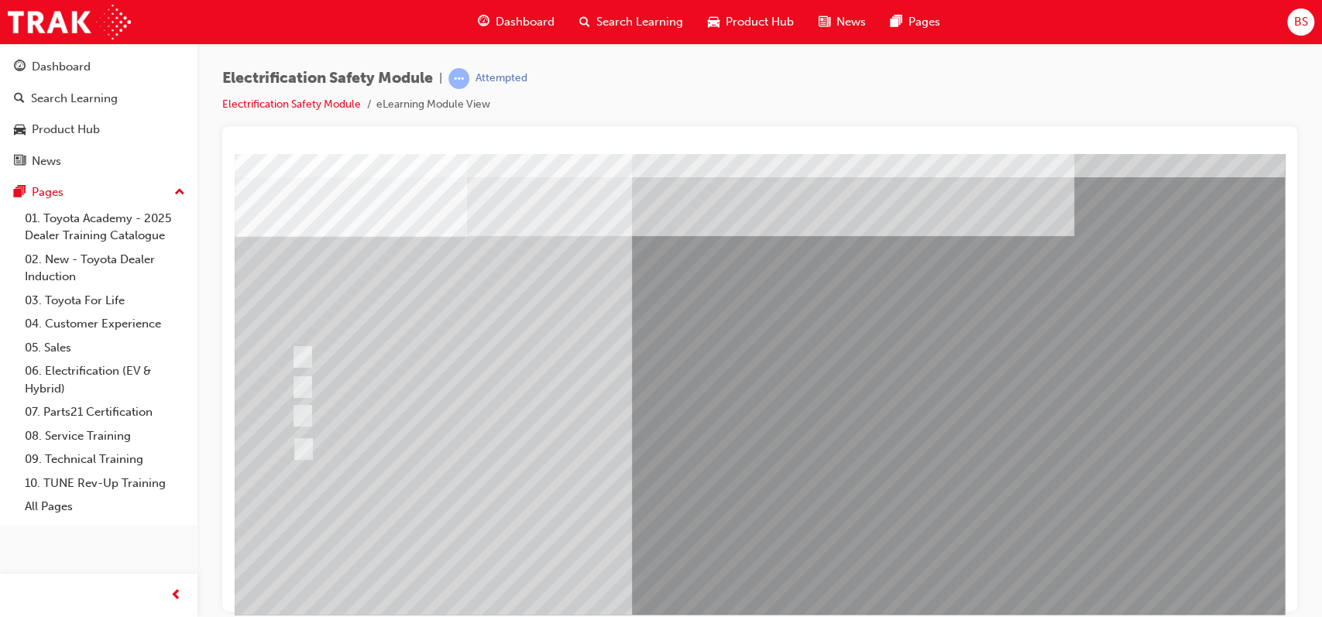
scroll to position [35, 0]
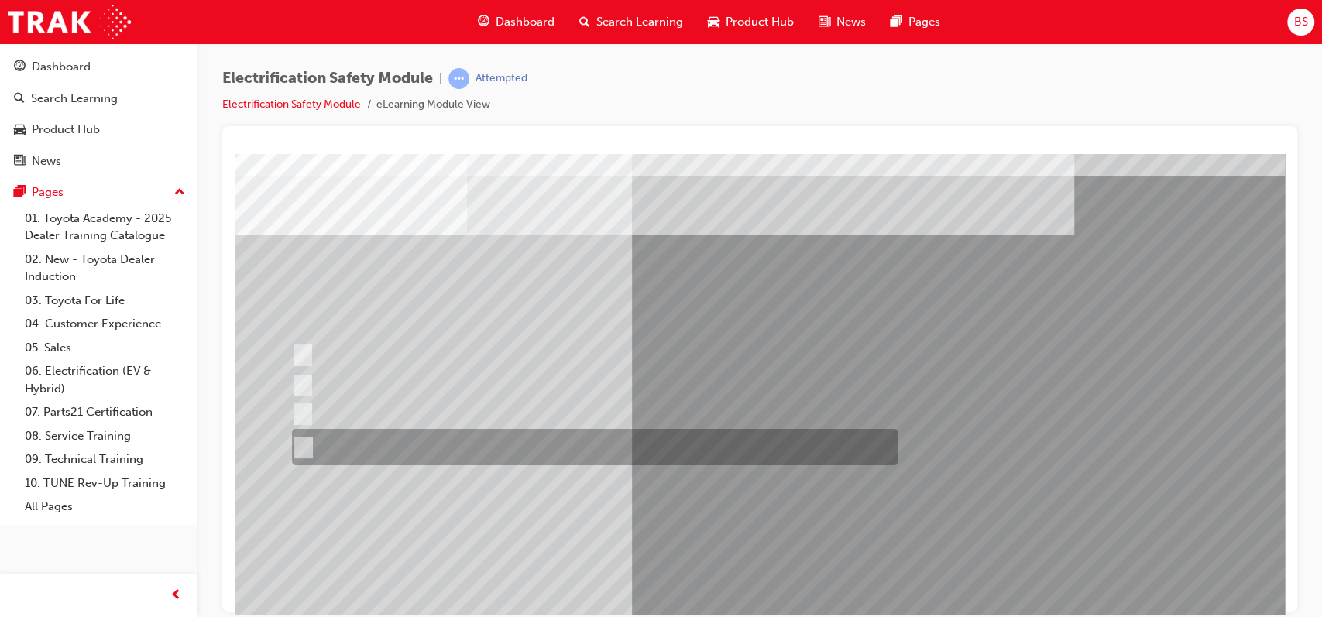
click at [618, 439] on div at bounding box center [591, 447] width 606 height 36
radio input "true"
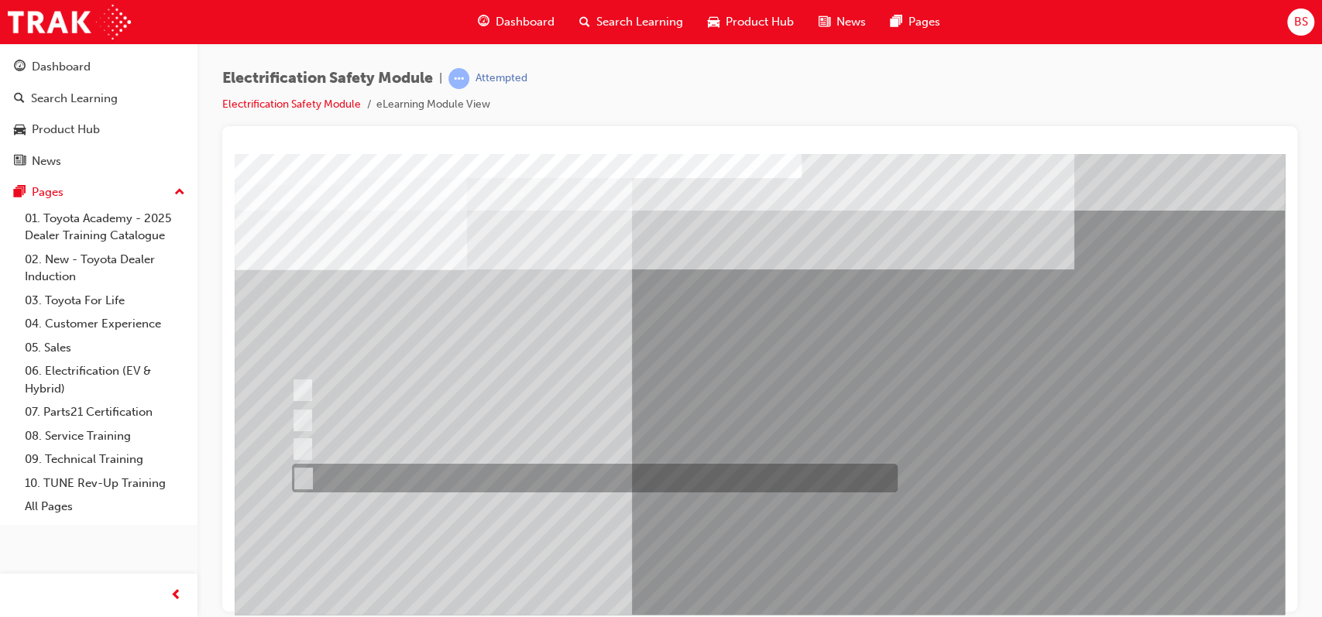
click at [483, 480] on div at bounding box center [591, 478] width 606 height 29
checkbox input "true"
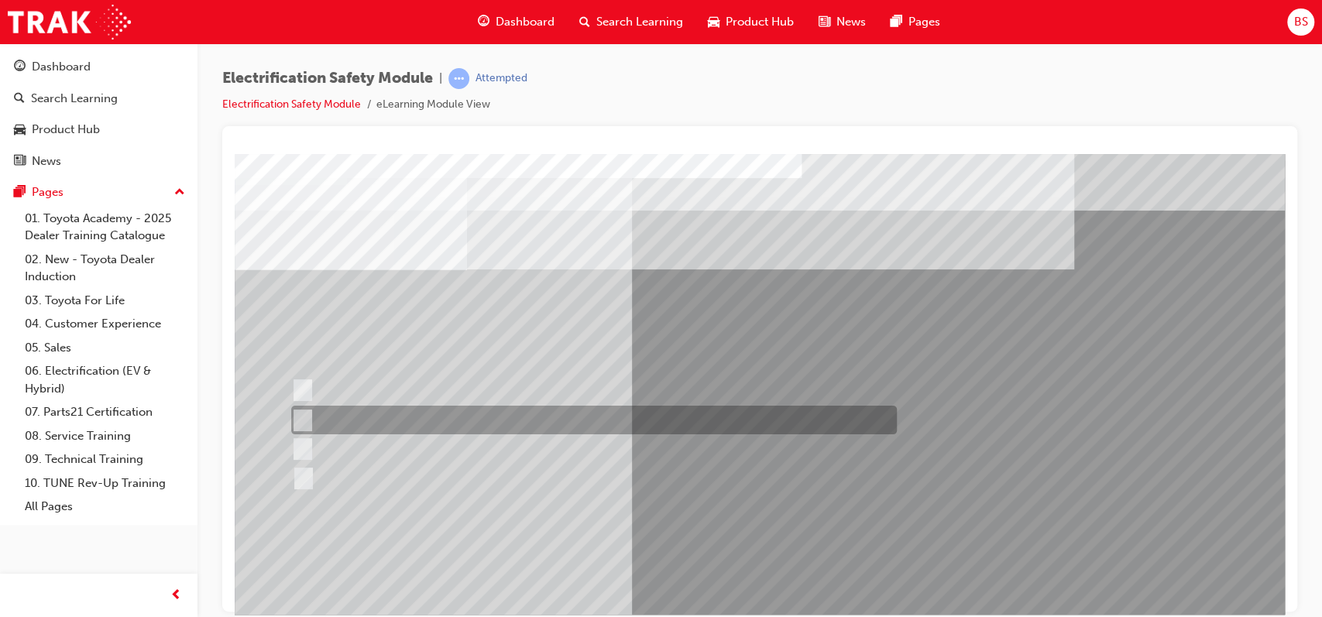
click at [449, 425] on div at bounding box center [590, 420] width 606 height 29
checkbox input "true"
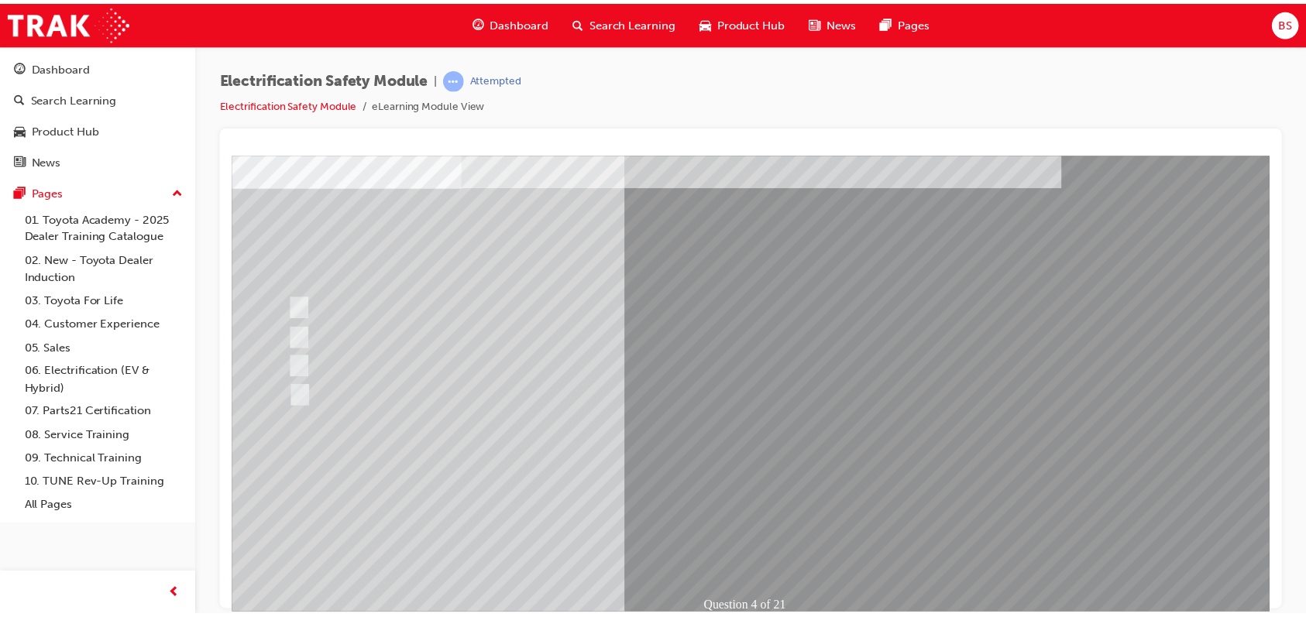
scroll to position [87, 0]
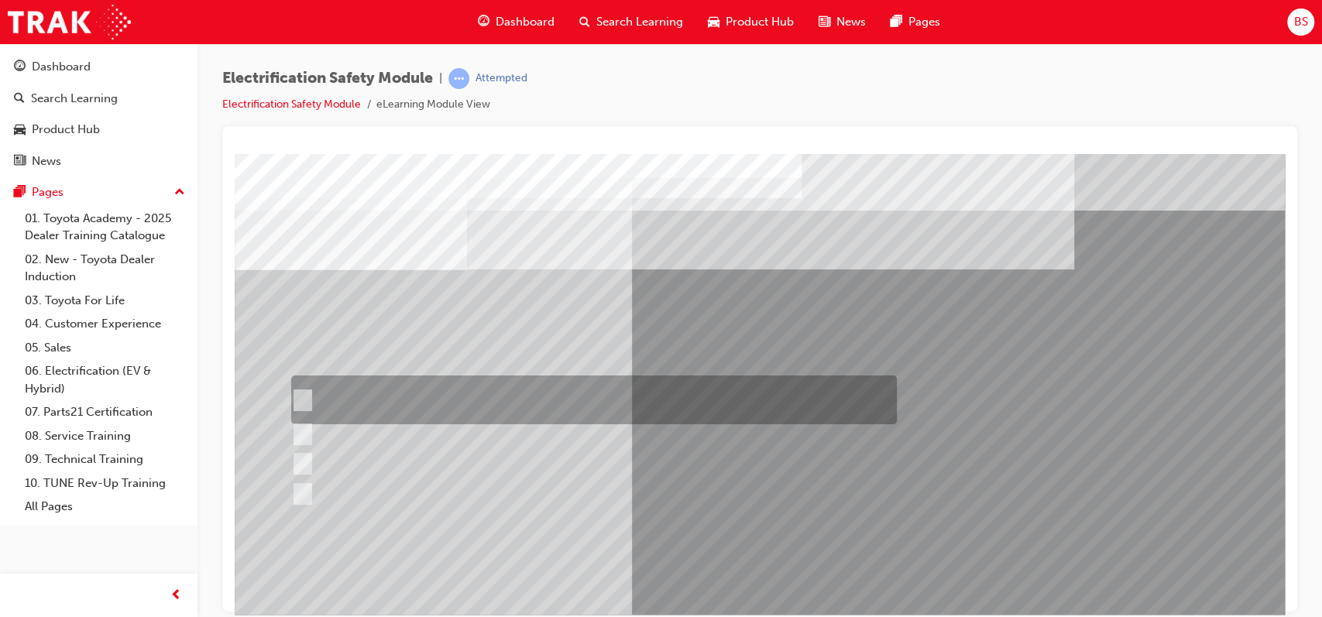
click at [717, 394] on div at bounding box center [590, 400] width 606 height 49
checkbox input "true"
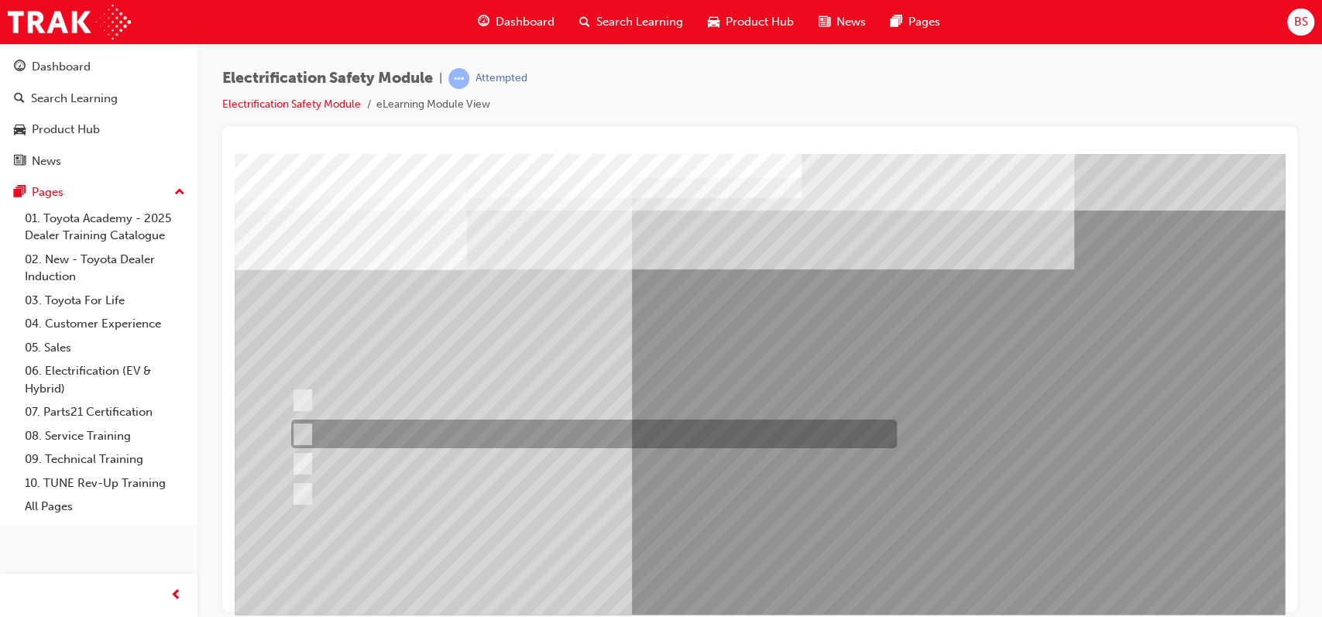
click at [666, 420] on div at bounding box center [590, 434] width 606 height 29
checkbox input "true"
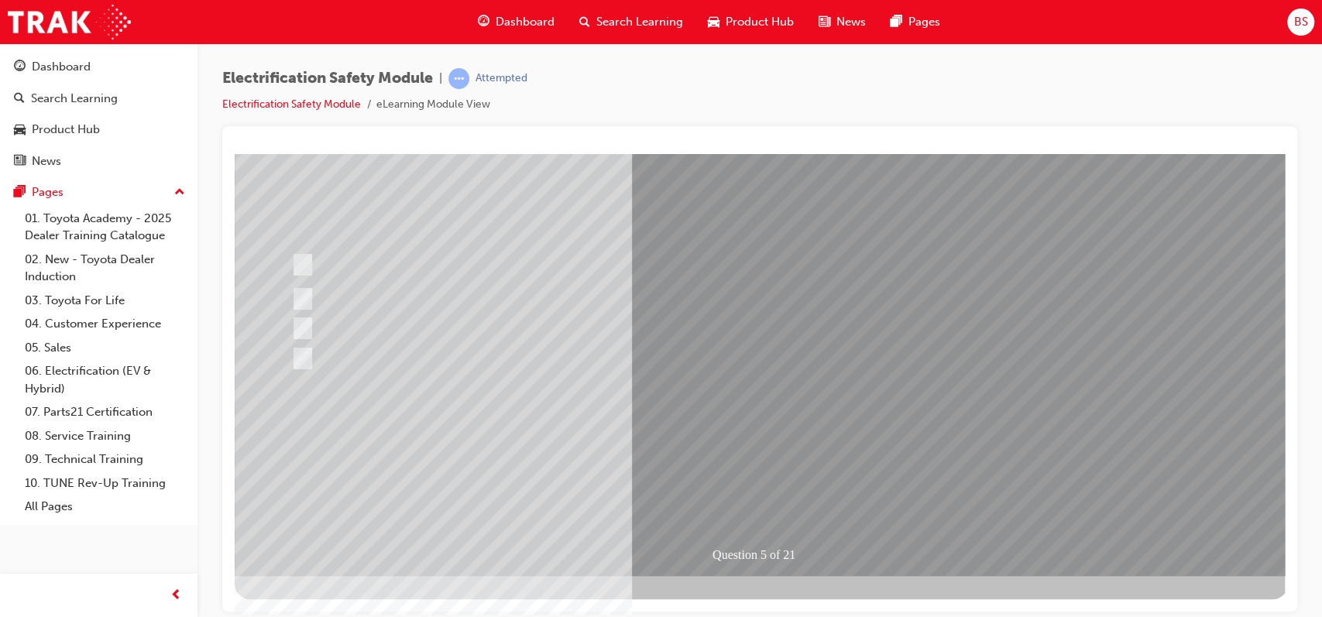
scroll to position [126, 0]
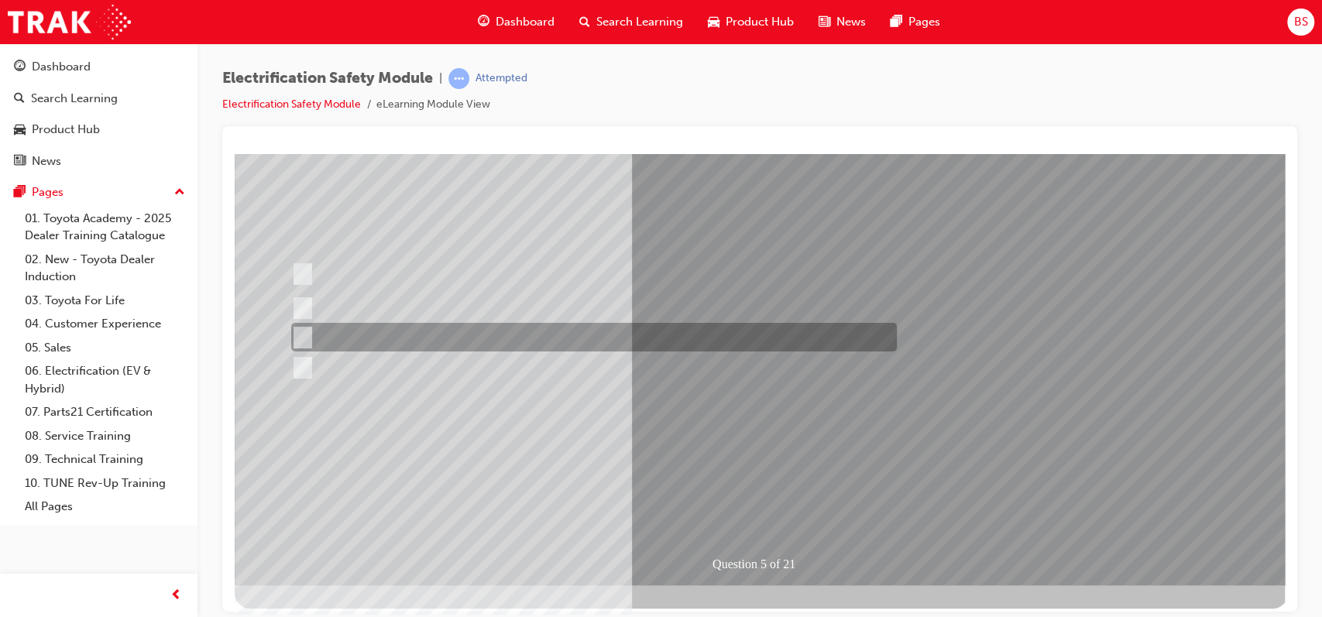
click at [741, 346] on div at bounding box center [590, 337] width 606 height 29
checkbox input "true"
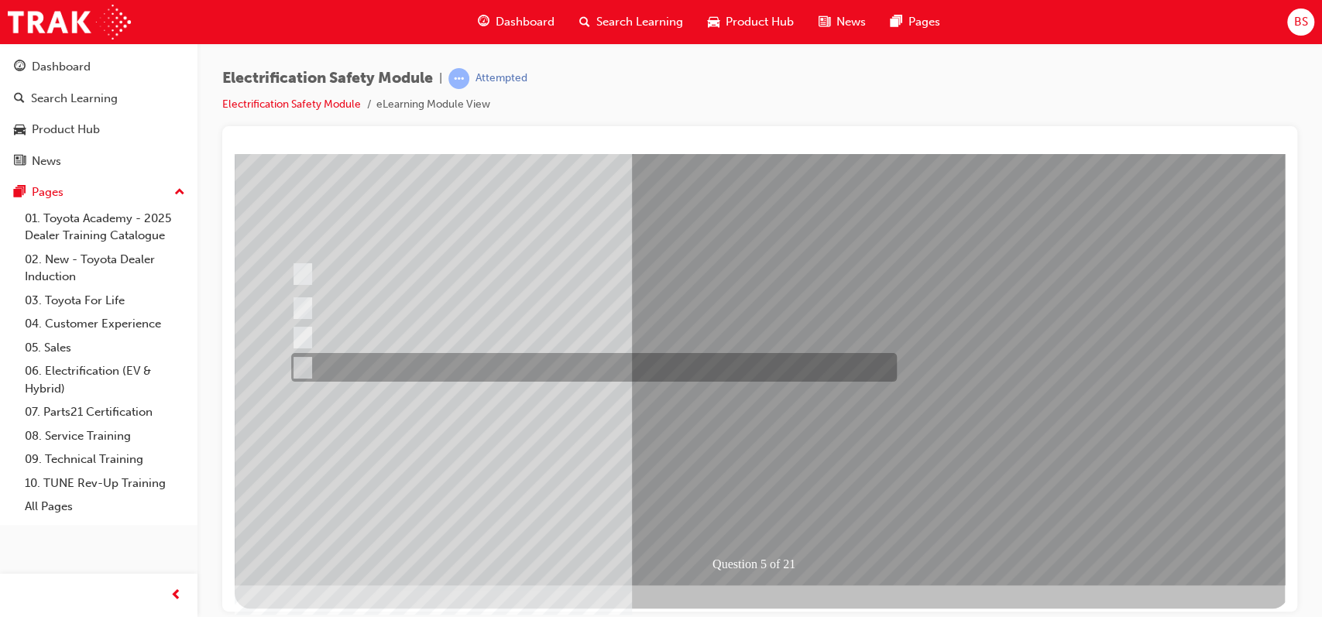
click at [605, 366] on div at bounding box center [590, 367] width 606 height 29
checkbox input "true"
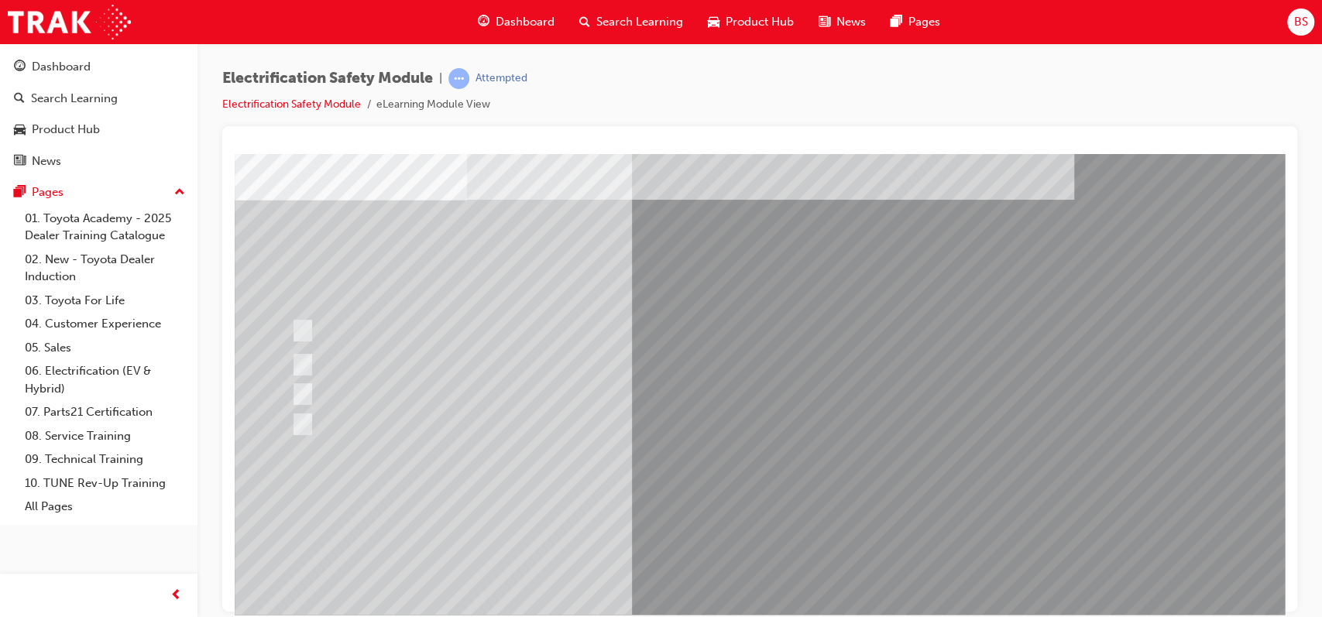
scroll to position [69, 0]
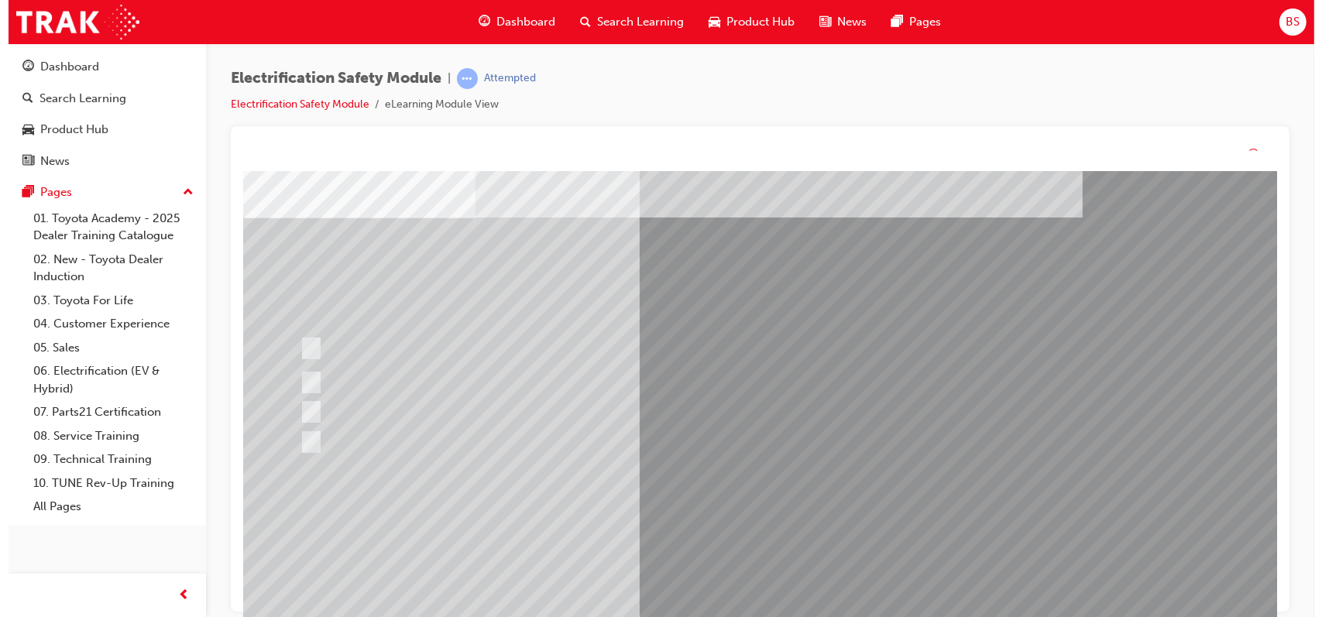
scroll to position [0, 0]
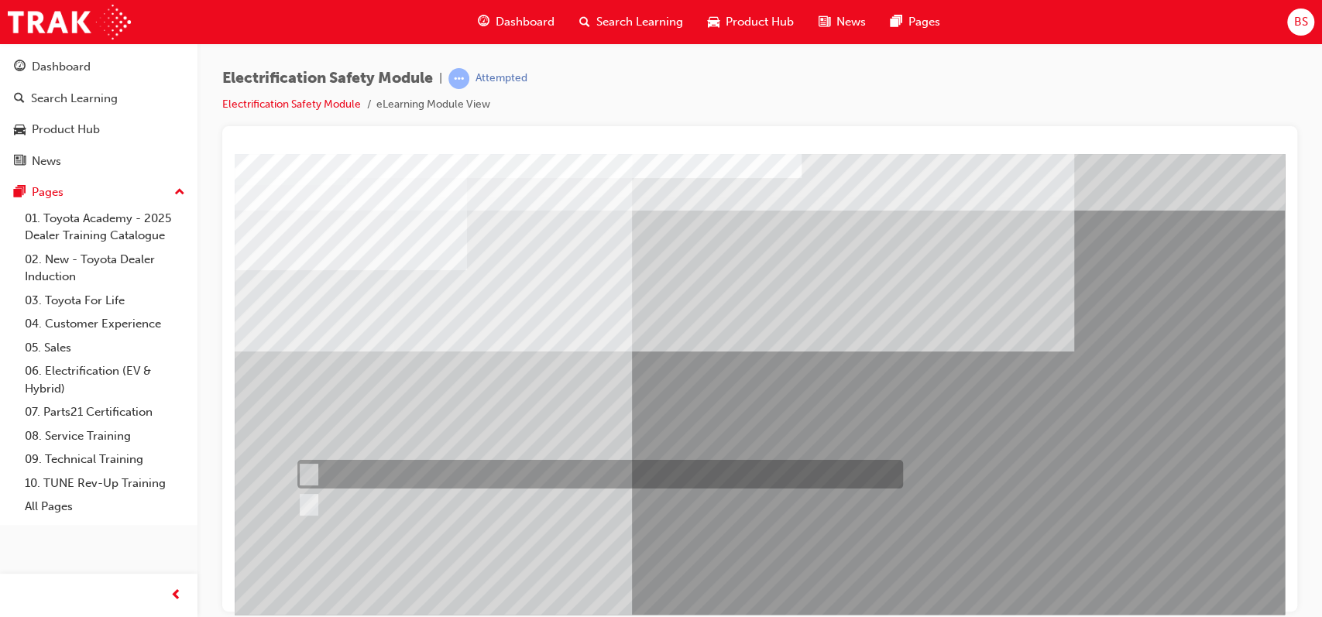
click at [359, 476] on div at bounding box center [597, 474] width 606 height 29
radio input "true"
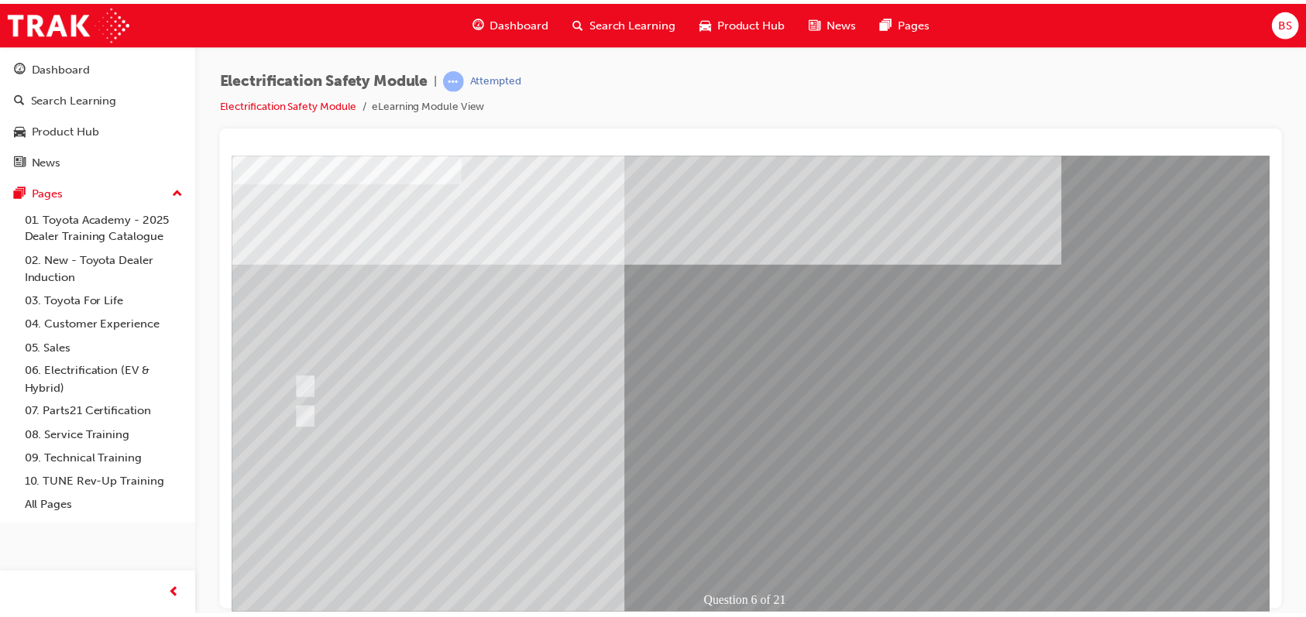
scroll to position [103, 0]
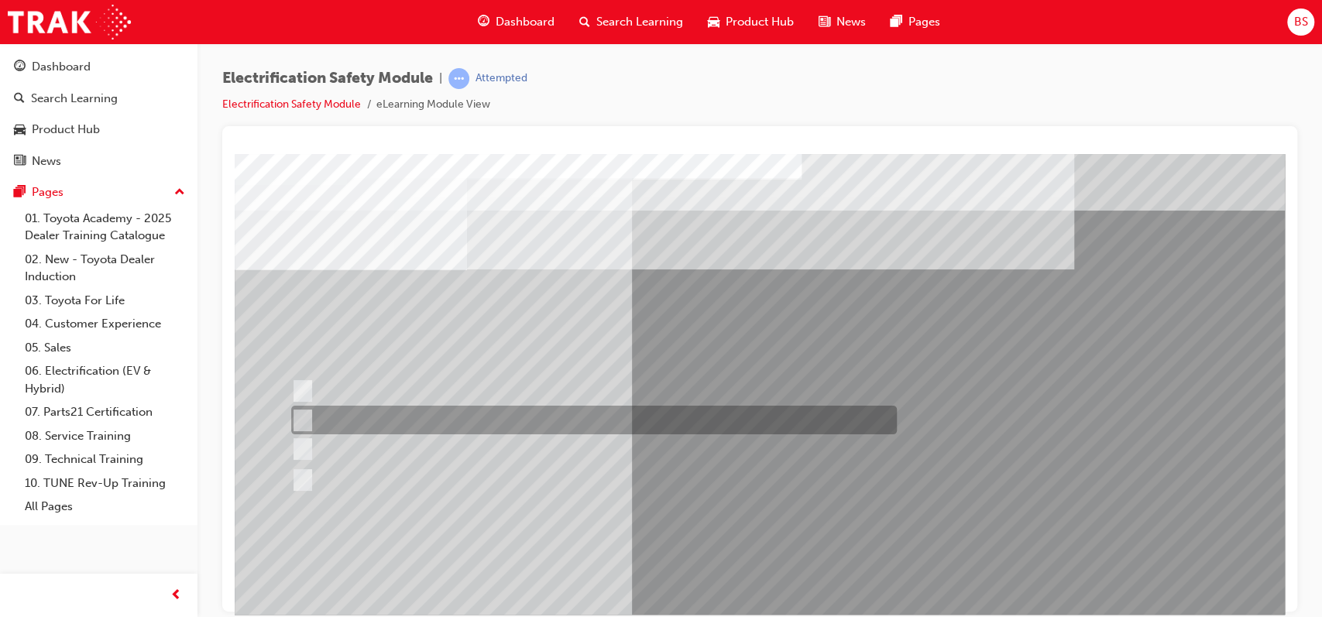
click at [449, 427] on div at bounding box center [590, 420] width 606 height 29
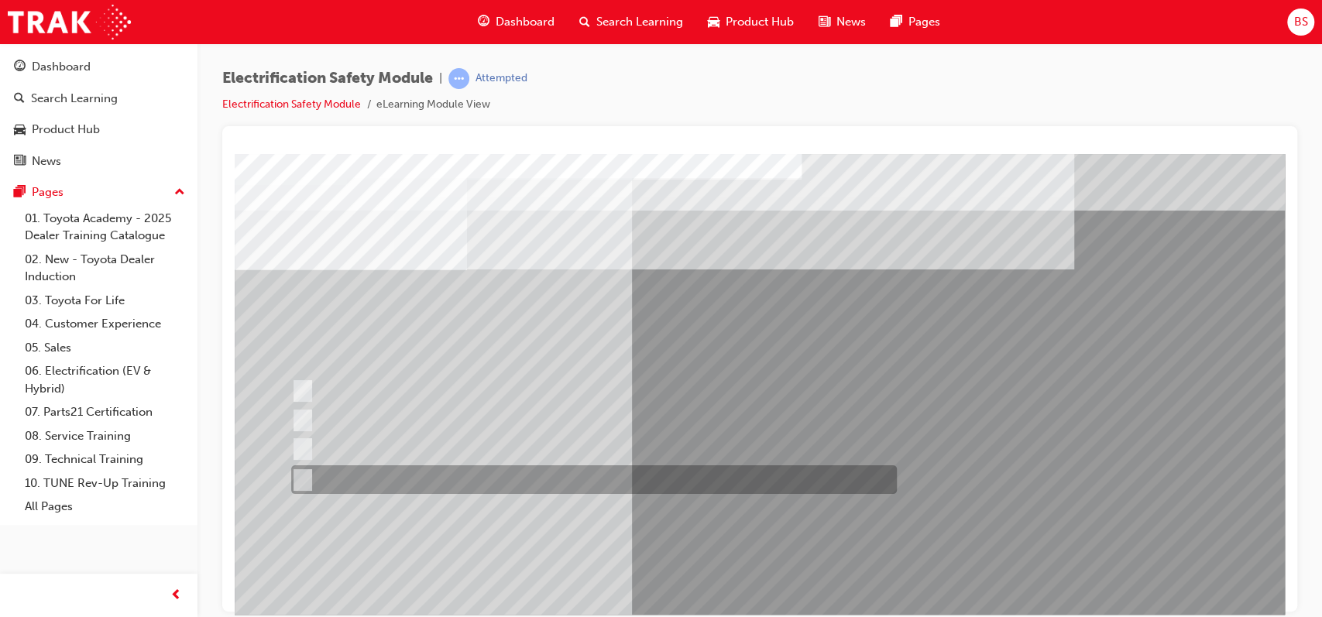
click at [491, 483] on div at bounding box center [590, 480] width 606 height 29
radio input "false"
radio input "true"
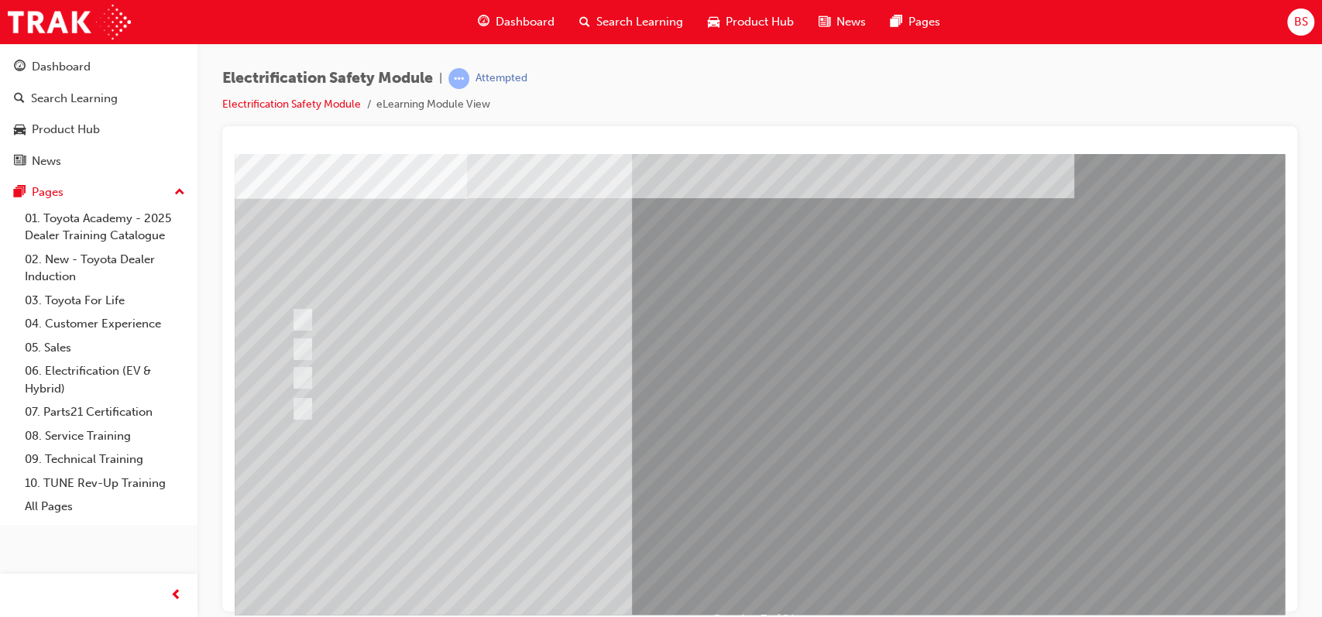
drag, startPoint x: 1277, startPoint y: 368, endPoint x: 1525, endPoint y: 578, distance: 324.9
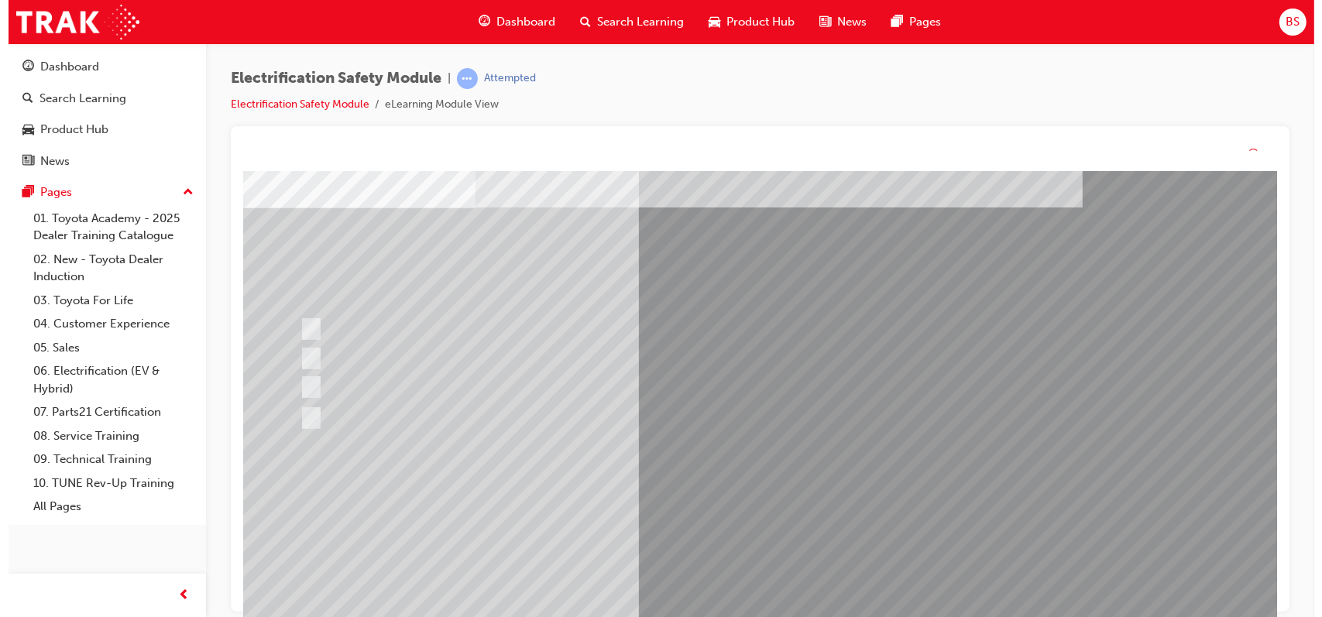
scroll to position [0, 0]
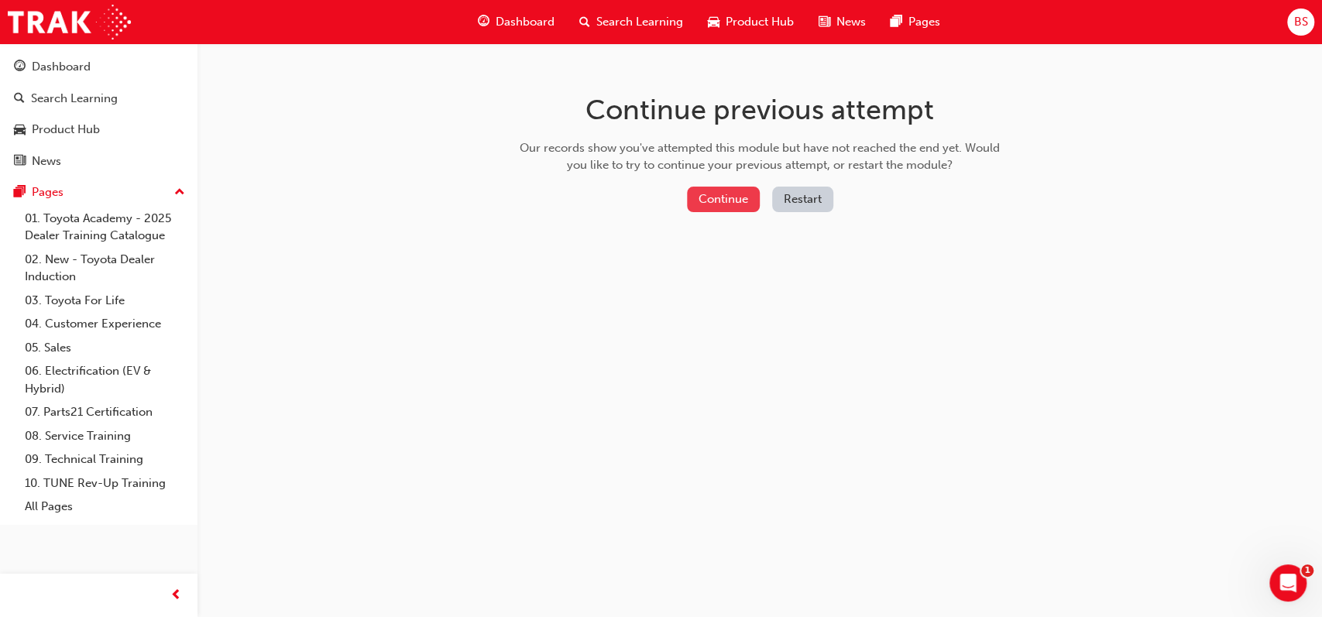
click at [725, 207] on button "Continue" at bounding box center [723, 200] width 73 height 26
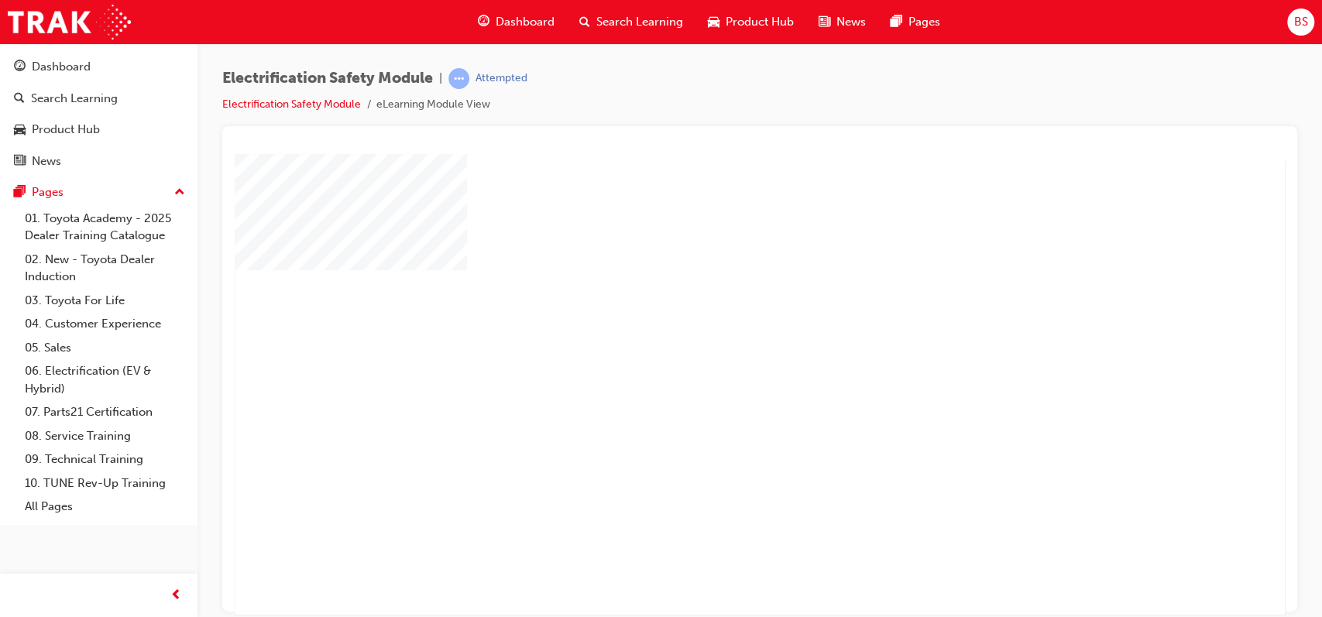
click at [715, 339] on div "play" at bounding box center [715, 339] width 0 height 0
click at [747, 387] on div at bounding box center [762, 432] width 1054 height 558
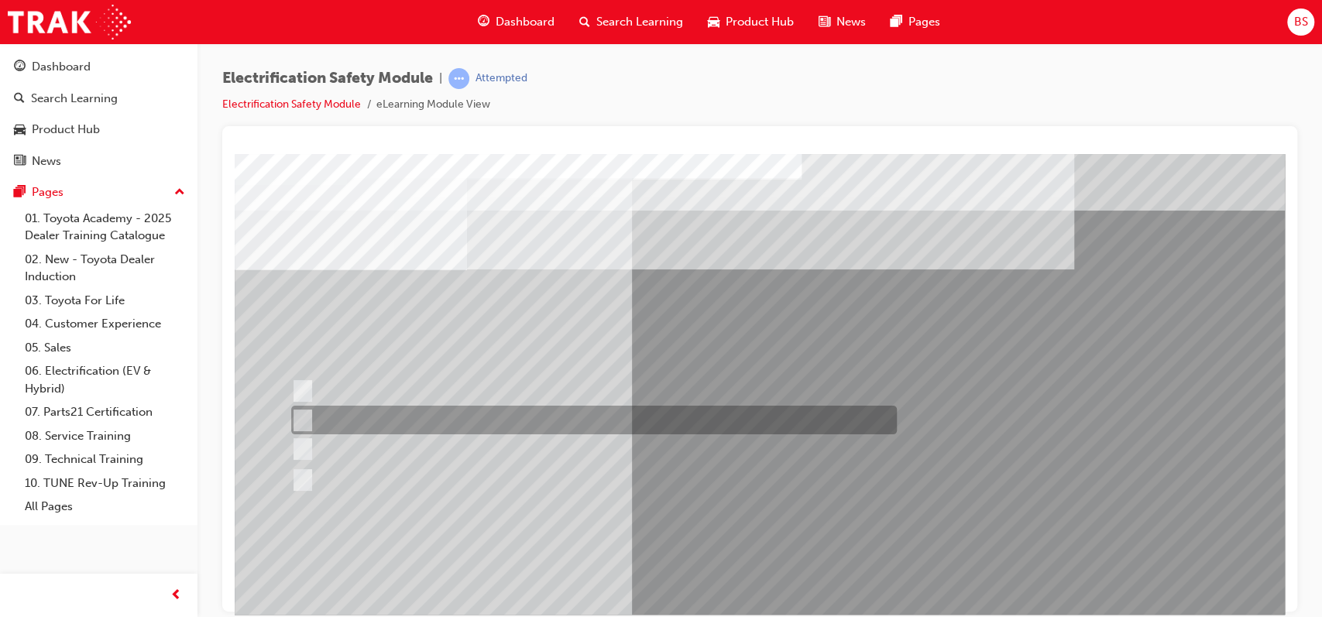
click at [518, 409] on div at bounding box center [590, 420] width 606 height 29
radio input "true"
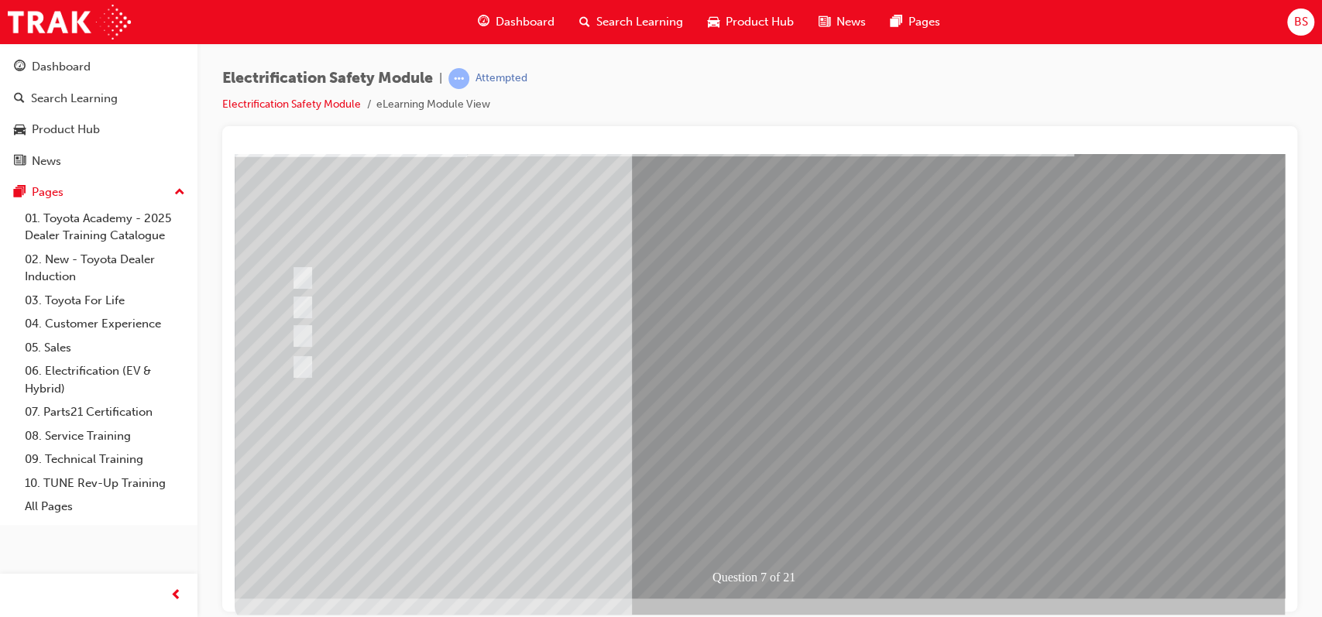
scroll to position [116, 0]
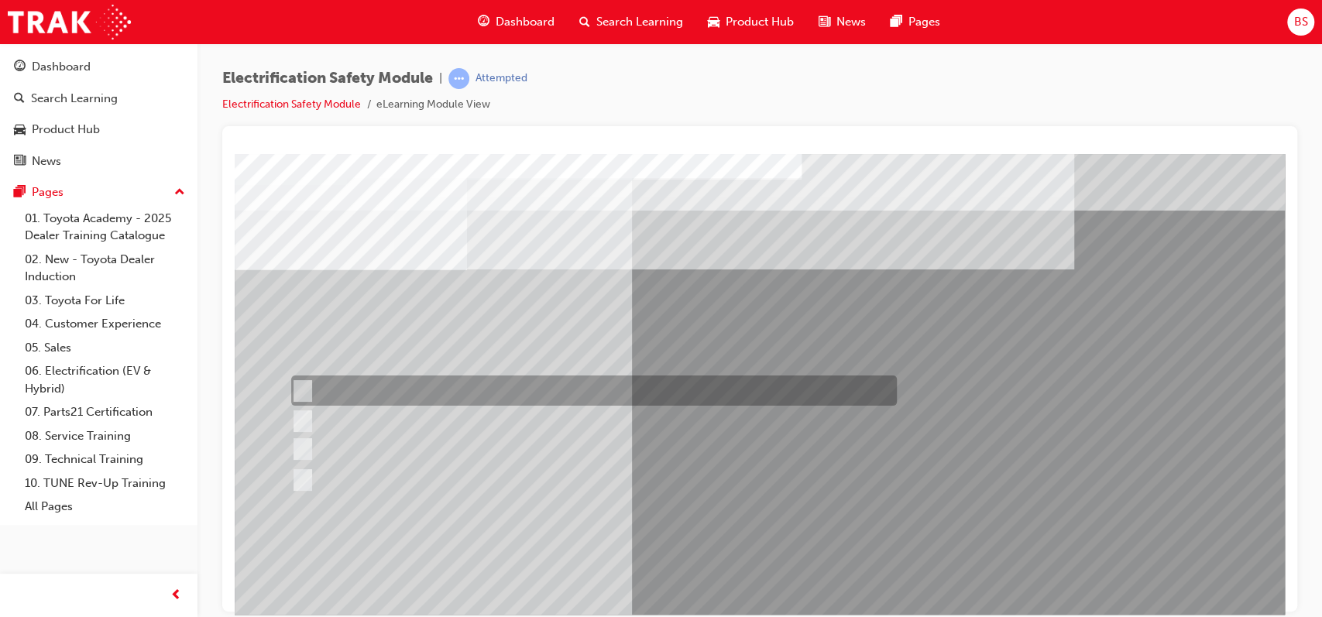
click at [304, 388] on input "Working on the High Voltage System." at bounding box center [299, 391] width 17 height 17
radio input "true"
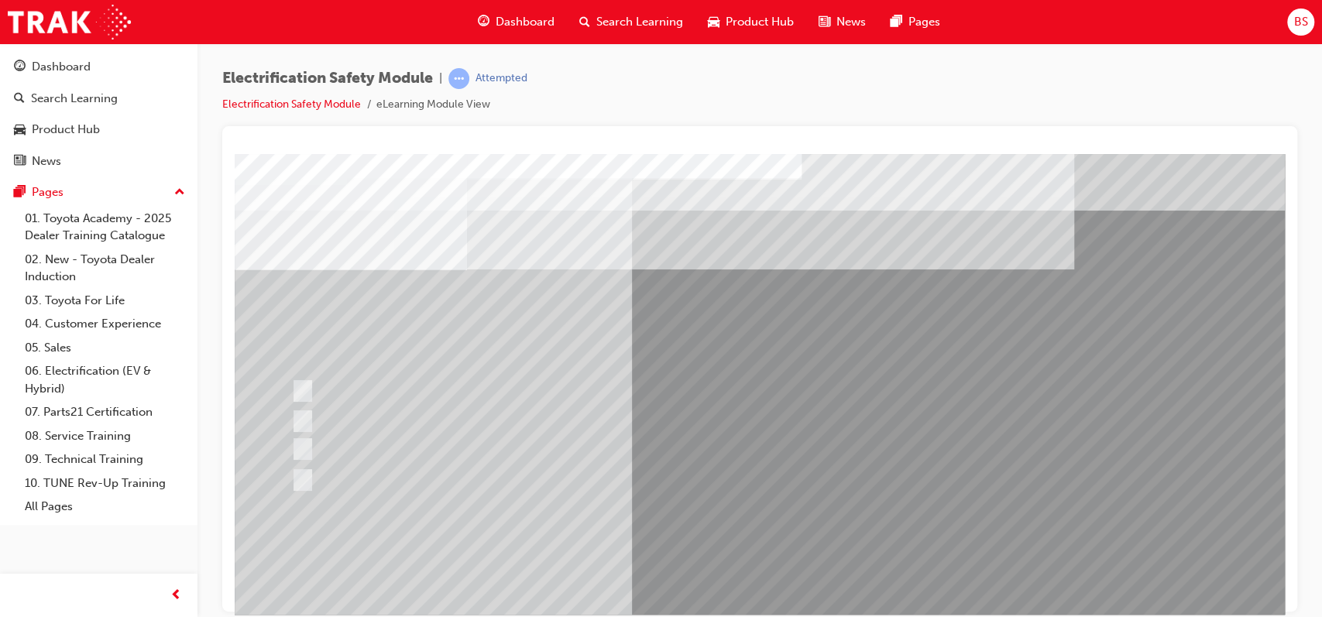
scroll to position [64, 0]
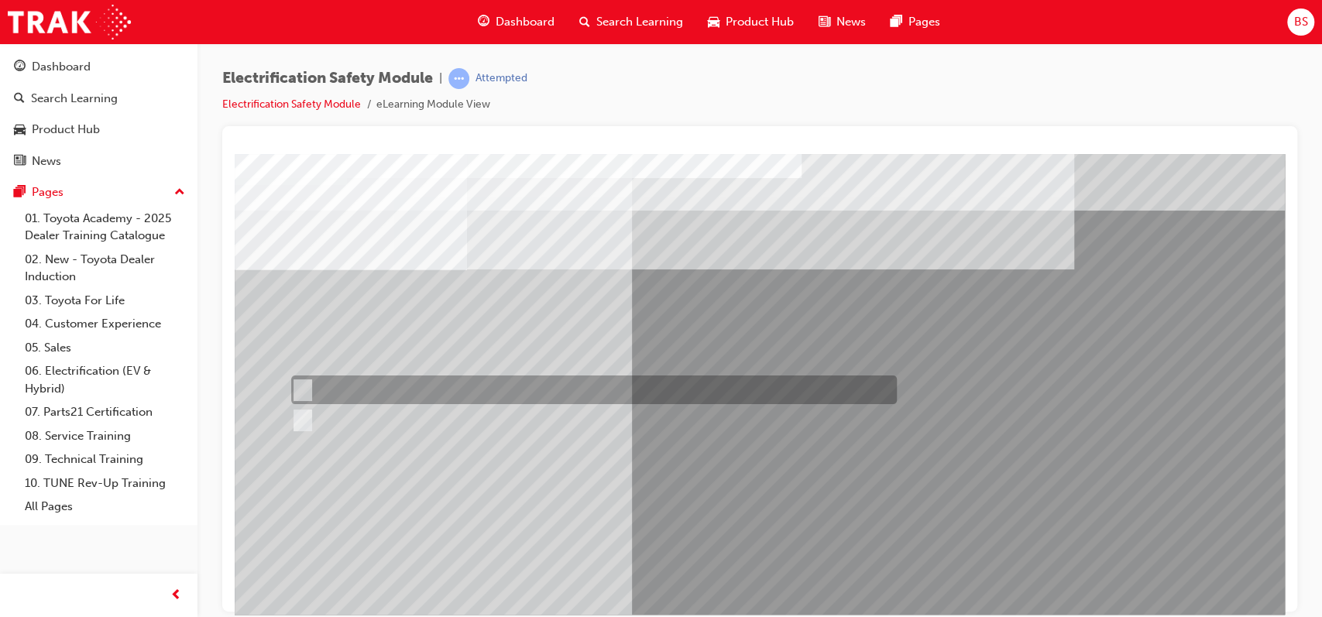
click at [302, 387] on input "True" at bounding box center [299, 390] width 17 height 17
radio input "true"
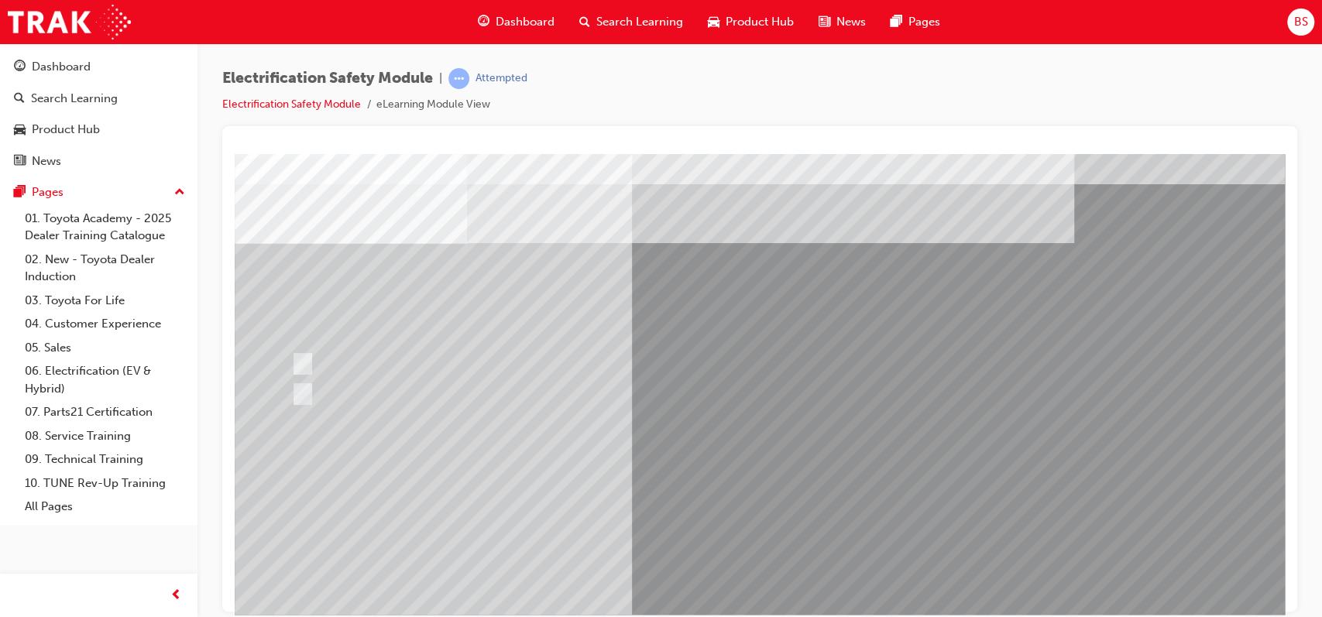
scroll to position [82, 0]
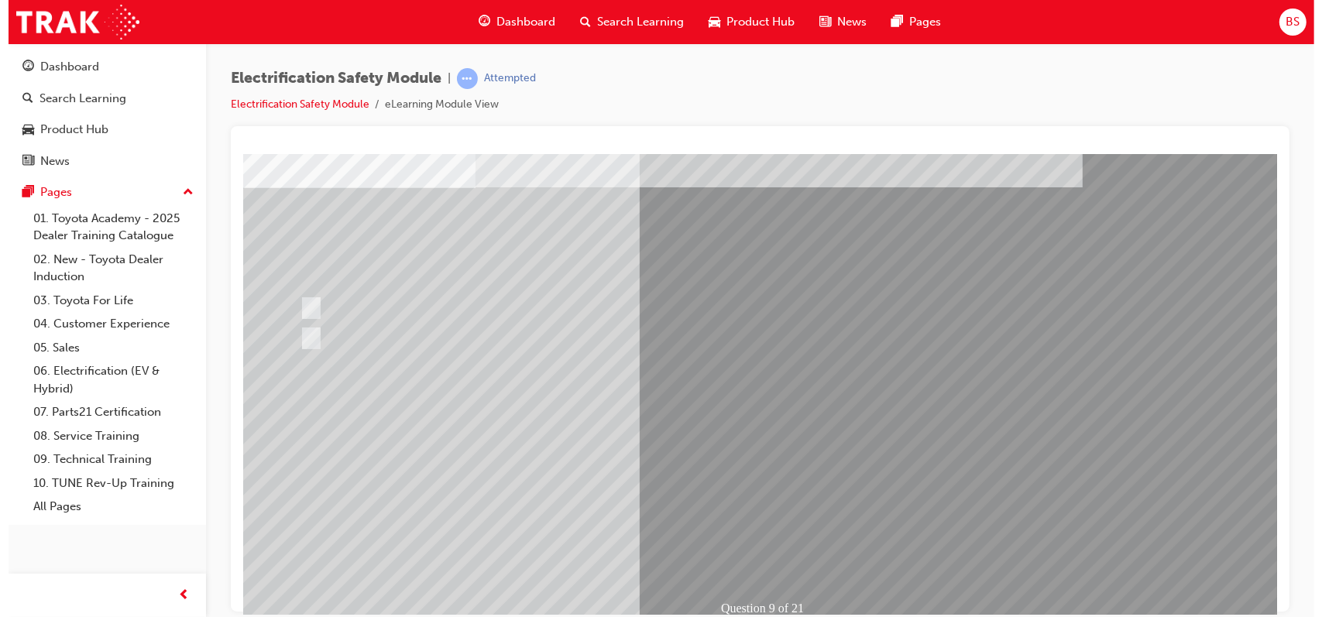
scroll to position [0, 0]
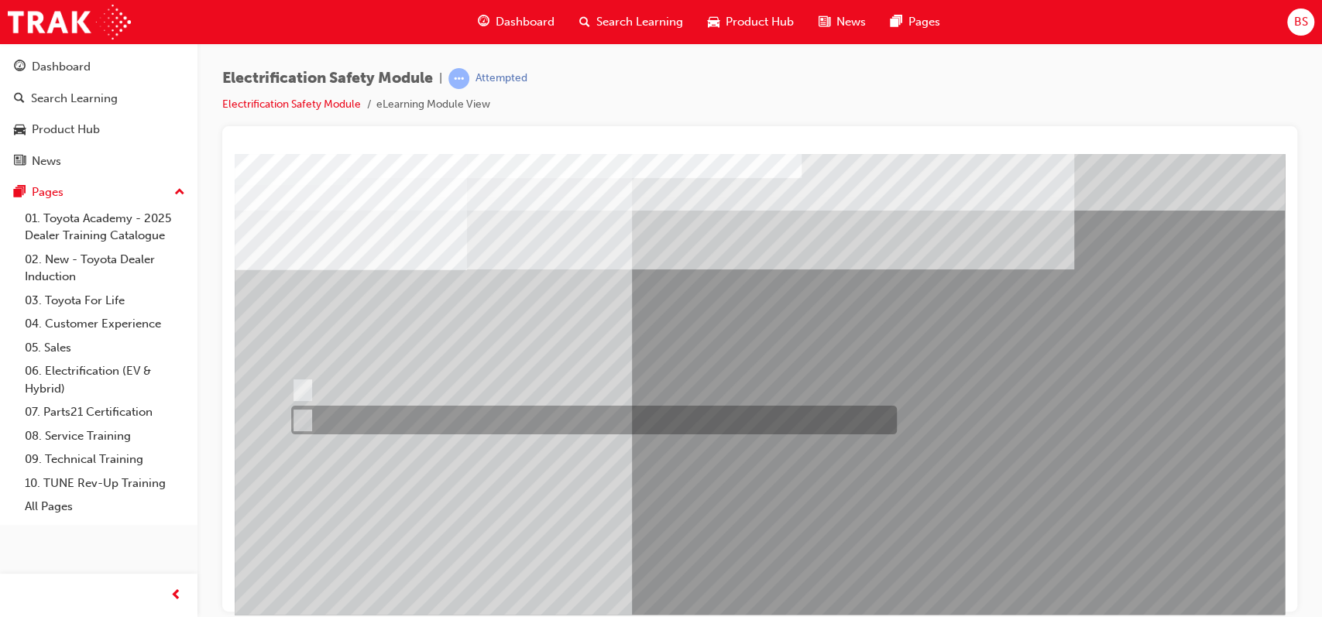
click at [301, 419] on input "True" at bounding box center [299, 420] width 17 height 17
radio input "true"
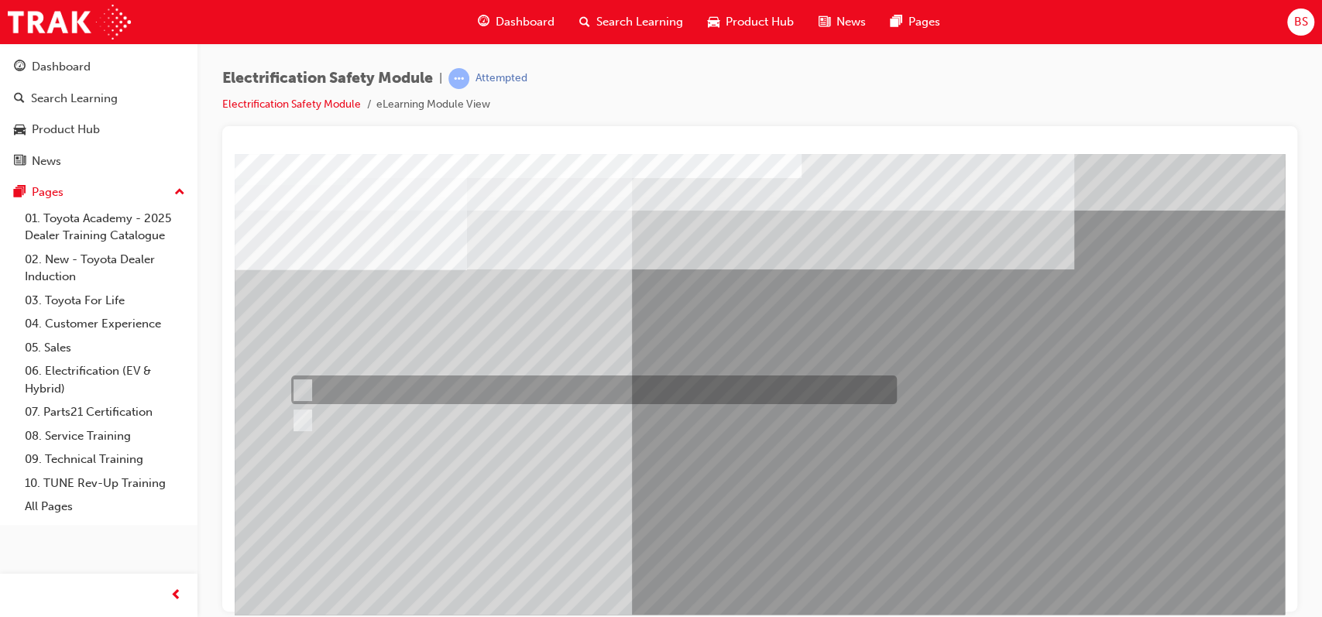
click at [301, 382] on input "True" at bounding box center [299, 390] width 17 height 17
radio input "true"
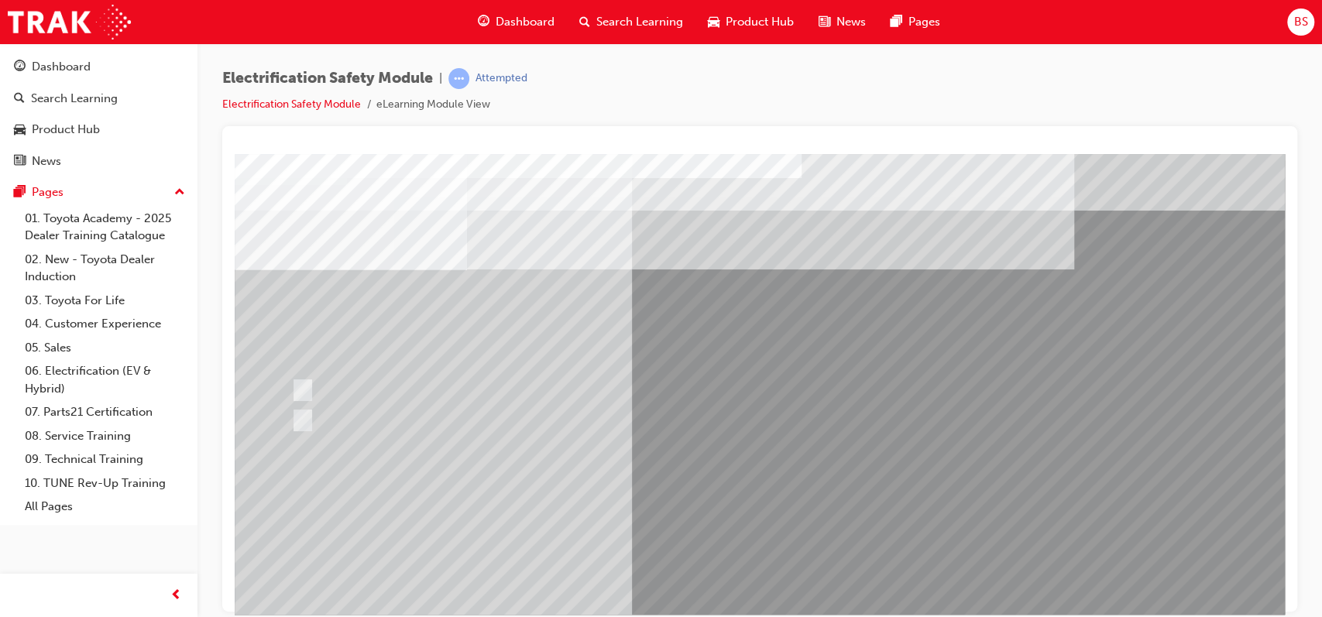
scroll to position [111, 0]
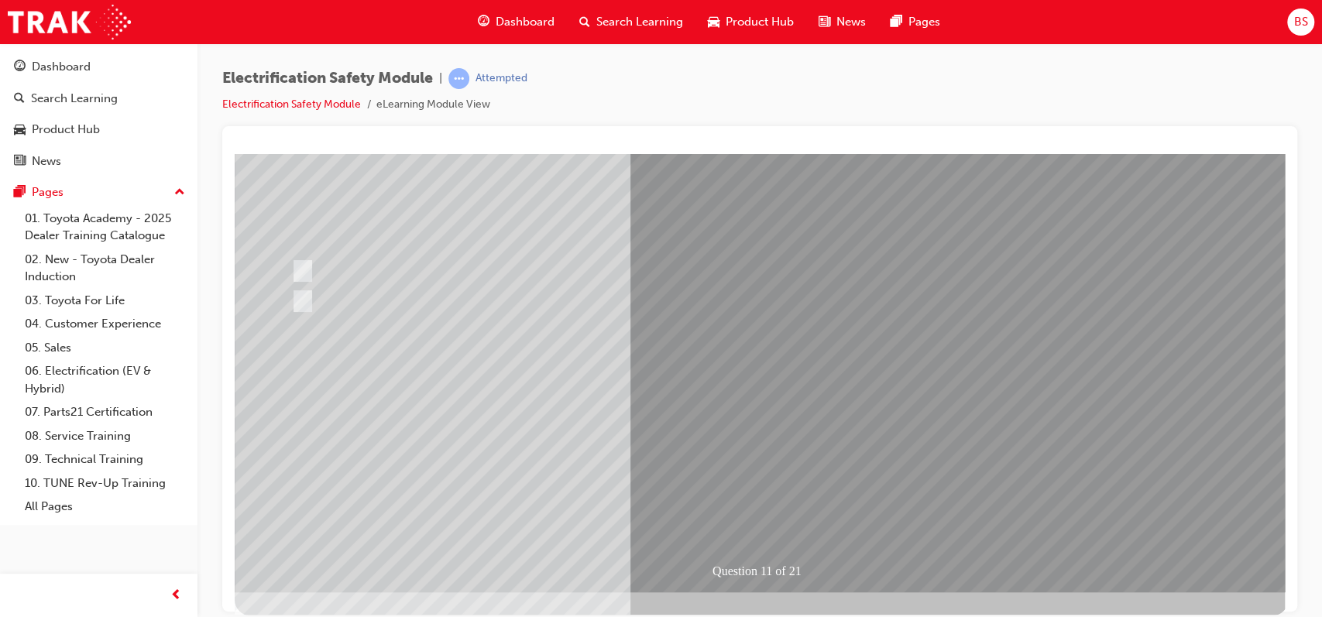
scroll to position [0, 0]
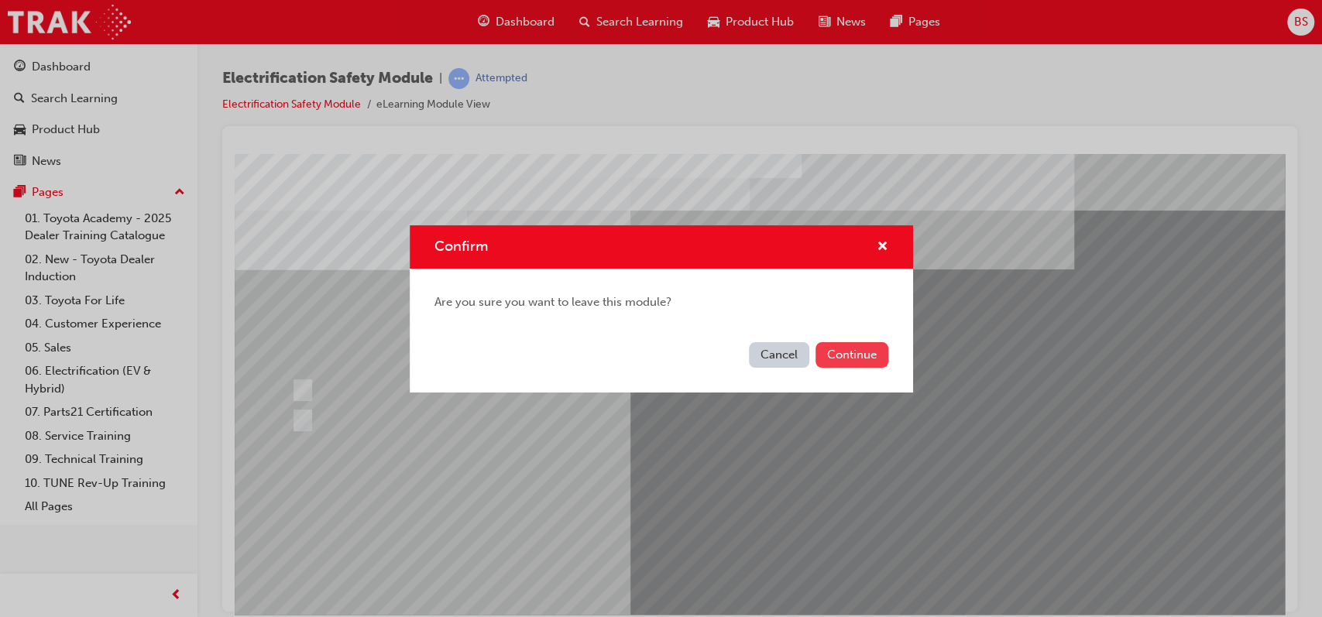
click at [843, 360] on button "Continue" at bounding box center [852, 355] width 73 height 26
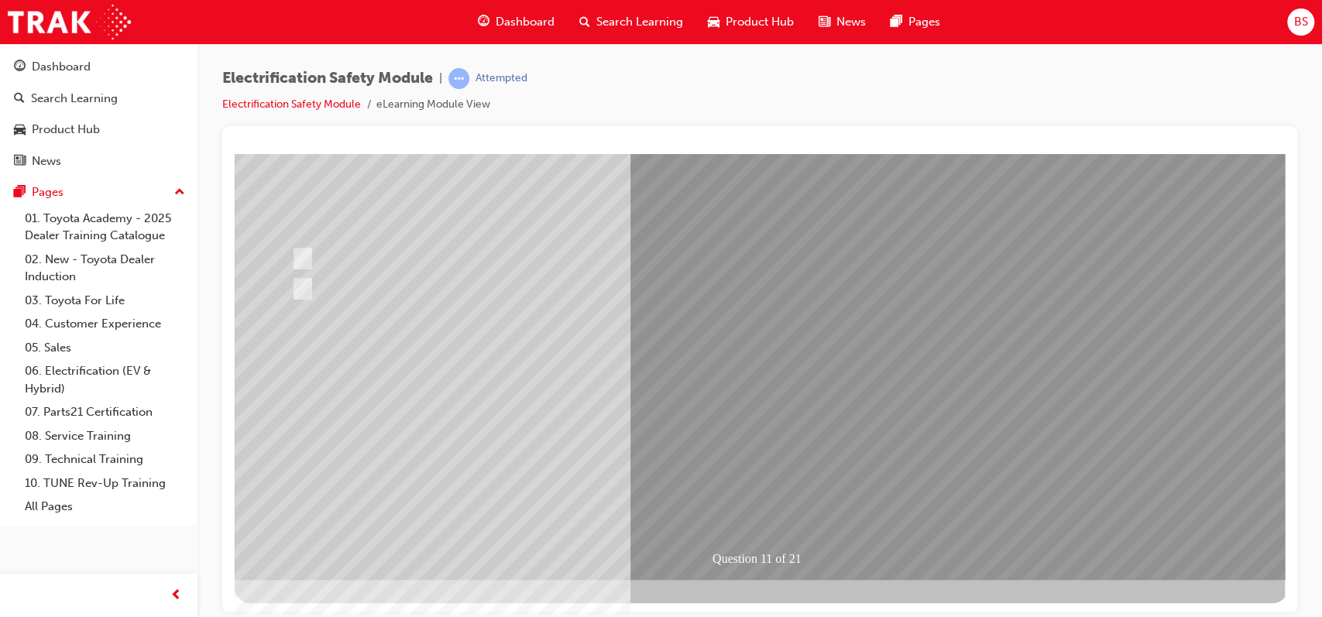
scroll to position [136, 0]
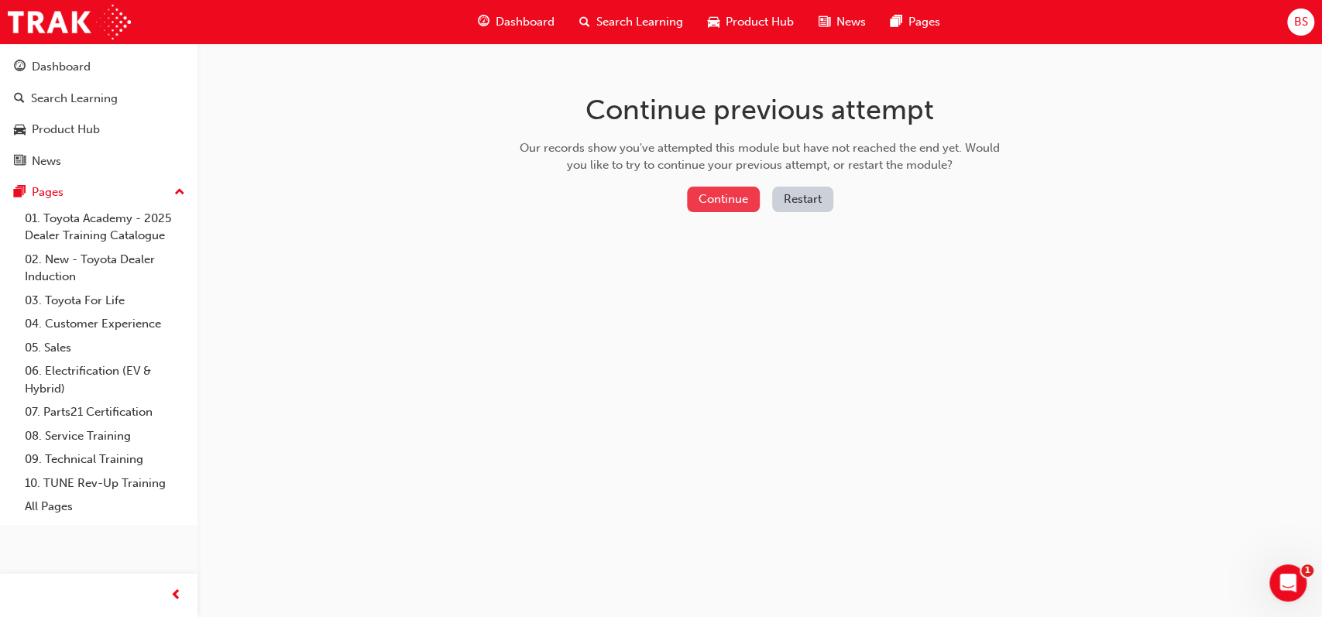
click at [751, 197] on button "Continue" at bounding box center [723, 200] width 73 height 26
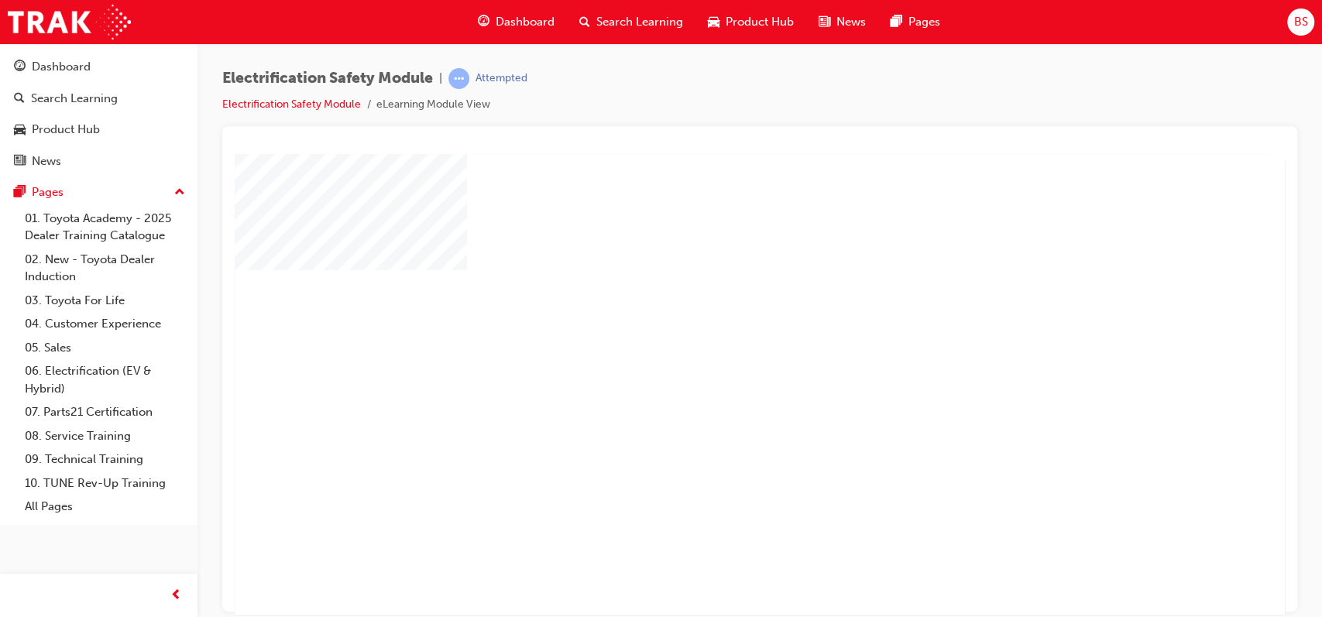
click at [715, 339] on div "play" at bounding box center [715, 339] width 0 height 0
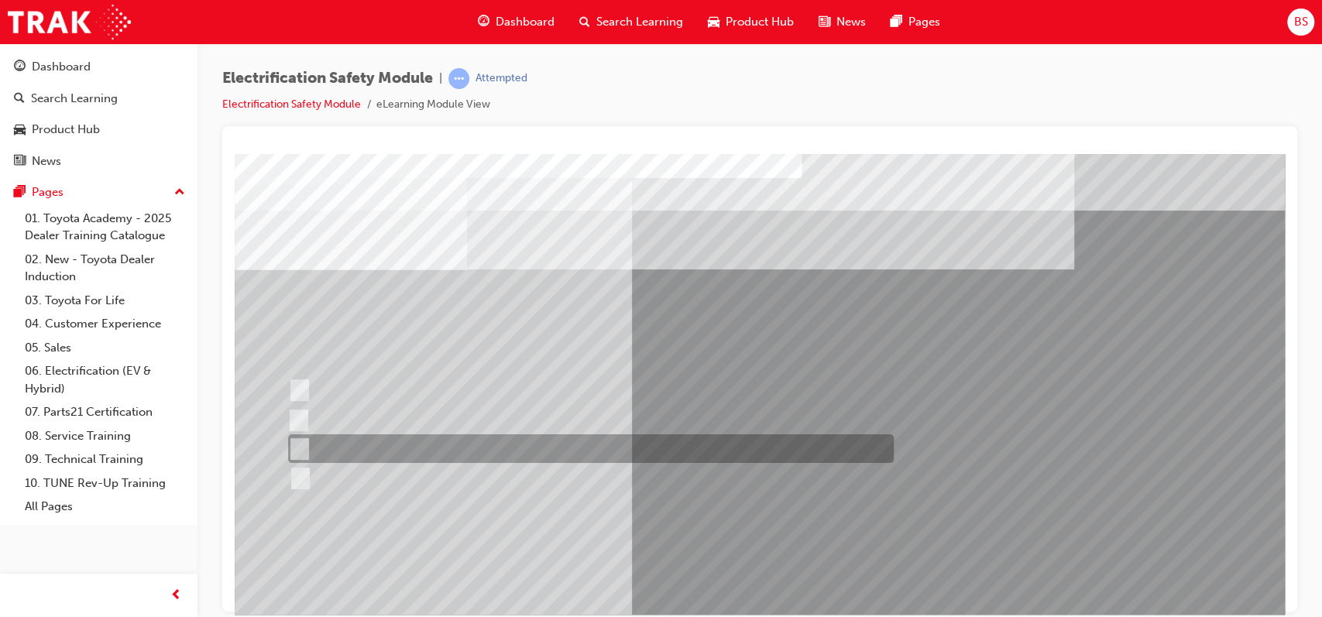
click at [296, 445] on input "Outside the vehicle’s detection area for entry and start system." at bounding box center [296, 449] width 17 height 17
radio input "true"
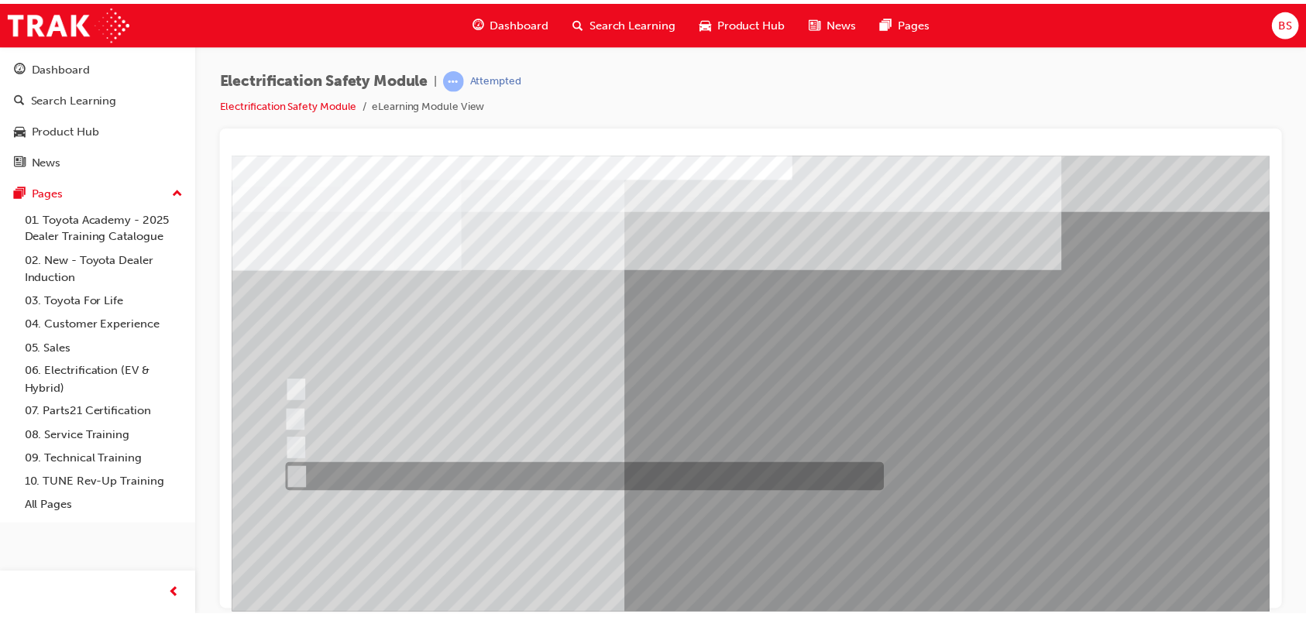
scroll to position [102, 0]
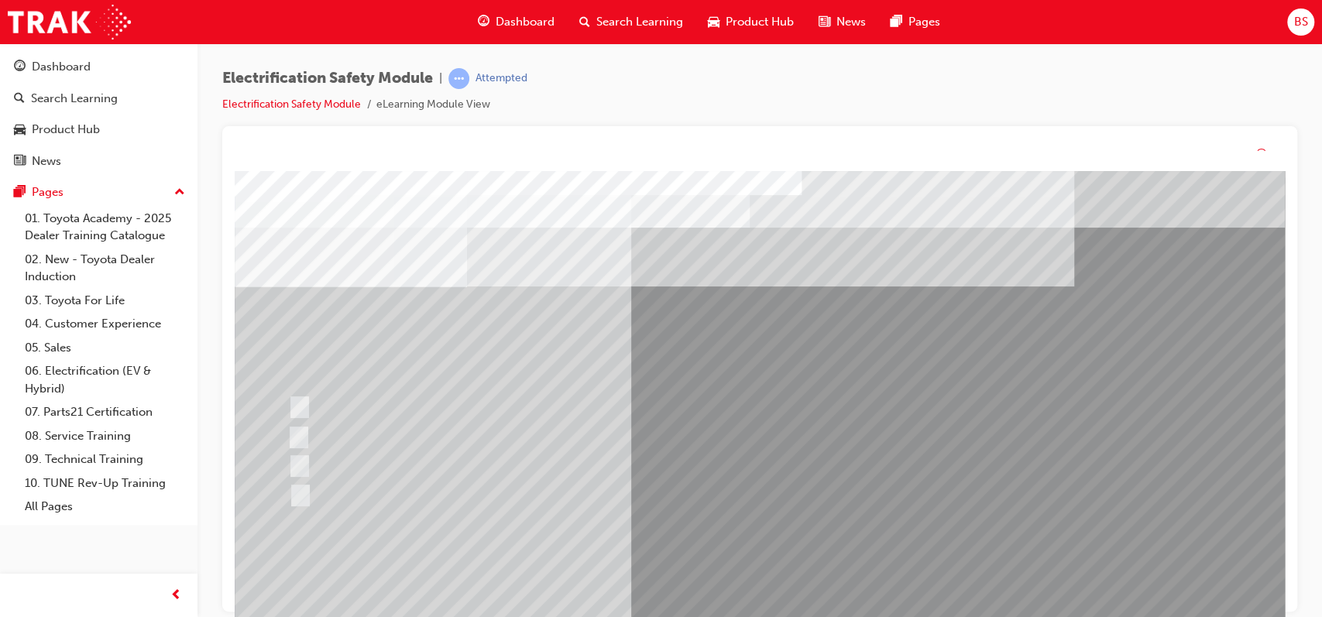
scroll to position [0, 0]
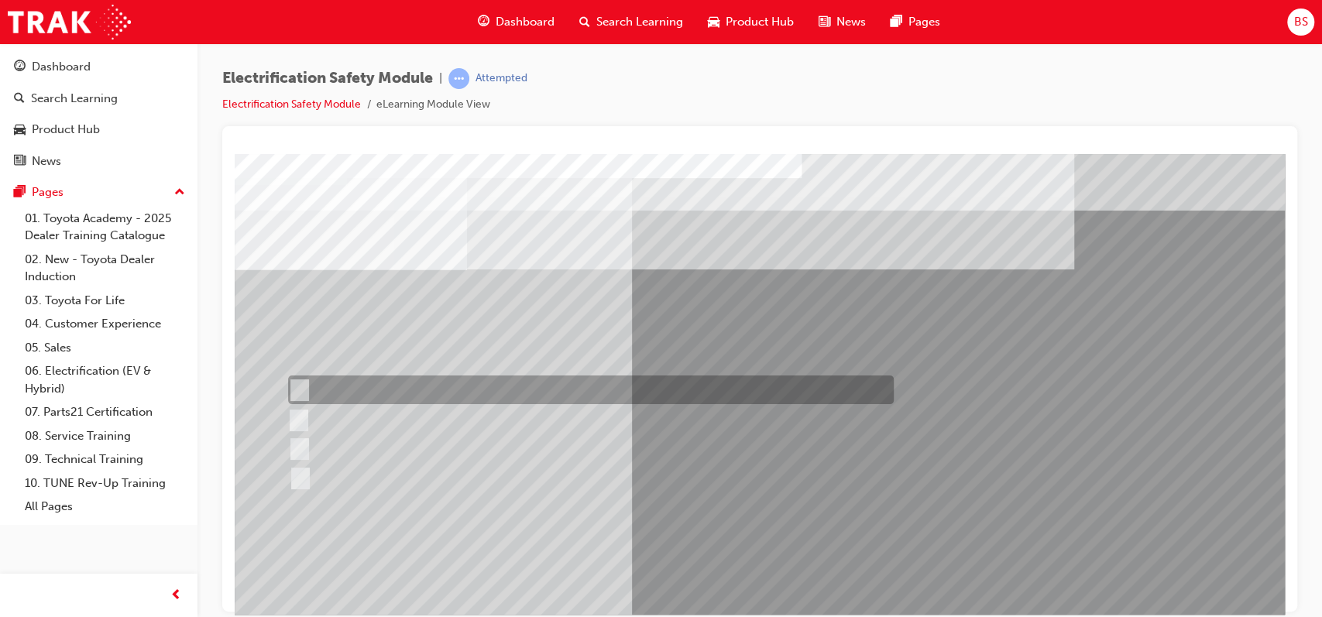
click at [299, 382] on input "Remove the Service Plug Grip" at bounding box center [296, 390] width 17 height 17
radio input "true"
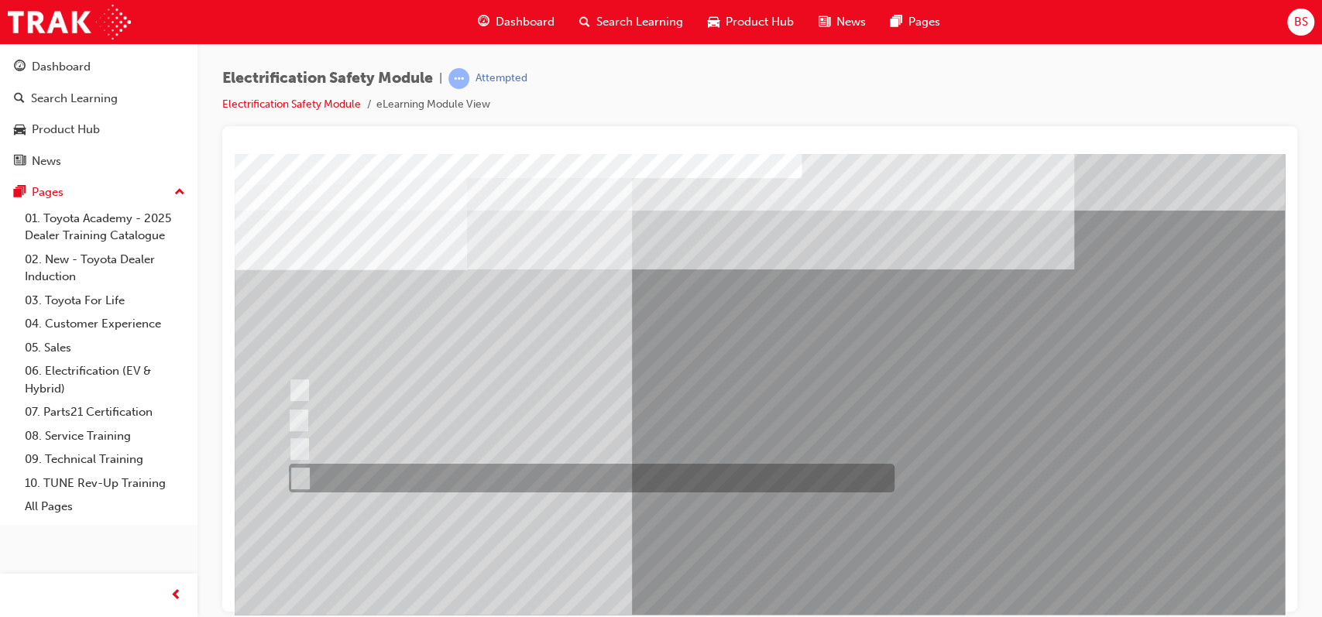
scroll to position [61, 0]
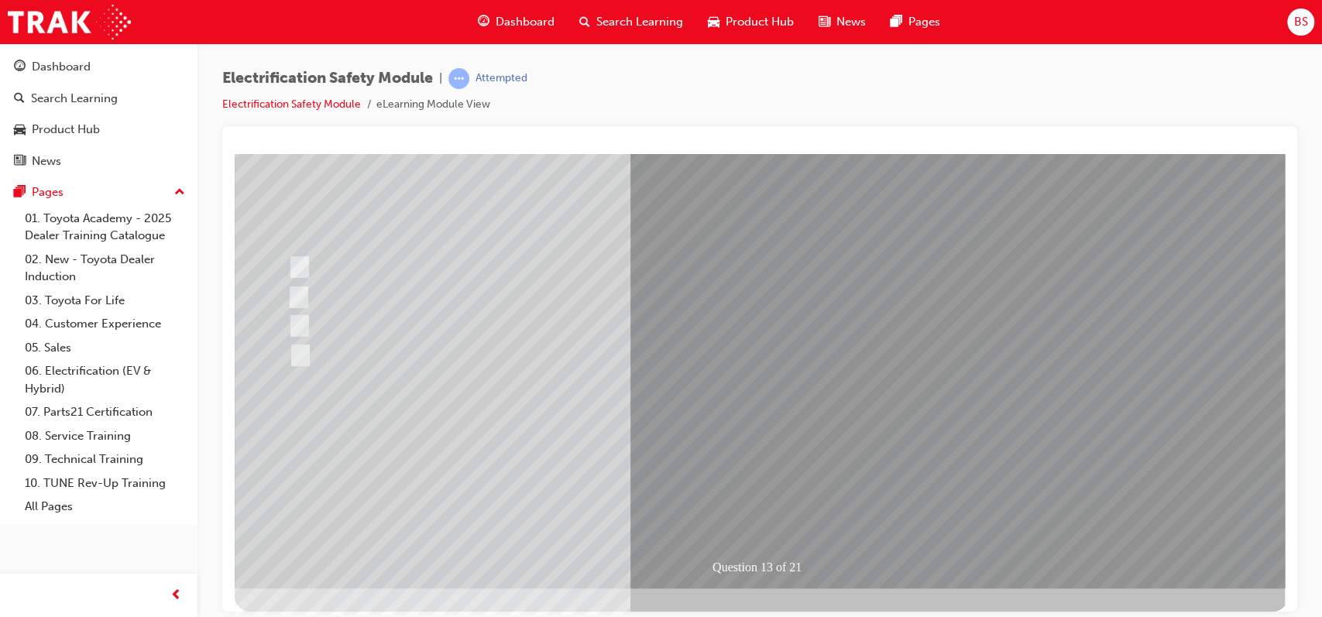
scroll to position [67, 0]
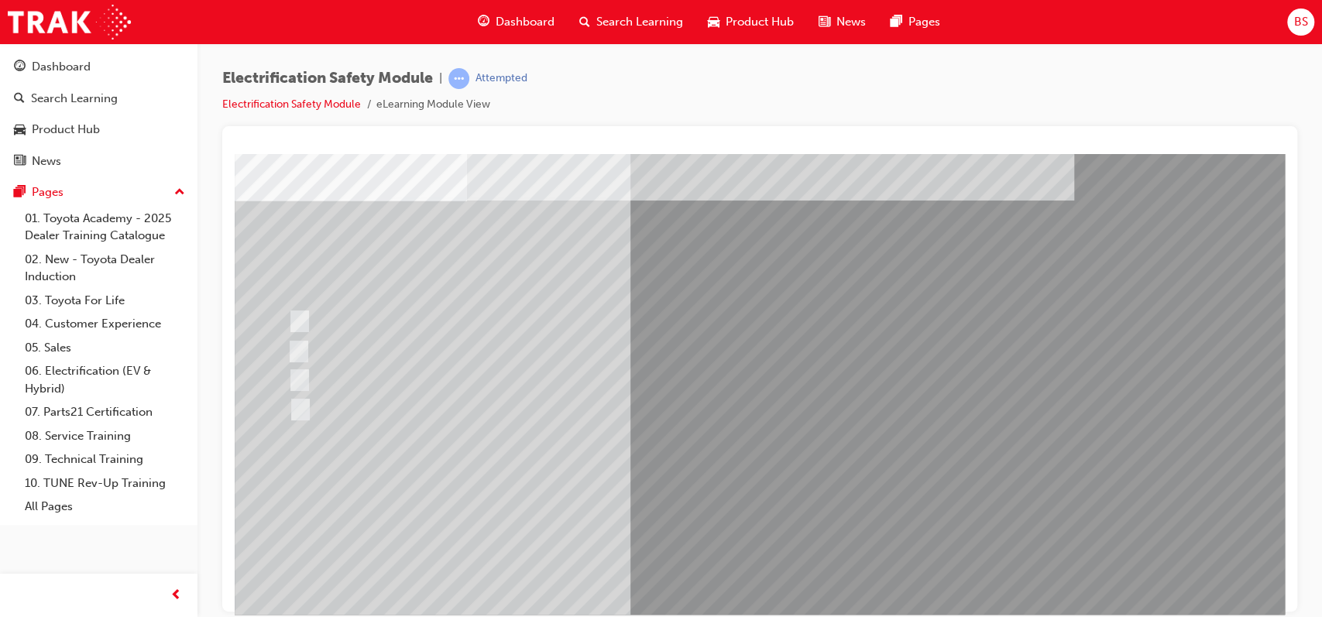
drag, startPoint x: 1277, startPoint y: 352, endPoint x: 1520, endPoint y: 553, distance: 315.3
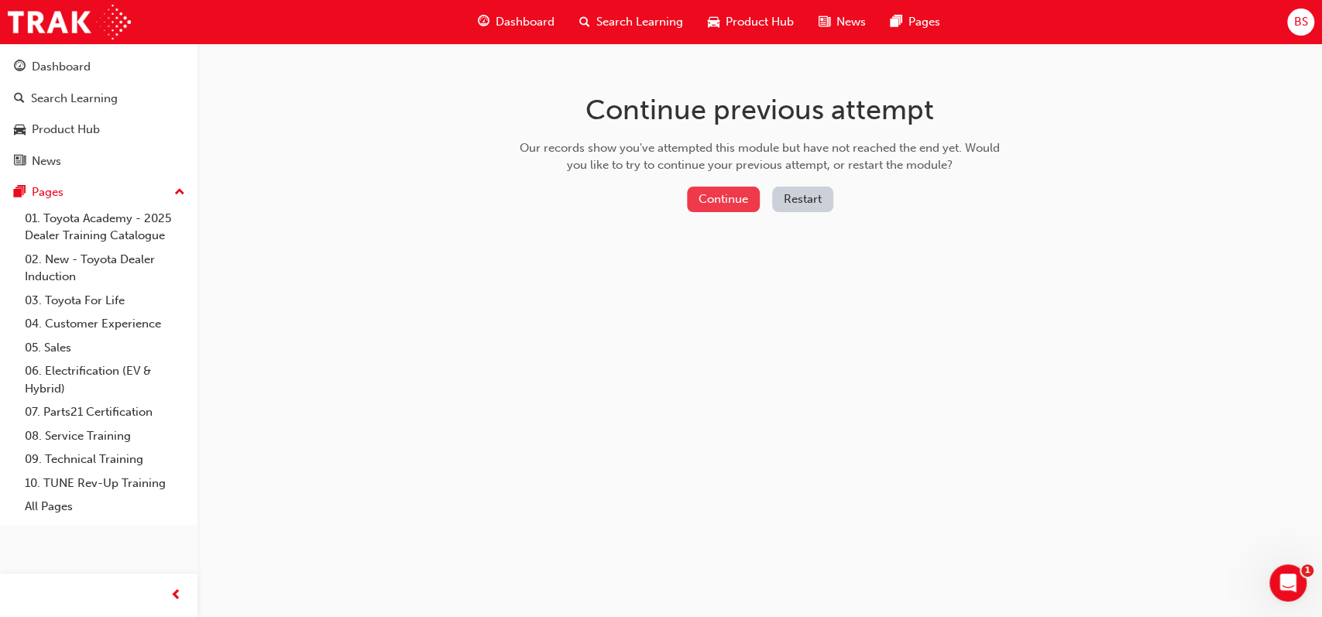
click at [734, 202] on button "Continue" at bounding box center [723, 200] width 73 height 26
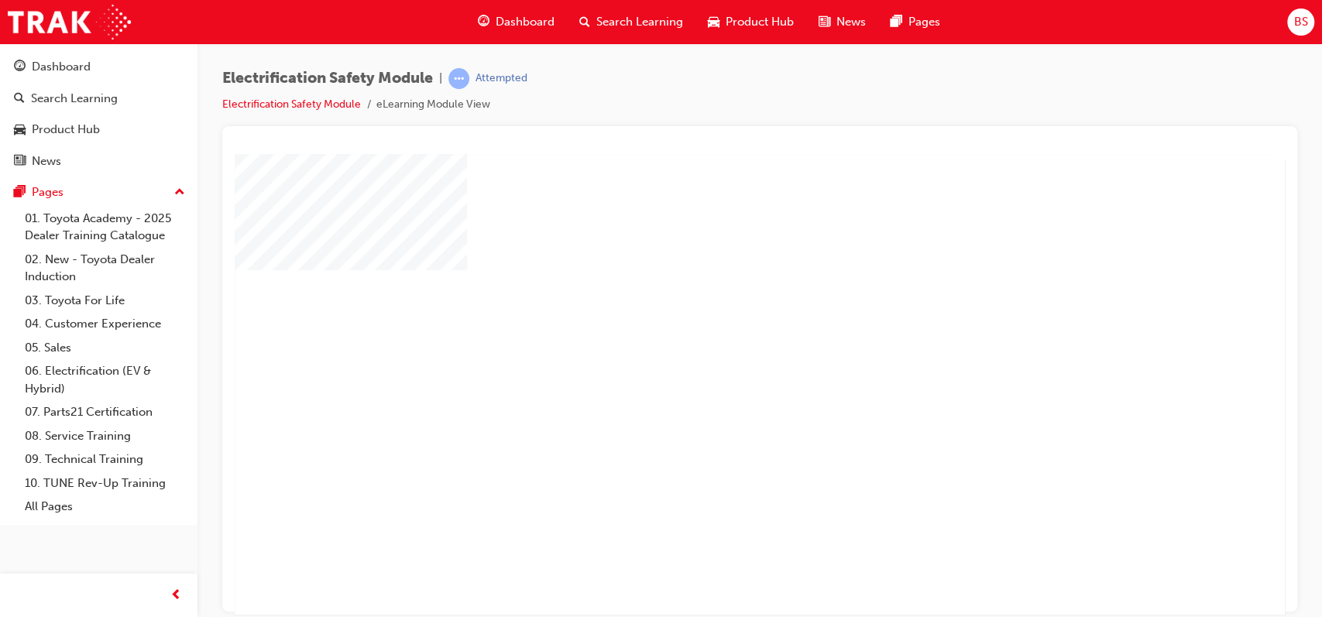
click at [715, 339] on div "play" at bounding box center [715, 339] width 0 height 0
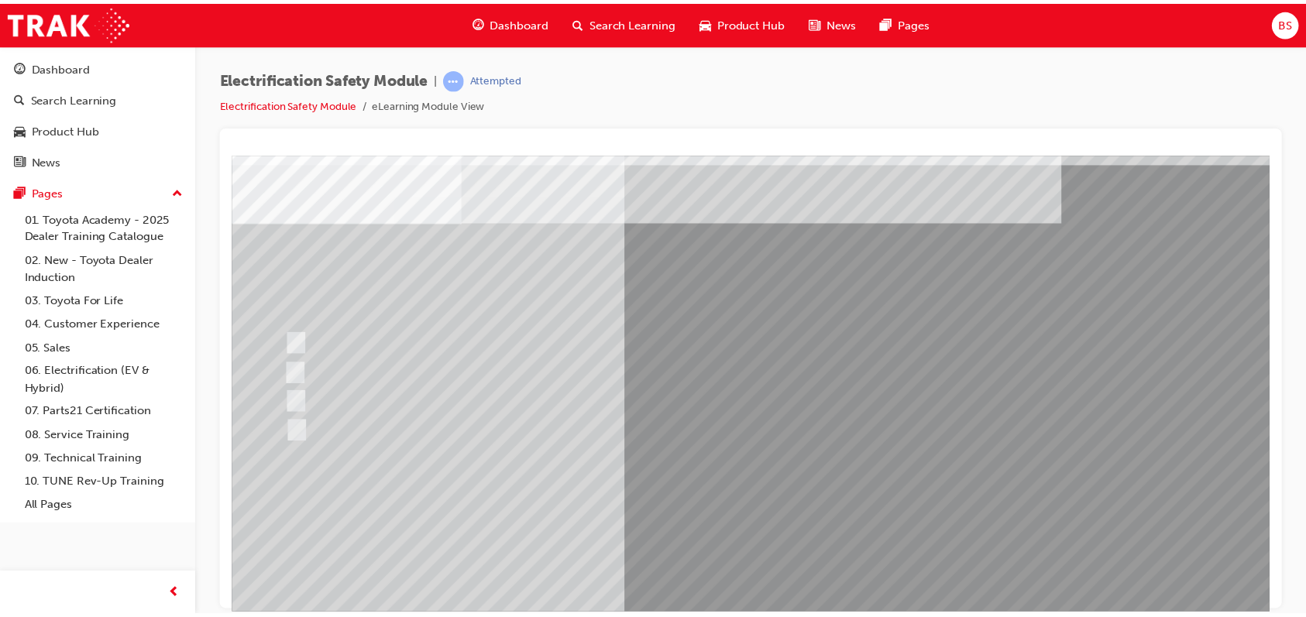
scroll to position [50, 0]
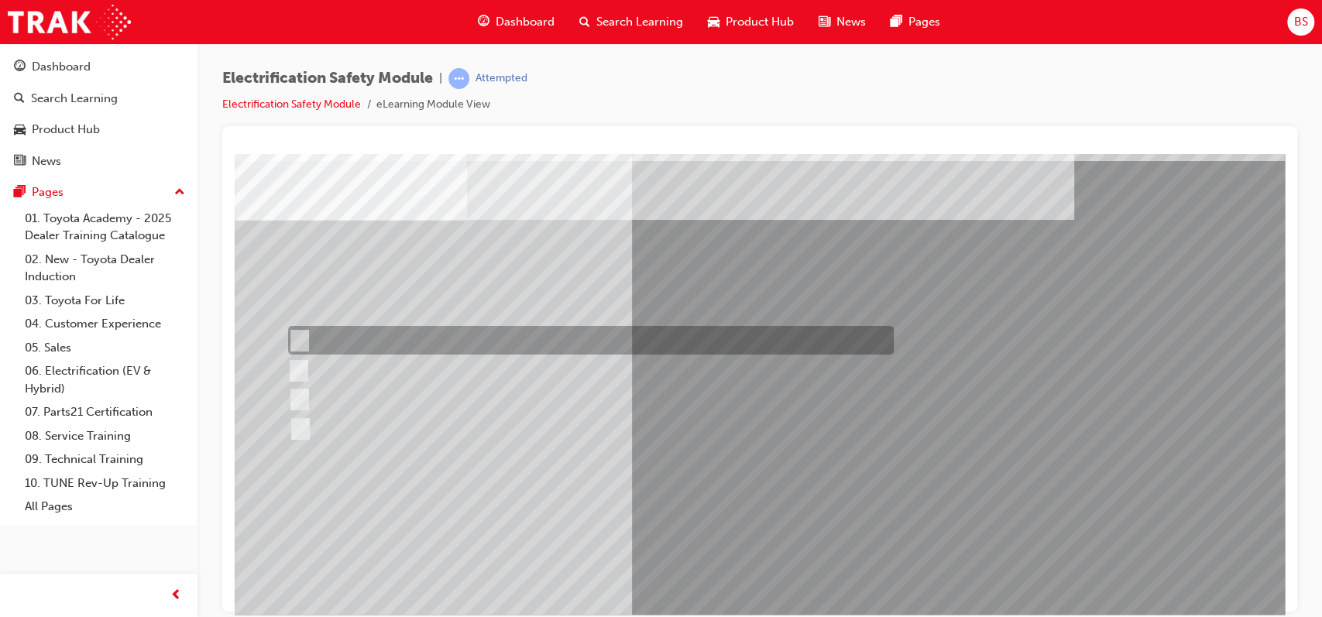
click at [319, 328] on div at bounding box center [587, 340] width 606 height 29
radio input "true"
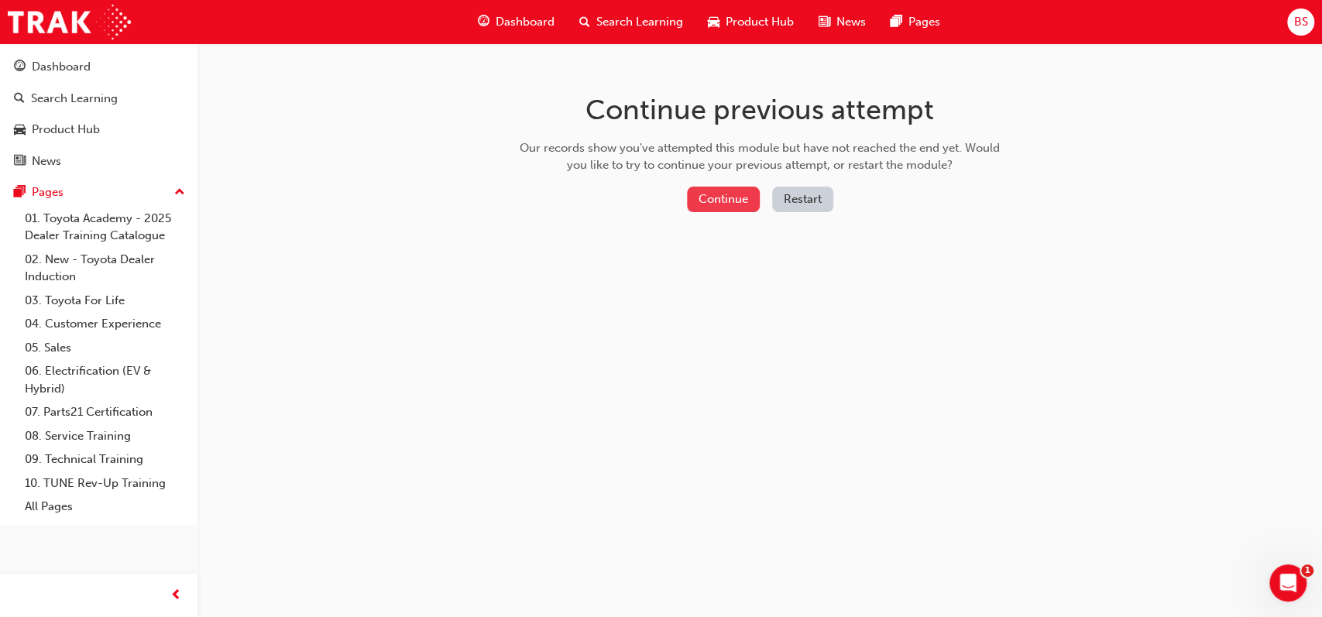
click at [731, 200] on button "Continue" at bounding box center [723, 200] width 73 height 26
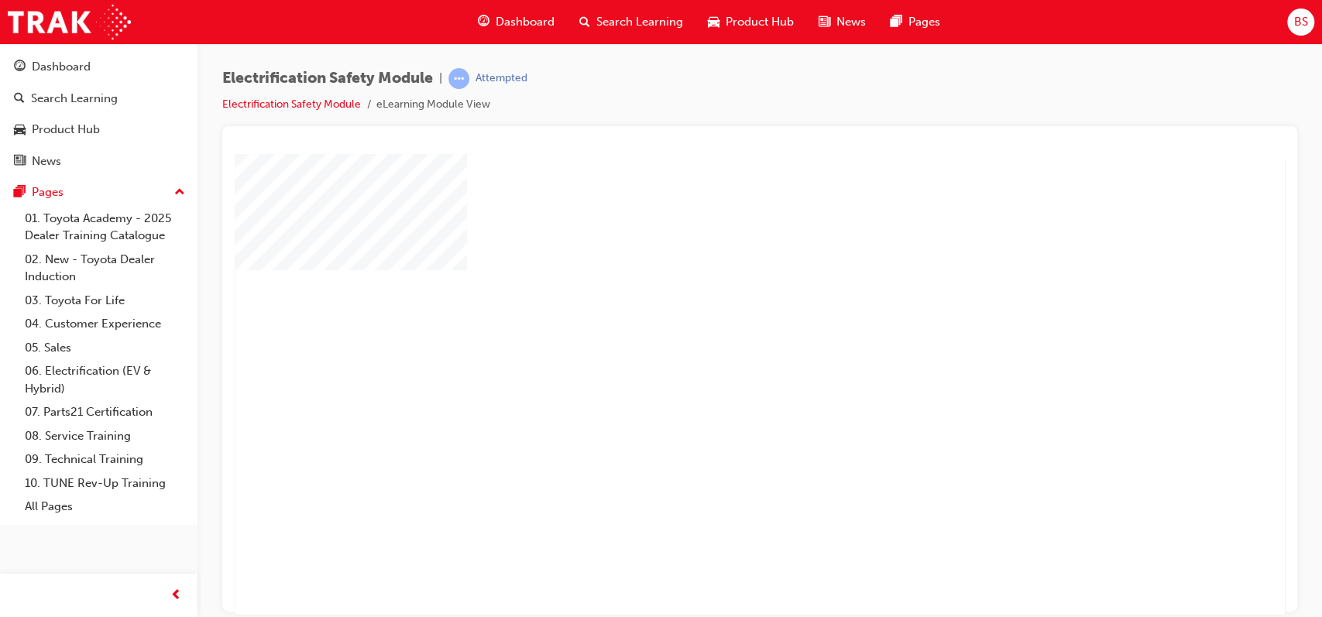
click at [715, 339] on div "play" at bounding box center [715, 339] width 0 height 0
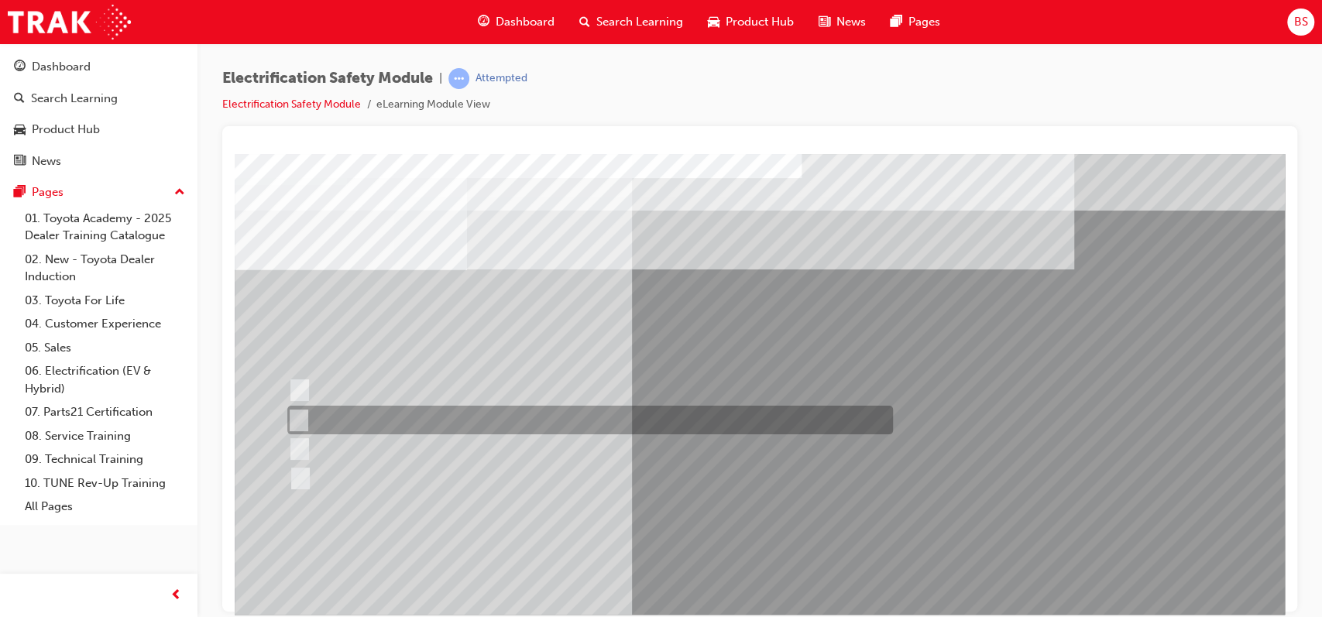
click at [384, 425] on div at bounding box center [587, 420] width 606 height 29
radio input "true"
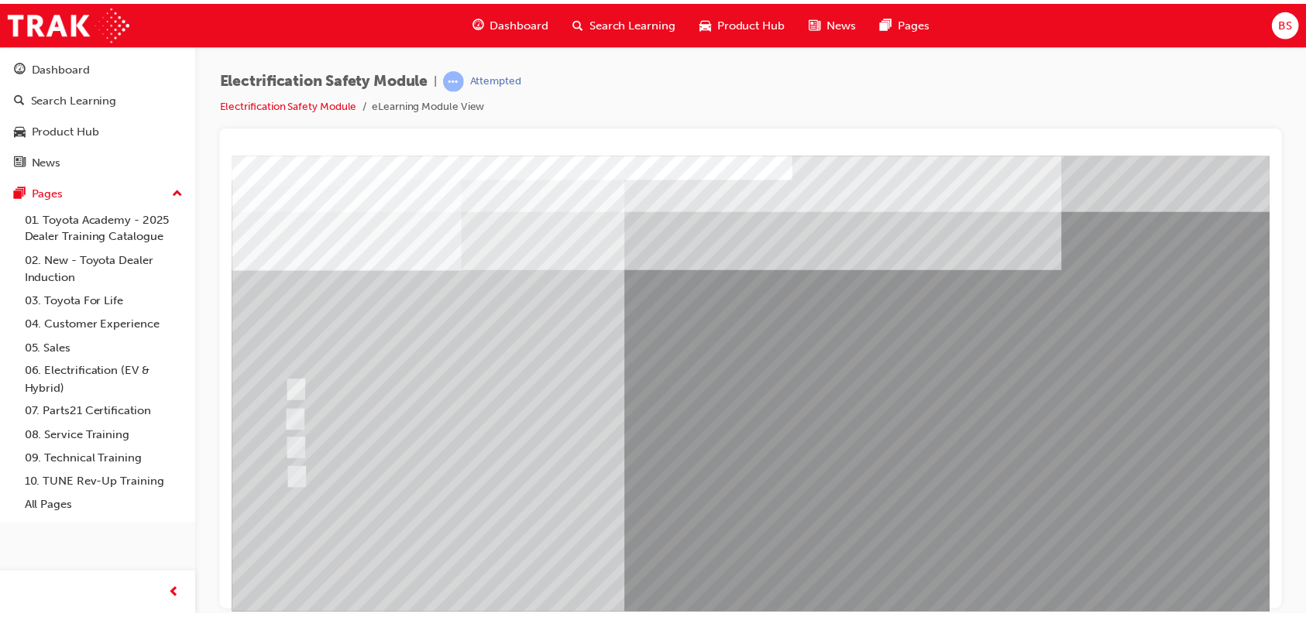
scroll to position [136, 0]
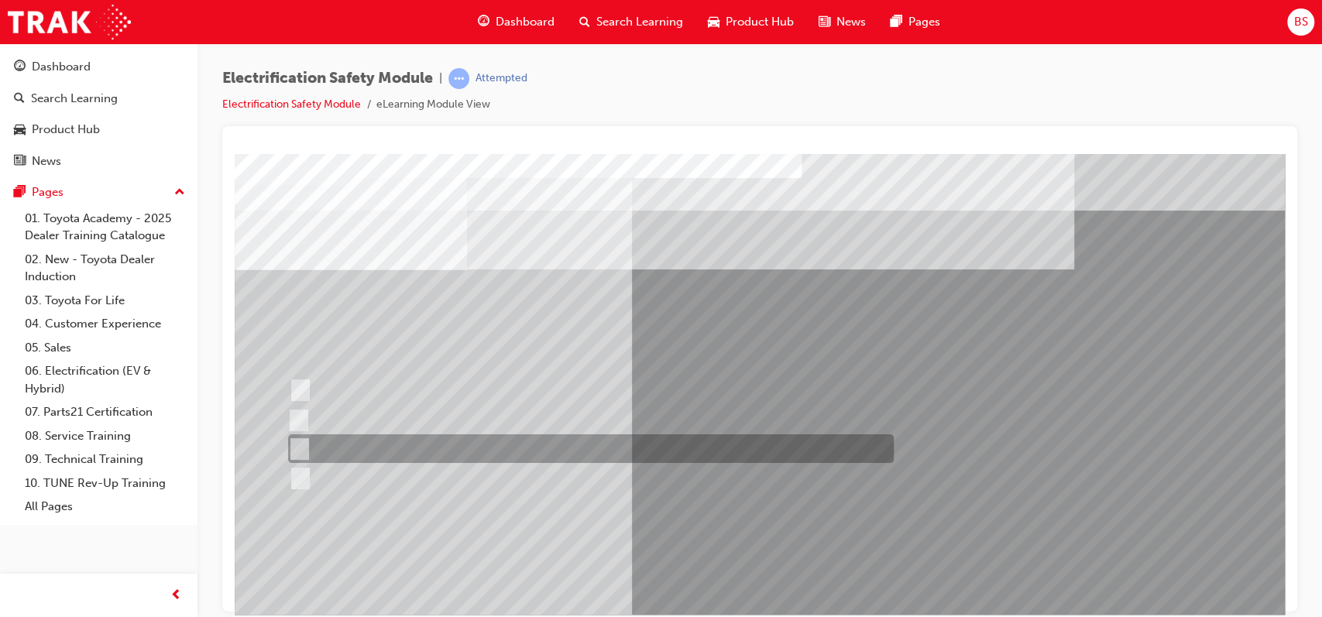
click at [299, 445] on input "10 minutes" at bounding box center [296, 449] width 17 height 17
radio input "true"
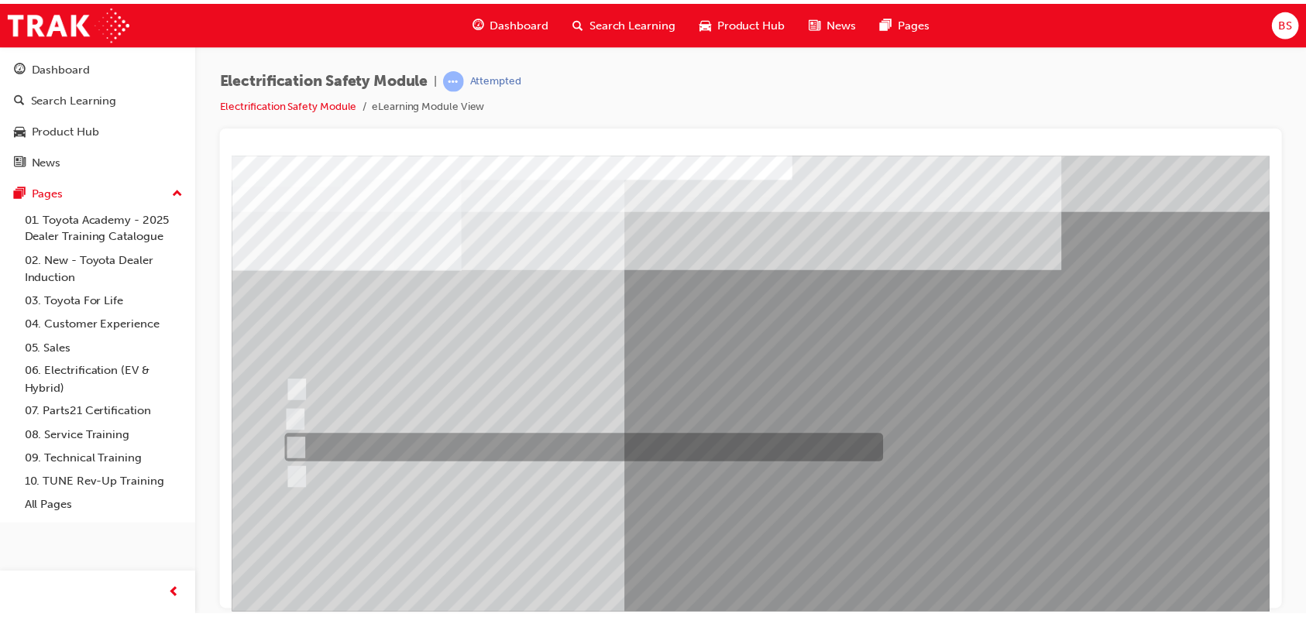
scroll to position [136, 0]
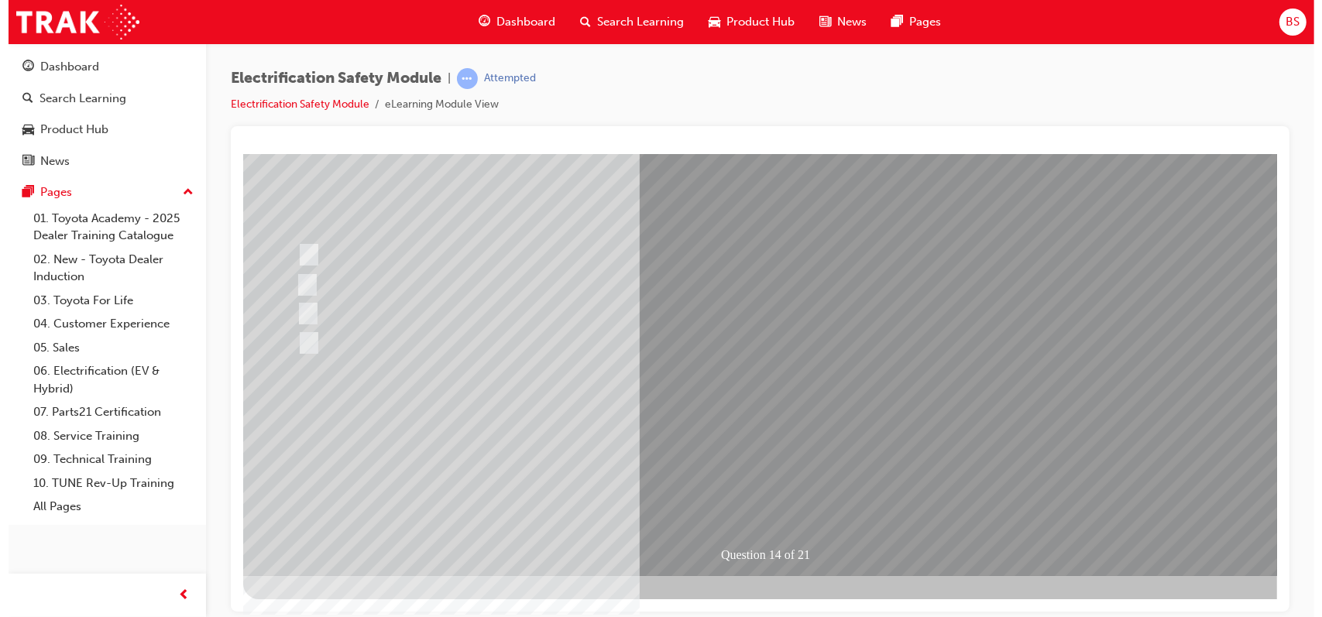
scroll to position [0, 0]
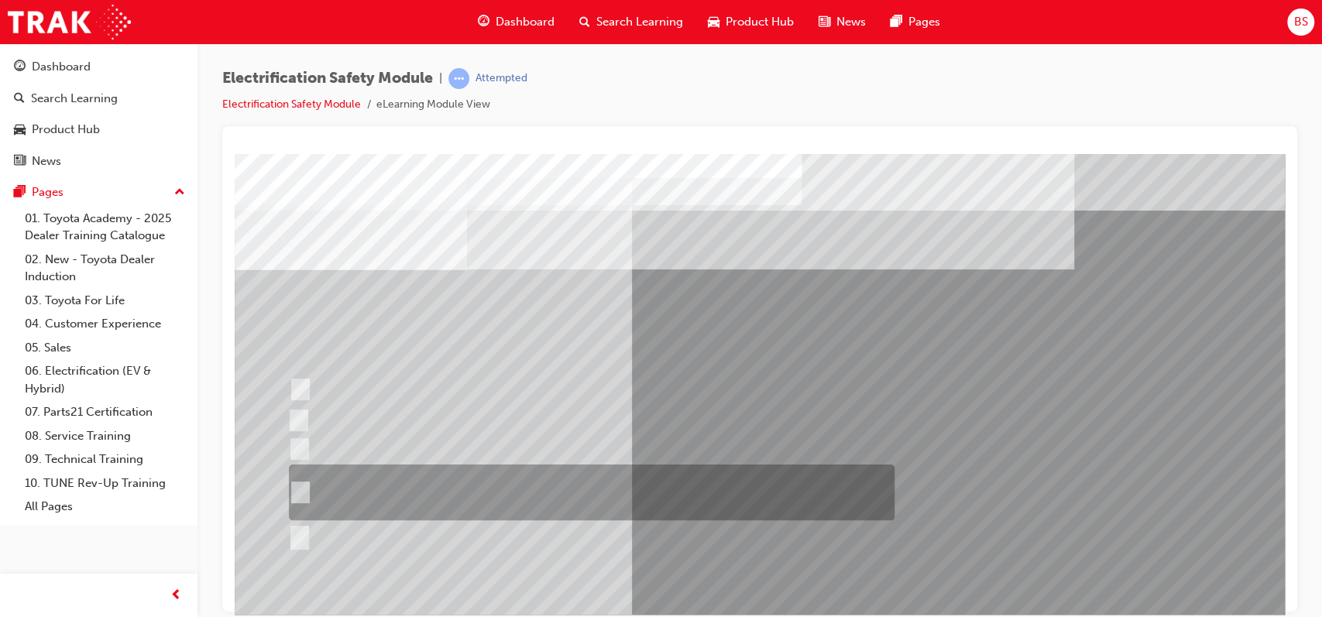
click at [299, 492] on input "The High Voltage Capacitor Terminal for 0 volts and the High Voltage Capacitor …" at bounding box center [297, 492] width 17 height 17
radio input "true"
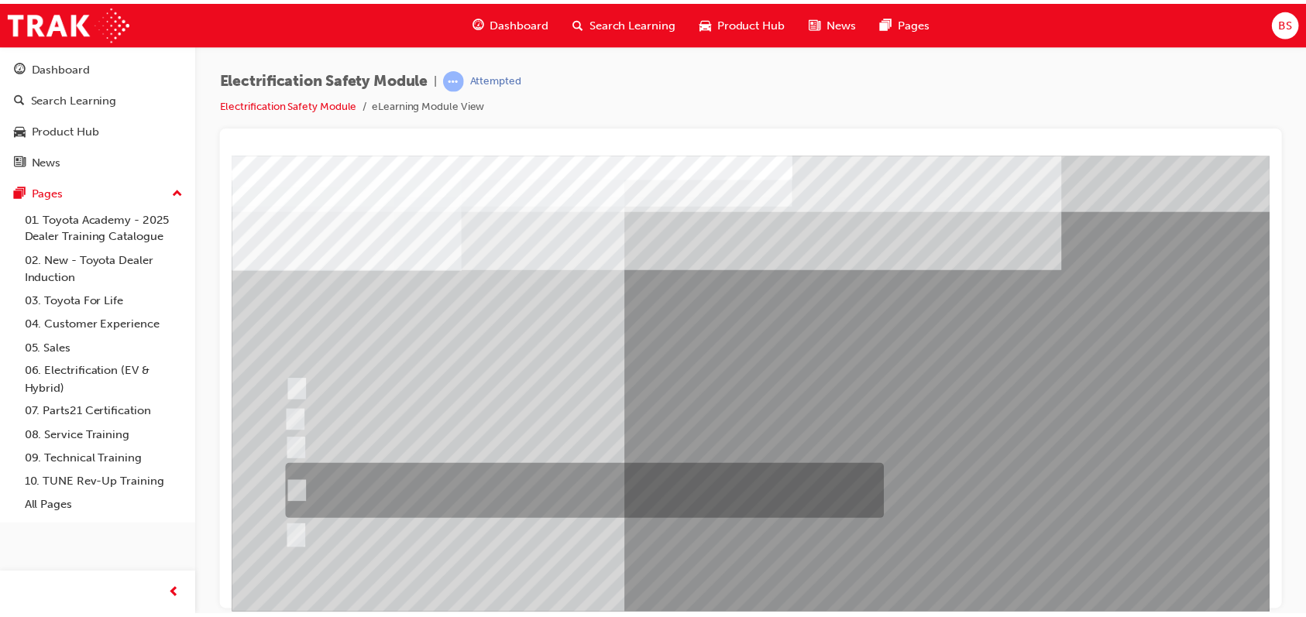
scroll to position [136, 0]
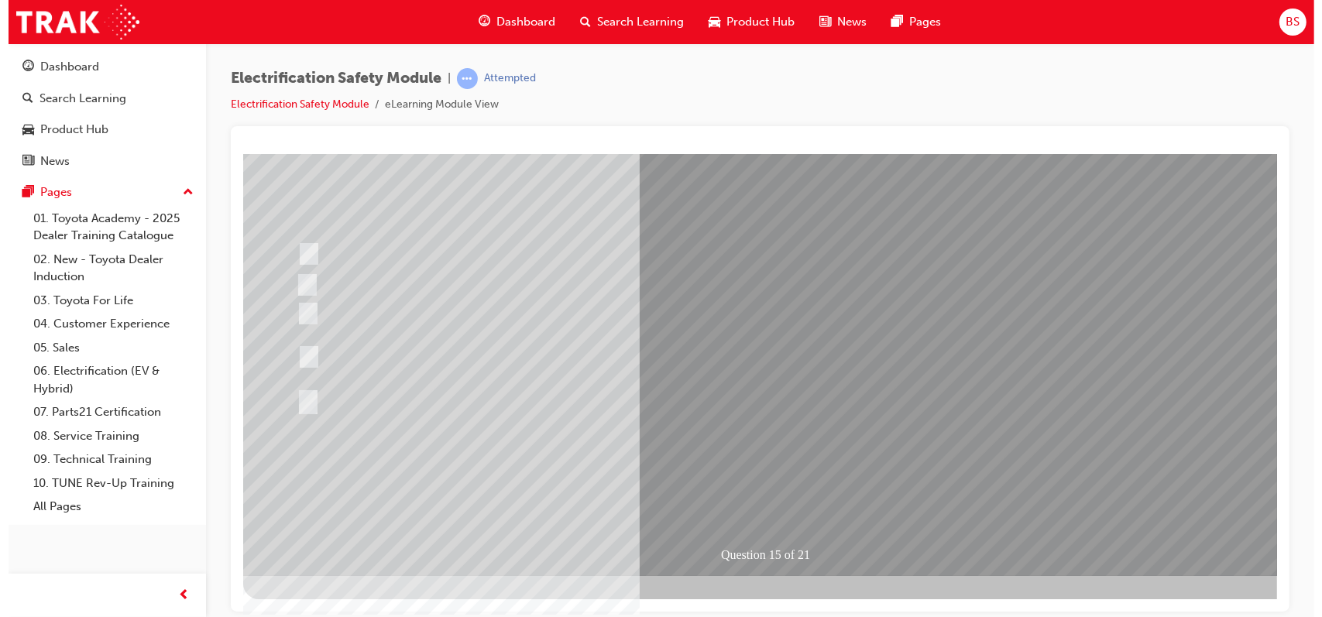
scroll to position [0, 0]
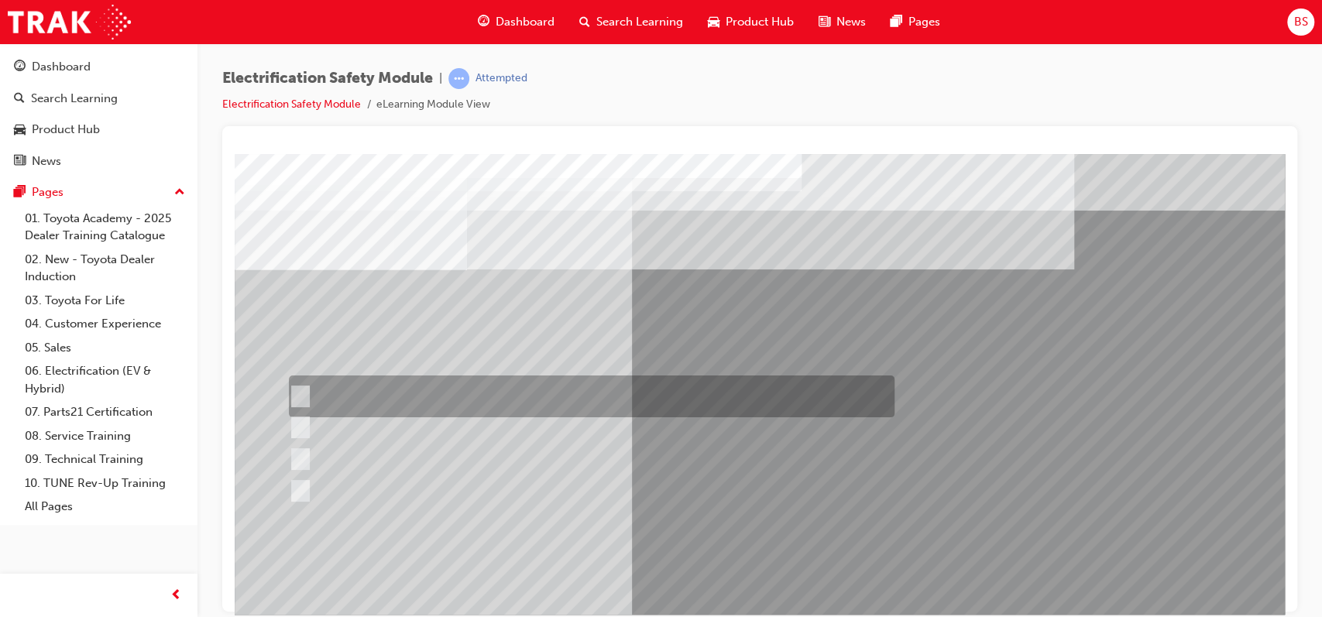
click at [303, 392] on input "Insulate the High Voltage Connector/Motor Side Cable Connection with Insulated …" at bounding box center [297, 396] width 17 height 17
radio input "true"
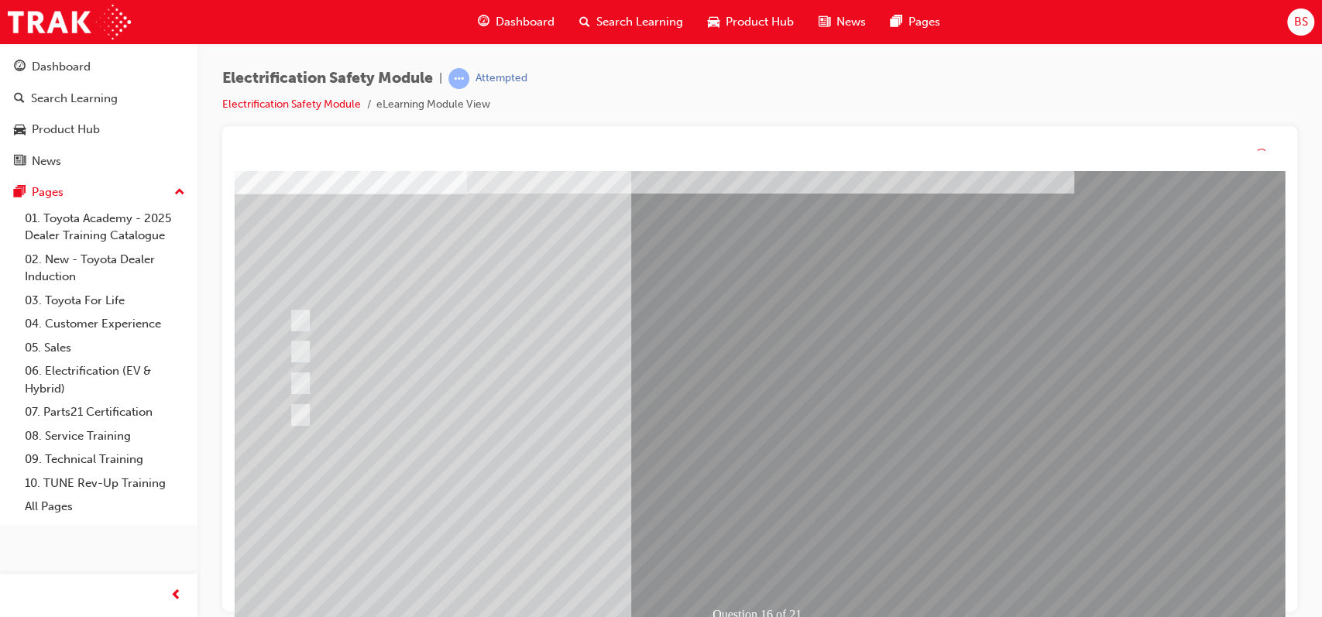
scroll to position [0, 0]
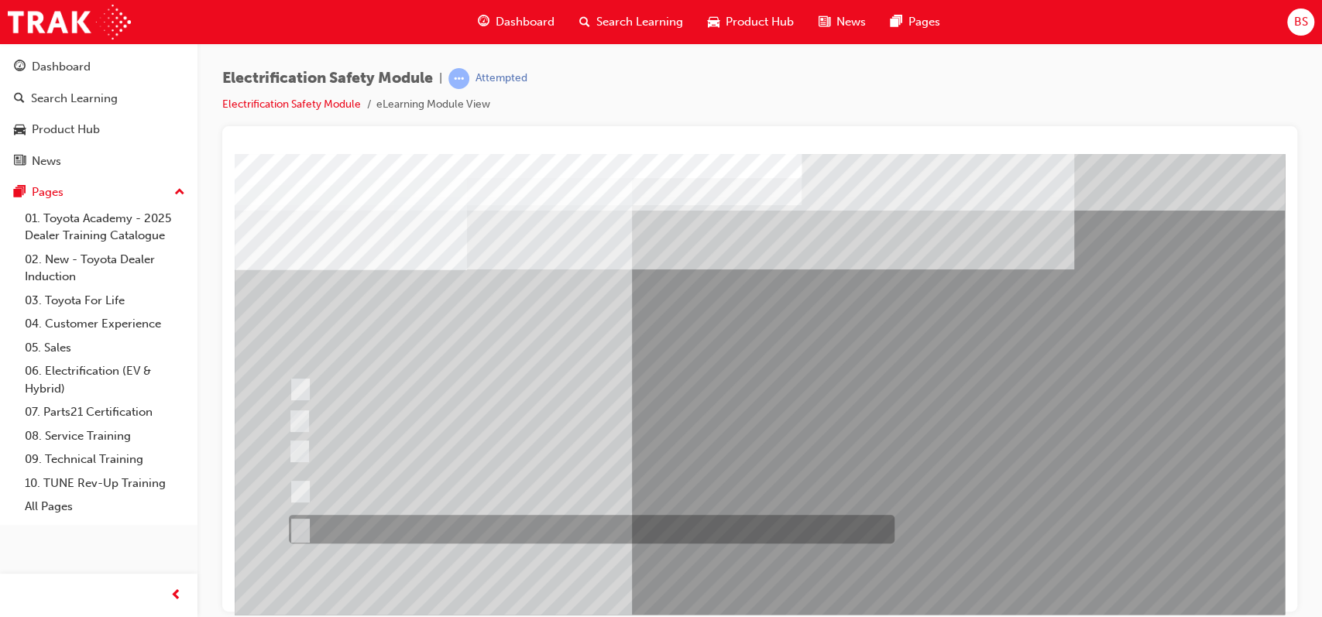
click at [297, 526] on input "All of the above." at bounding box center [297, 529] width 17 height 17
radio input "true"
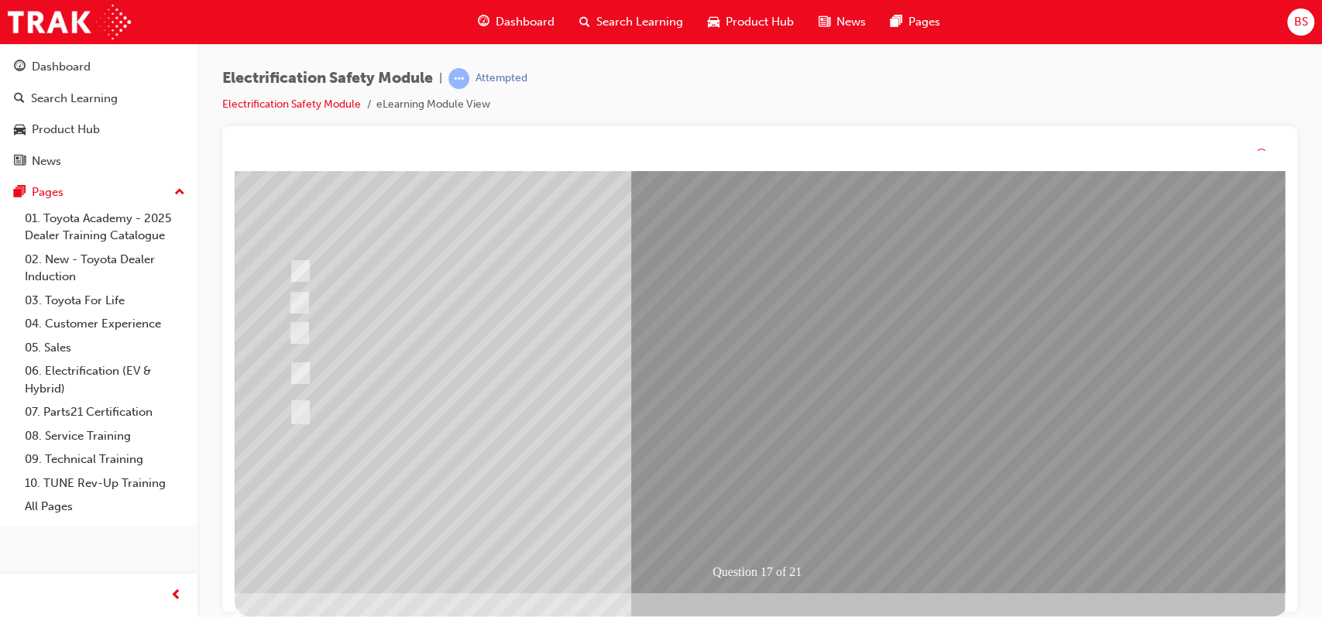
scroll to position [0, 0]
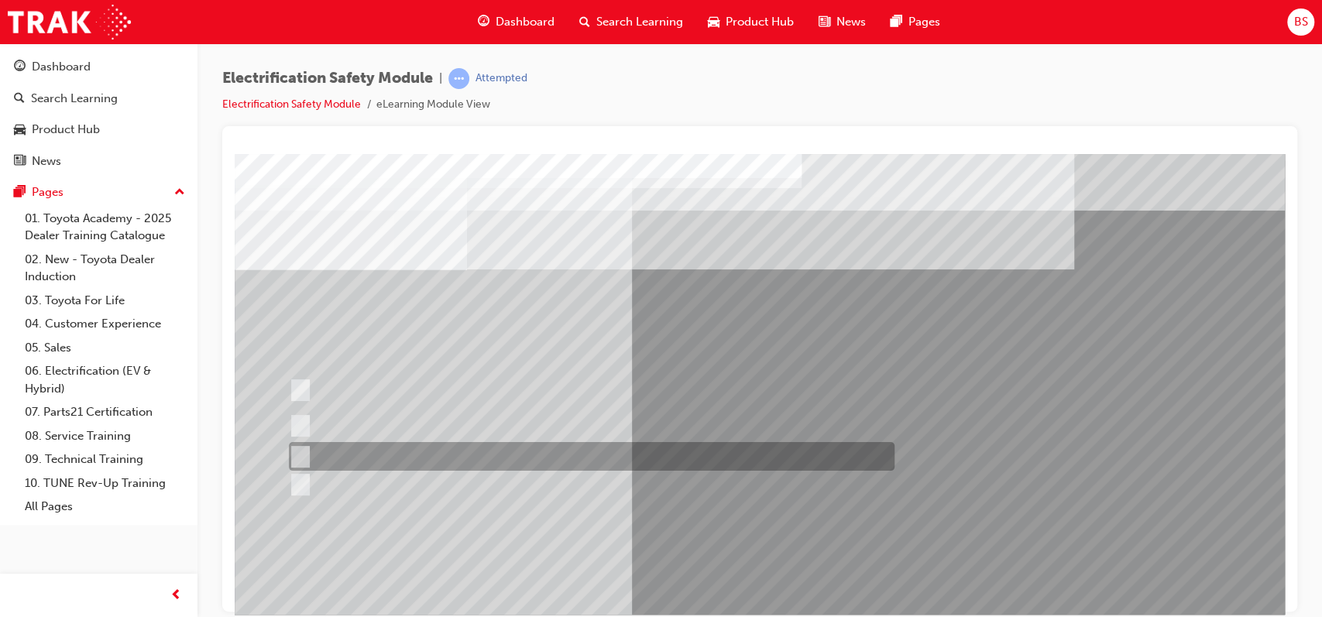
click at [304, 452] on input "Discard the gloves and use a new pair." at bounding box center [297, 457] width 17 height 17
radio input "true"
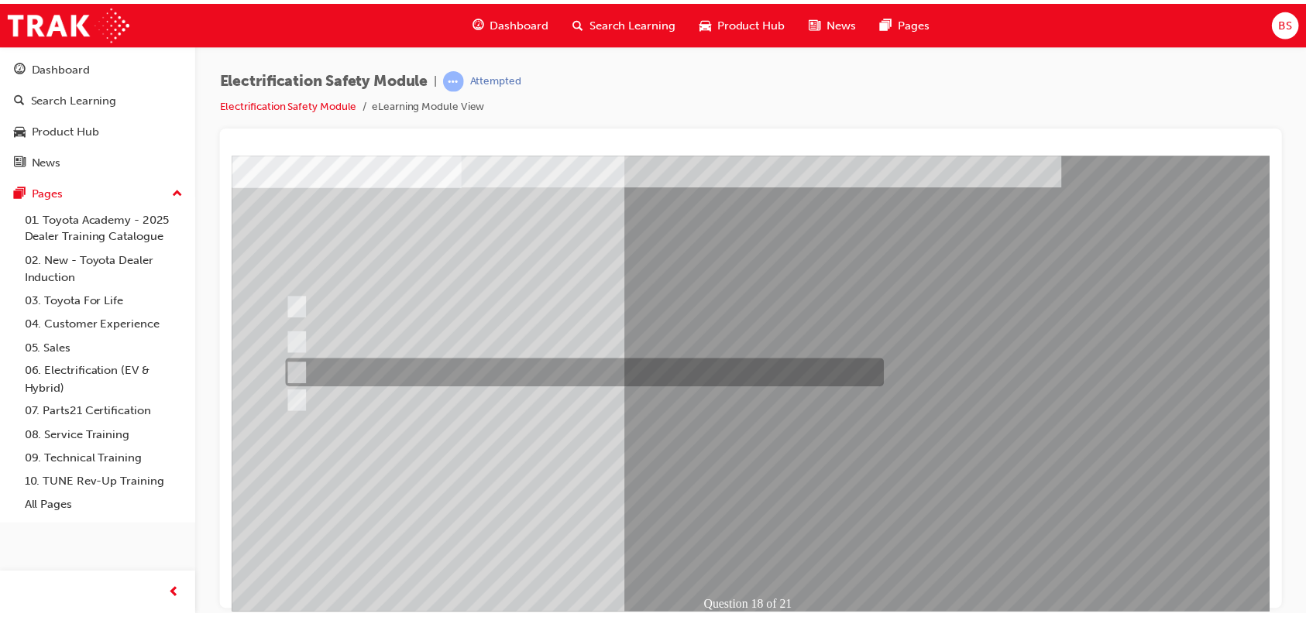
scroll to position [84, 0]
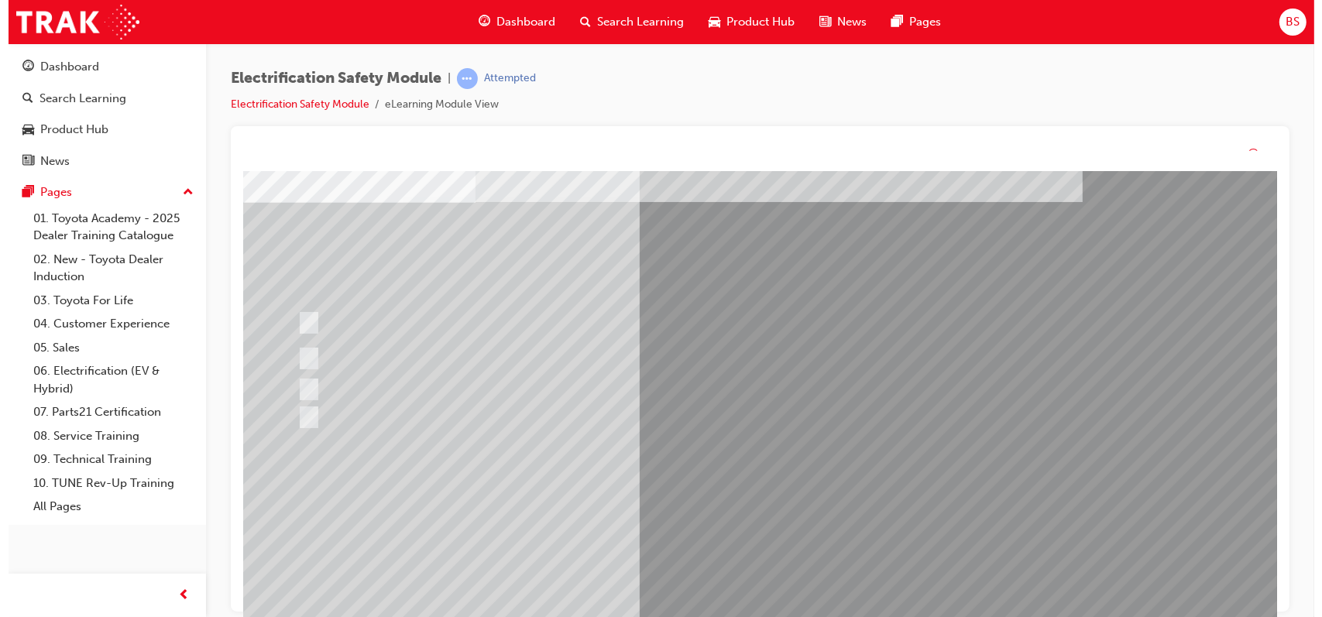
scroll to position [0, 0]
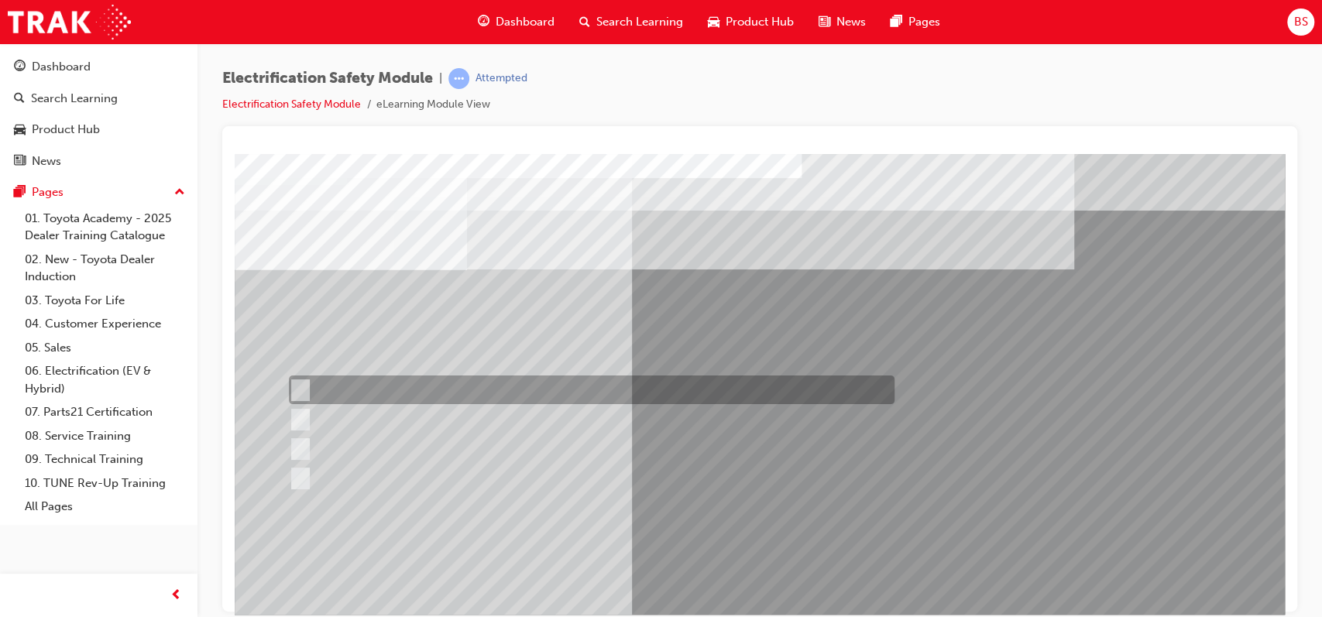
click at [298, 388] on input "To prevent Electrical Insulating Gloves from getting covered in oil and grease." at bounding box center [297, 390] width 17 height 17
radio input "true"
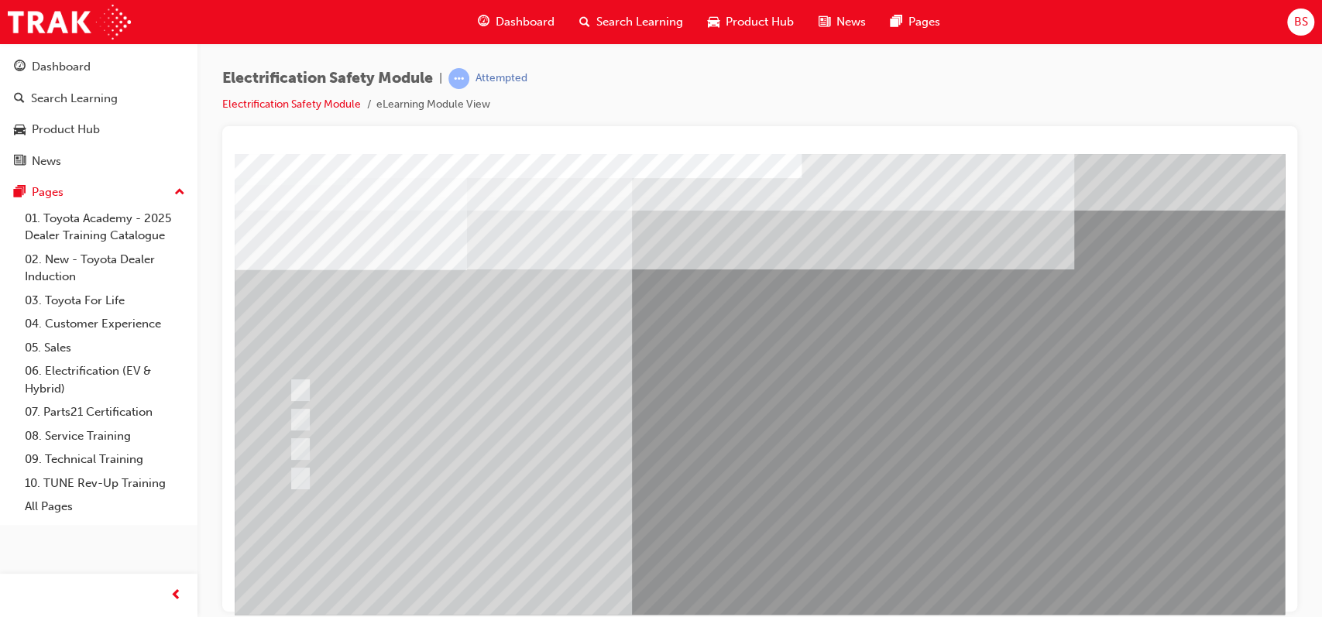
scroll to position [136, 0]
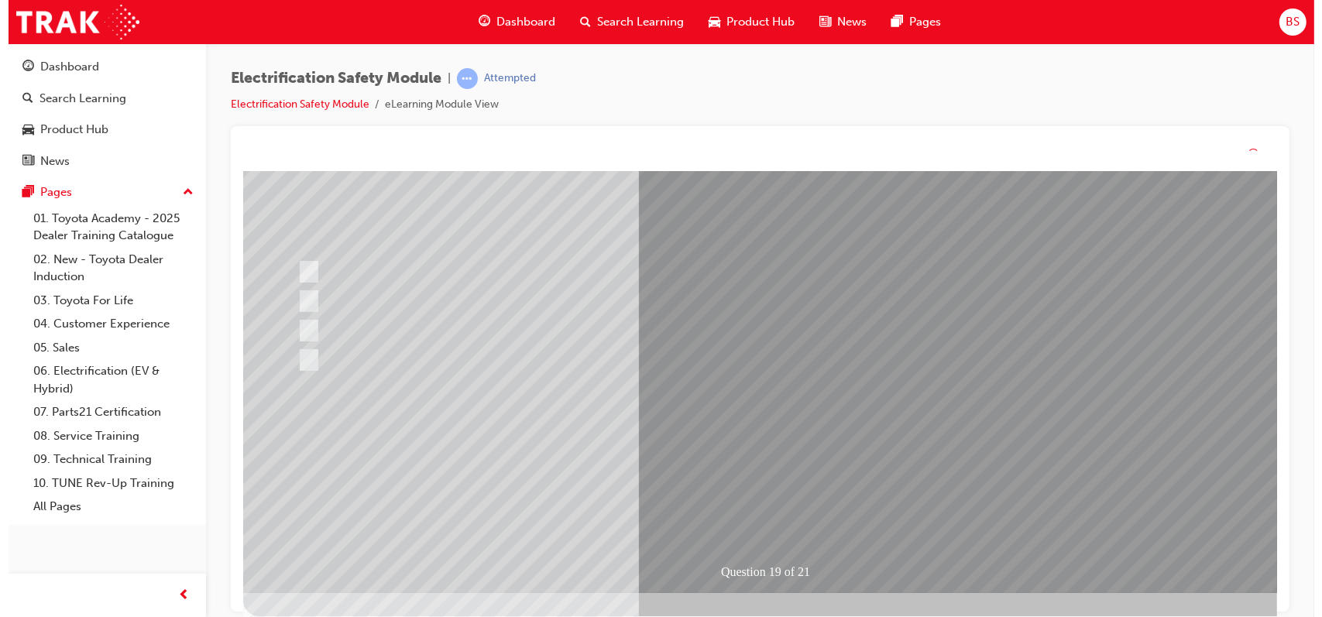
scroll to position [0, 0]
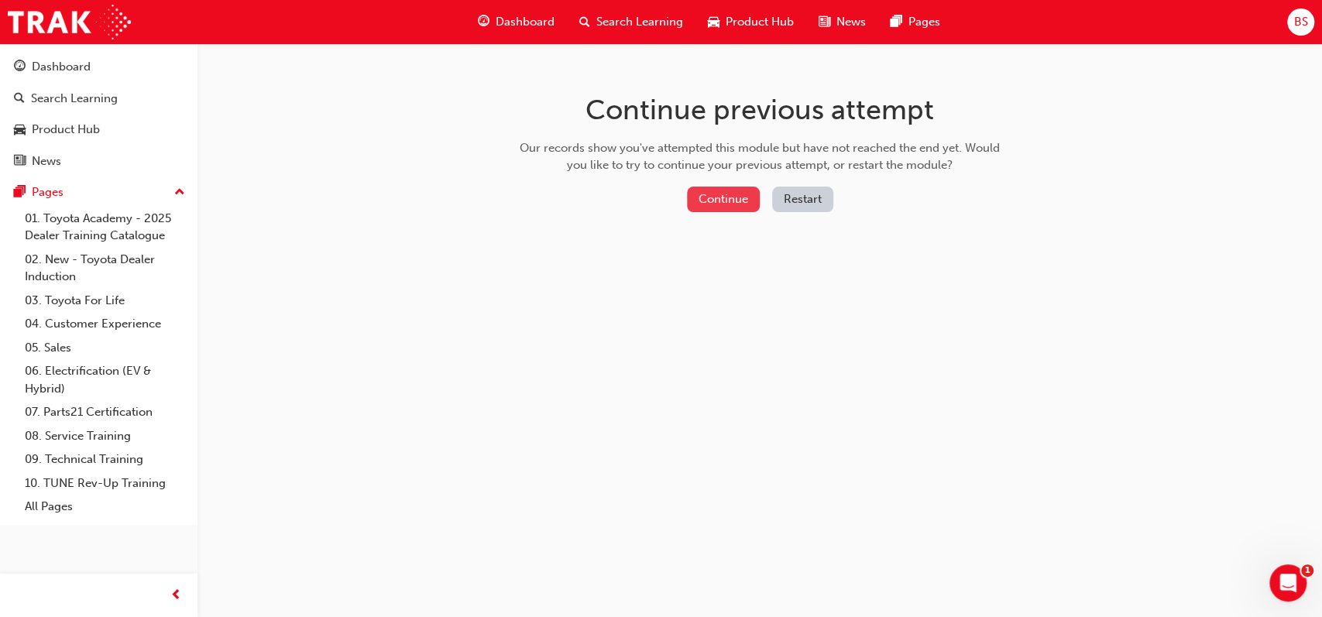
click at [731, 198] on button "Continue" at bounding box center [723, 200] width 73 height 26
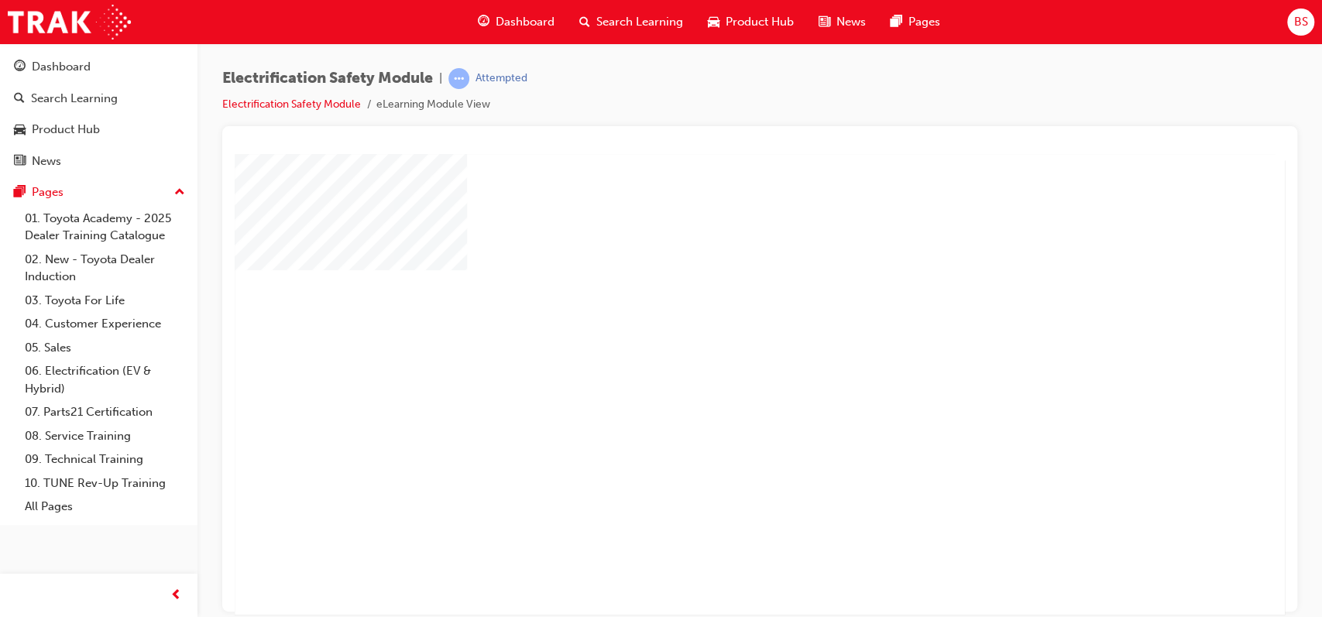
click at [715, 339] on div "play" at bounding box center [715, 339] width 0 height 0
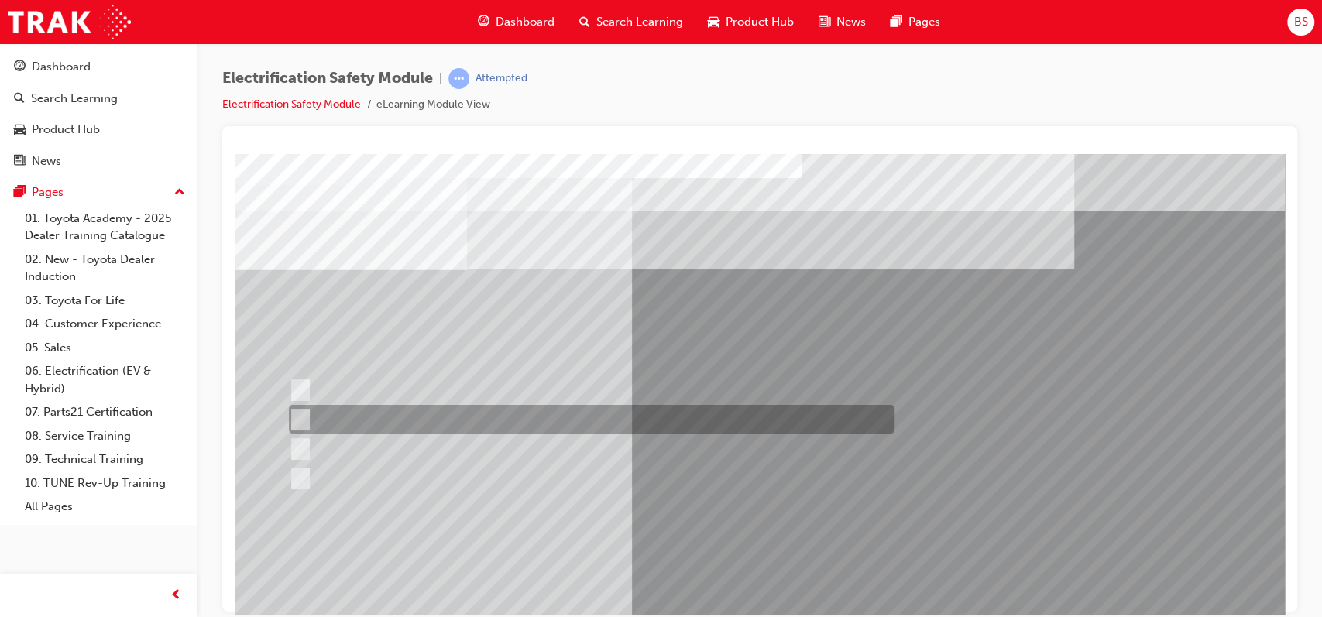
click at [301, 415] on input "To protect Electrical Insulating Gloves from mechanical damage." at bounding box center [297, 419] width 17 height 17
radio input "true"
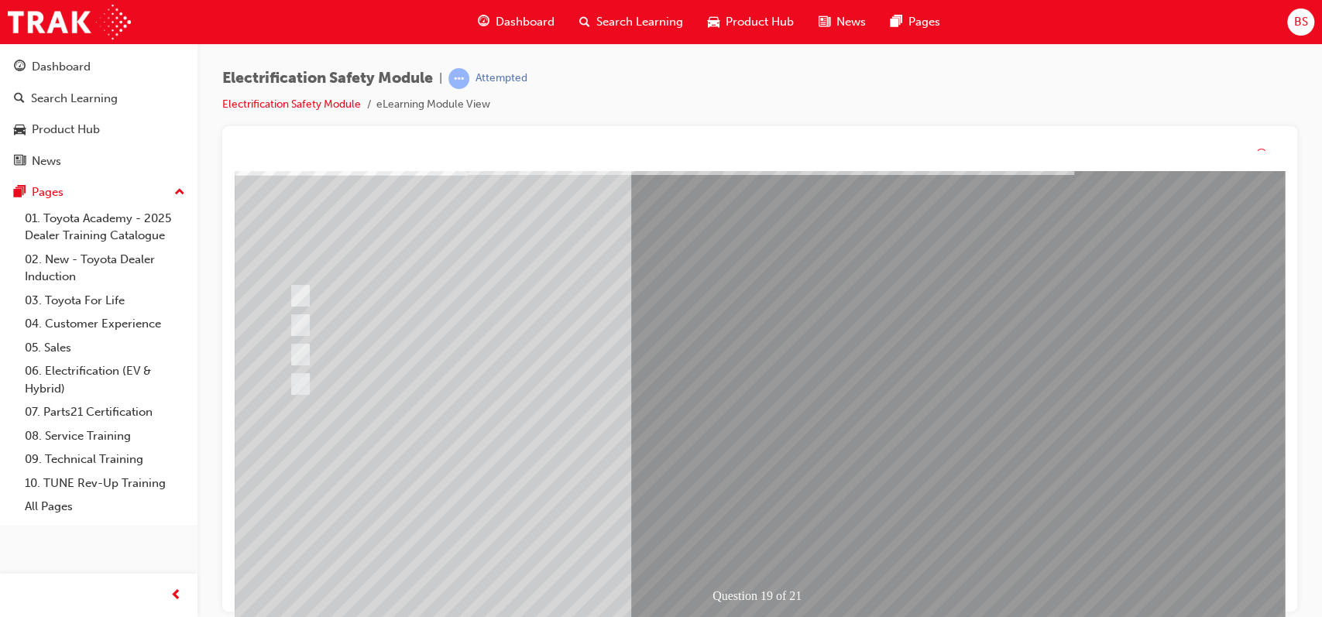
scroll to position [0, 0]
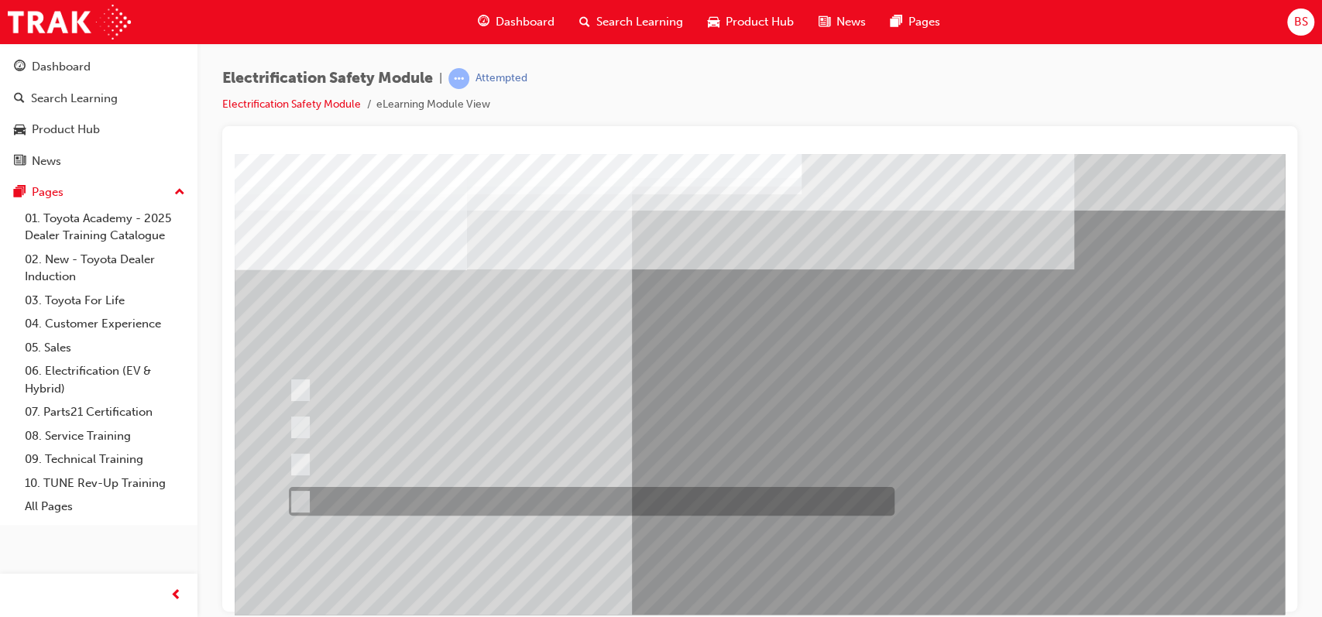
click at [301, 499] on input "All these statements are correct." at bounding box center [297, 501] width 17 height 17
radio input "true"
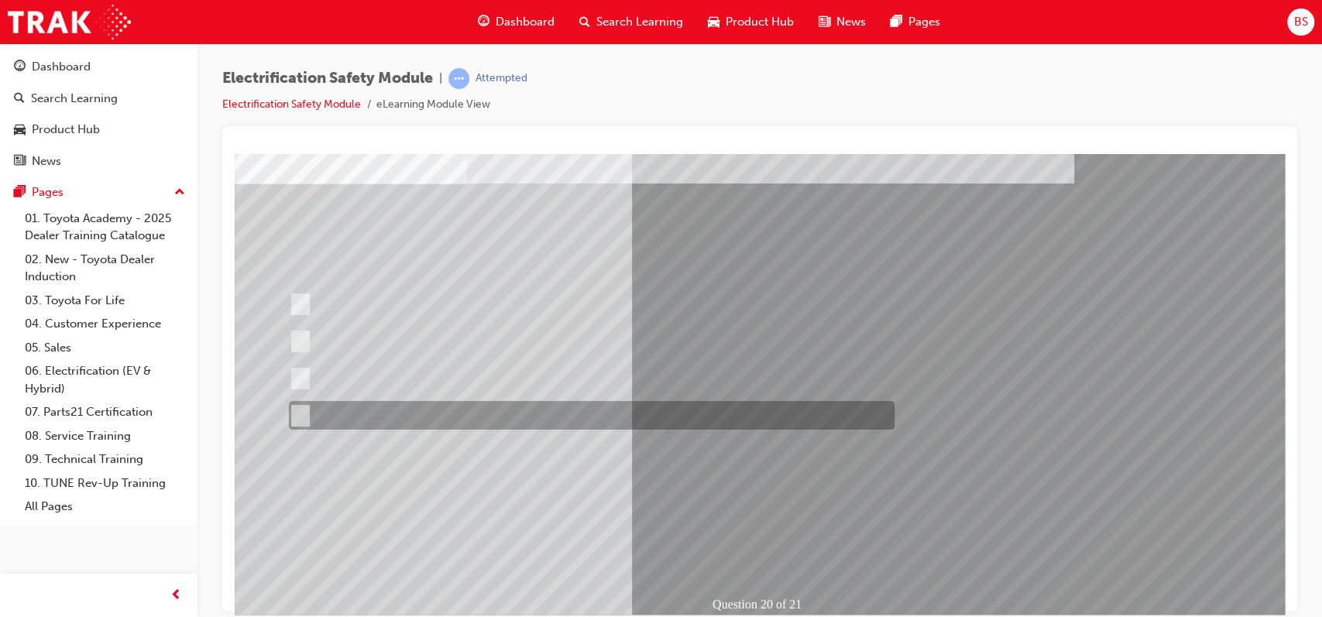
scroll to position [84, 0]
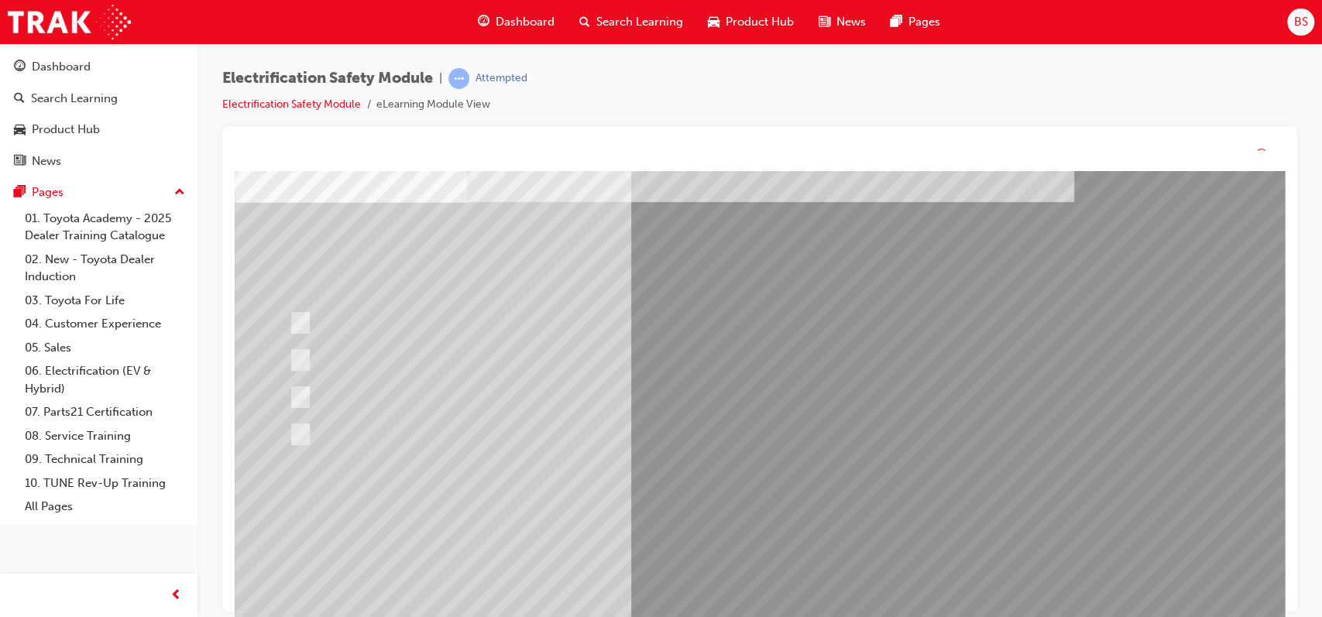
scroll to position [0, 0]
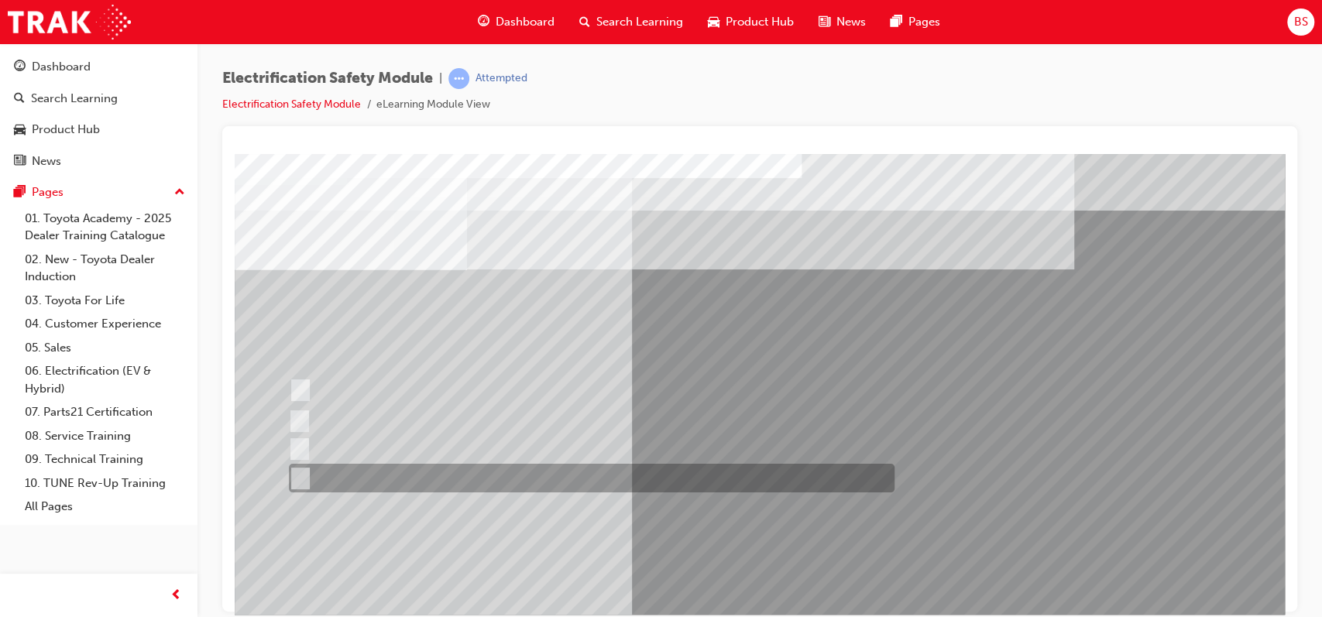
click at [296, 471] on input "All these items should be removed to improve safety" at bounding box center [297, 478] width 17 height 17
radio input "true"
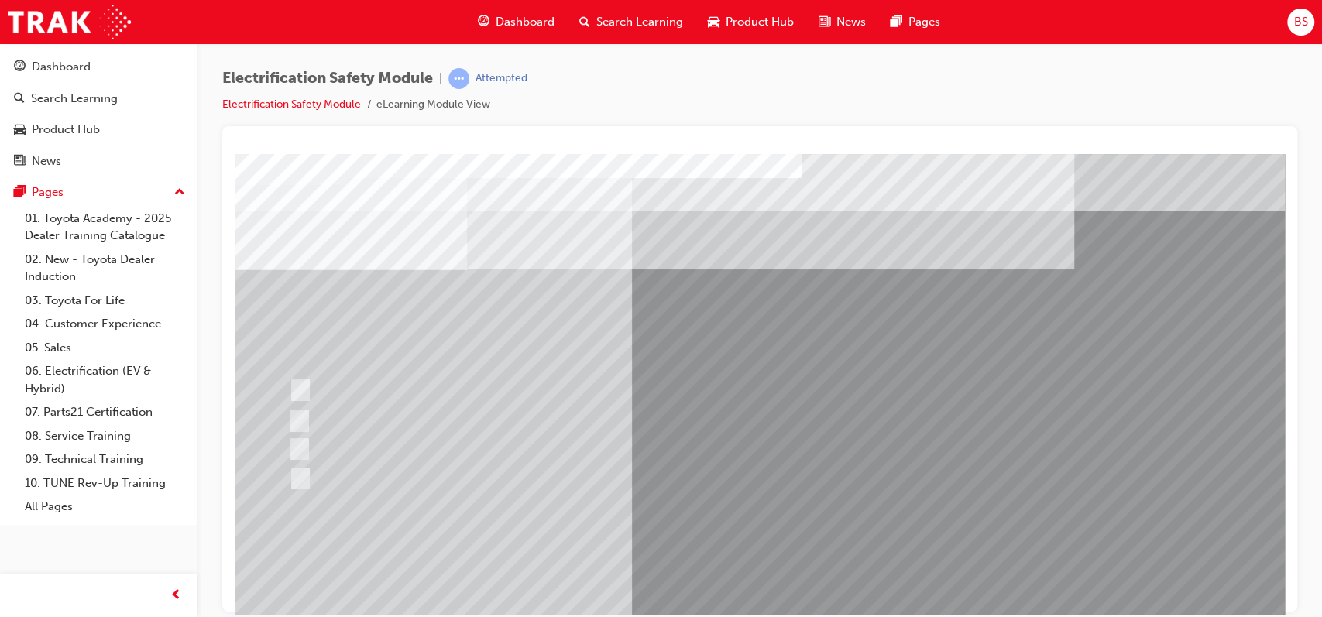
scroll to position [107, 0]
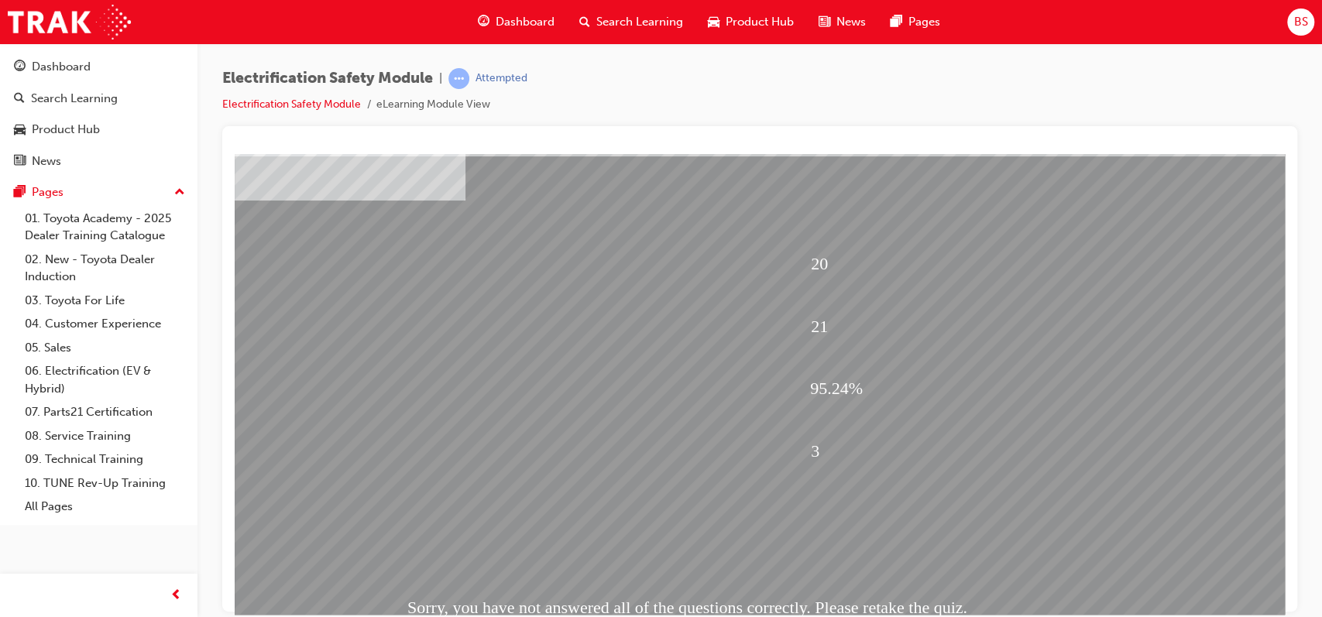
scroll to position [104, 2]
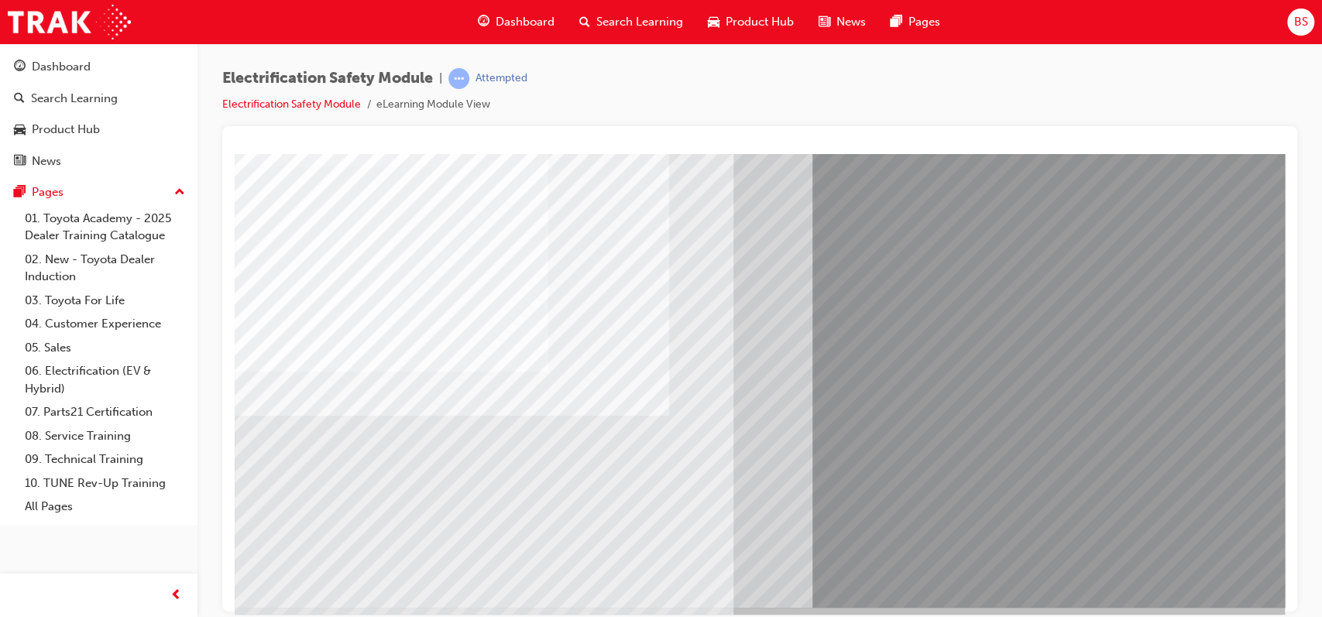
scroll to position [0, 0]
